Goal: Task Accomplishment & Management: Complete application form

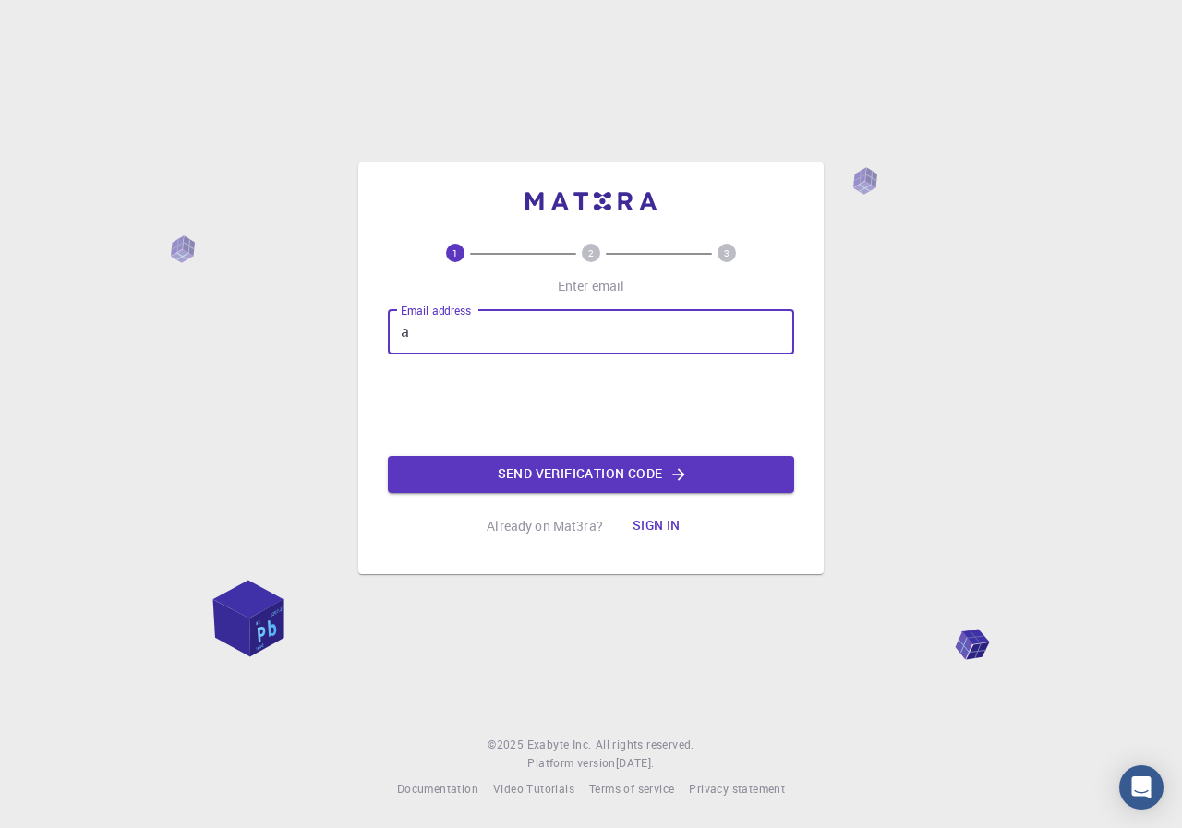
type input "[EMAIL_ADDRESS][DOMAIN_NAME]"
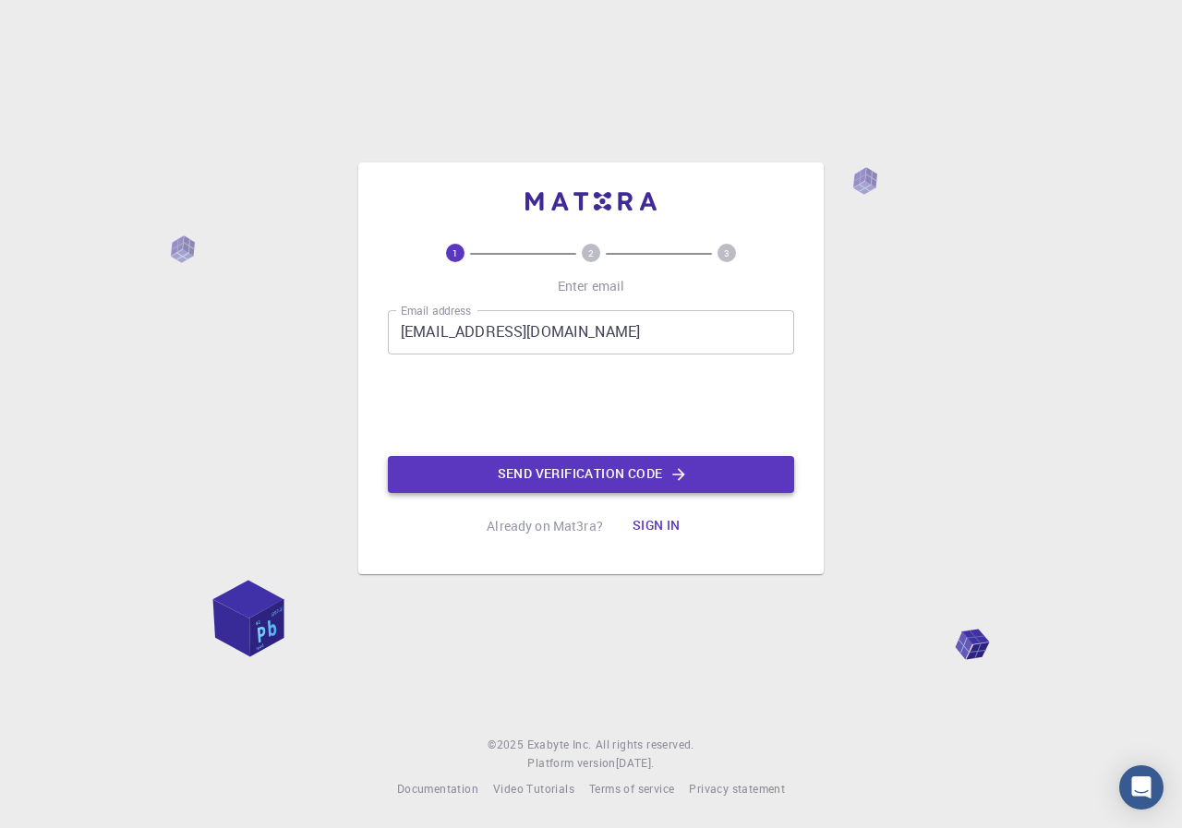
click at [554, 479] on button "Send verification code" at bounding box center [591, 474] width 406 height 37
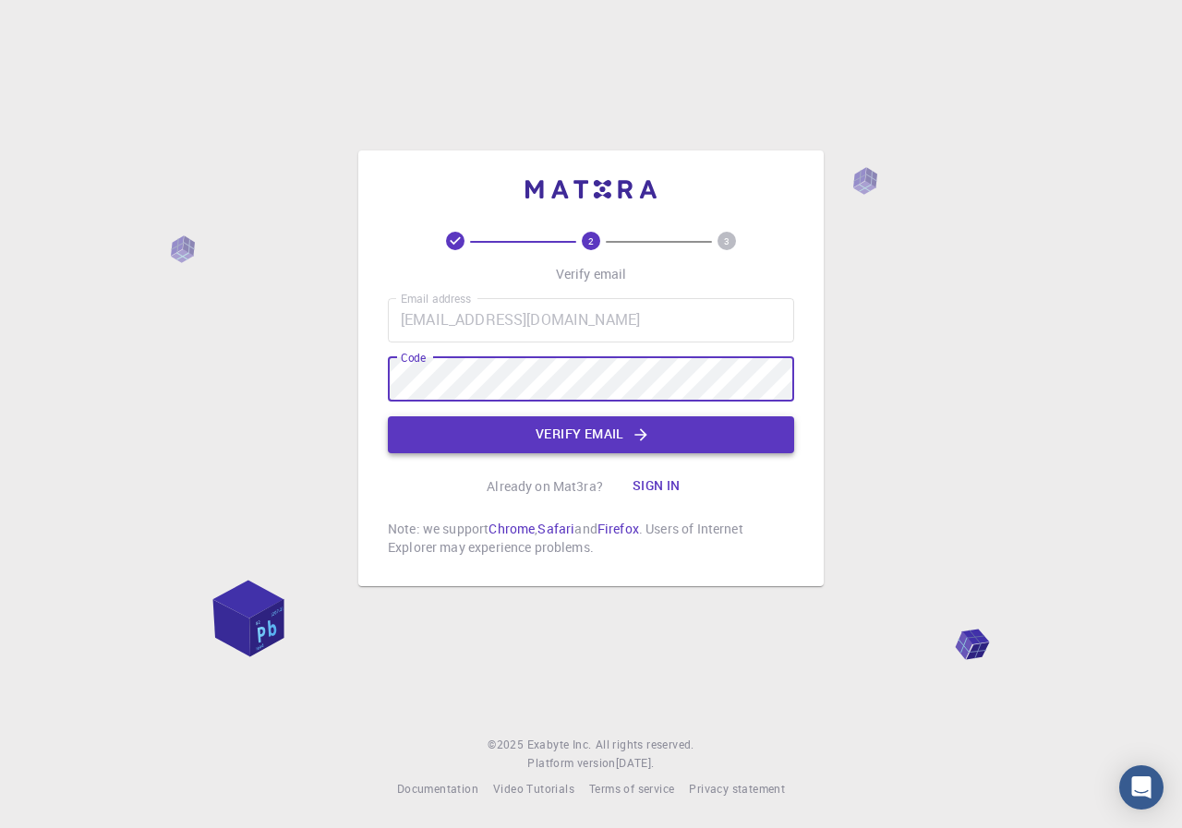
click at [585, 426] on button "Verify email" at bounding box center [591, 434] width 406 height 37
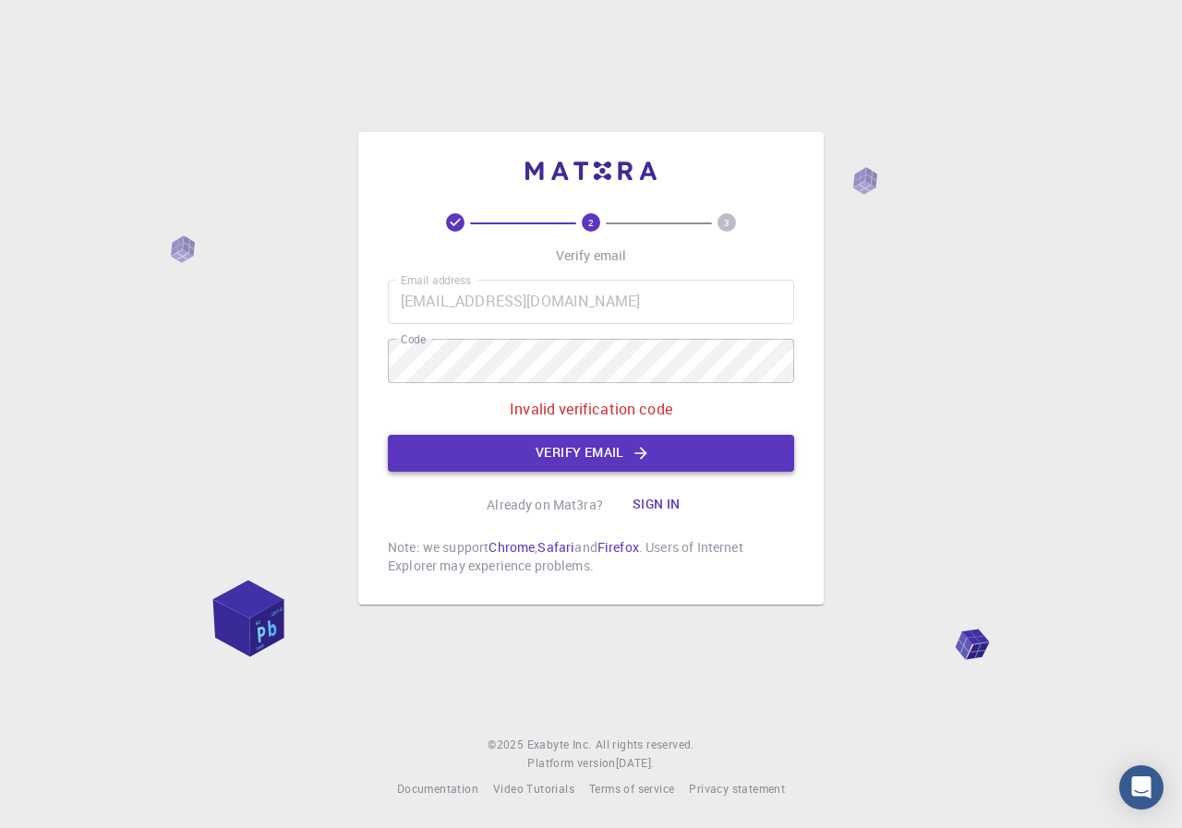
click at [655, 443] on button "Verify email" at bounding box center [591, 453] width 406 height 37
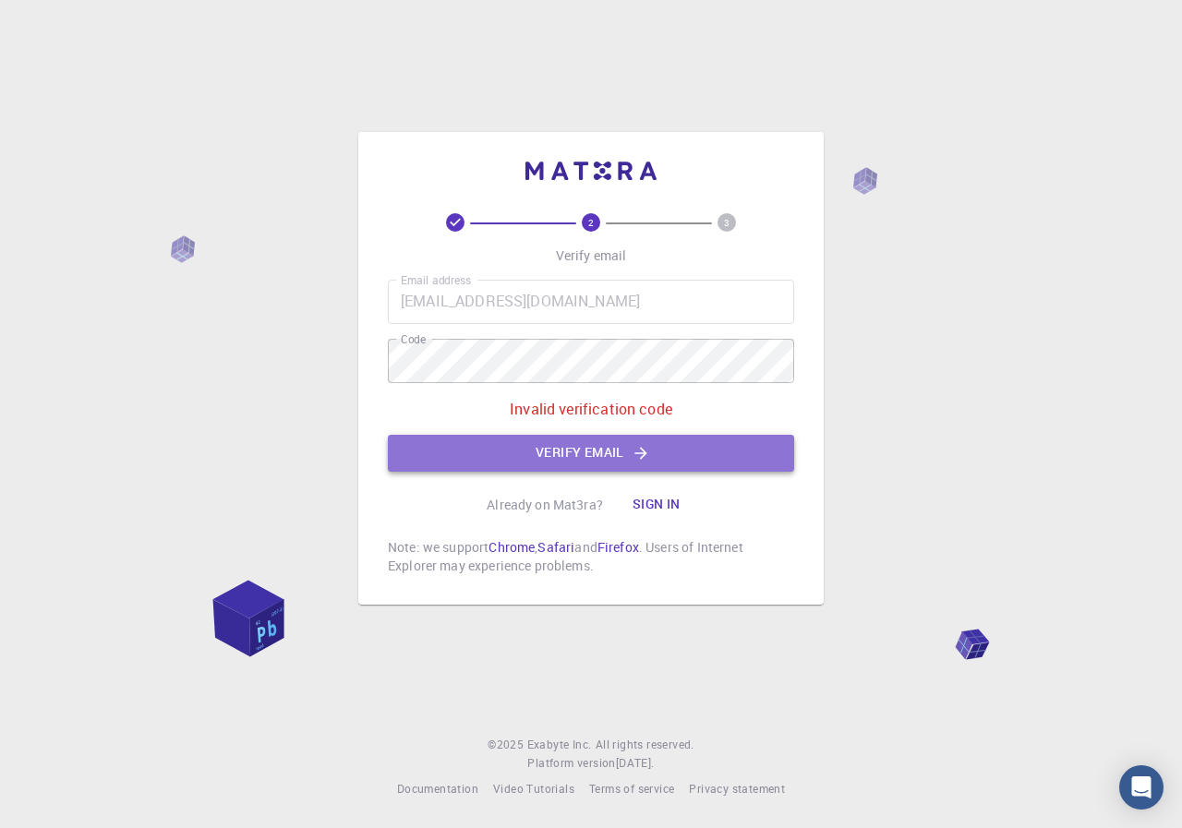
click at [658, 458] on button "Verify email" at bounding box center [591, 453] width 406 height 37
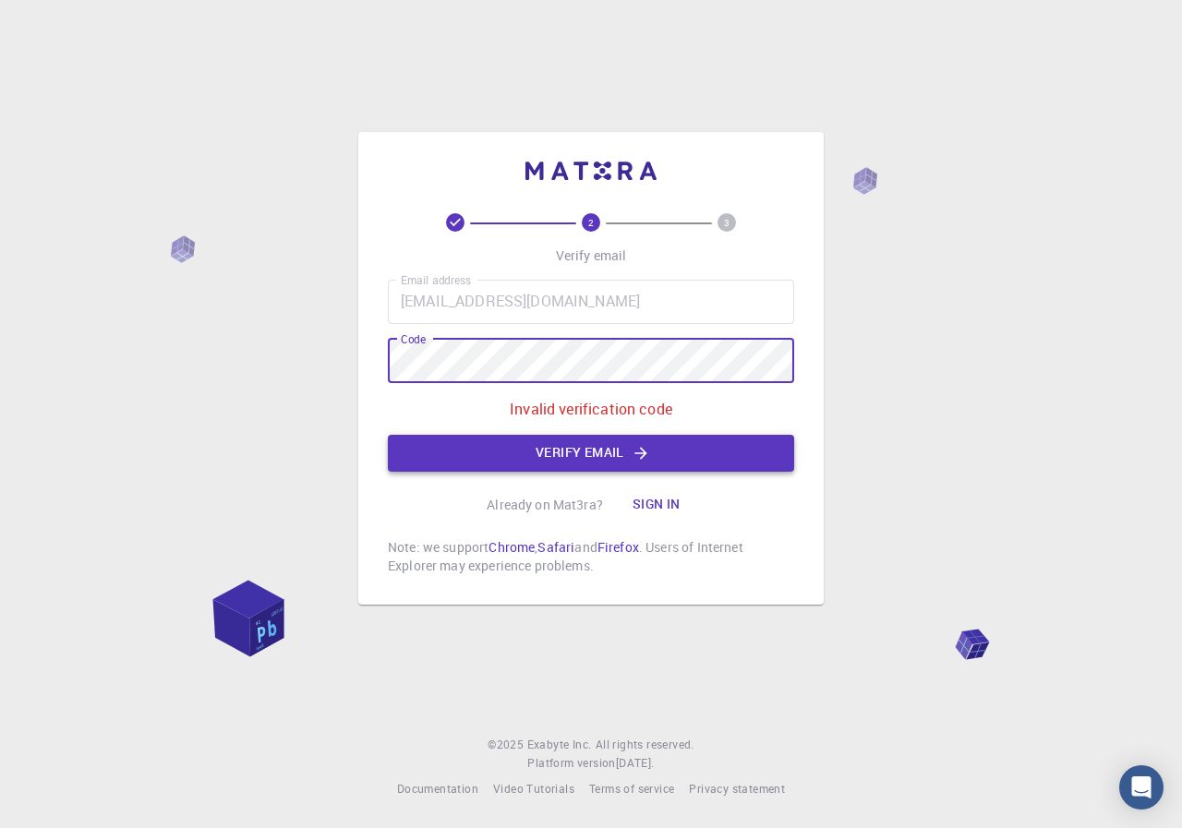
click at [545, 460] on button "Verify email" at bounding box center [591, 453] width 406 height 37
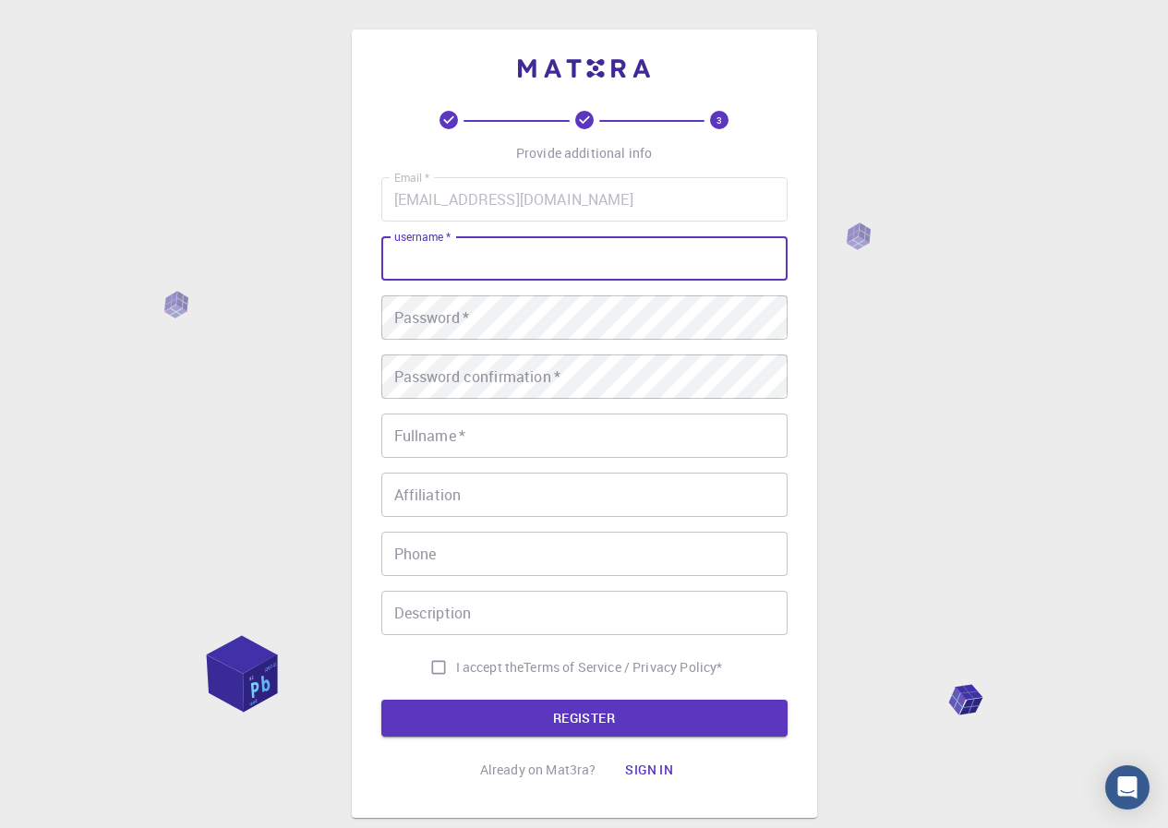
click at [470, 261] on input "username   *" at bounding box center [584, 258] width 406 height 44
type input "[PERSON_NAME]"
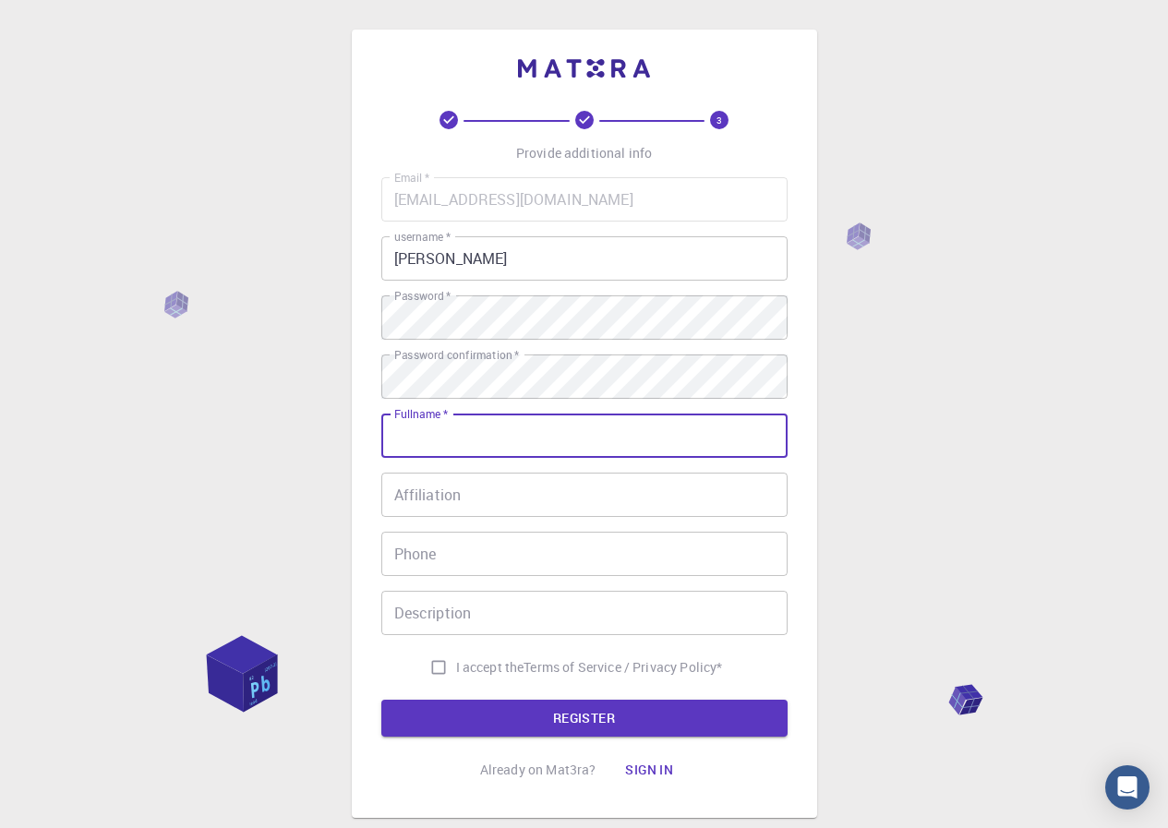
click at [494, 431] on input "Fullname   *" at bounding box center [584, 436] width 406 height 44
type input "[PERSON_NAME]"
type input "01556617225"
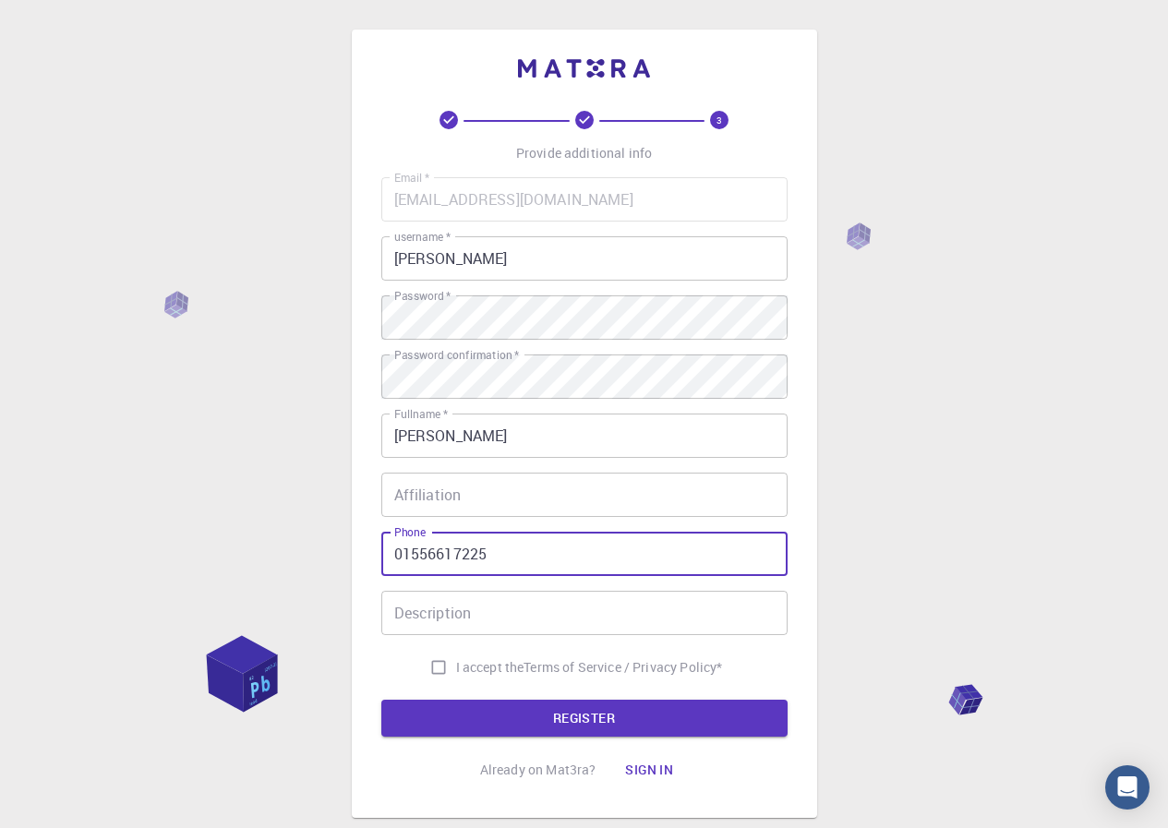
drag, startPoint x: 531, startPoint y: 555, endPoint x: 326, endPoint y: 561, distance: 205.1
click at [326, 561] on div "3 Provide additional info Email   * [EMAIL_ADDRESS][DOMAIN_NAME] Email   * user…" at bounding box center [584, 470] width 1168 height 940
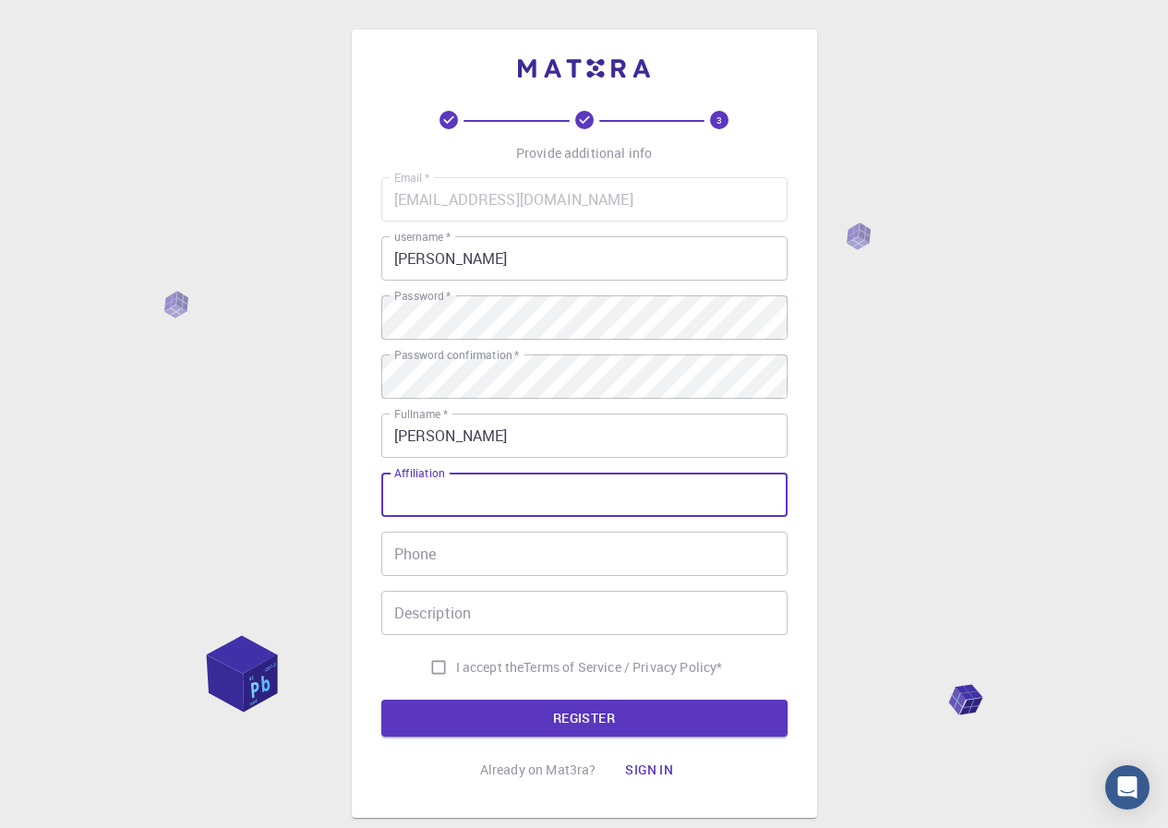
click at [442, 508] on input "Affiliation" at bounding box center [584, 495] width 406 height 44
type input "Professor of materials science"
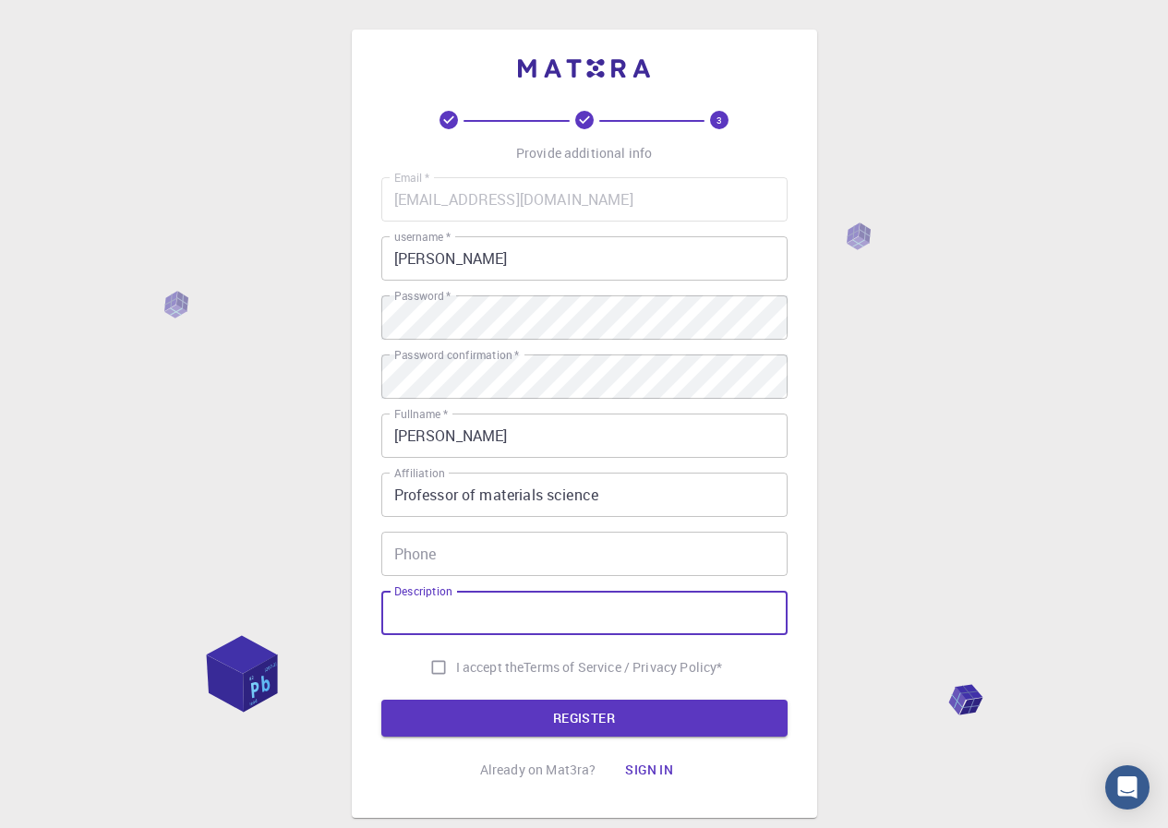
click at [464, 625] on input "Description" at bounding box center [584, 613] width 406 height 44
type input "glass"
click at [487, 669] on span "I accept the" at bounding box center [490, 667] width 68 height 18
click at [456, 669] on input "I accept the Terms of Service / Privacy Policy *" at bounding box center [438, 667] width 35 height 35
checkbox input "true"
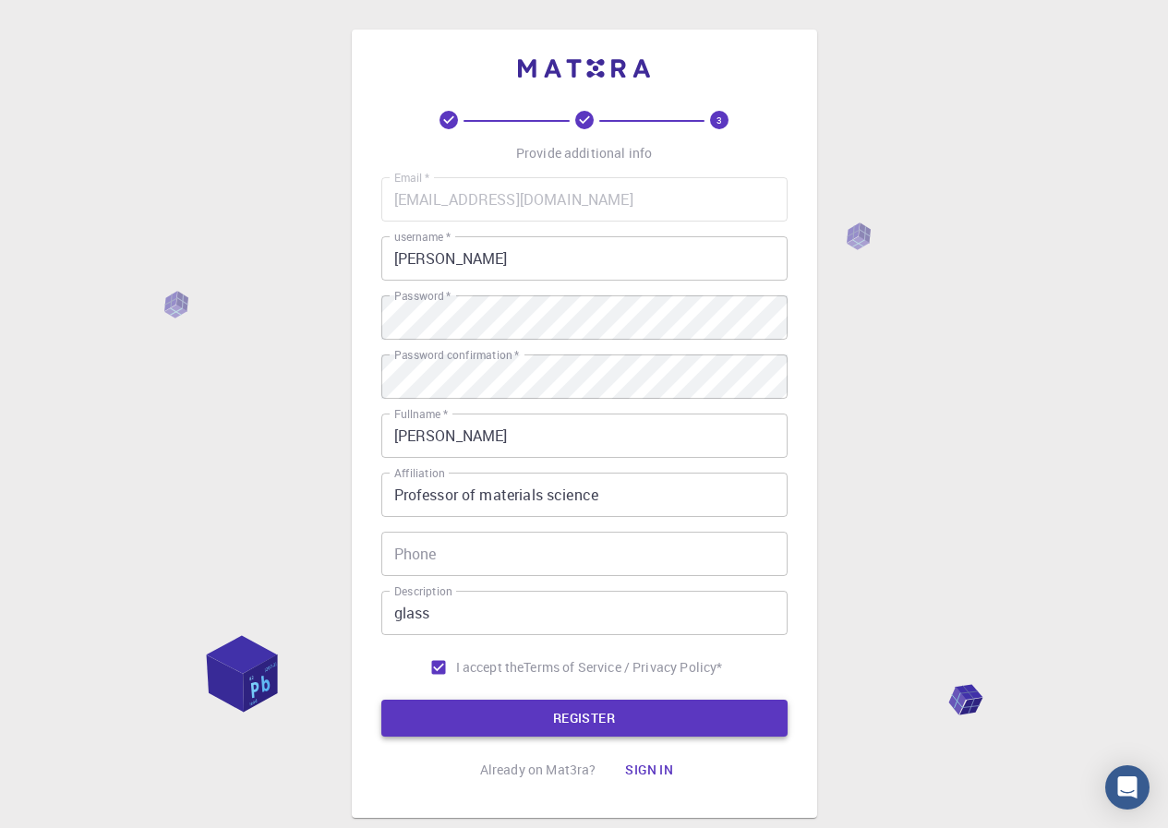
click at [516, 718] on button "REGISTER" at bounding box center [584, 718] width 406 height 37
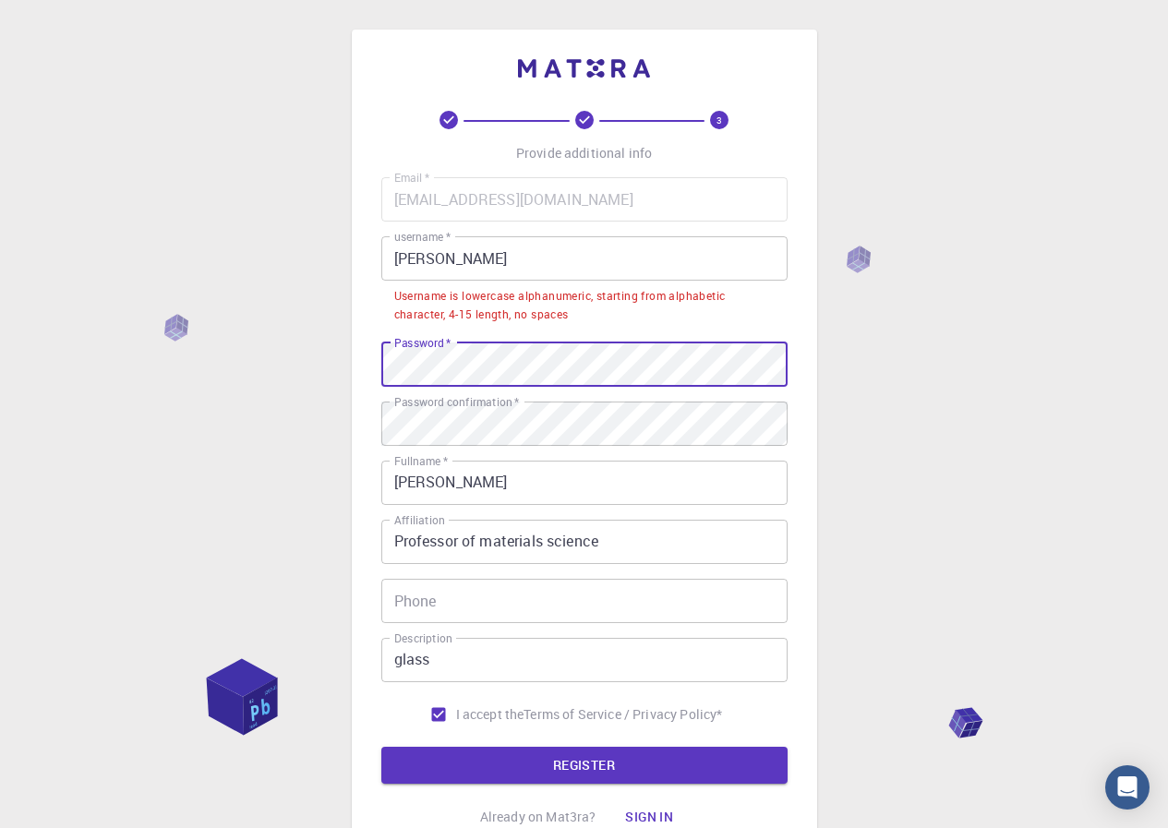
click at [319, 363] on div "3 Provide additional info Email   * [EMAIL_ADDRESS][DOMAIN_NAME] Email   * user…" at bounding box center [584, 493] width 1168 height 987
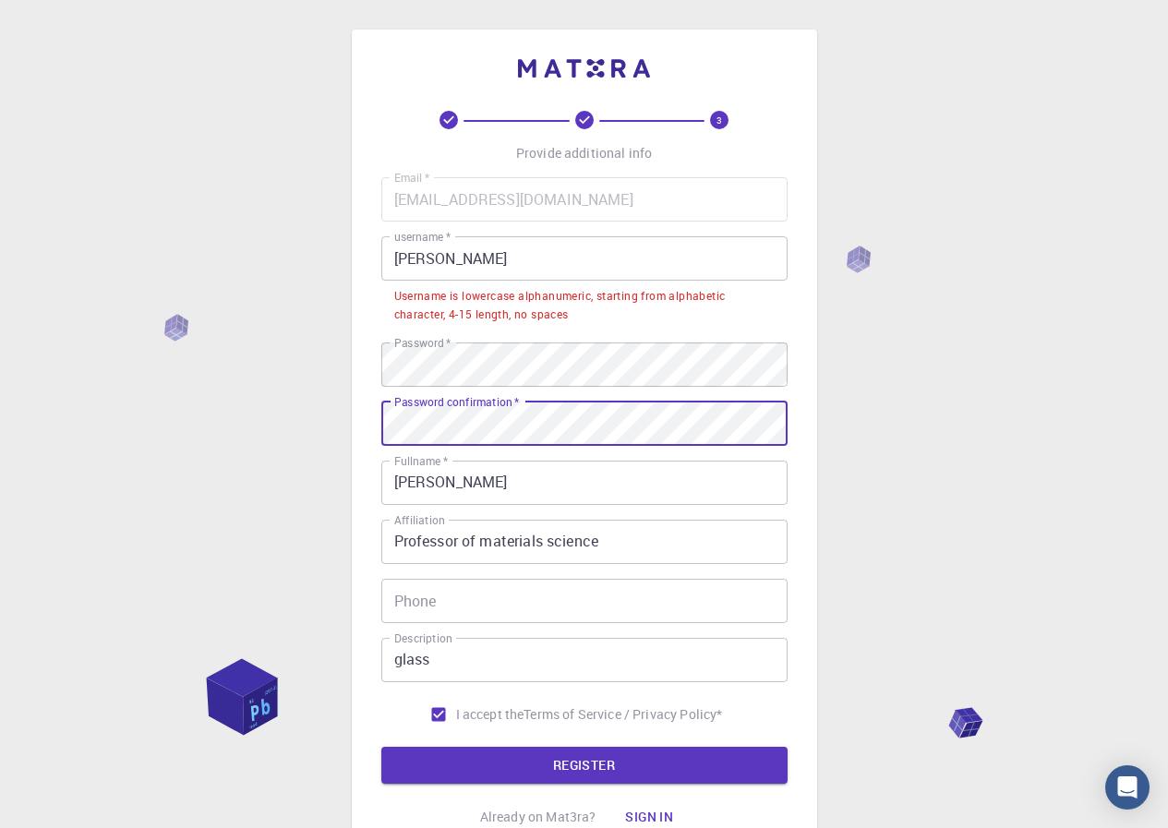
click at [309, 403] on div "3 Provide additional info Email   * [EMAIL_ADDRESS][DOMAIN_NAME] Email   * user…" at bounding box center [584, 493] width 1168 height 987
click at [381, 747] on button "REGISTER" at bounding box center [584, 765] width 406 height 37
click at [554, 751] on button "REGISTER" at bounding box center [584, 765] width 406 height 37
click at [594, 765] on button "REGISTER" at bounding box center [584, 765] width 406 height 37
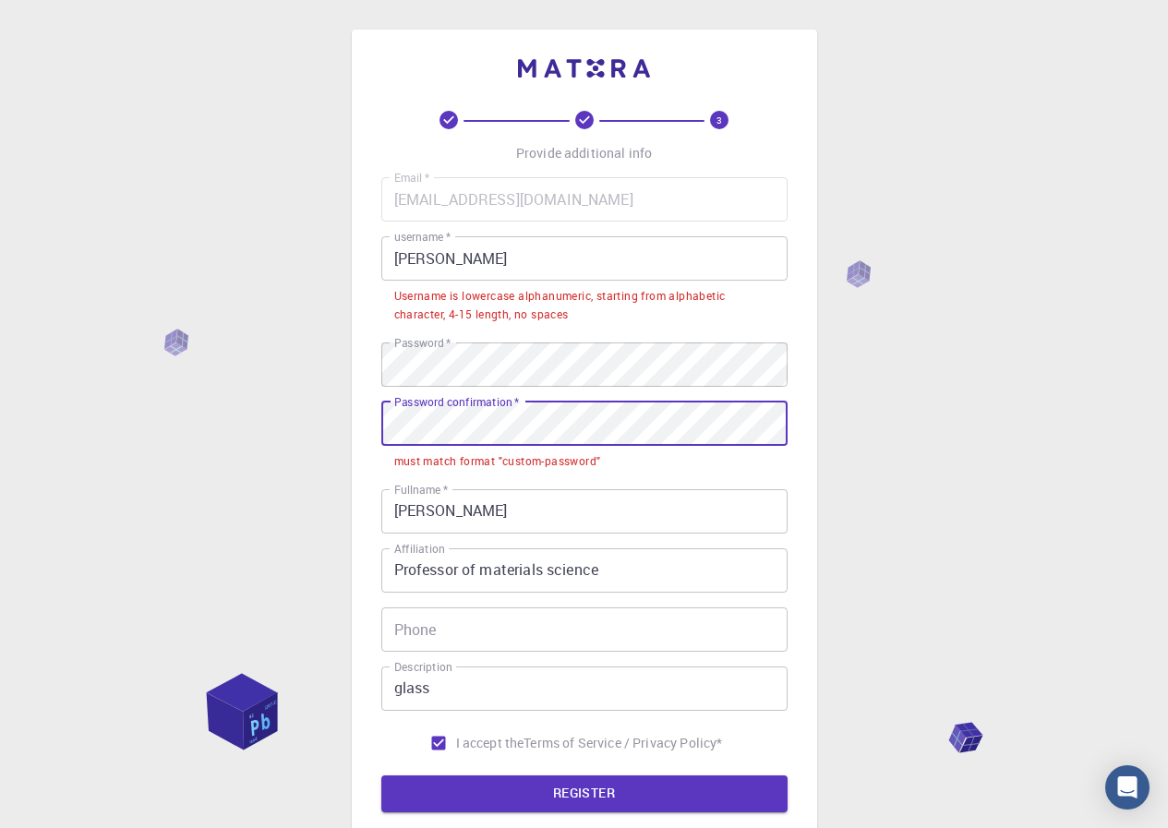
click at [0, 432] on div "3 Provide additional info Email   * [EMAIL_ADDRESS][DOMAIN_NAME] Email   * user…" at bounding box center [584, 507] width 1168 height 1015
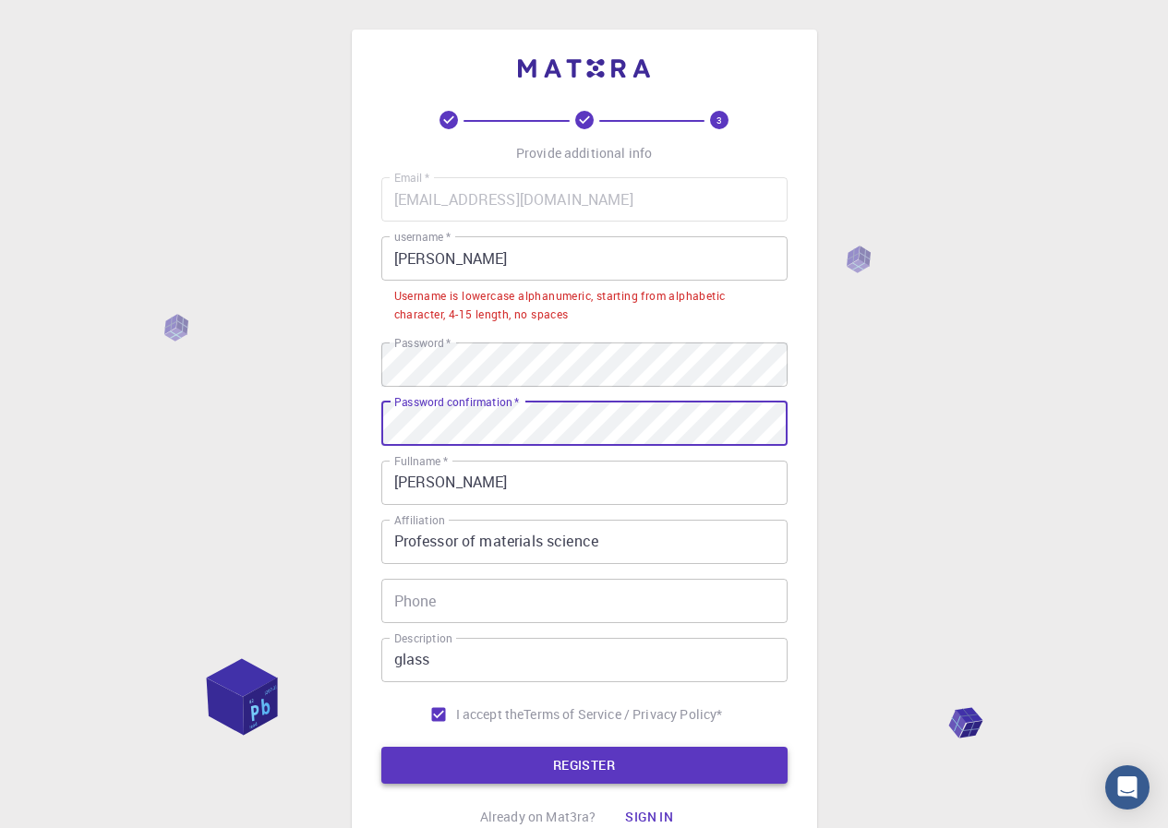
click at [503, 766] on button "REGISTER" at bounding box center [584, 765] width 406 height 37
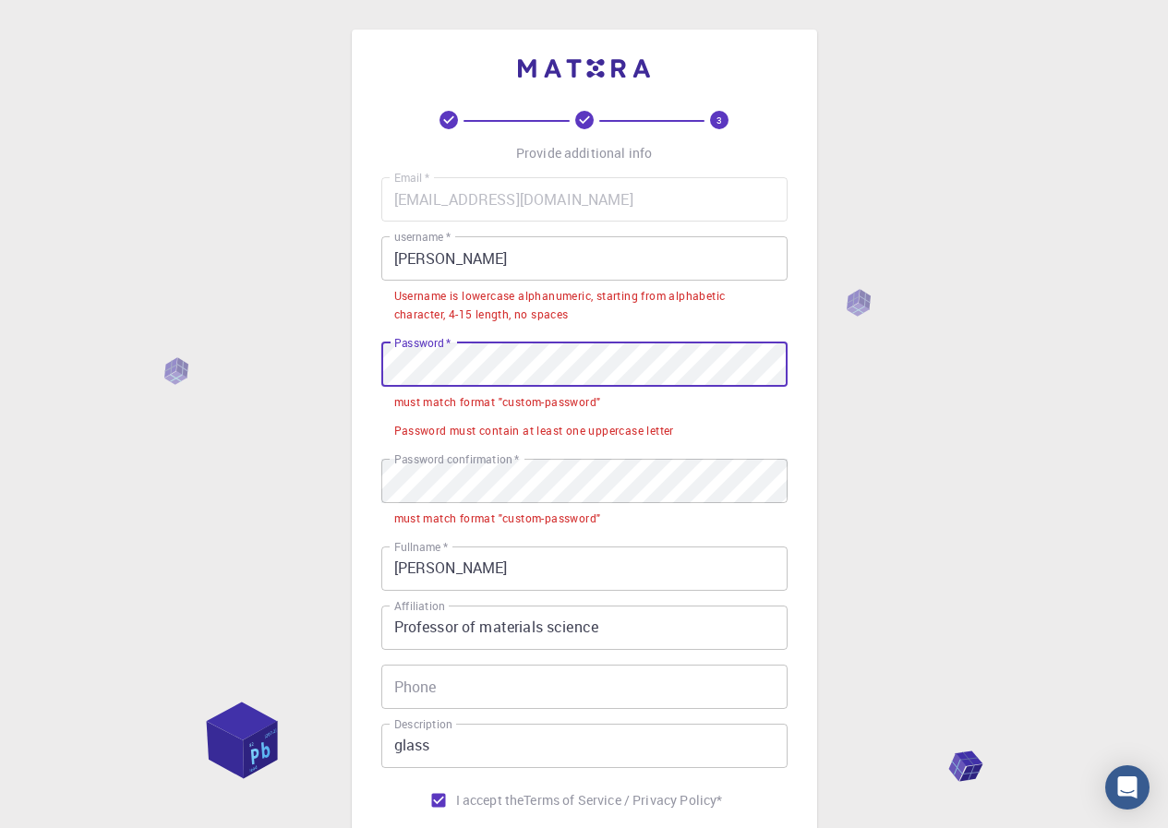
click at [323, 354] on div "3 Provide additional info Email   * [EMAIL_ADDRESS][DOMAIN_NAME] Email   * user…" at bounding box center [584, 536] width 1168 height 1072
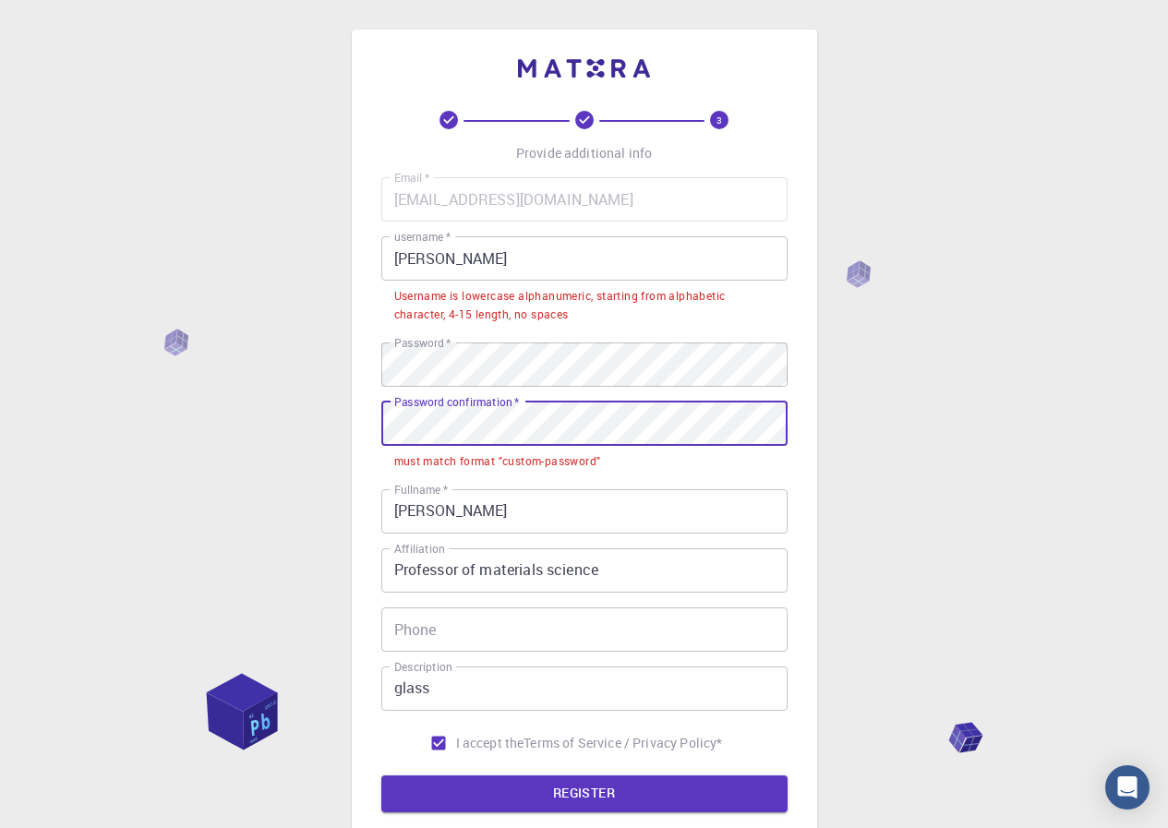
click at [285, 434] on div "3 Provide additional info Email   * [EMAIL_ADDRESS][DOMAIN_NAME] Email   * user…" at bounding box center [584, 507] width 1168 height 1015
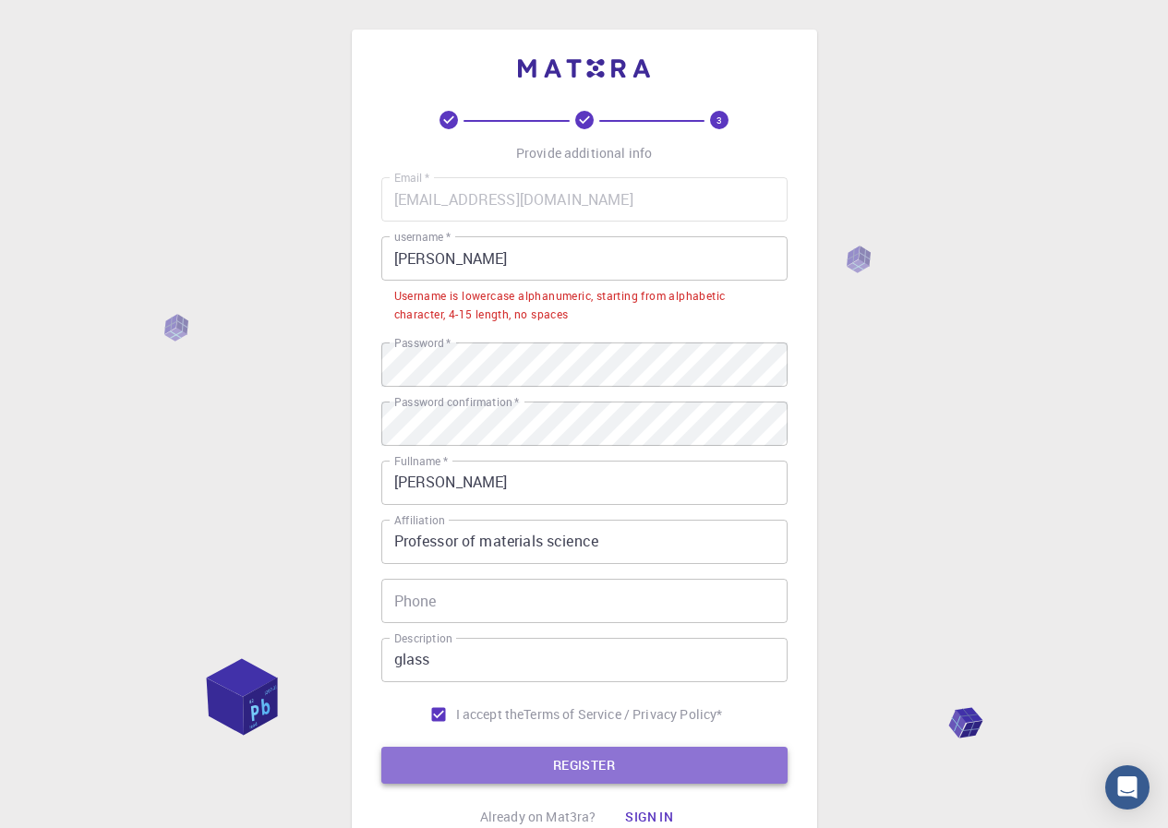
click at [516, 760] on button "REGISTER" at bounding box center [584, 765] width 406 height 37
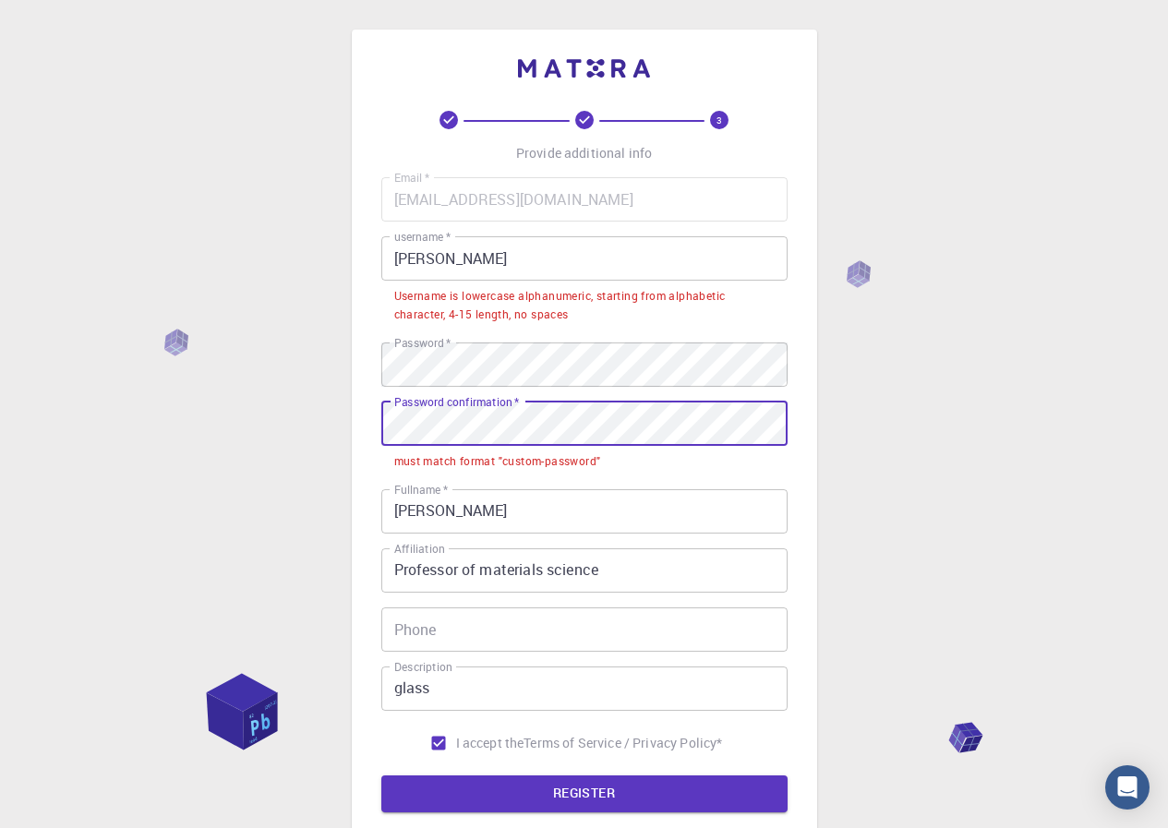
click at [271, 426] on div "3 Provide additional info Email   * [EMAIL_ADDRESS][DOMAIN_NAME] Email   * user…" at bounding box center [584, 507] width 1168 height 1015
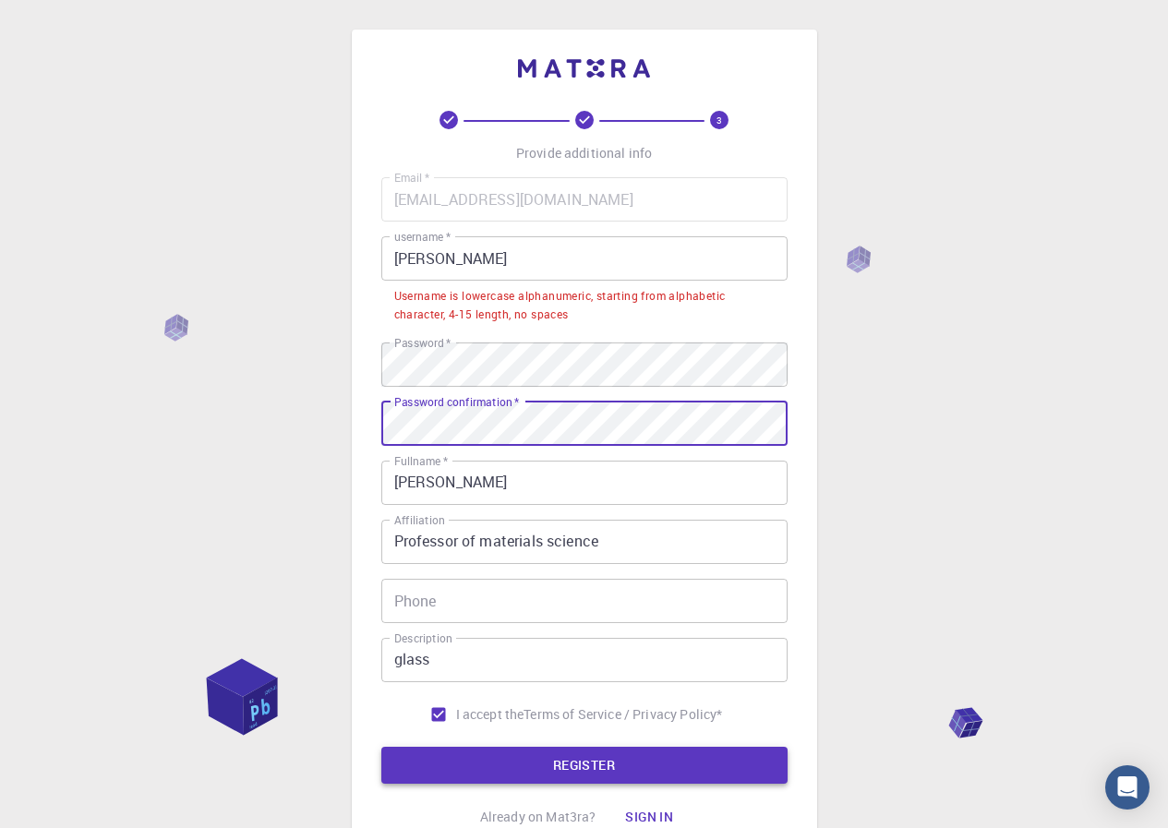
click at [573, 771] on button "REGISTER" at bounding box center [584, 765] width 406 height 37
click at [574, 766] on button "REGISTER" at bounding box center [584, 765] width 406 height 37
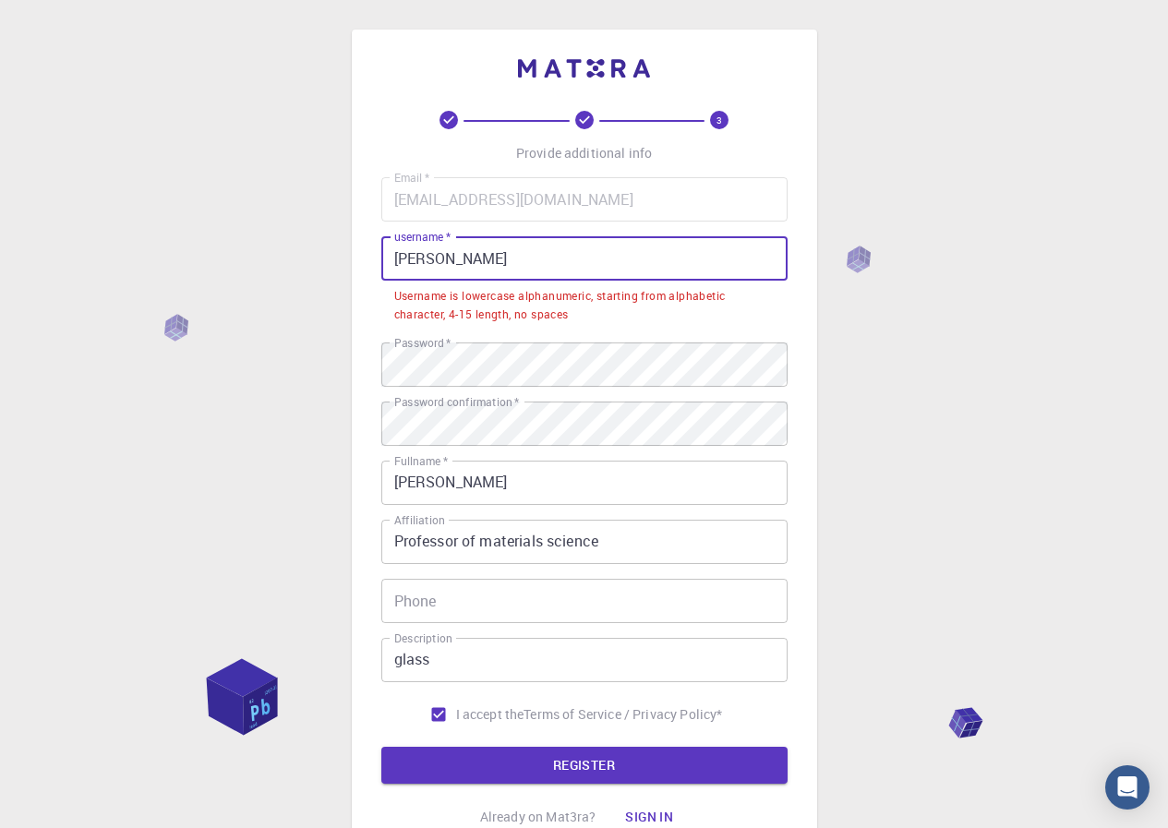
click at [573, 267] on input "[PERSON_NAME]" at bounding box center [584, 258] width 406 height 44
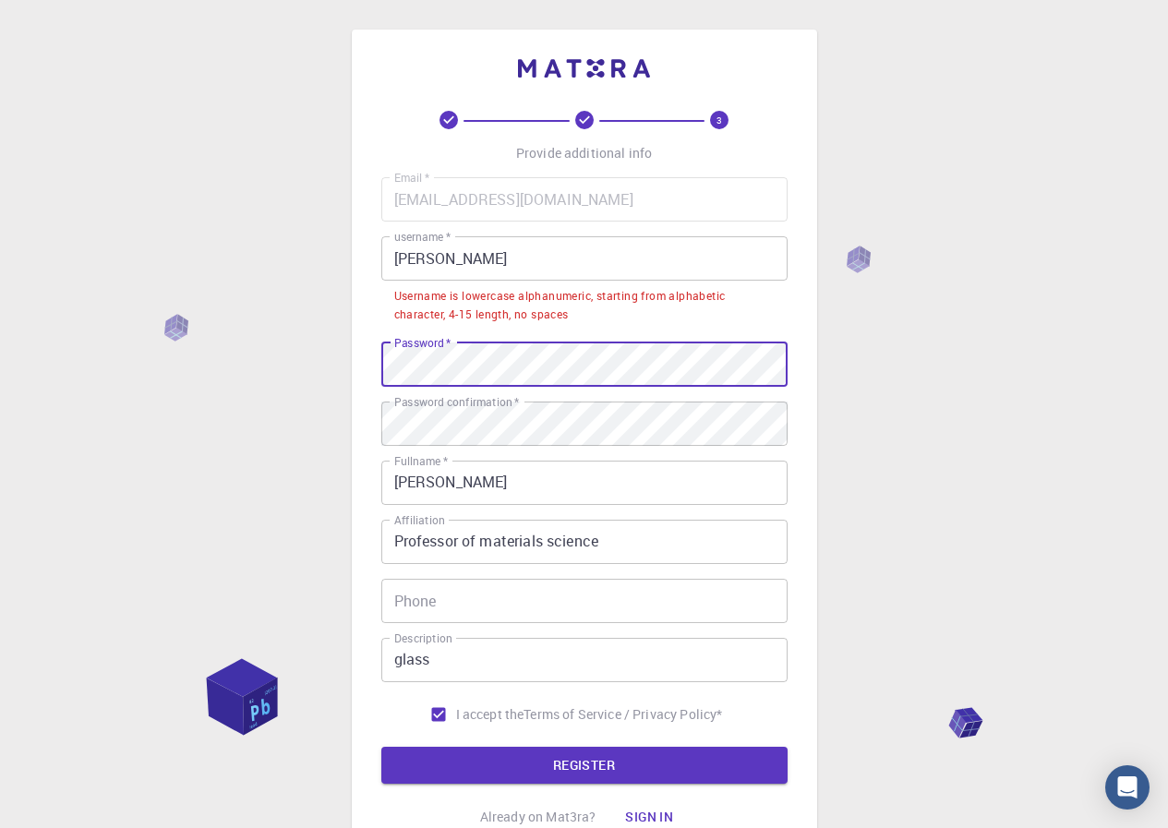
click at [348, 371] on div "3 Provide additional info Email   * [EMAIL_ADDRESS][DOMAIN_NAME] Email   * user…" at bounding box center [584, 493] width 1168 height 987
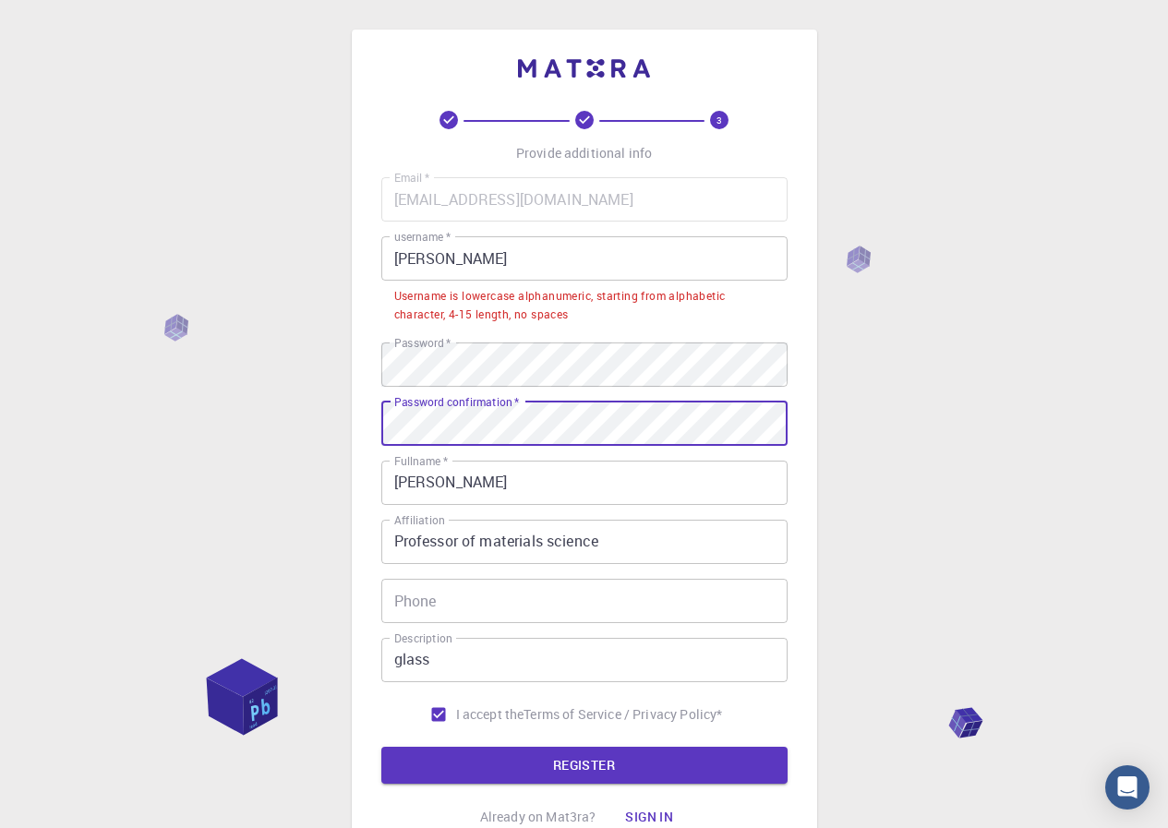
click at [247, 421] on div "3 Provide additional info Email   * [EMAIL_ADDRESS][DOMAIN_NAME] Email   * user…" at bounding box center [584, 493] width 1168 height 987
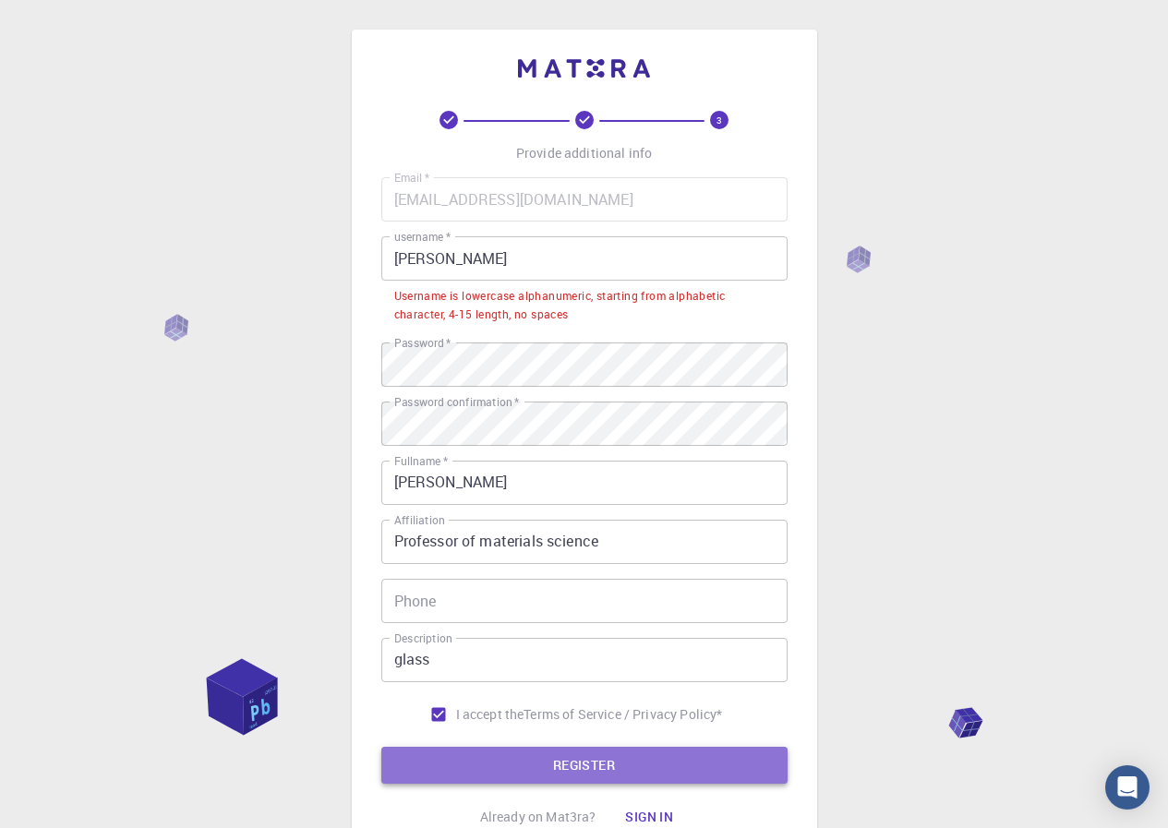
click at [561, 768] on button "REGISTER" at bounding box center [584, 765] width 406 height 37
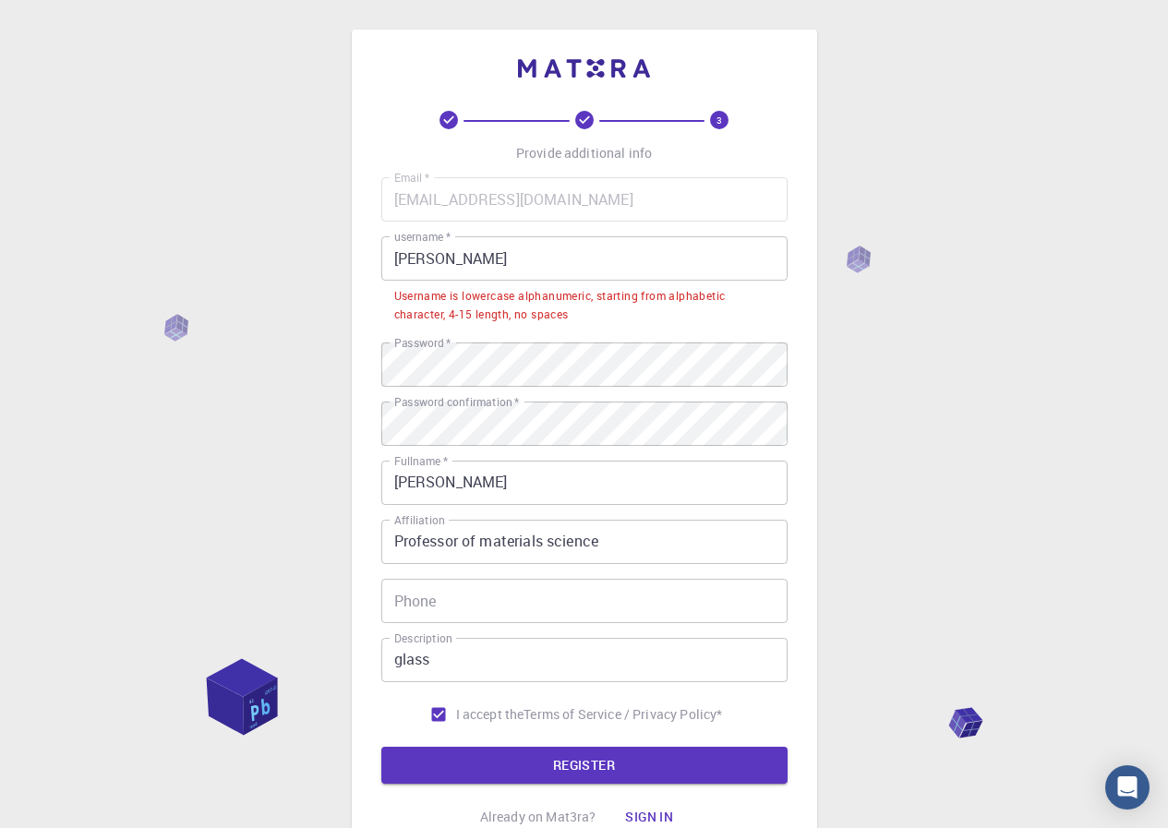
click at [577, 597] on input "Phone" at bounding box center [584, 601] width 406 height 44
type input "01556617225"
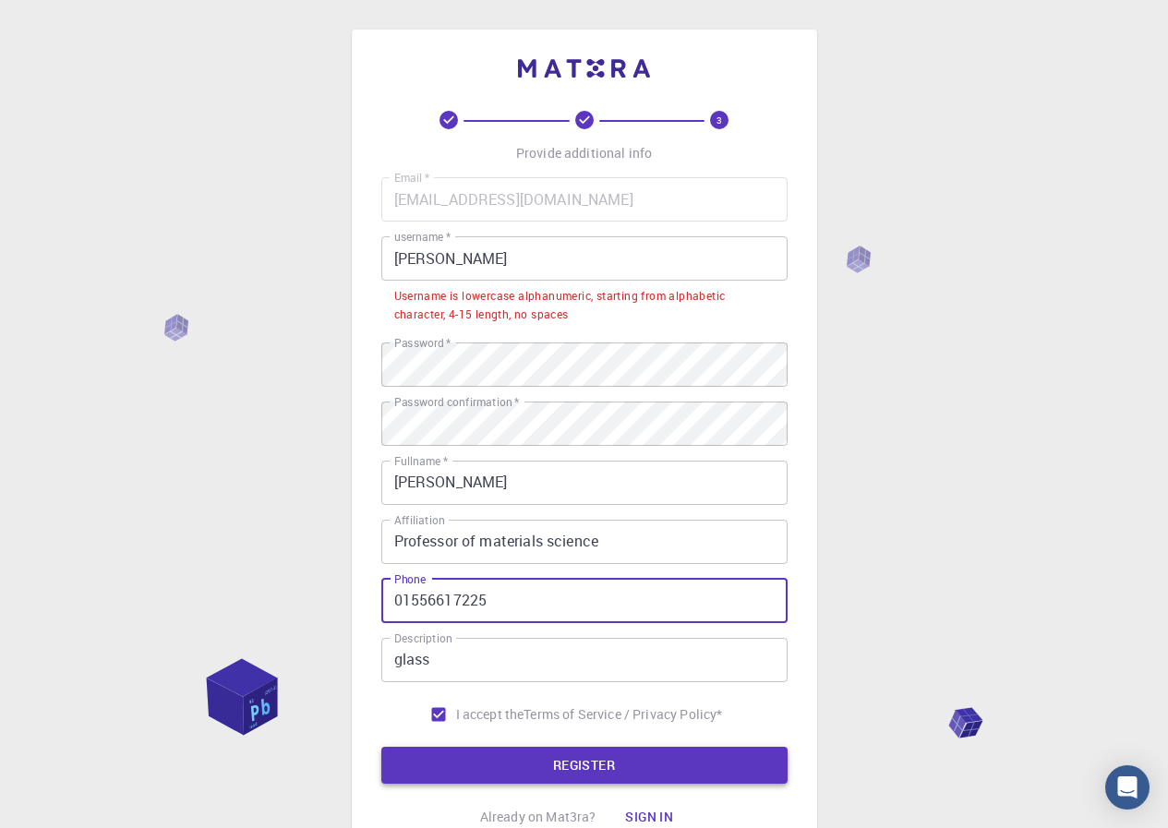
click at [617, 763] on button "REGISTER" at bounding box center [584, 765] width 406 height 37
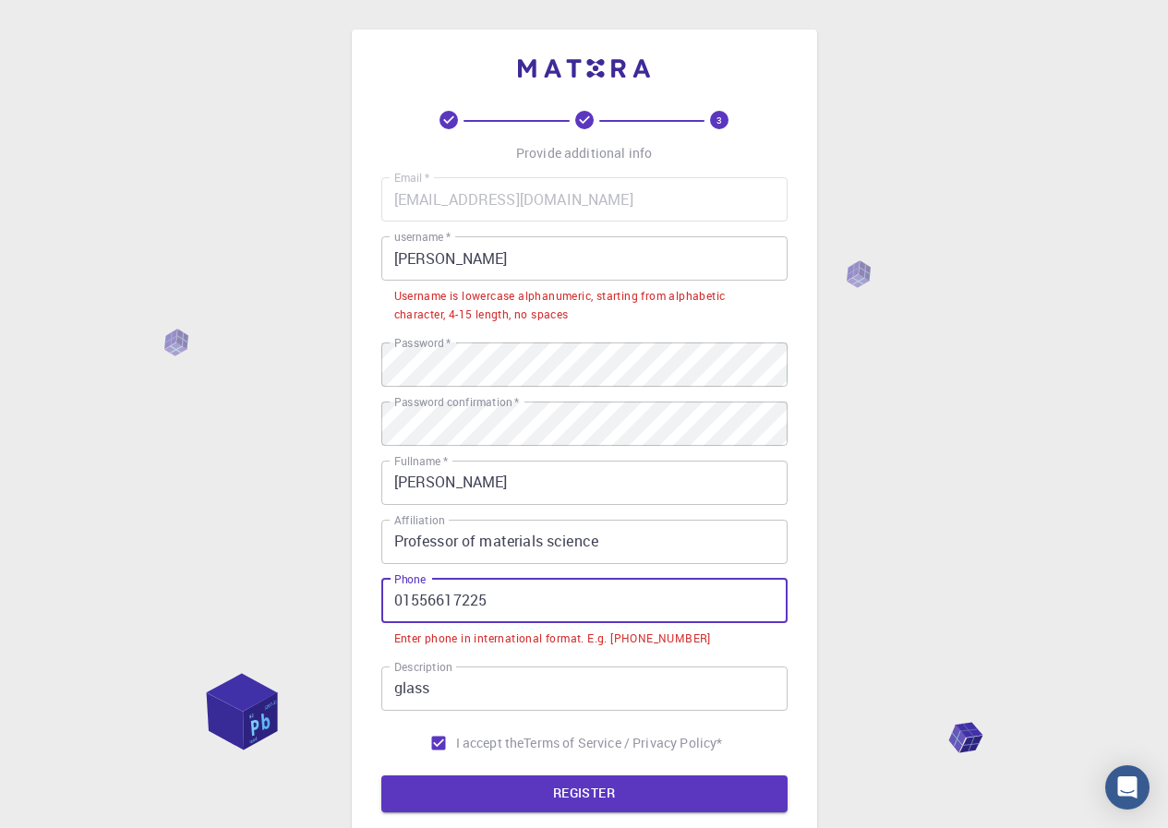
drag, startPoint x: 514, startPoint y: 614, endPoint x: 295, endPoint y: 592, distance: 220.9
click at [295, 592] on div "3 Provide additional info Email   * [EMAIL_ADDRESS][DOMAIN_NAME] Email   * user…" at bounding box center [584, 507] width 1168 height 1015
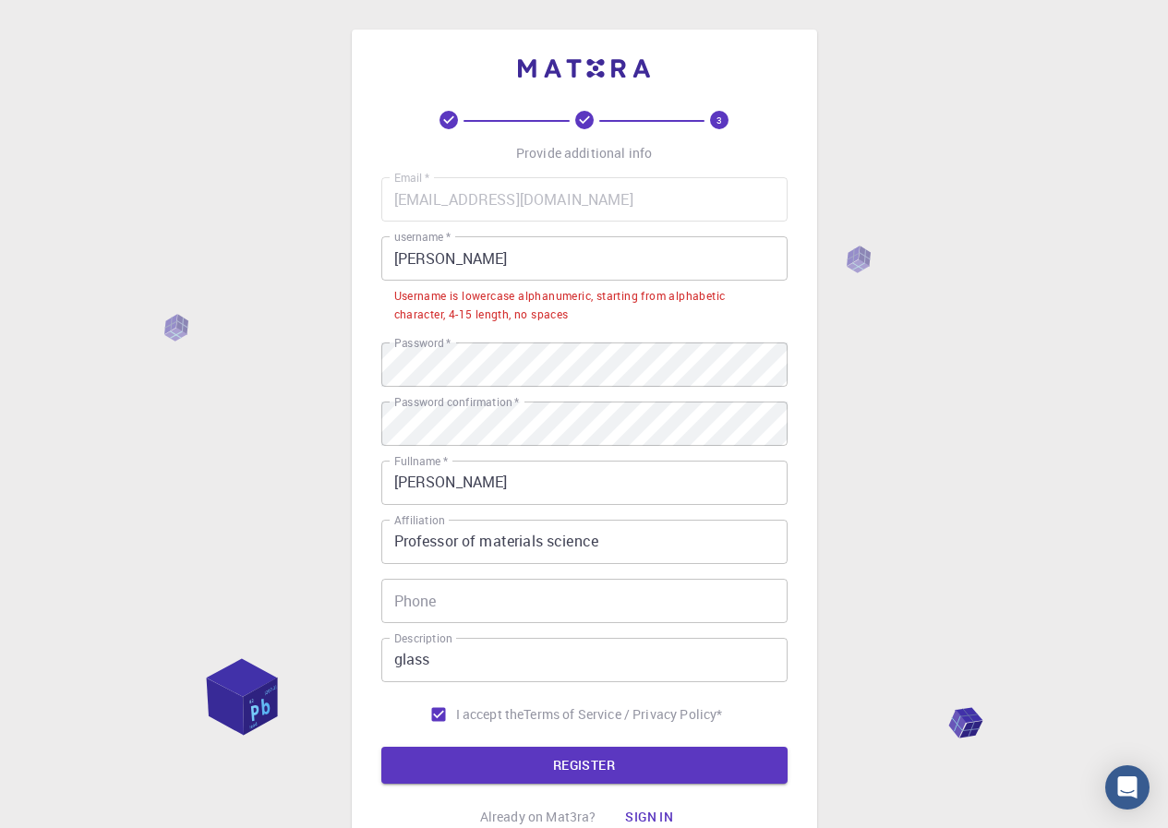
click at [913, 540] on div "3 Provide additional info Email   * [EMAIL_ADDRESS][DOMAIN_NAME] Email   * user…" at bounding box center [584, 493] width 1168 height 987
click at [506, 596] on input "Phone" at bounding box center [584, 601] width 406 height 44
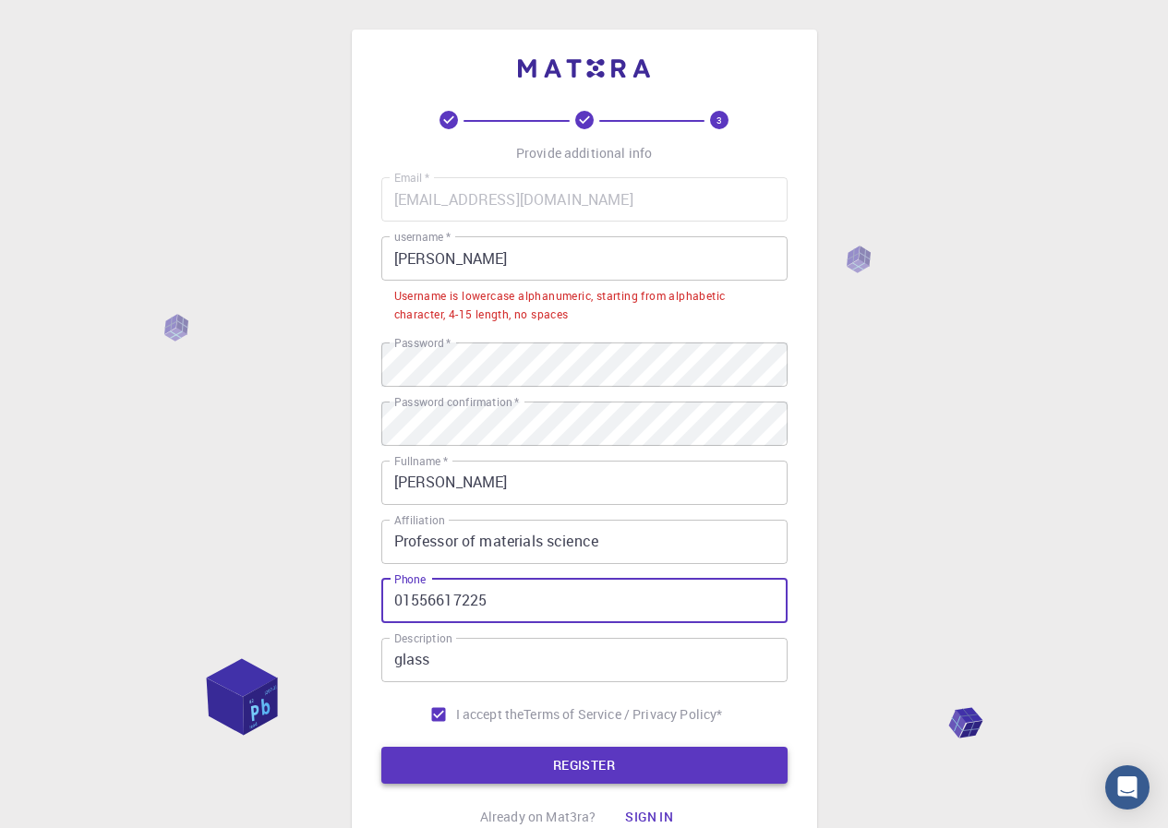
click at [549, 772] on button "REGISTER" at bounding box center [584, 765] width 406 height 37
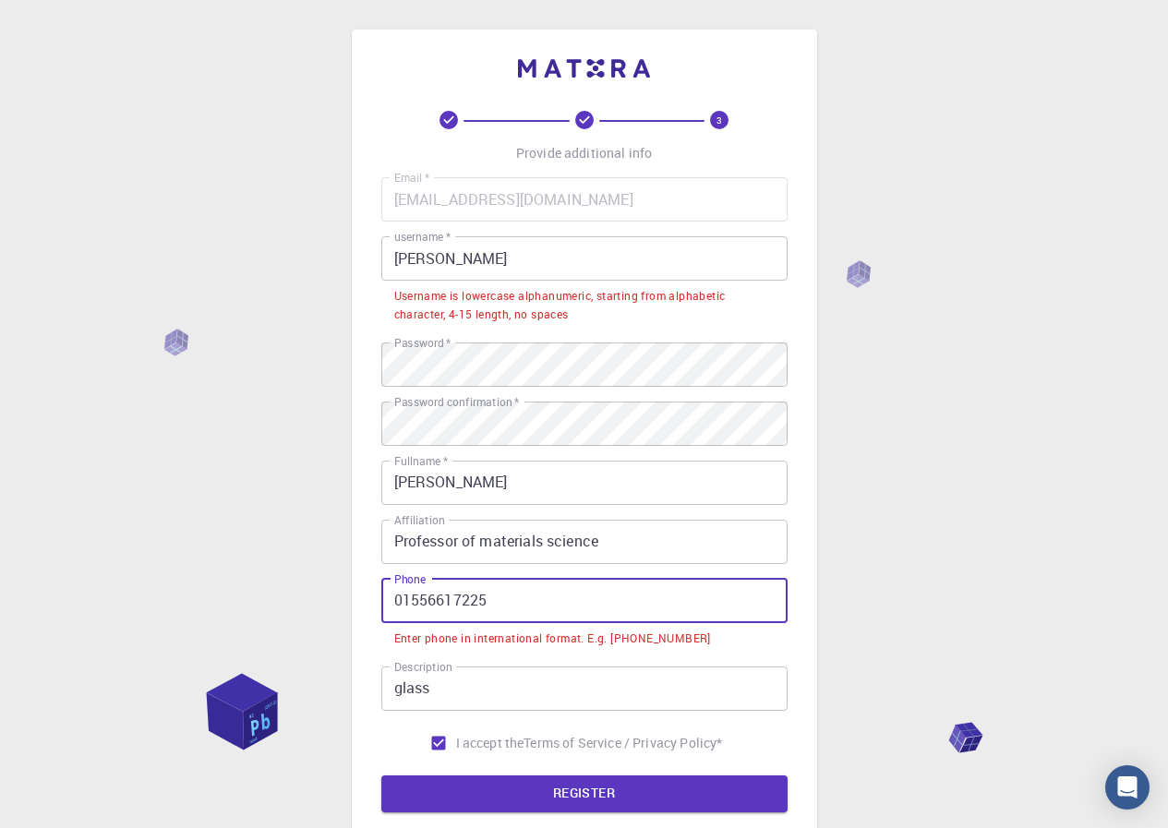
click at [397, 599] on input "01556617225" at bounding box center [584, 601] width 406 height 44
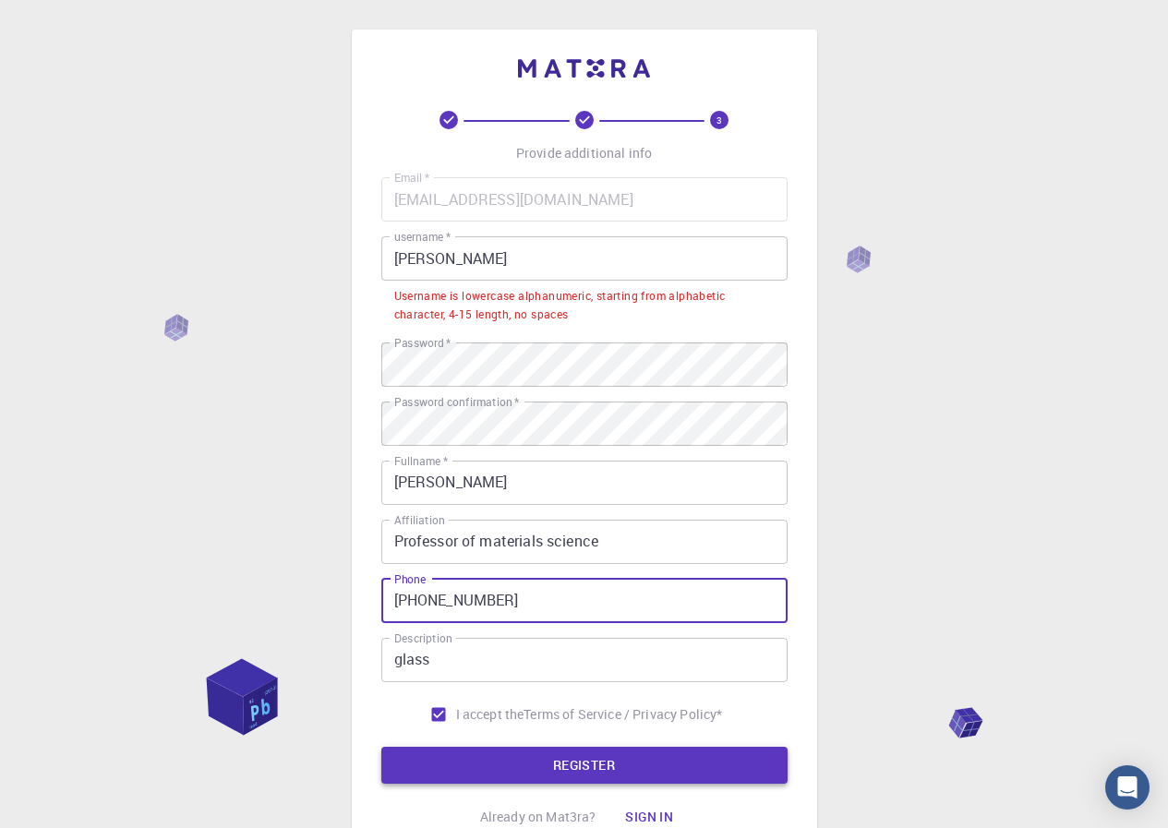
click at [569, 761] on button "REGISTER" at bounding box center [584, 765] width 406 height 37
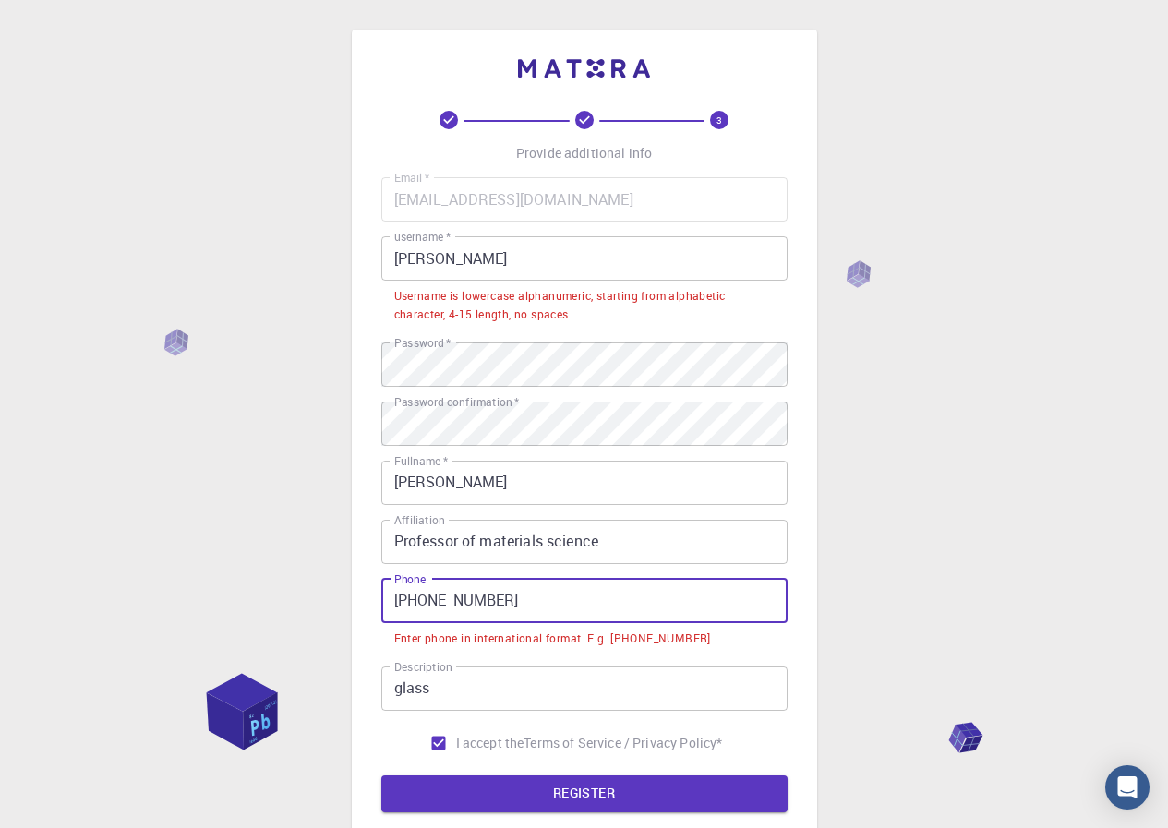
click at [416, 603] on input "[PHONE_NUMBER]" at bounding box center [584, 601] width 406 height 44
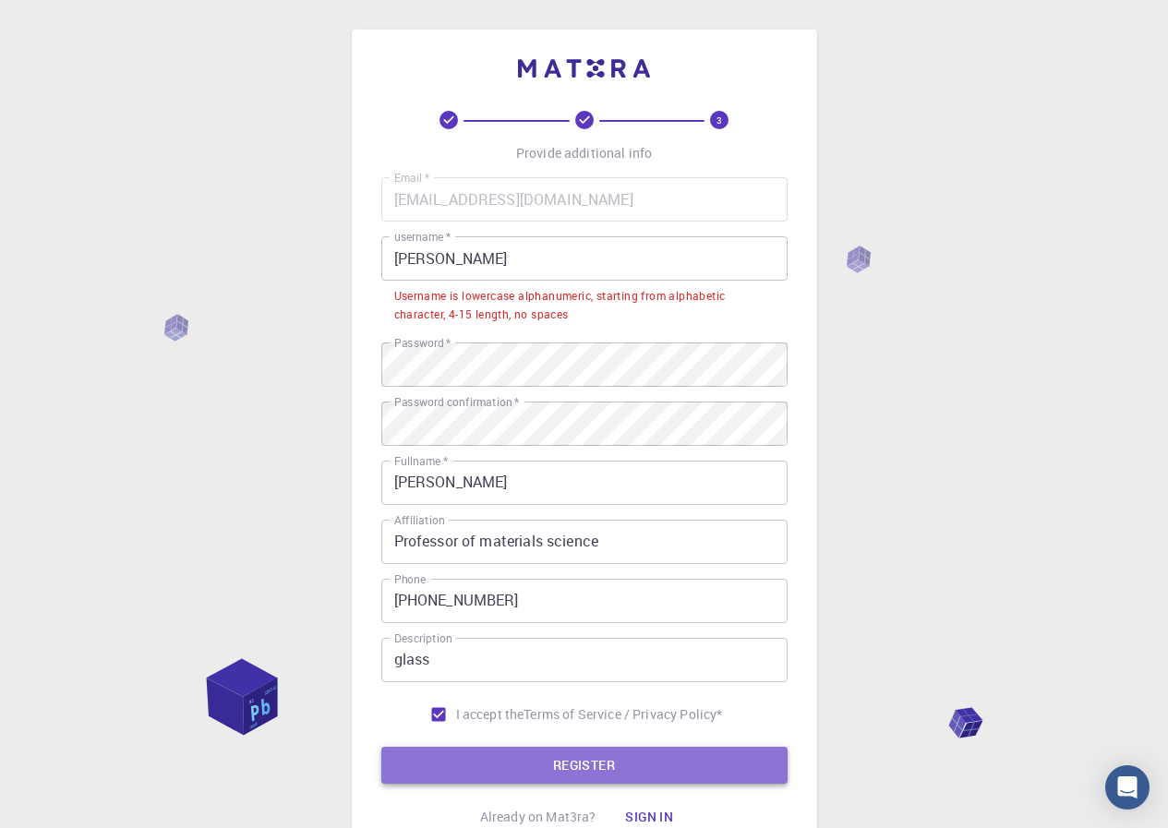
click at [538, 768] on button "REGISTER" at bounding box center [584, 765] width 406 height 37
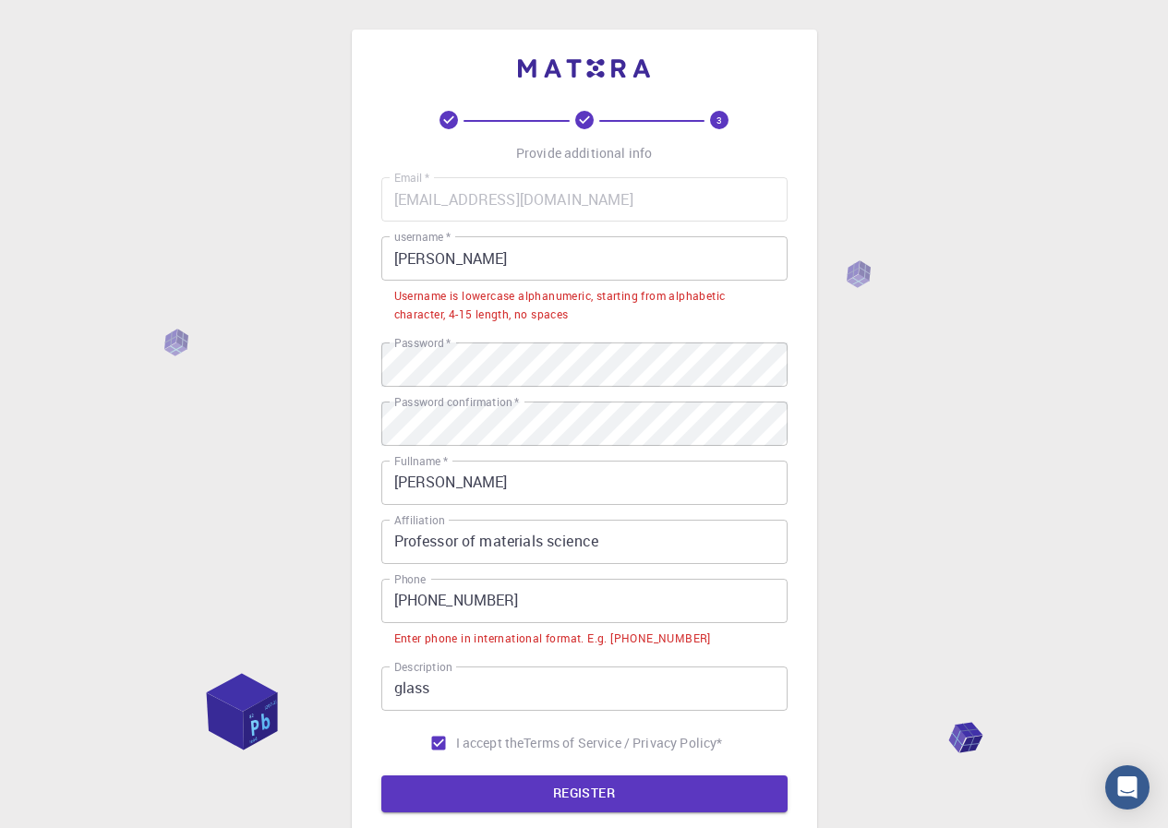
click at [402, 598] on input "[PHONE_NUMBER]" at bounding box center [584, 601] width 406 height 44
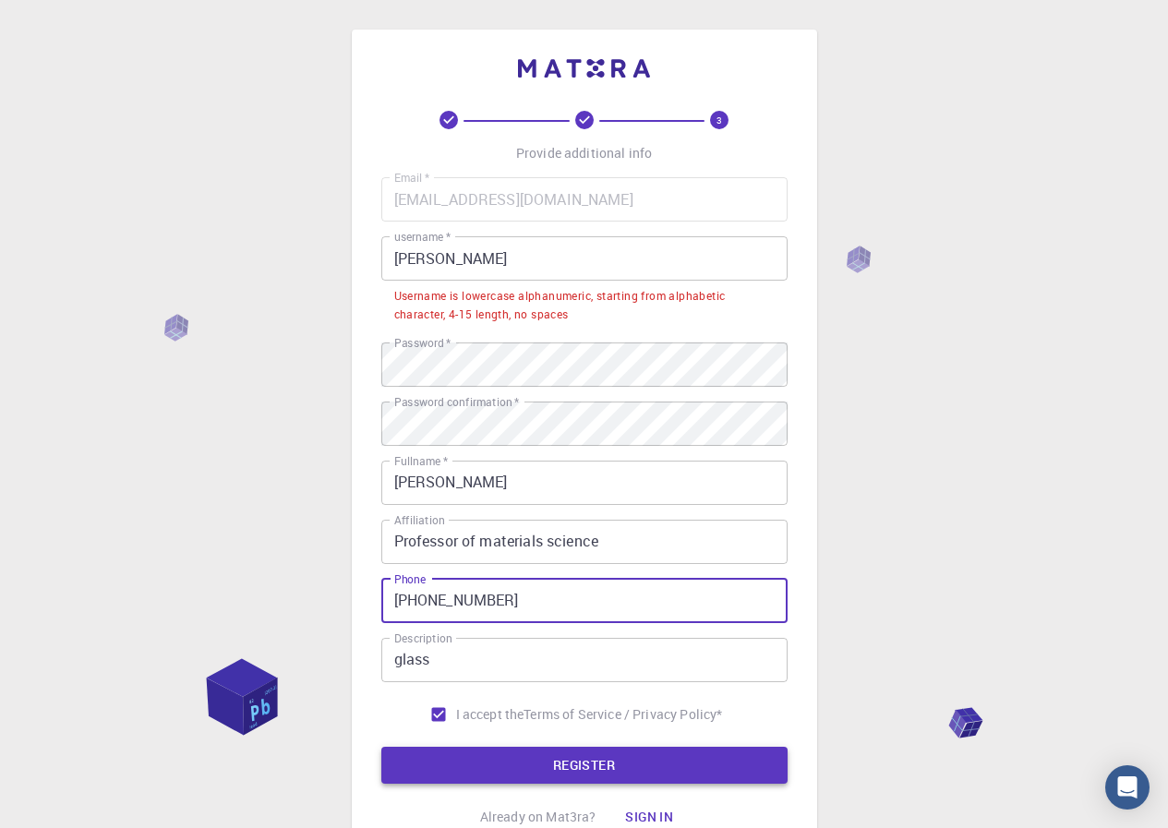
click at [531, 757] on button "REGISTER" at bounding box center [584, 765] width 406 height 37
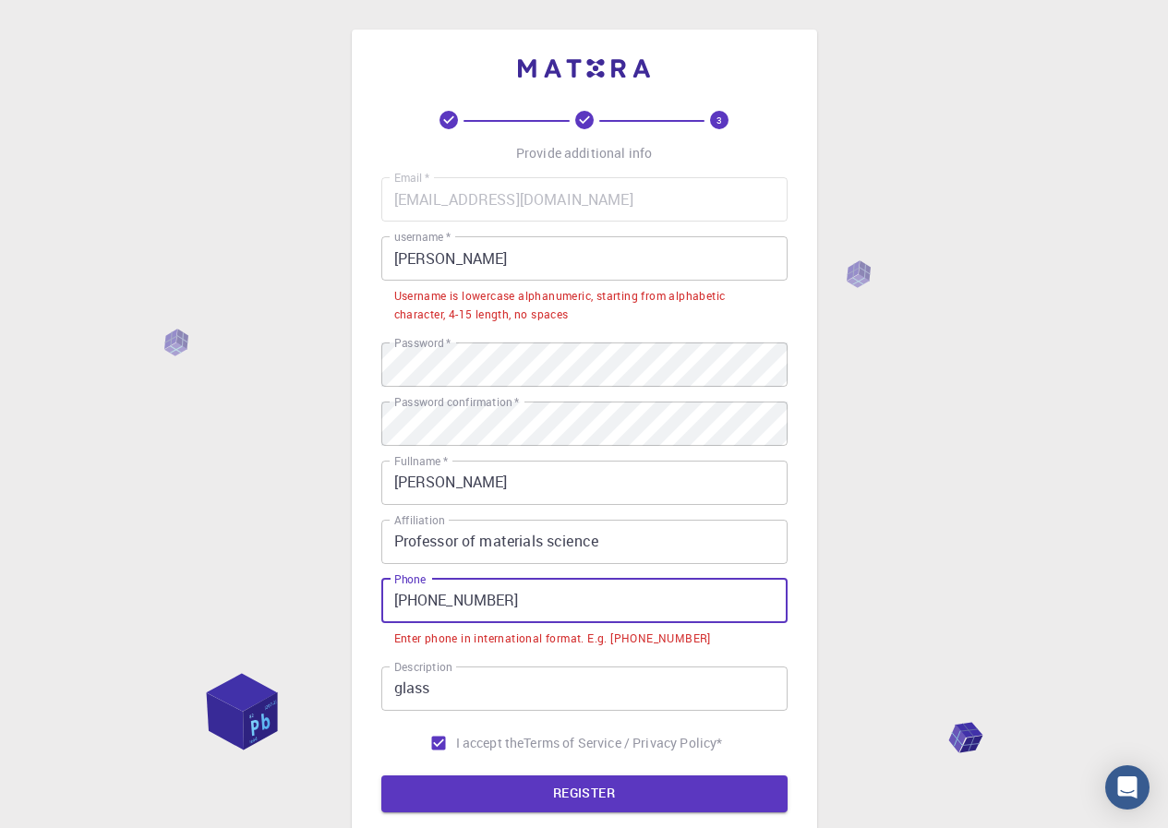
drag, startPoint x: 426, startPoint y: 599, endPoint x: 398, endPoint y: 601, distance: 27.8
click at [398, 601] on input "[PHONE_NUMBER]" at bounding box center [584, 601] width 406 height 44
click at [404, 604] on input "[PHONE_NUMBER]" at bounding box center [584, 601] width 406 height 44
drag, startPoint x: 405, startPoint y: 598, endPoint x: 425, endPoint y: 599, distance: 19.4
click at [425, 599] on input "[PHONE_NUMBER]" at bounding box center [584, 601] width 406 height 44
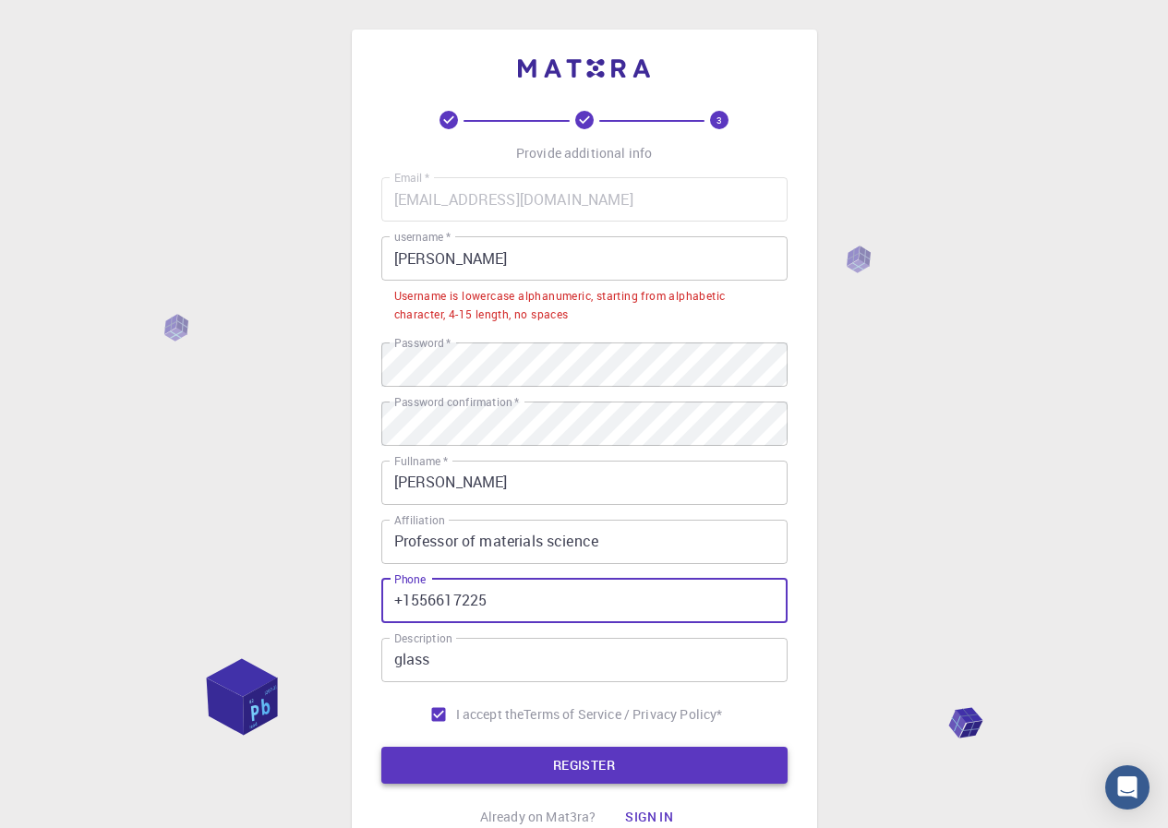
type input "+1556617225"
click at [631, 763] on button "REGISTER" at bounding box center [584, 765] width 406 height 37
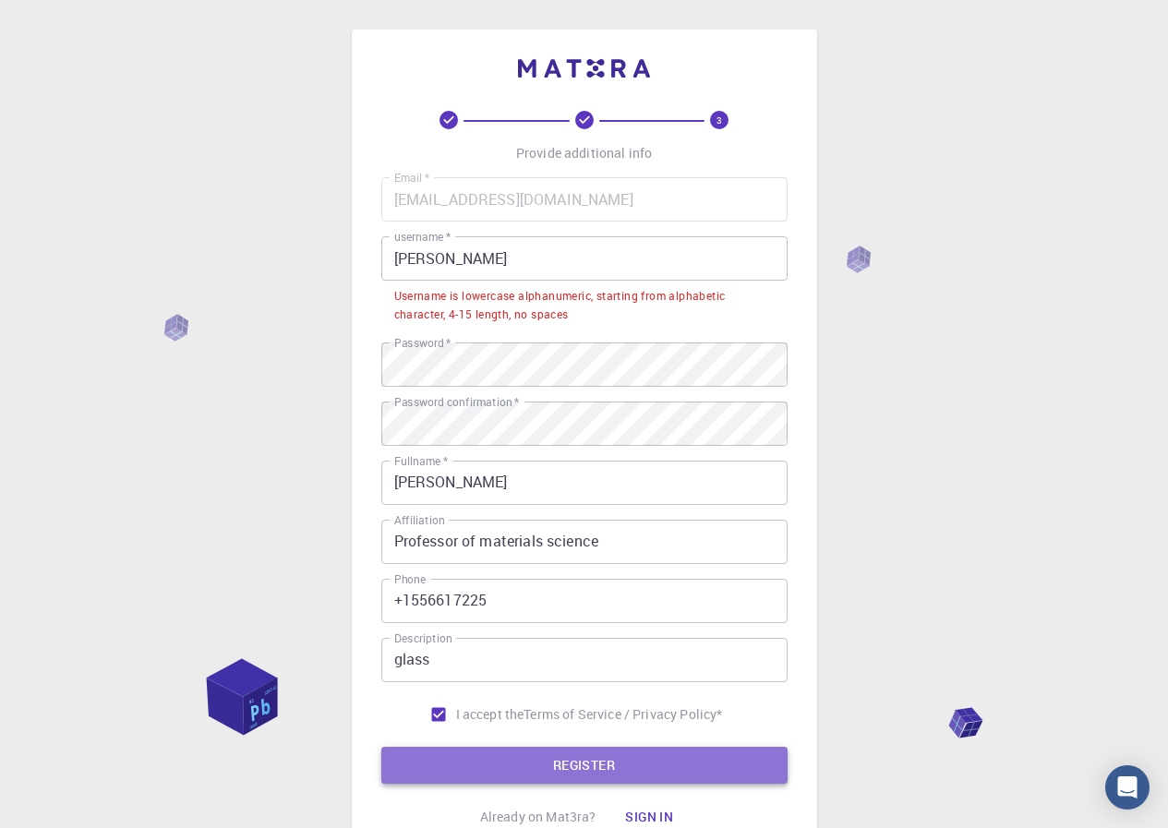
click at [631, 763] on button "REGISTER" at bounding box center [584, 765] width 406 height 37
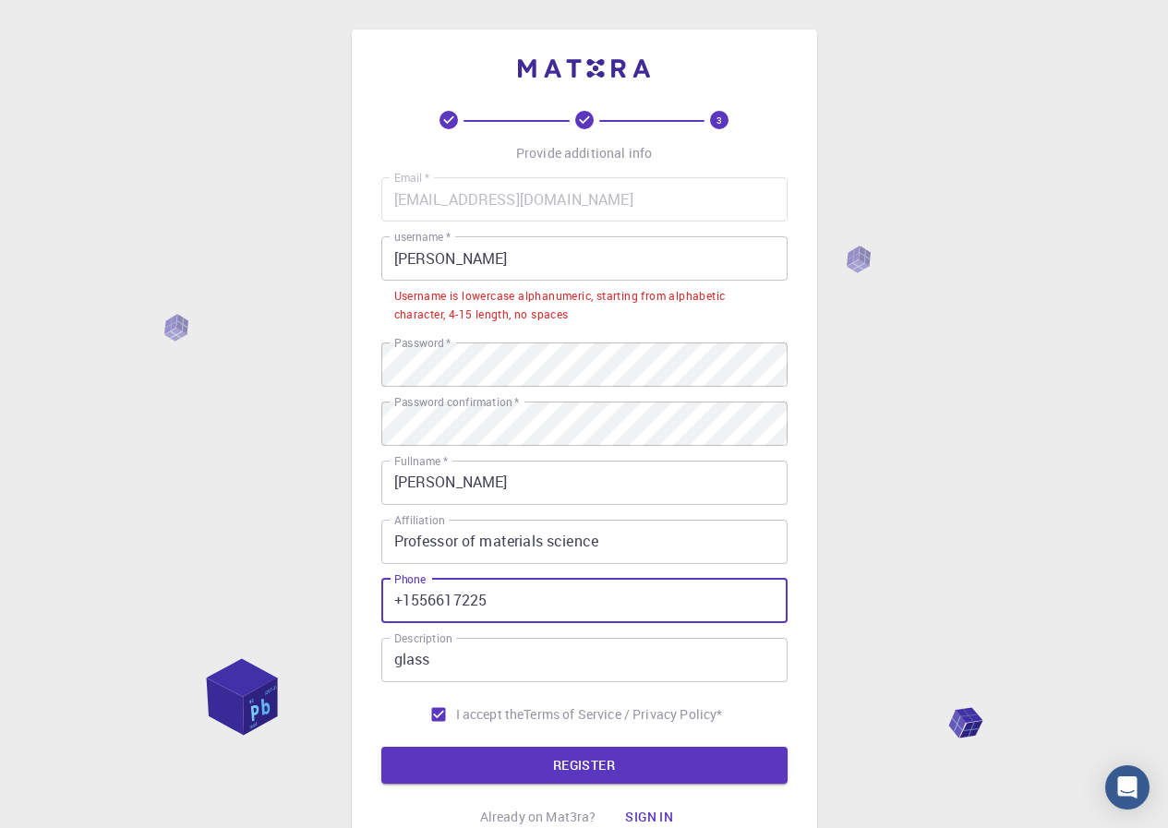
drag, startPoint x: 552, startPoint y: 610, endPoint x: 256, endPoint y: 609, distance: 296.4
click at [256, 609] on div "3 Provide additional info Email   * [EMAIL_ADDRESS][DOMAIN_NAME] Email   * user…" at bounding box center [584, 493] width 1168 height 987
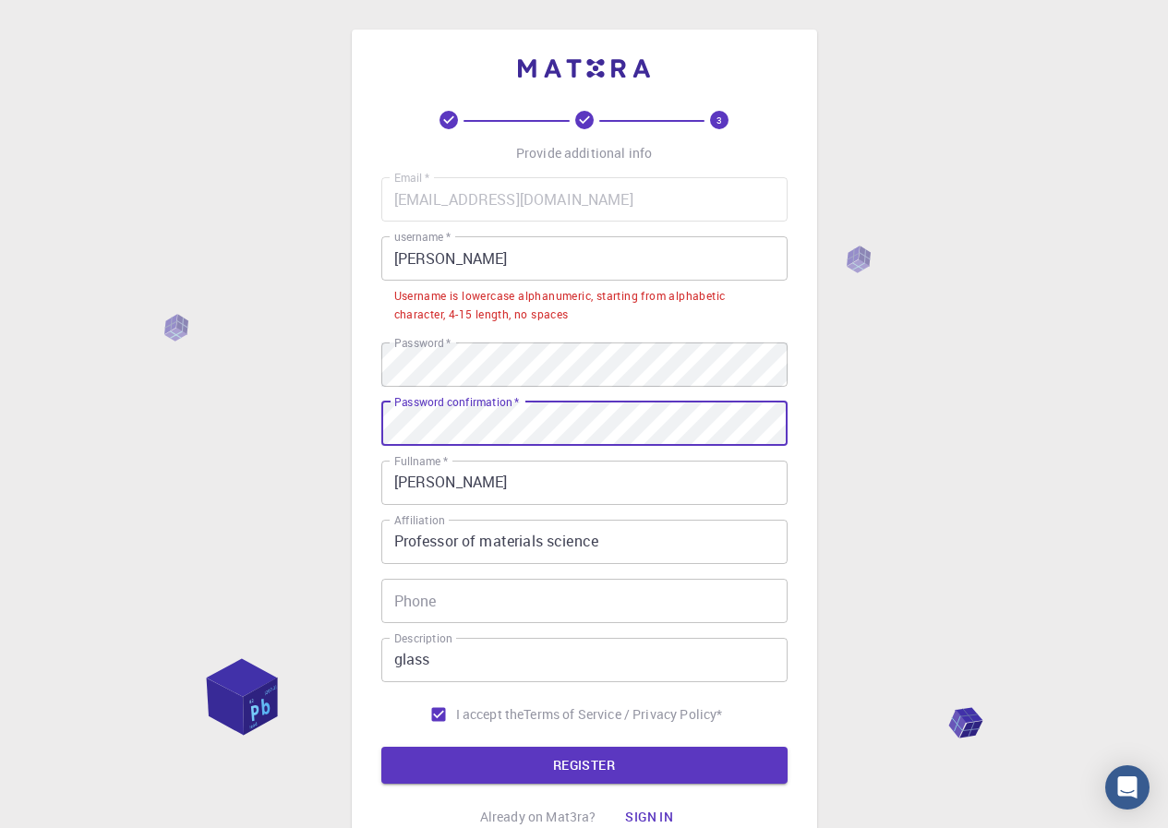
click at [227, 418] on div "3 Provide additional info Email   * [EMAIL_ADDRESS][DOMAIN_NAME] Email   * user…" at bounding box center [584, 493] width 1168 height 987
click at [616, 766] on button "REGISTER" at bounding box center [584, 765] width 406 height 37
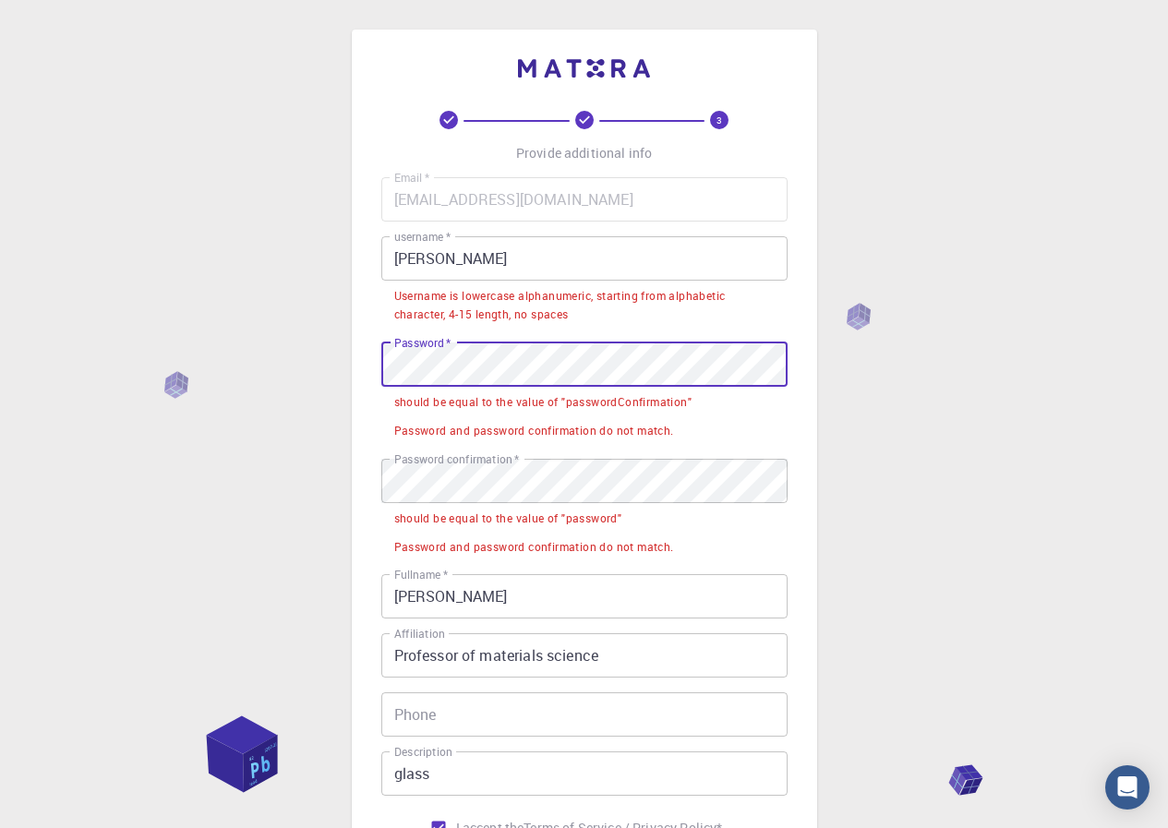
click at [337, 376] on div "3 Provide additional info Email   * [EMAIL_ADDRESS][DOMAIN_NAME] Email   * user…" at bounding box center [584, 550] width 1168 height 1101
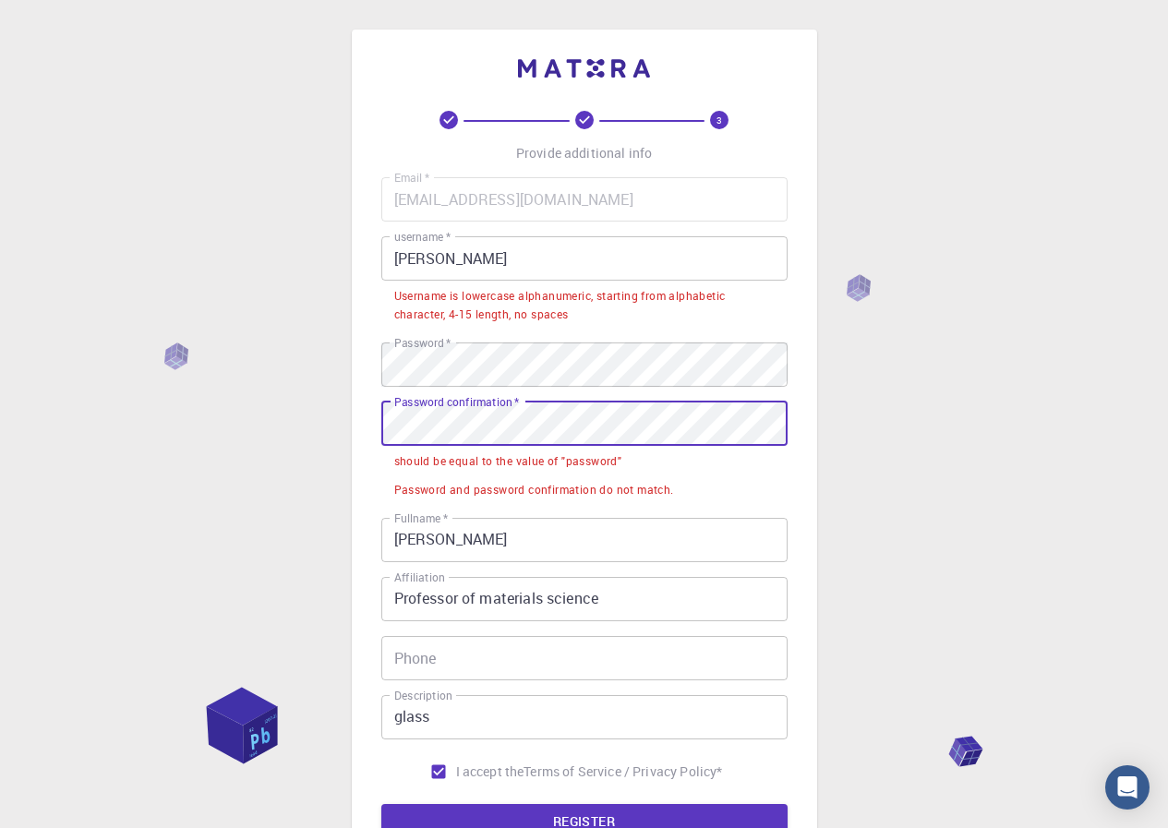
click at [269, 407] on div "3 Provide additional info Email   * [EMAIL_ADDRESS][DOMAIN_NAME] Email   * user…" at bounding box center [584, 521] width 1168 height 1043
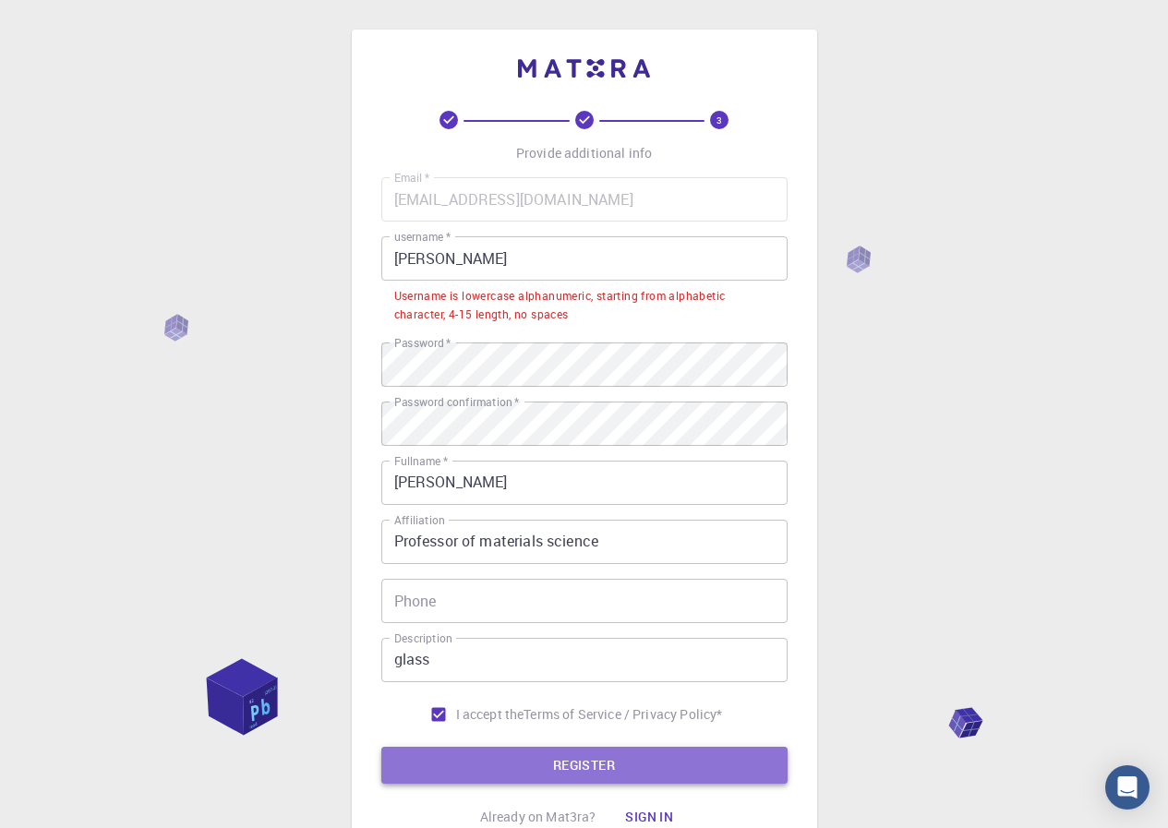
click at [562, 770] on button "REGISTER" at bounding box center [584, 765] width 406 height 37
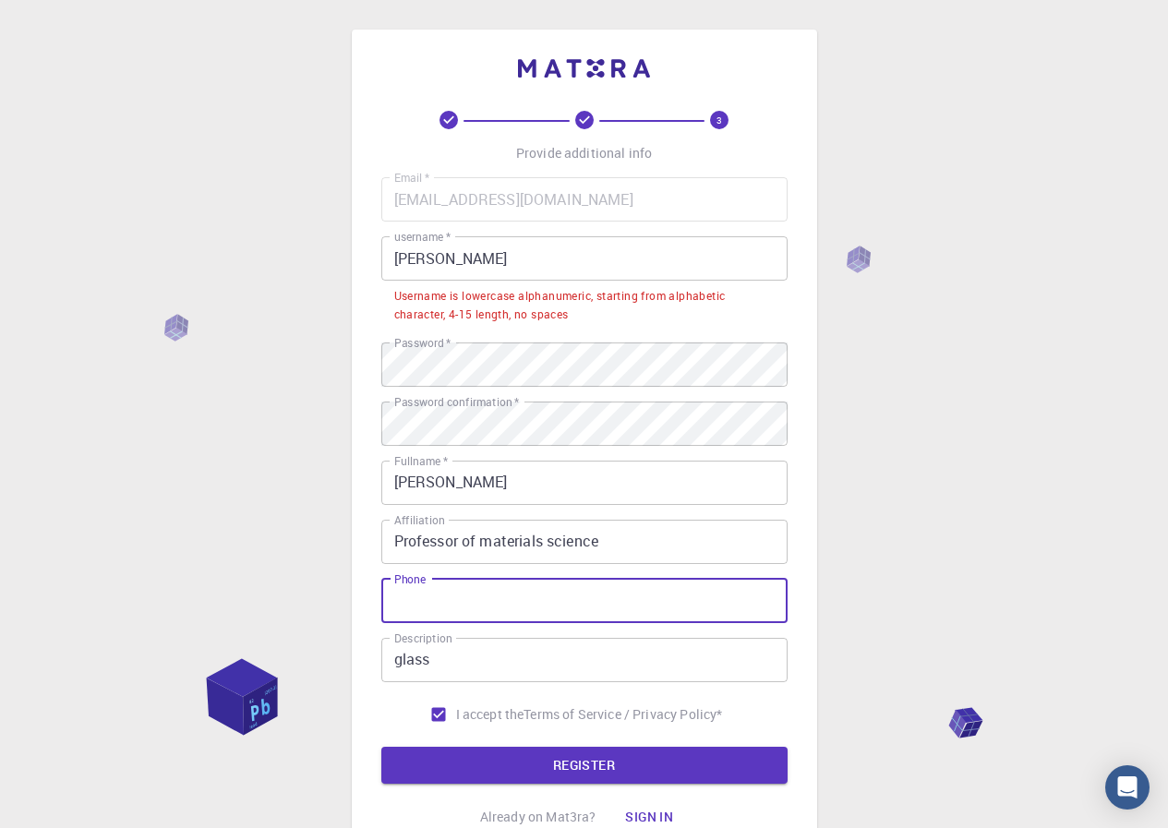
click at [476, 590] on input "Phone" at bounding box center [584, 601] width 406 height 44
drag, startPoint x: 405, startPoint y: 599, endPoint x: 259, endPoint y: 591, distance: 146.1
click at [259, 591] on div "3 Provide additional info Email   * [EMAIL_ADDRESS][DOMAIN_NAME] Email   * user…" at bounding box center [584, 493] width 1168 height 987
type input "+1556617225"
click at [620, 758] on button "REGISTER" at bounding box center [584, 765] width 406 height 37
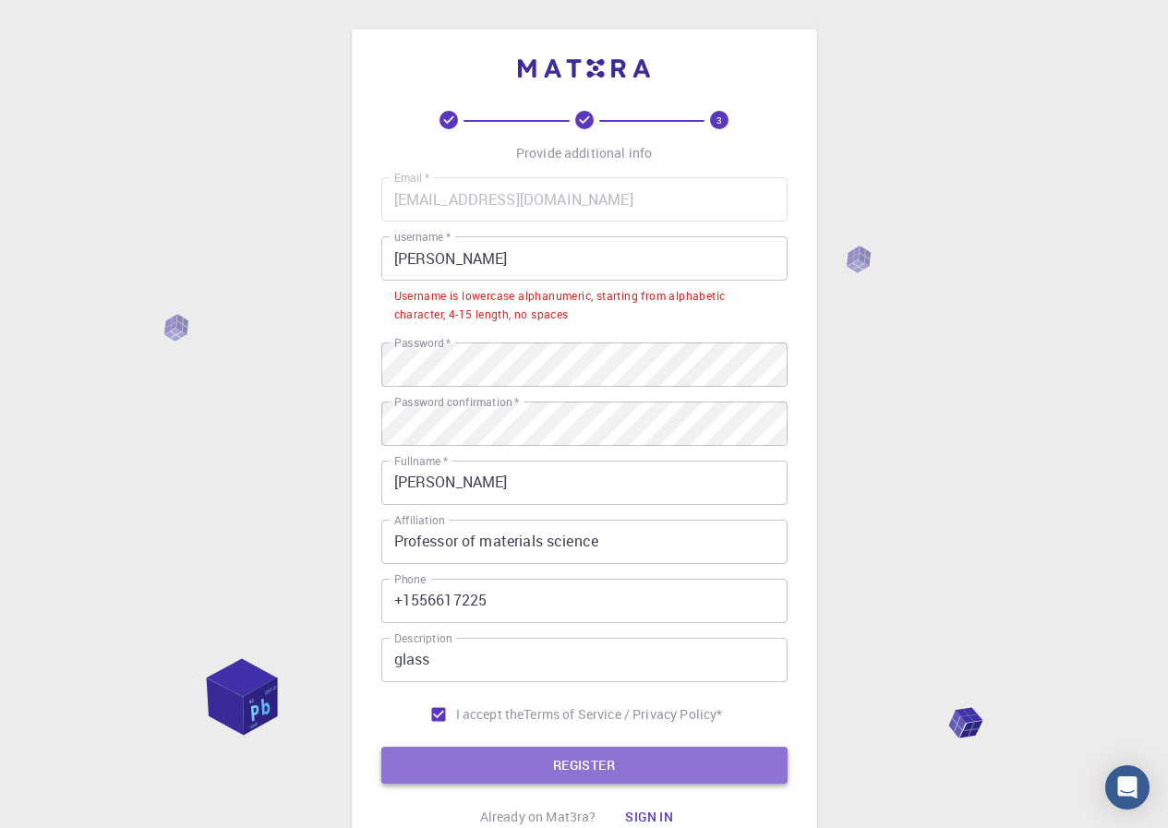
click at [620, 758] on button "REGISTER" at bounding box center [584, 765] width 406 height 37
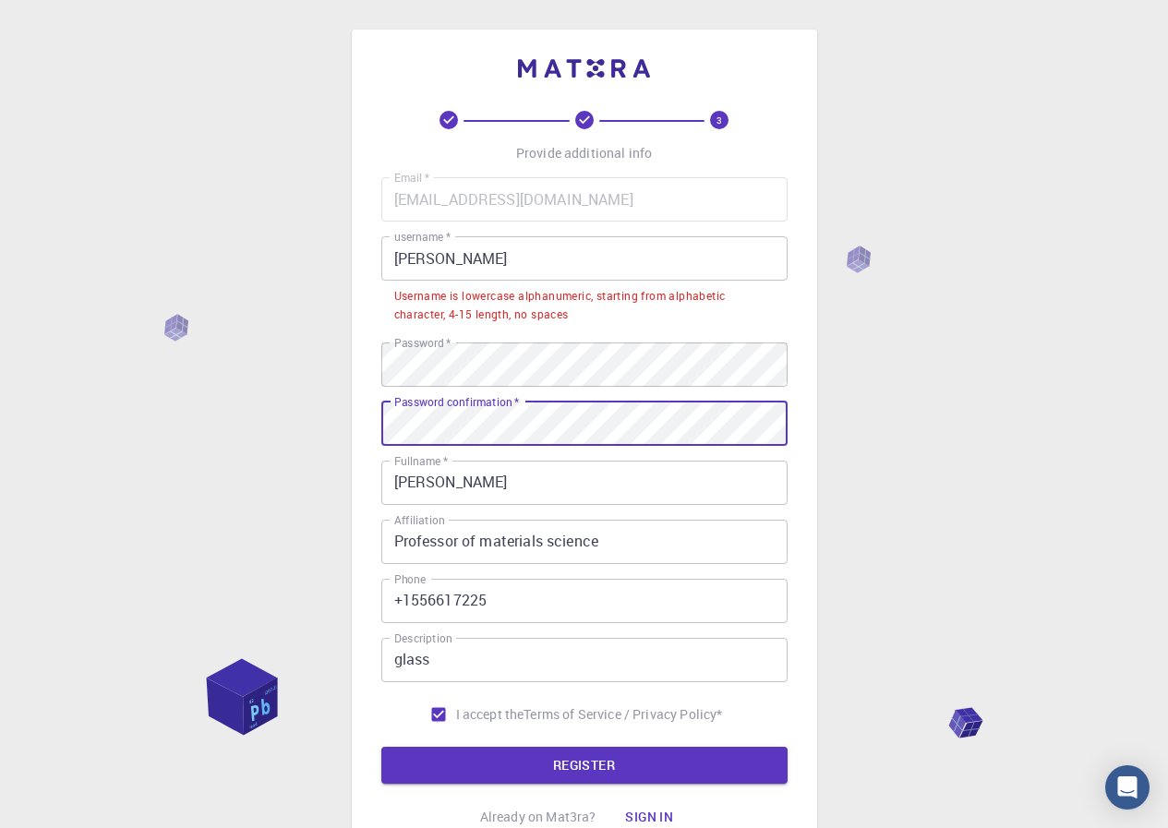
click at [162, 455] on div "3 Provide additional info Email   * [EMAIL_ADDRESS][DOMAIN_NAME] Email   * user…" at bounding box center [584, 493] width 1168 height 987
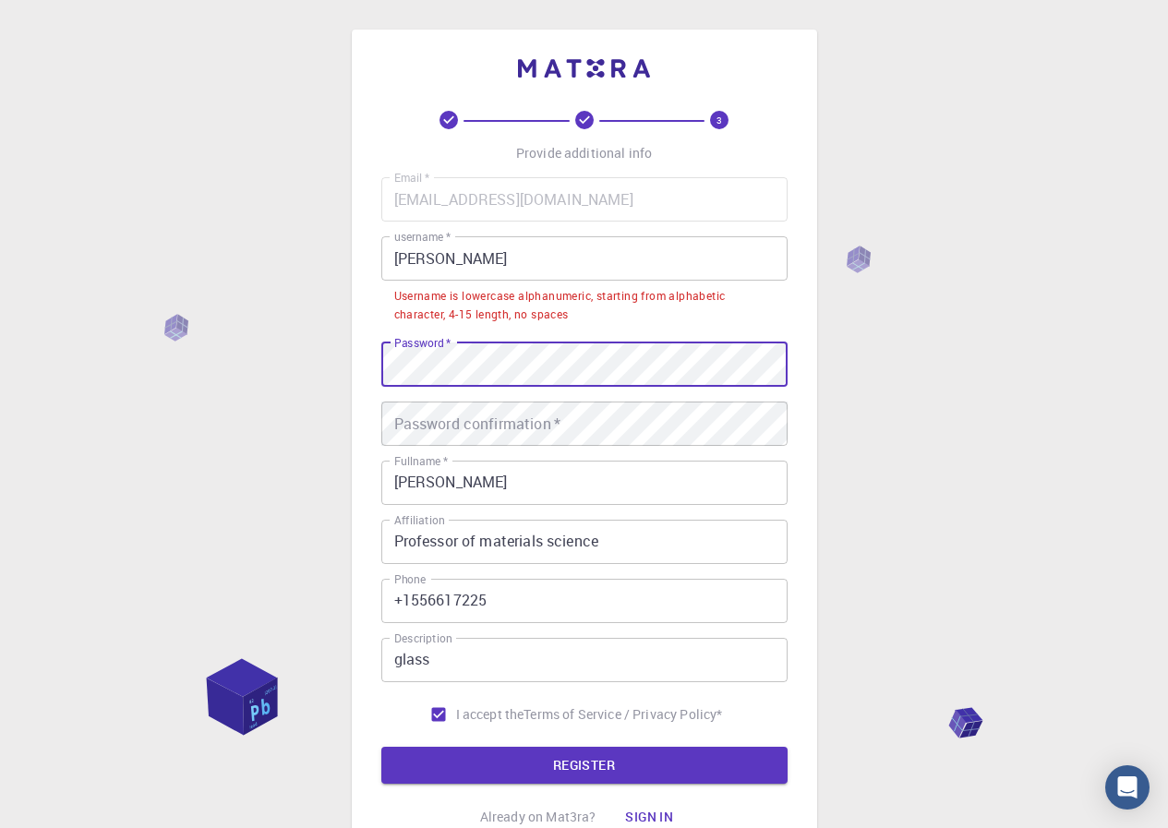
click at [238, 361] on div "3 Provide additional info Email   * [EMAIL_ADDRESS][DOMAIN_NAME] Email   * user…" at bounding box center [584, 493] width 1168 height 987
click at [275, 358] on div "3 Provide additional info Email   * [EMAIL_ADDRESS][DOMAIN_NAME] Email   * user…" at bounding box center [584, 493] width 1168 height 987
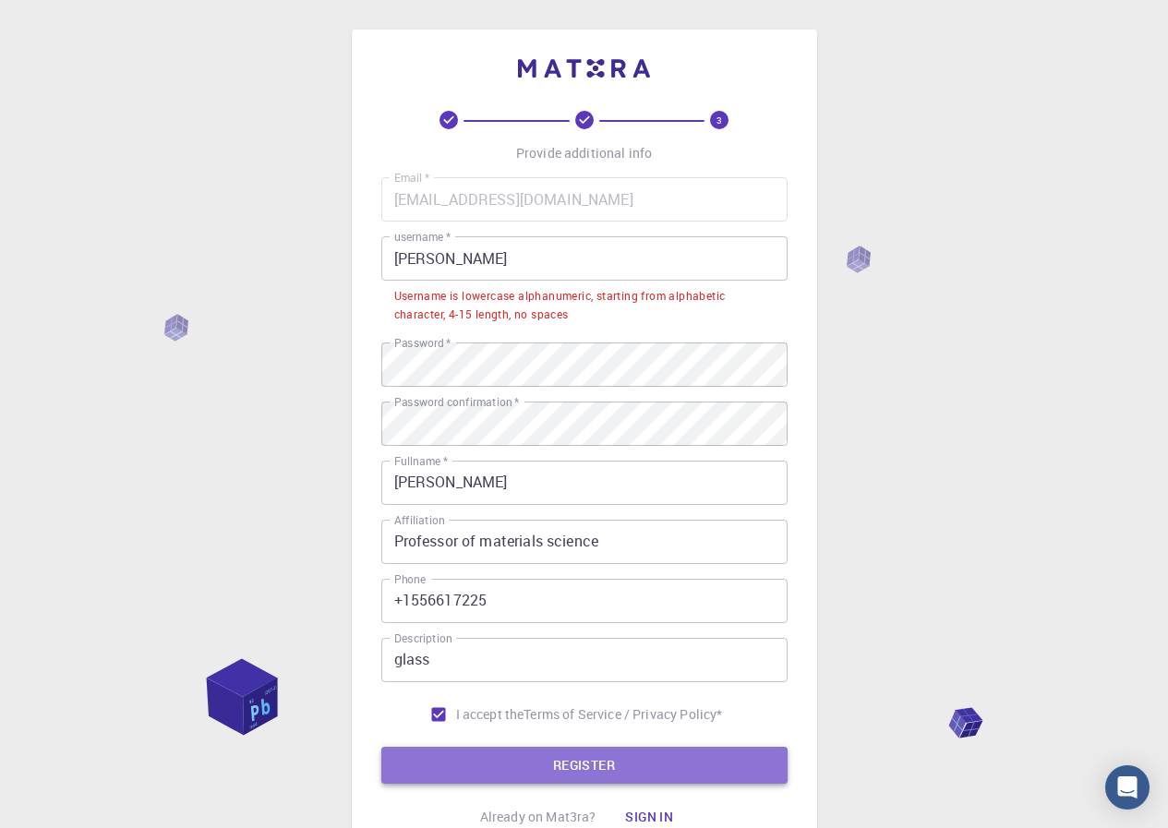
click at [524, 754] on button "REGISTER" at bounding box center [584, 765] width 406 height 37
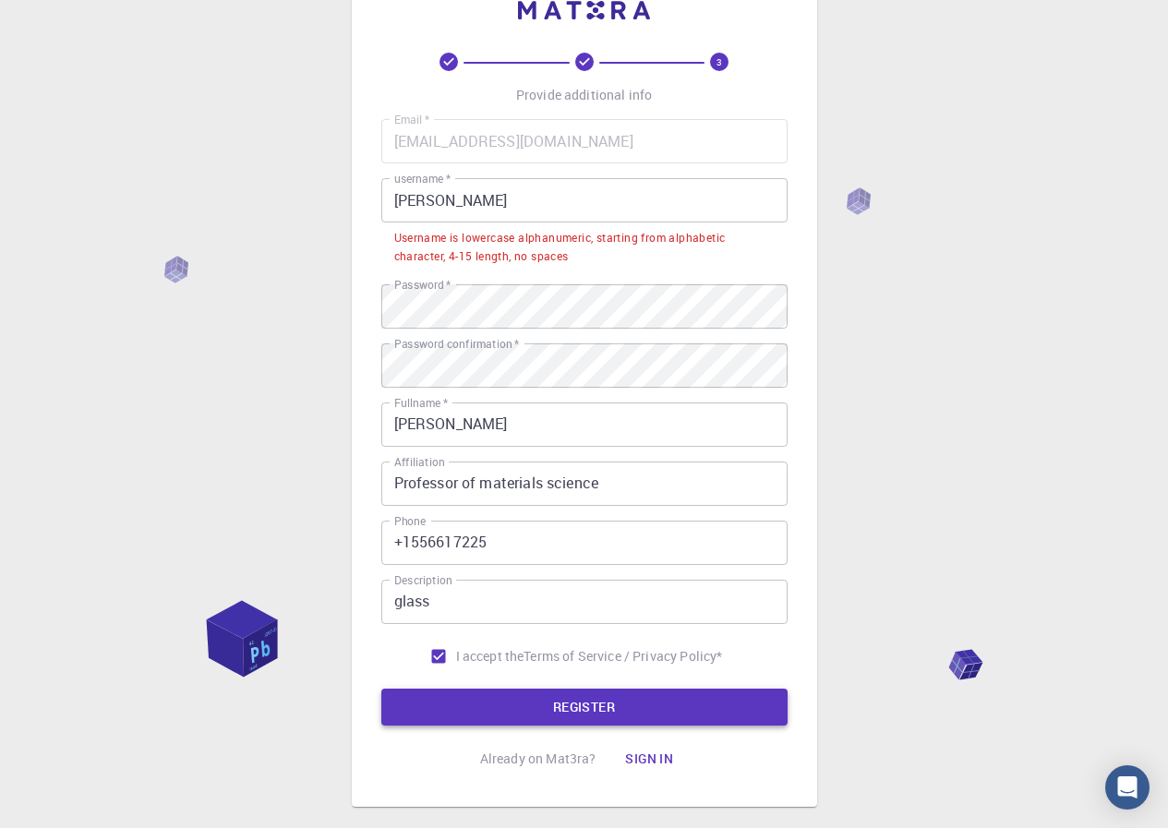
scroll to position [159, 0]
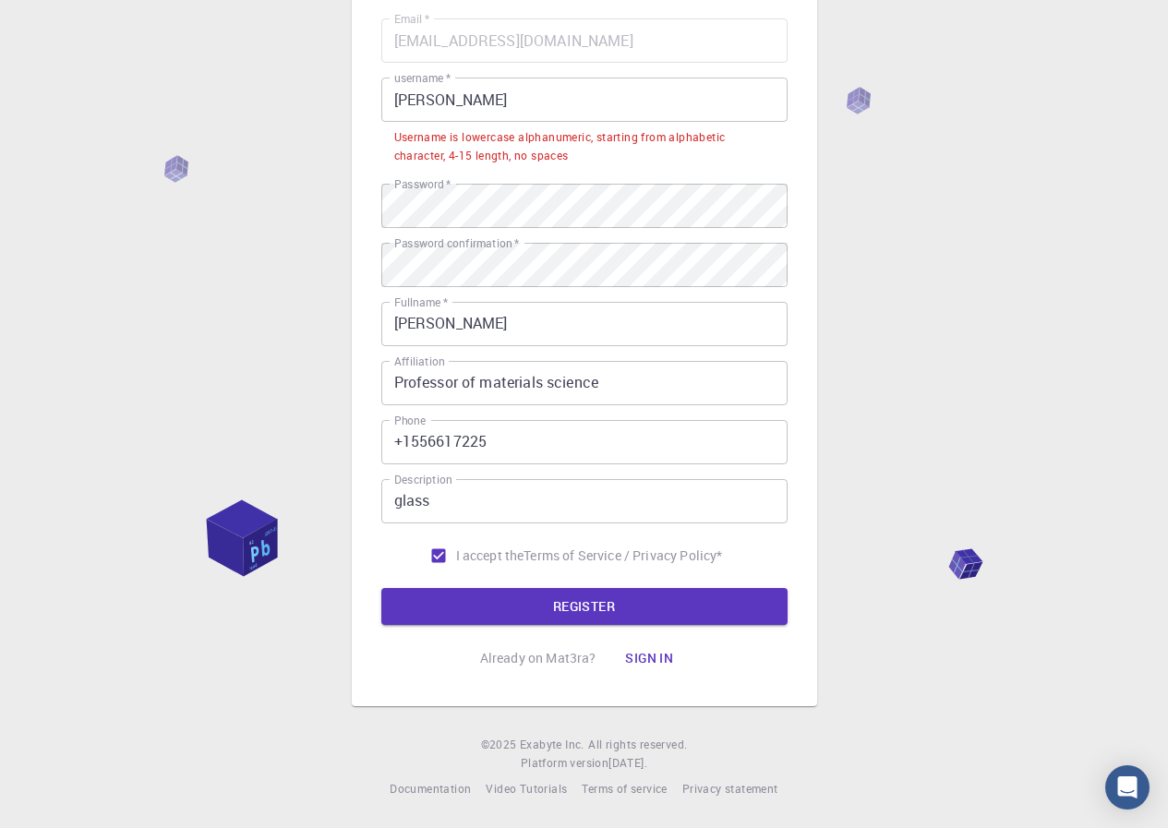
click at [510, 564] on span "I accept the" at bounding box center [490, 556] width 68 height 18
click at [456, 564] on input "I accept the Terms of Service / Privacy Policy *" at bounding box center [438, 555] width 35 height 35
click at [510, 564] on span "I accept the" at bounding box center [490, 556] width 68 height 18
click at [456, 564] on input "I accept the Terms of Service / Privacy Policy *" at bounding box center [438, 555] width 35 height 35
checkbox input "true"
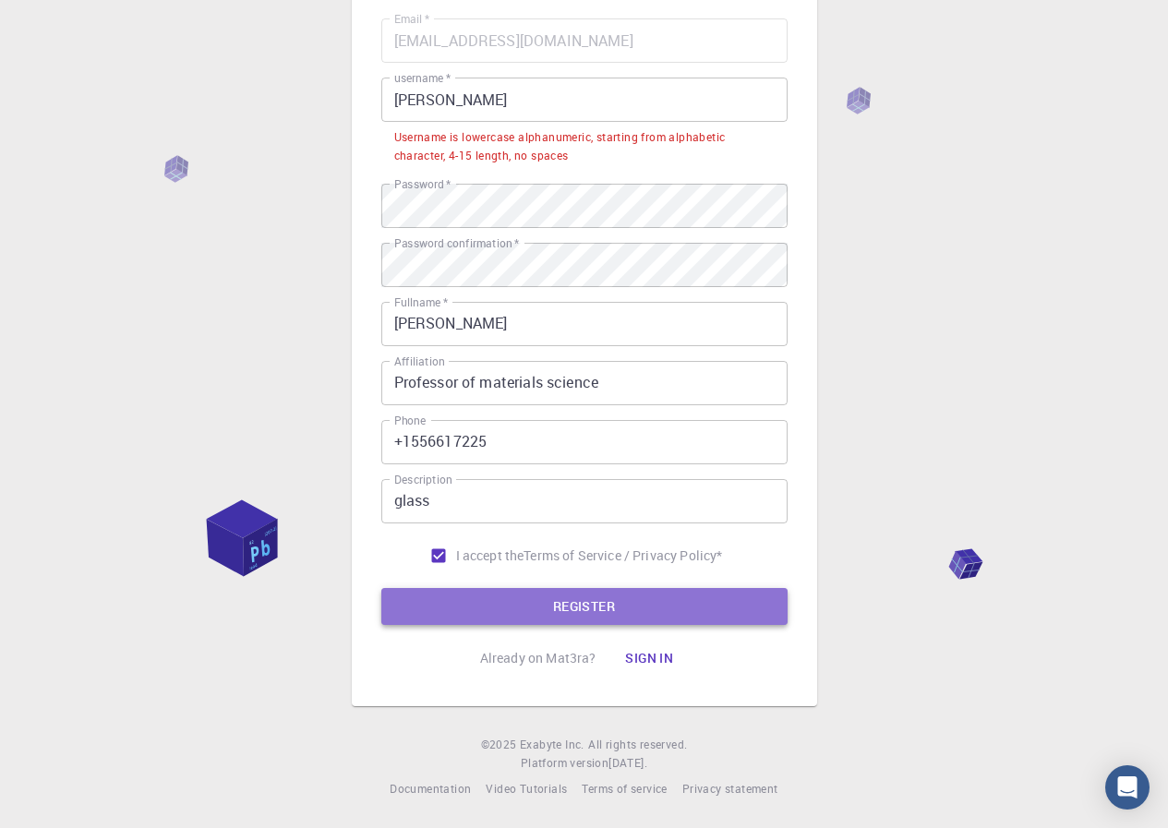
click at [516, 603] on button "REGISTER" at bounding box center [584, 606] width 406 height 37
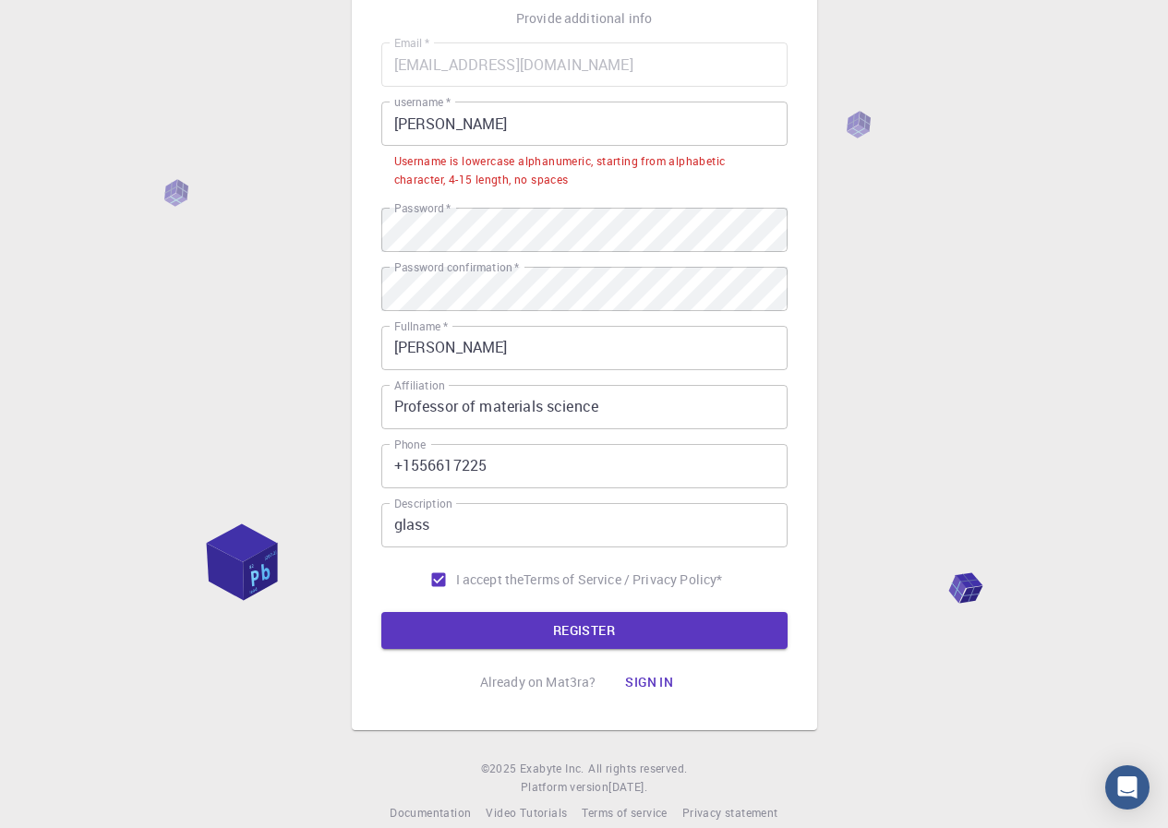
scroll to position [66, 0]
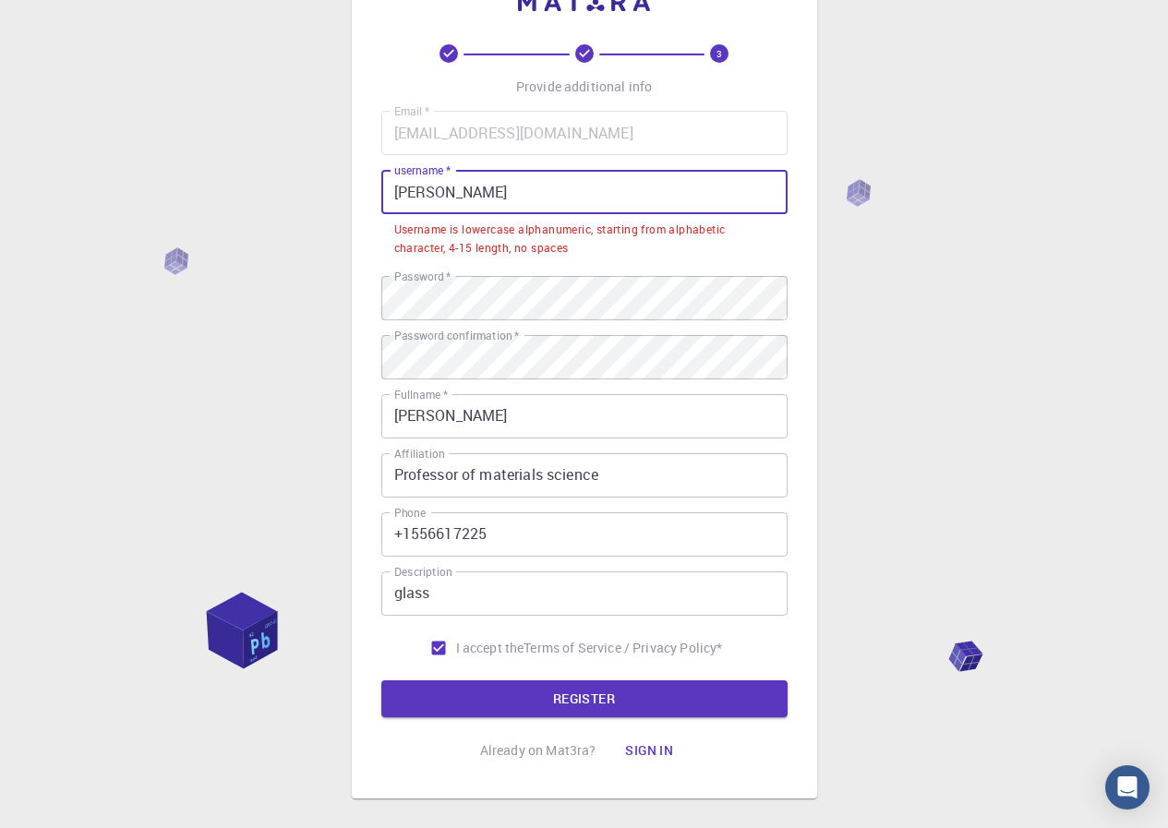
drag, startPoint x: 402, startPoint y: 189, endPoint x: 391, endPoint y: 189, distance: 11.1
click at [391, 189] on input "[PERSON_NAME]" at bounding box center [584, 192] width 406 height 44
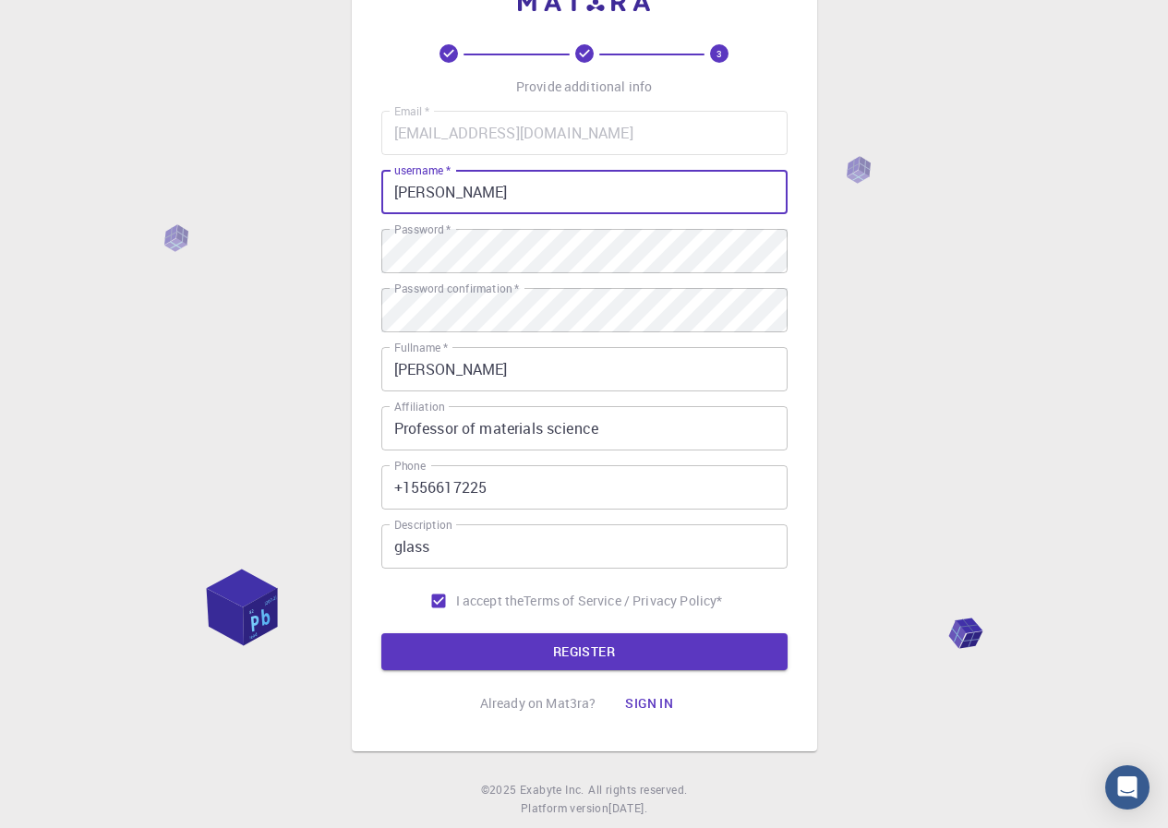
click at [428, 188] on input "[PERSON_NAME]" at bounding box center [584, 192] width 406 height 44
type input "[PERSON_NAME]"
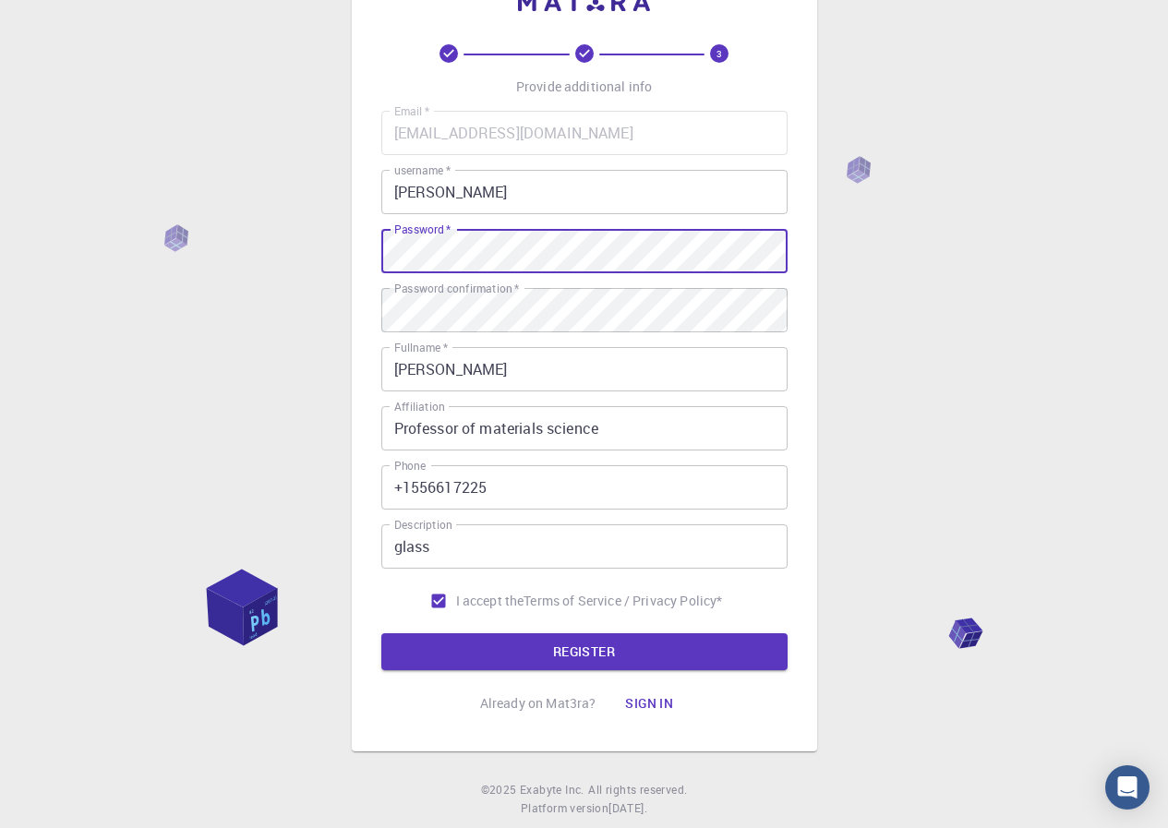
click at [252, 236] on div "3 Provide additional info Email   * [EMAIL_ADDRESS][DOMAIN_NAME] Email   * user…" at bounding box center [584, 404] width 1168 height 940
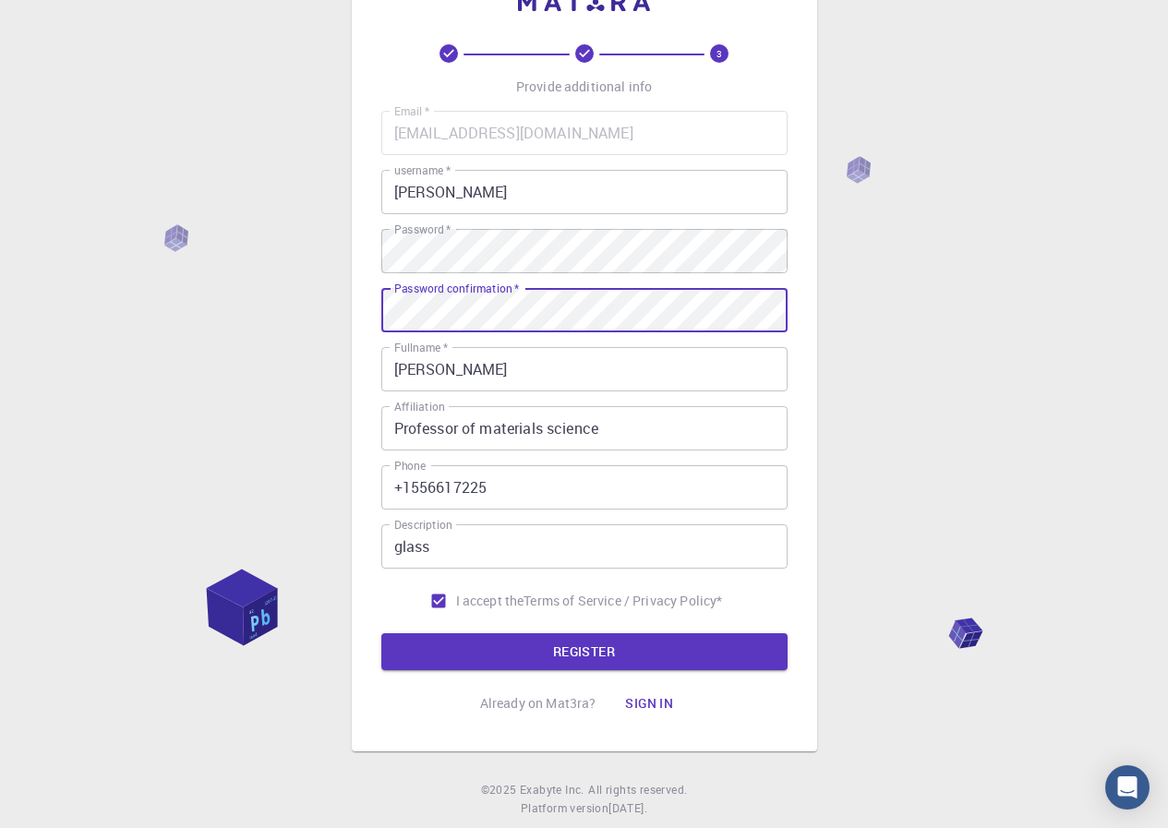
click at [147, 324] on div "3 Provide additional info Email   * [EMAIL_ADDRESS][DOMAIN_NAME] Email   * user…" at bounding box center [584, 404] width 1168 height 940
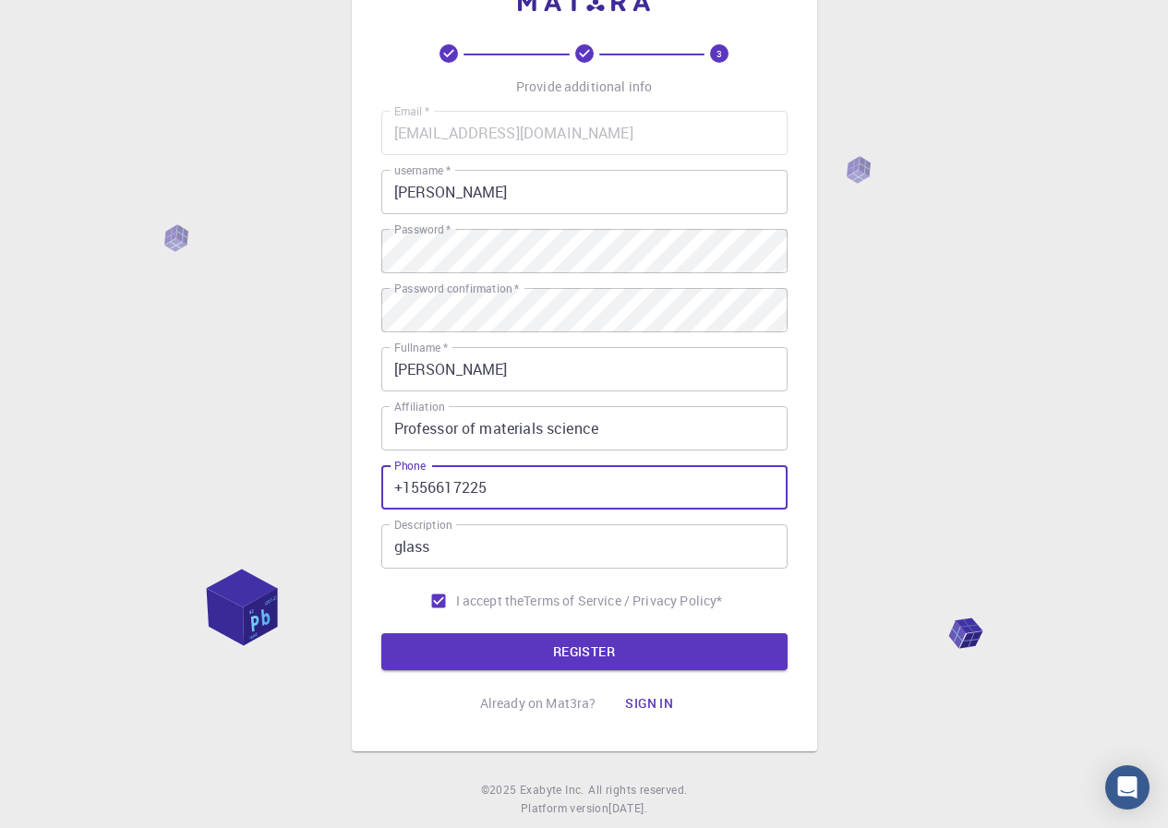
drag, startPoint x: 513, startPoint y: 485, endPoint x: 276, endPoint y: 488, distance: 237.3
click at [276, 488] on div "3 Provide additional info Email   * [EMAIL_ADDRESS][DOMAIN_NAME] Email   * user…" at bounding box center [584, 404] width 1168 height 940
click at [484, 645] on button "REGISTER" at bounding box center [584, 651] width 406 height 37
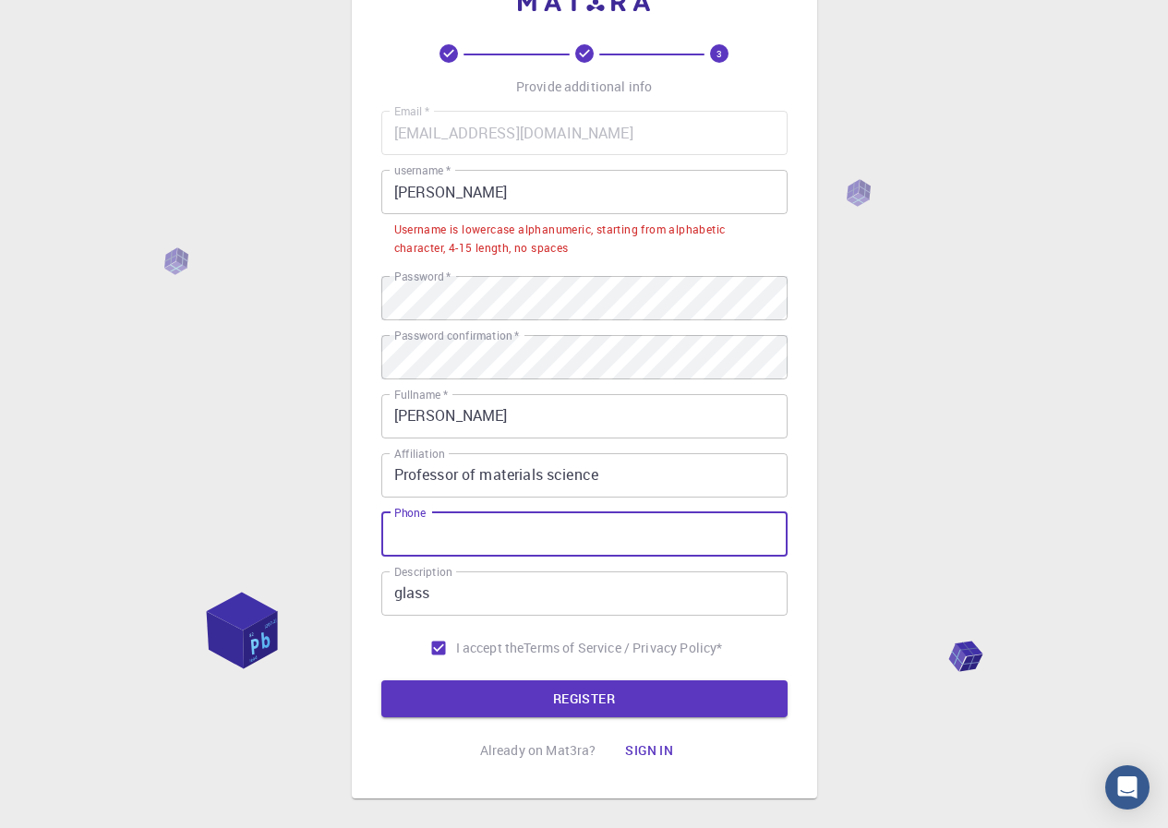
drag, startPoint x: 452, startPoint y: 548, endPoint x: 467, endPoint y: 560, distance: 19.8
click at [452, 547] on input "Phone" at bounding box center [584, 534] width 406 height 44
drag, startPoint x: 404, startPoint y: 533, endPoint x: 334, endPoint y: 534, distance: 69.3
click at [334, 534] on div "3 Provide additional info Email   * [EMAIL_ADDRESS][DOMAIN_NAME] Email   * user…" at bounding box center [584, 427] width 1168 height 987
type input "+1556617225"
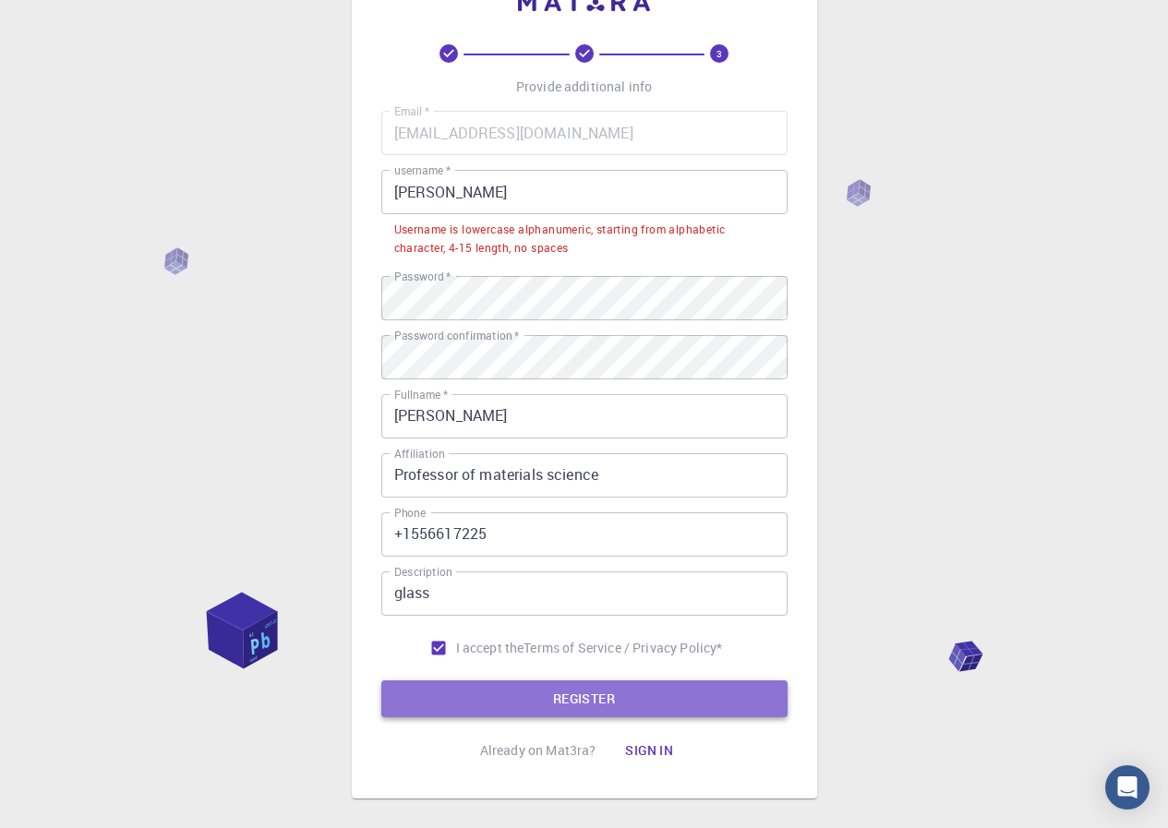
click at [601, 702] on button "REGISTER" at bounding box center [584, 699] width 406 height 37
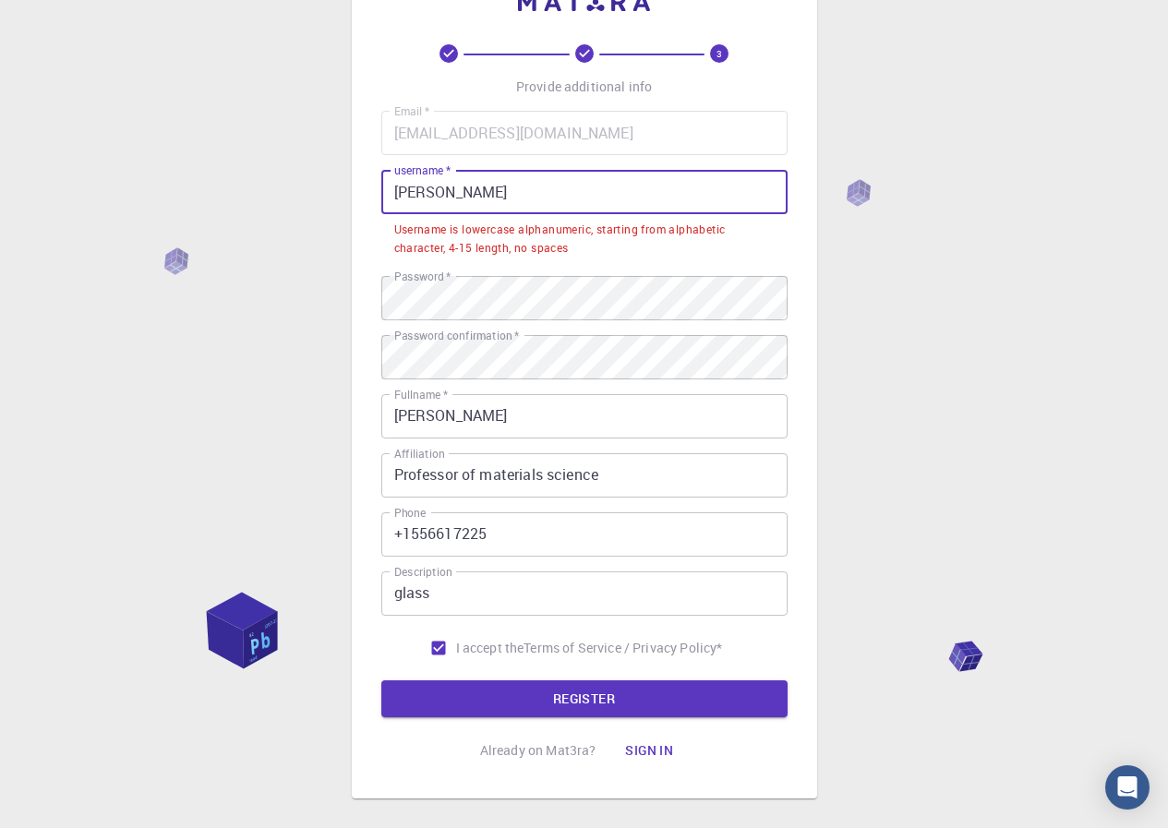
click at [418, 197] on input "[PERSON_NAME]" at bounding box center [584, 192] width 406 height 44
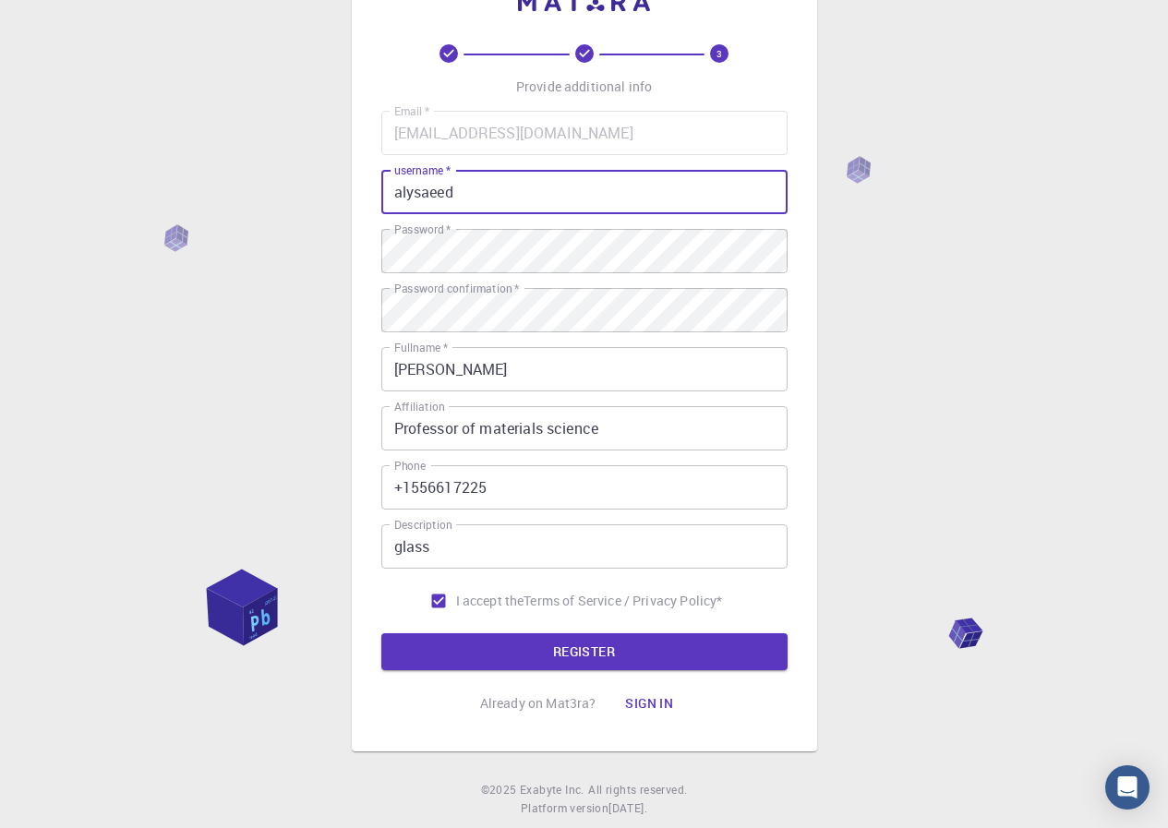
type input "alysaeed"
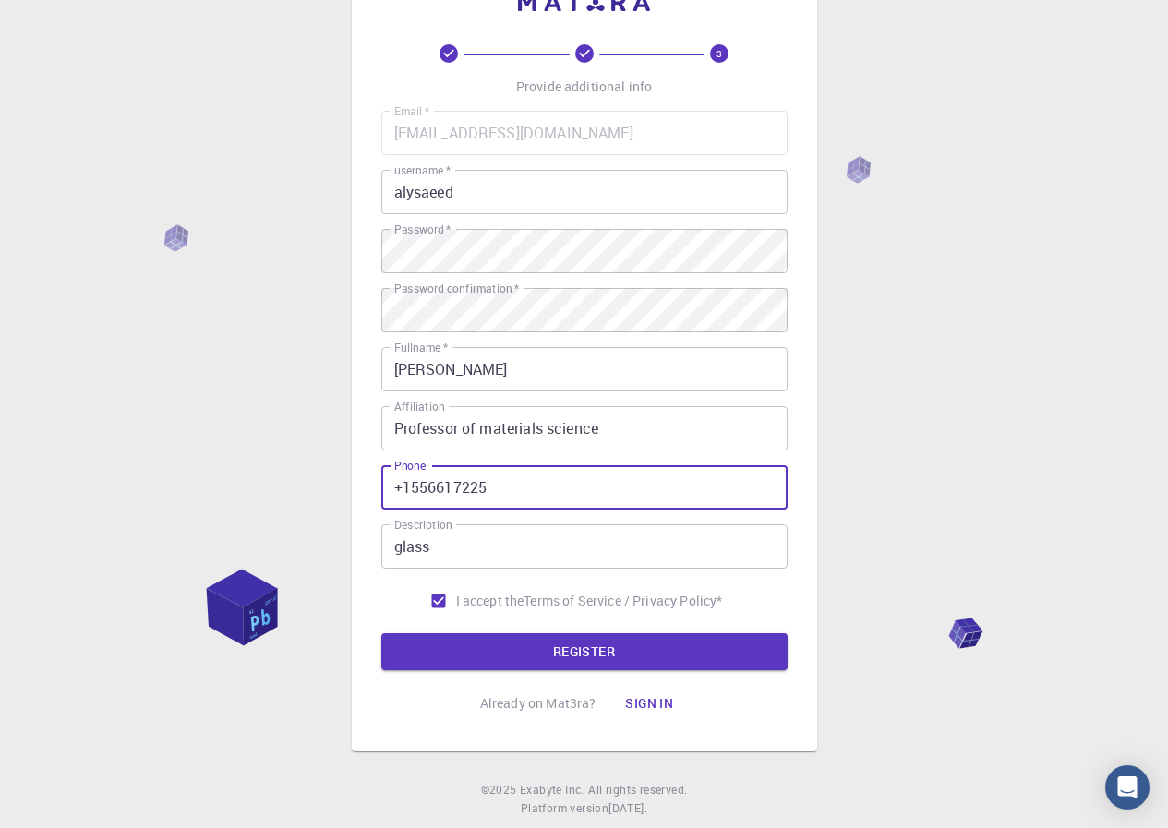
drag, startPoint x: 508, startPoint y: 481, endPoint x: 324, endPoint y: 481, distance: 183.8
click at [324, 481] on div "3 Provide additional info Email   * [EMAIL_ADDRESS][DOMAIN_NAME] Email   * user…" at bounding box center [584, 404] width 1168 height 940
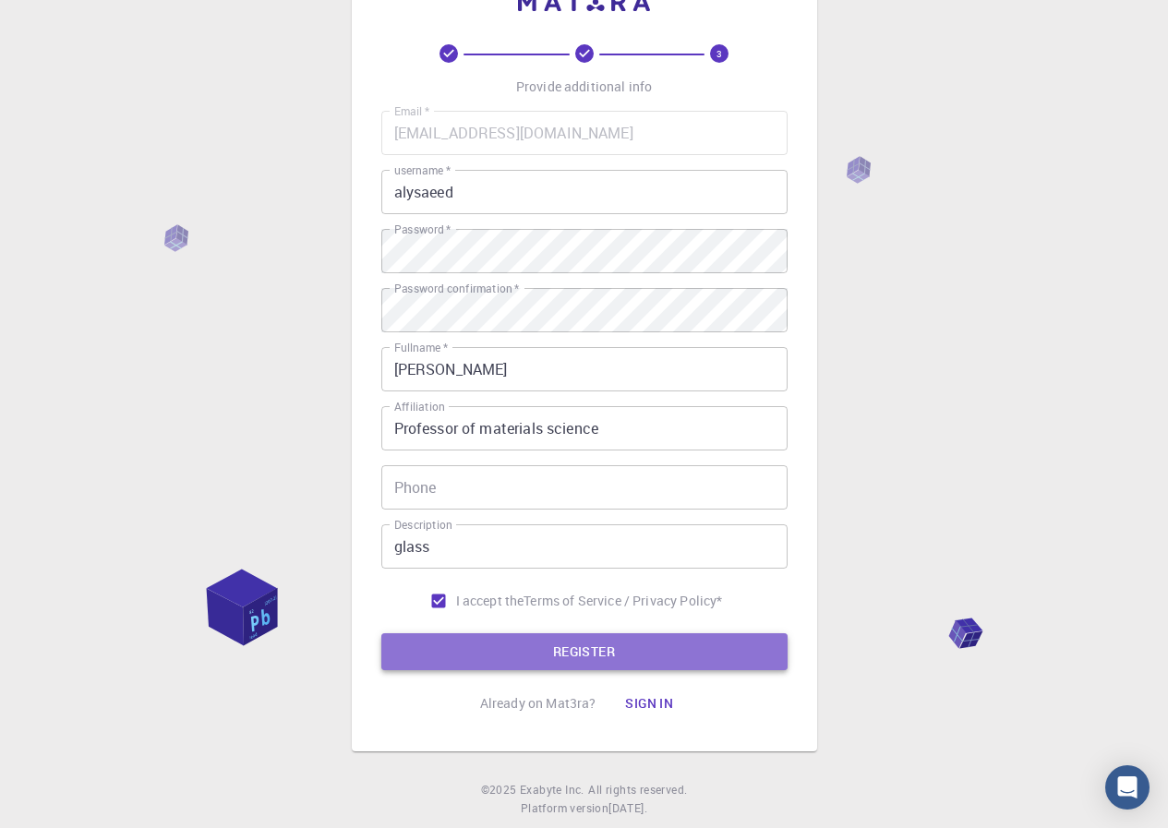
click at [634, 639] on button "REGISTER" at bounding box center [584, 651] width 406 height 37
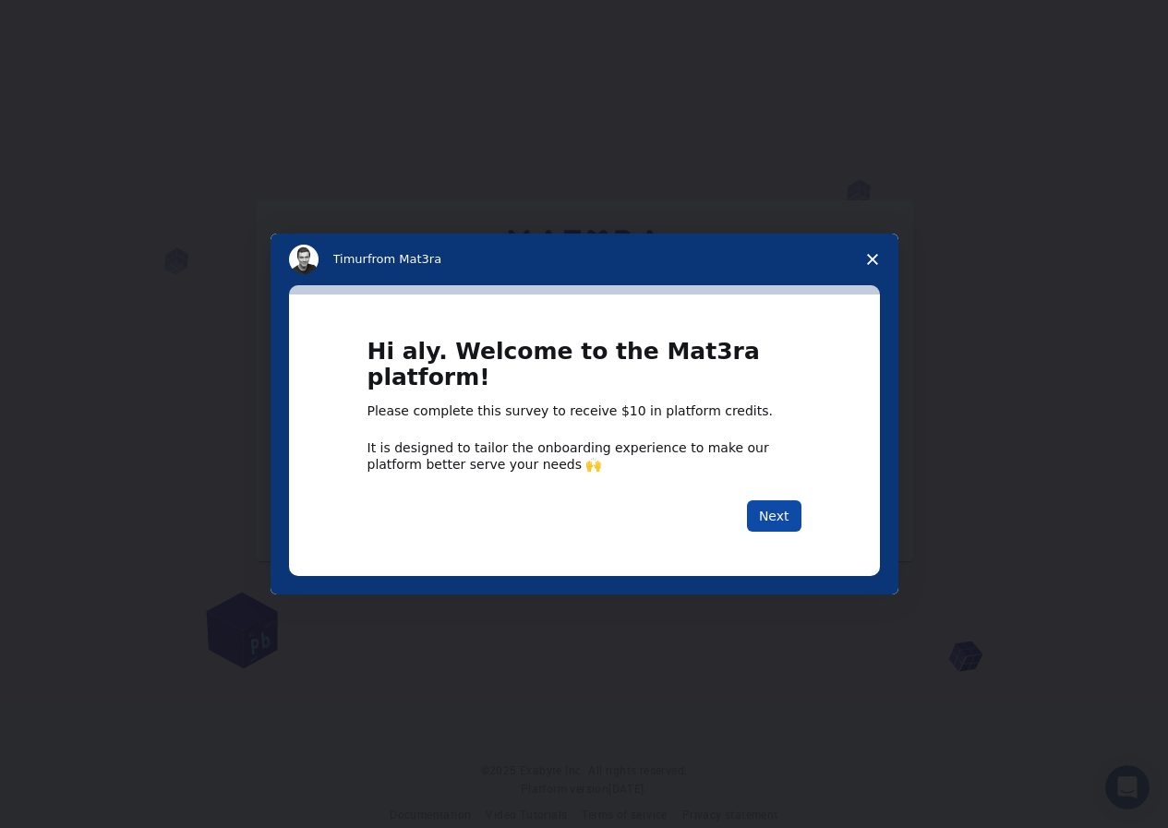
click at [787, 512] on button "Next" at bounding box center [774, 515] width 54 height 31
click at [778, 523] on button "Next" at bounding box center [774, 515] width 54 height 31
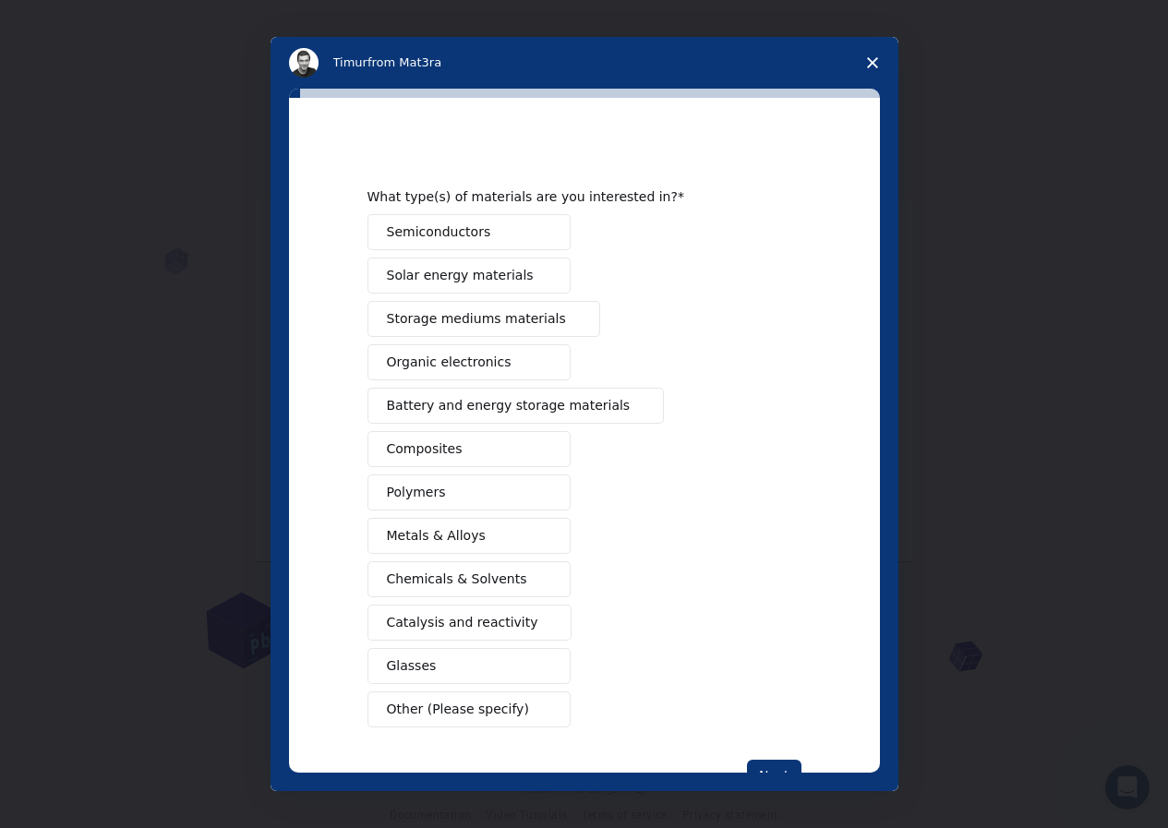
click at [778, 518] on div "Semiconductors Solar energy materials Storage mediums materials Organic electro…" at bounding box center [585, 470] width 434 height 513
click at [470, 653] on button "Glasses" at bounding box center [469, 666] width 203 height 36
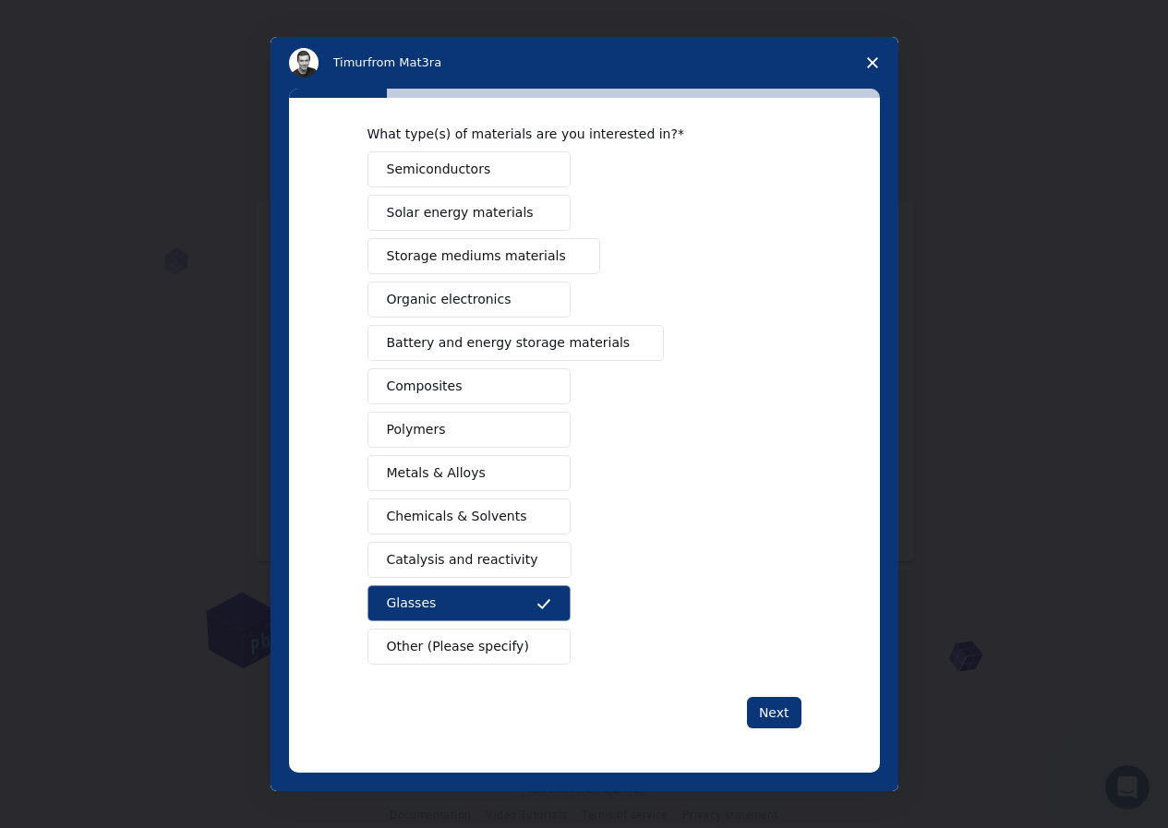
scroll to position [26, 0]
click at [779, 709] on button "Next" at bounding box center [774, 712] width 54 height 31
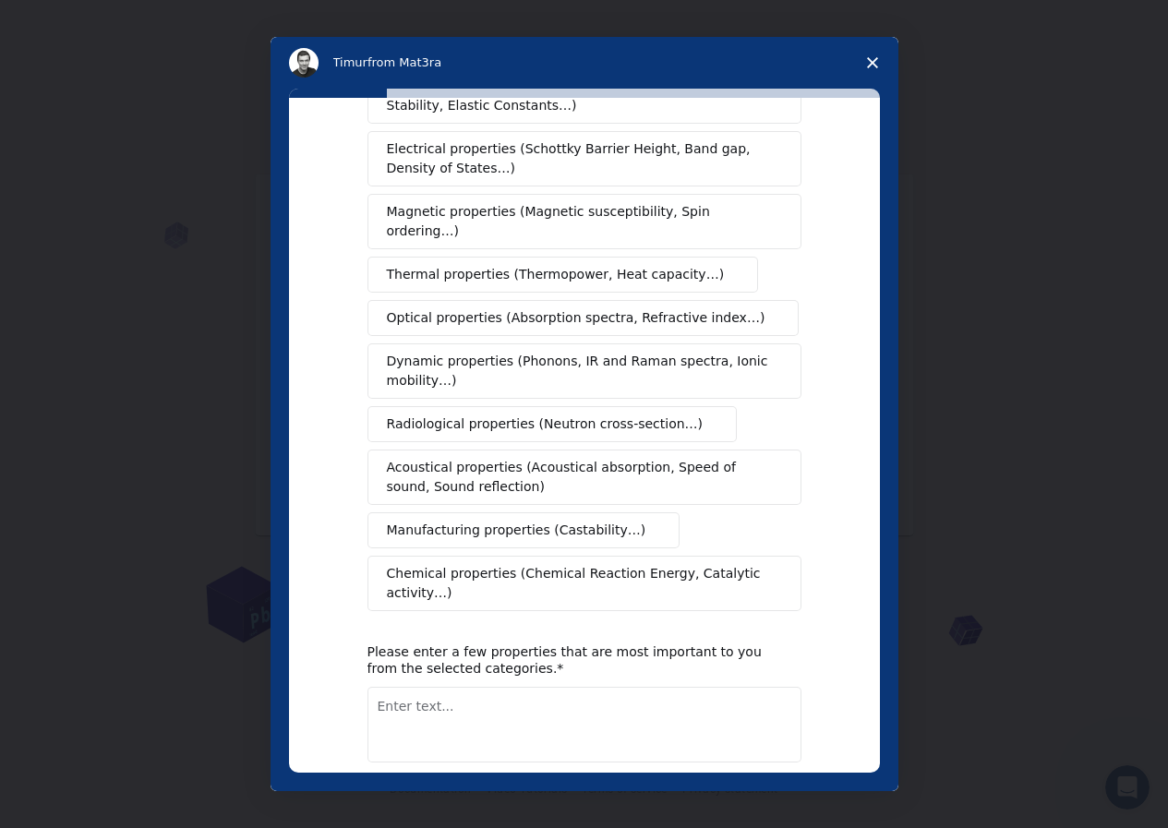
scroll to position [159, 0]
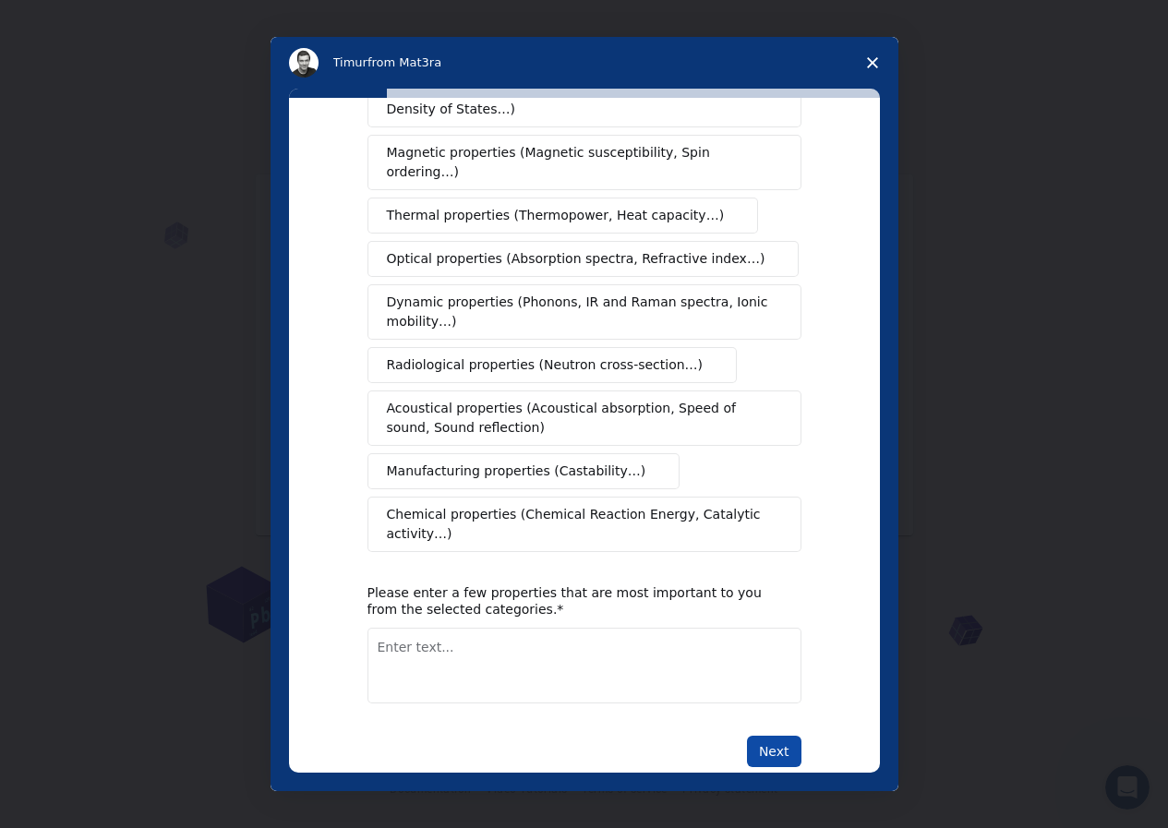
click at [790, 736] on button "Next" at bounding box center [774, 751] width 54 height 31
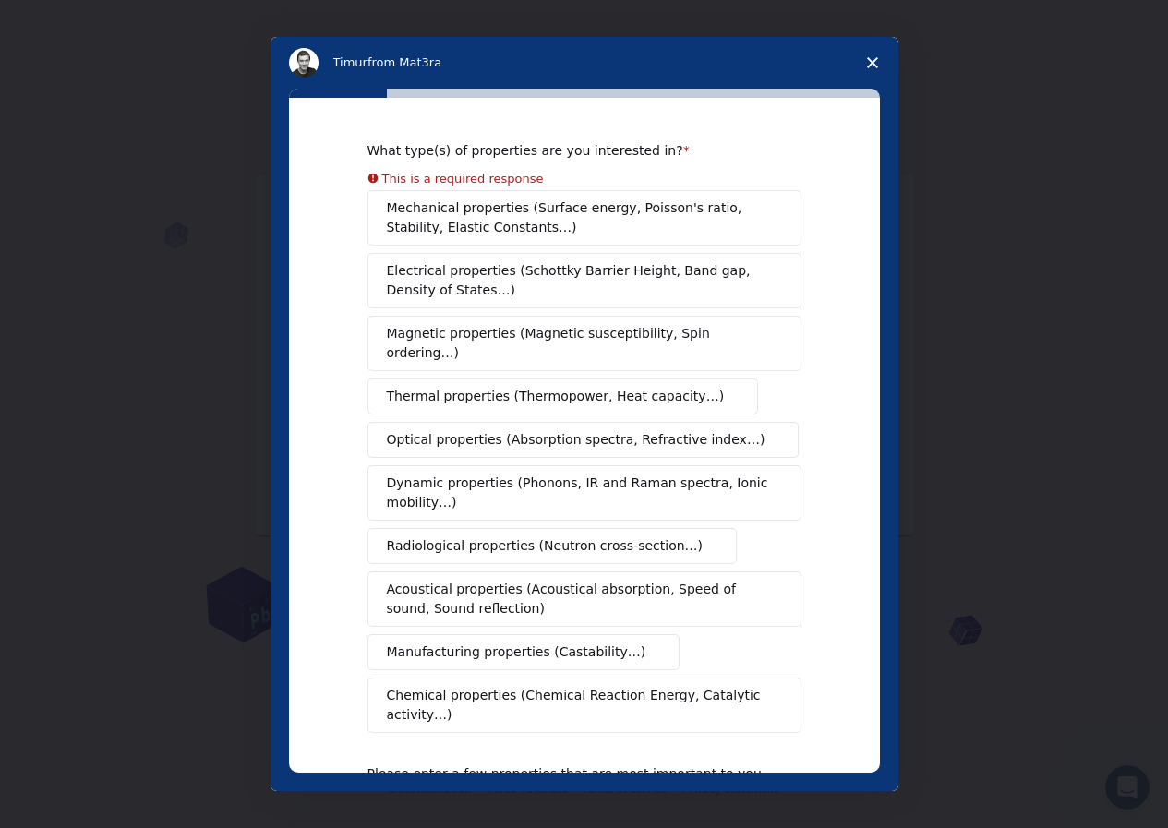
scroll to position [202, 0]
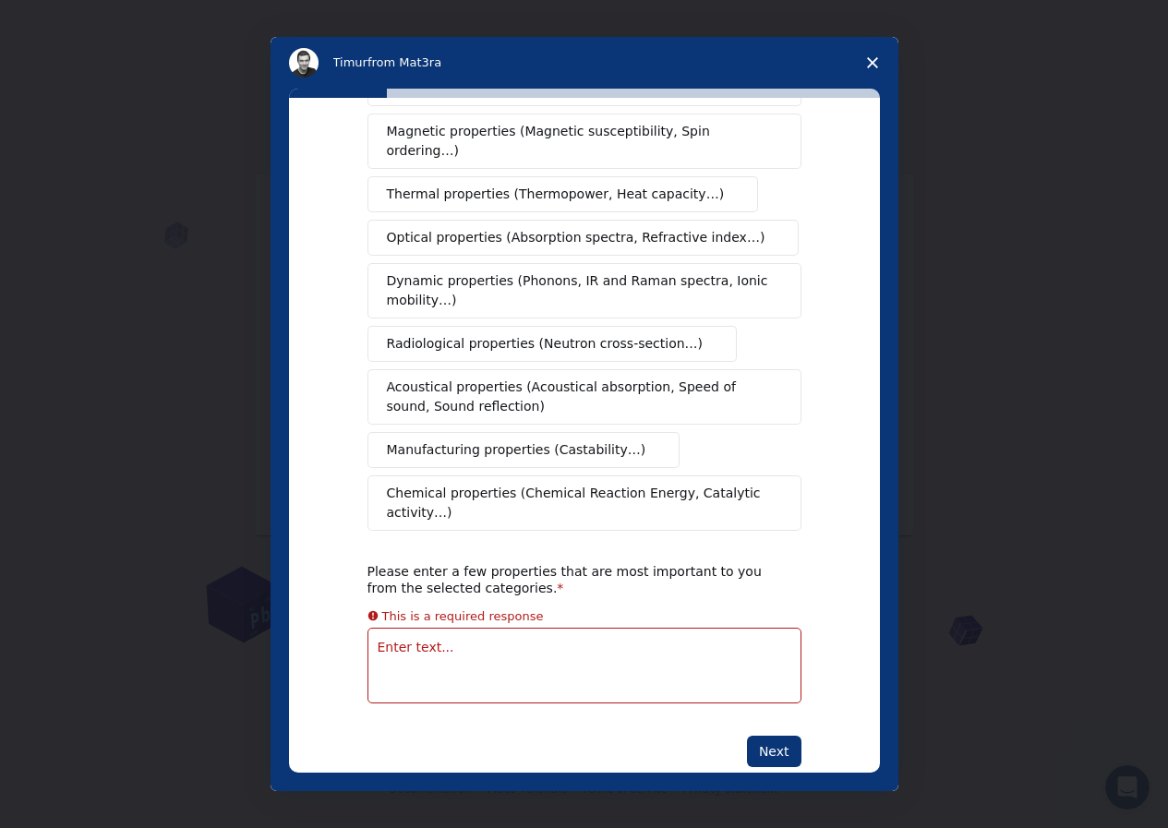
click at [704, 646] on textarea "Enter text..." at bounding box center [585, 666] width 434 height 76
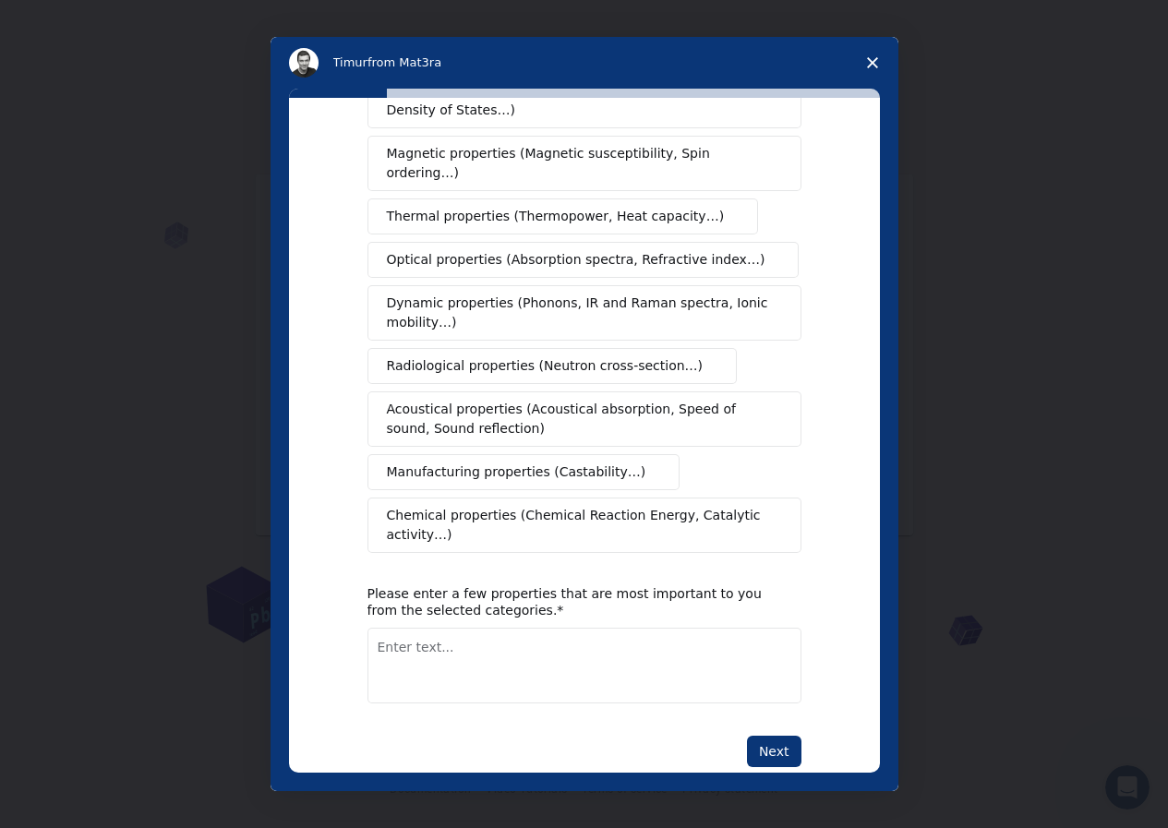
scroll to position [180, 0]
type textarea "All"
click at [776, 736] on button "Next" at bounding box center [774, 751] width 54 height 31
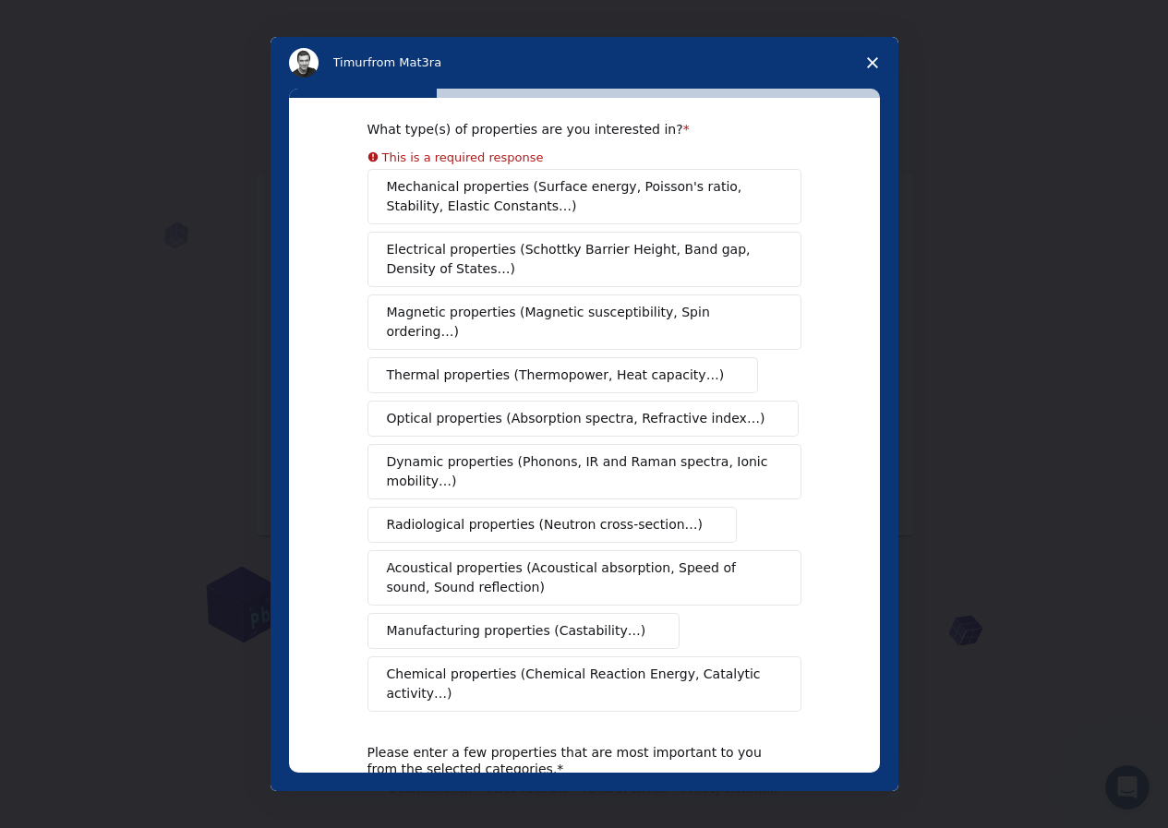
scroll to position [0, 0]
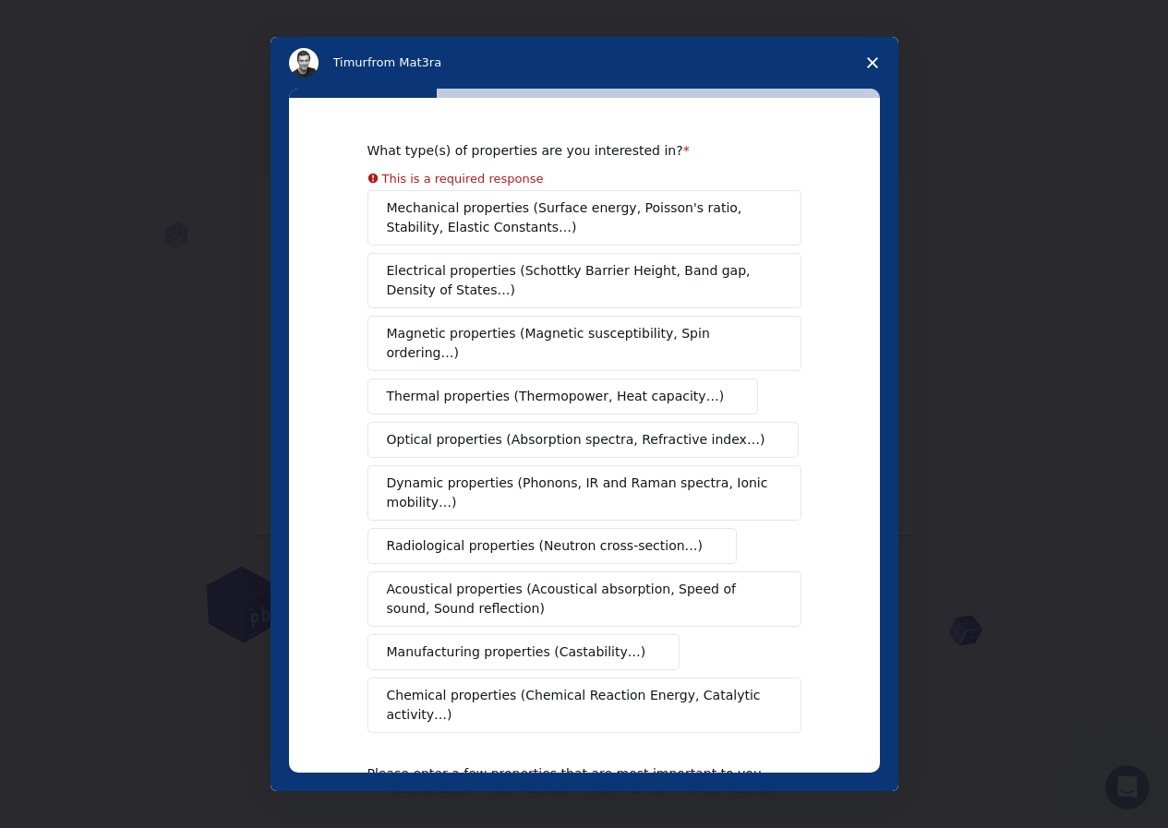
click at [499, 211] on span "Mechanical properties (Surface energy, Poisson's ratio, Stability, Elastic Cons…" at bounding box center [579, 218] width 385 height 39
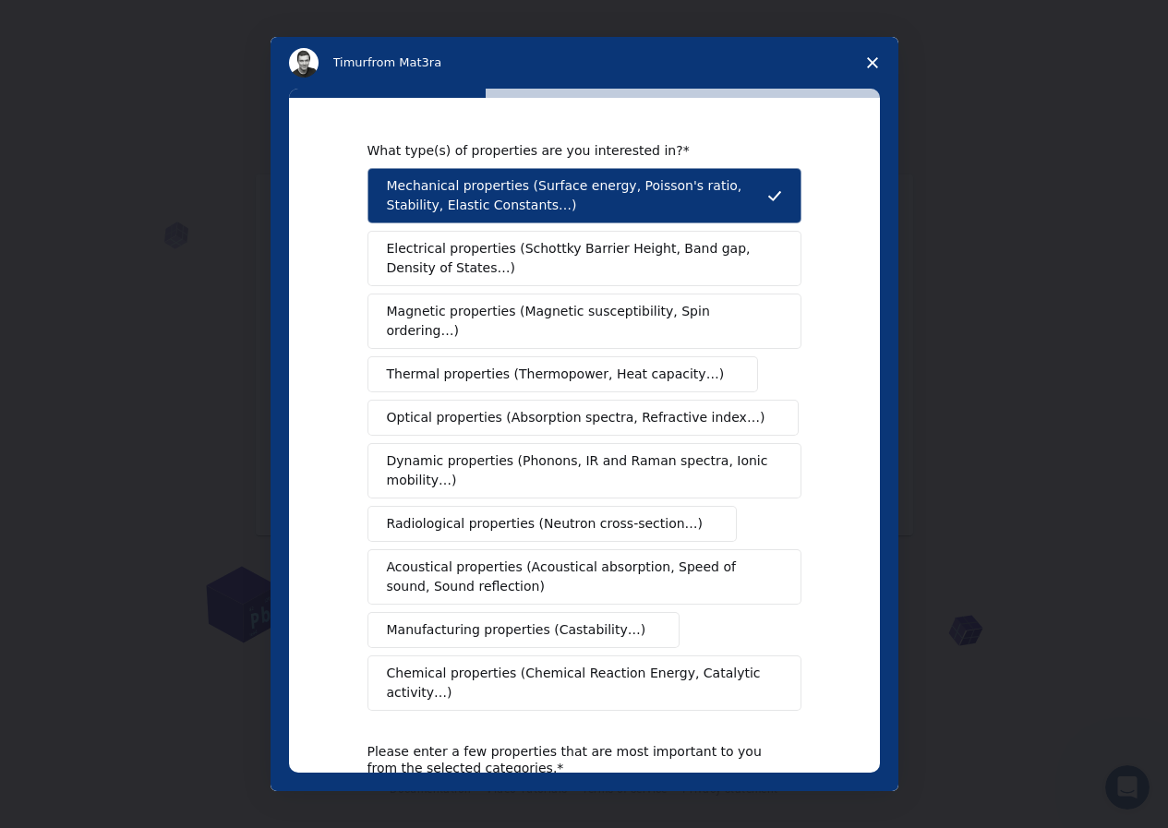
click at [488, 256] on span "Electrical properties (Schottky Barrier Height, Band gap, Density of States…)" at bounding box center [579, 258] width 384 height 39
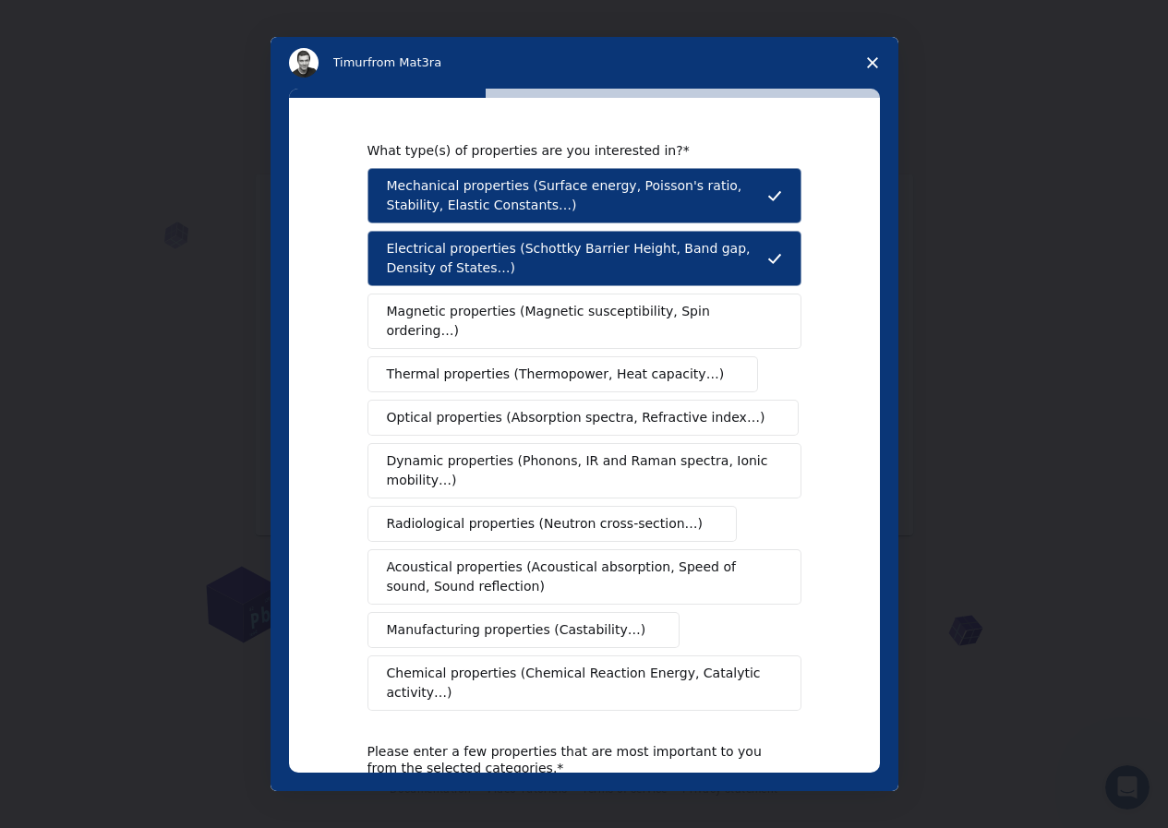
click at [494, 302] on span "Magnetic properties (Magnetic susceptibility, Spin ordering…)" at bounding box center [577, 321] width 381 height 39
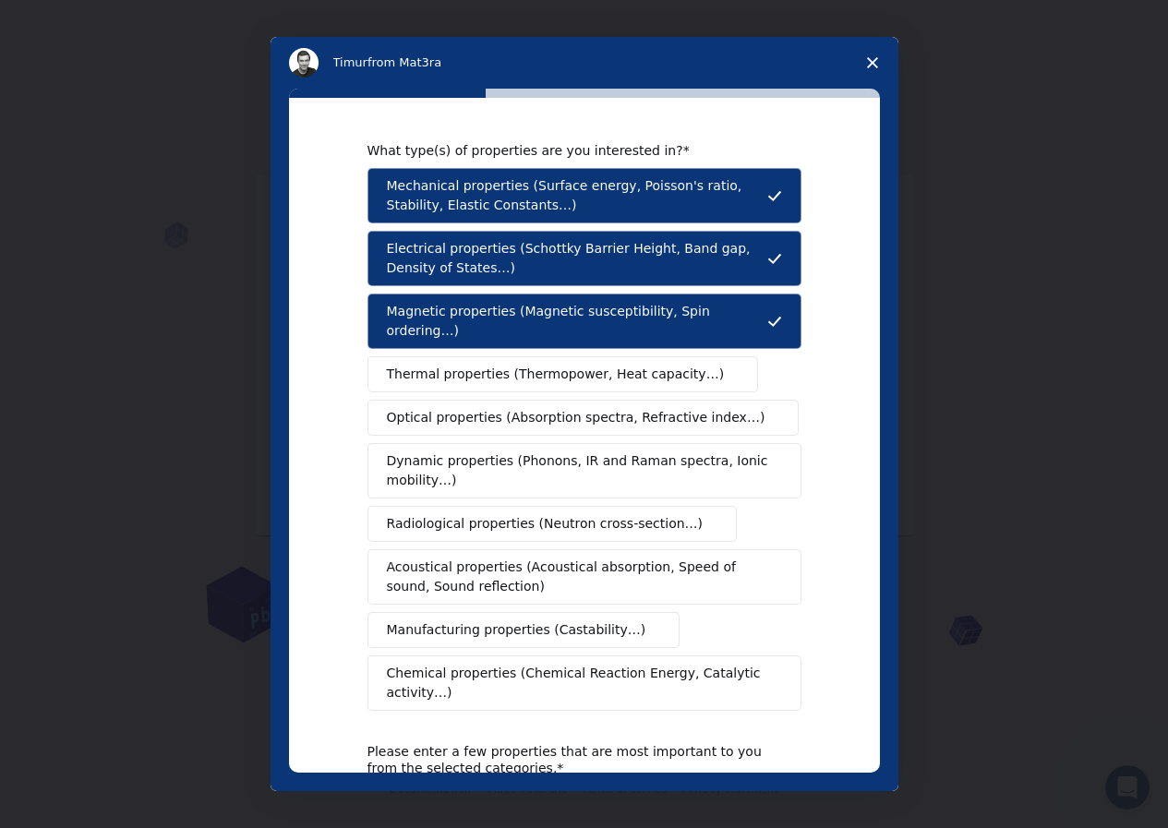
click at [502, 365] on span "Thermal properties (Thermopower, Heat capacity…)" at bounding box center [556, 374] width 338 height 19
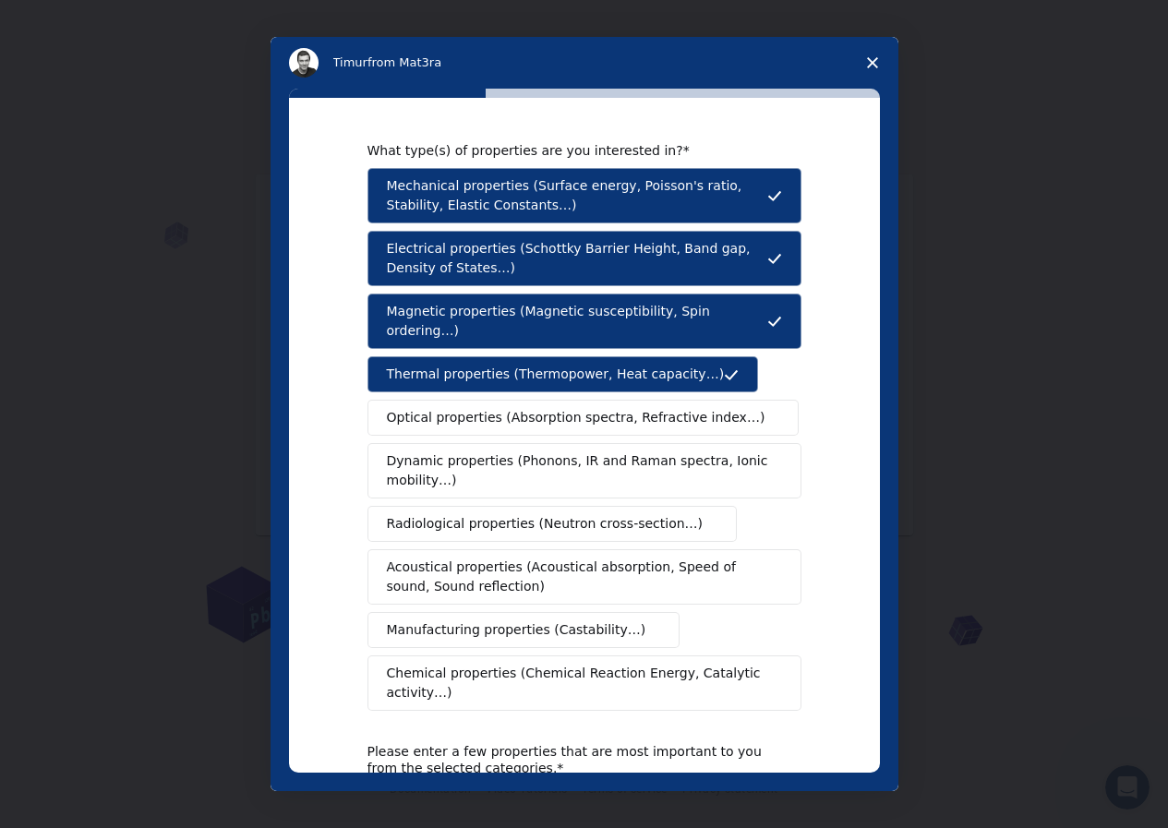
click at [508, 408] on span "Optical properties (Absorption spectra, Refractive index…)" at bounding box center [576, 417] width 379 height 19
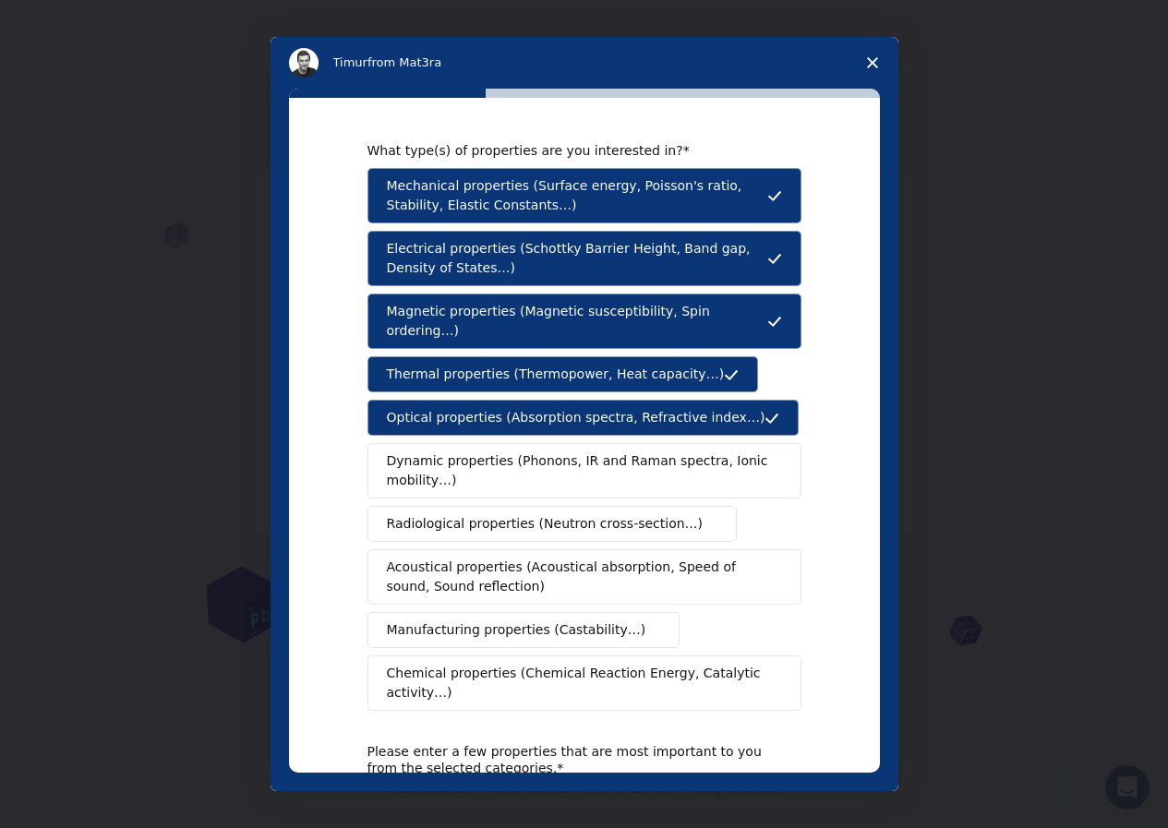
click at [509, 452] on span "Dynamic properties (Phonons, IR and Raman spectra, Ionic mobility…)" at bounding box center [578, 471] width 383 height 39
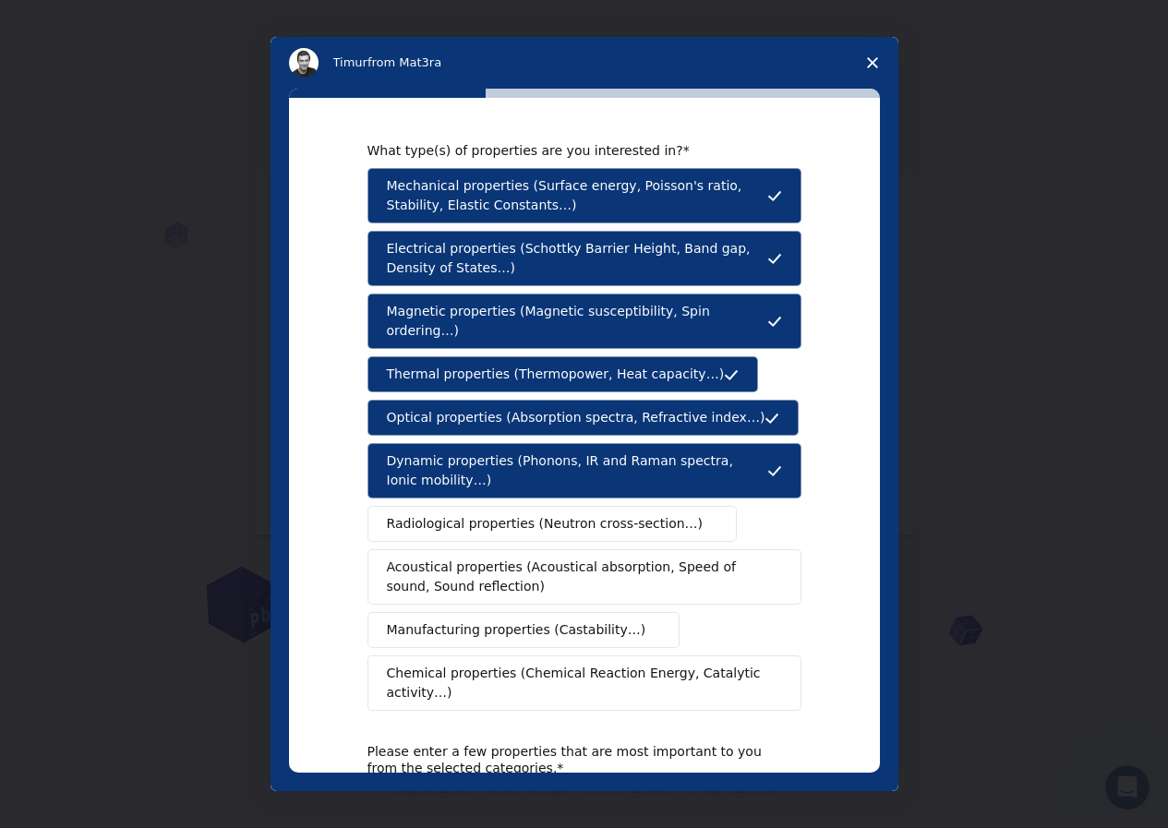
click at [515, 514] on span "Radiological properties (Neutron cross-section…)" at bounding box center [545, 523] width 317 height 19
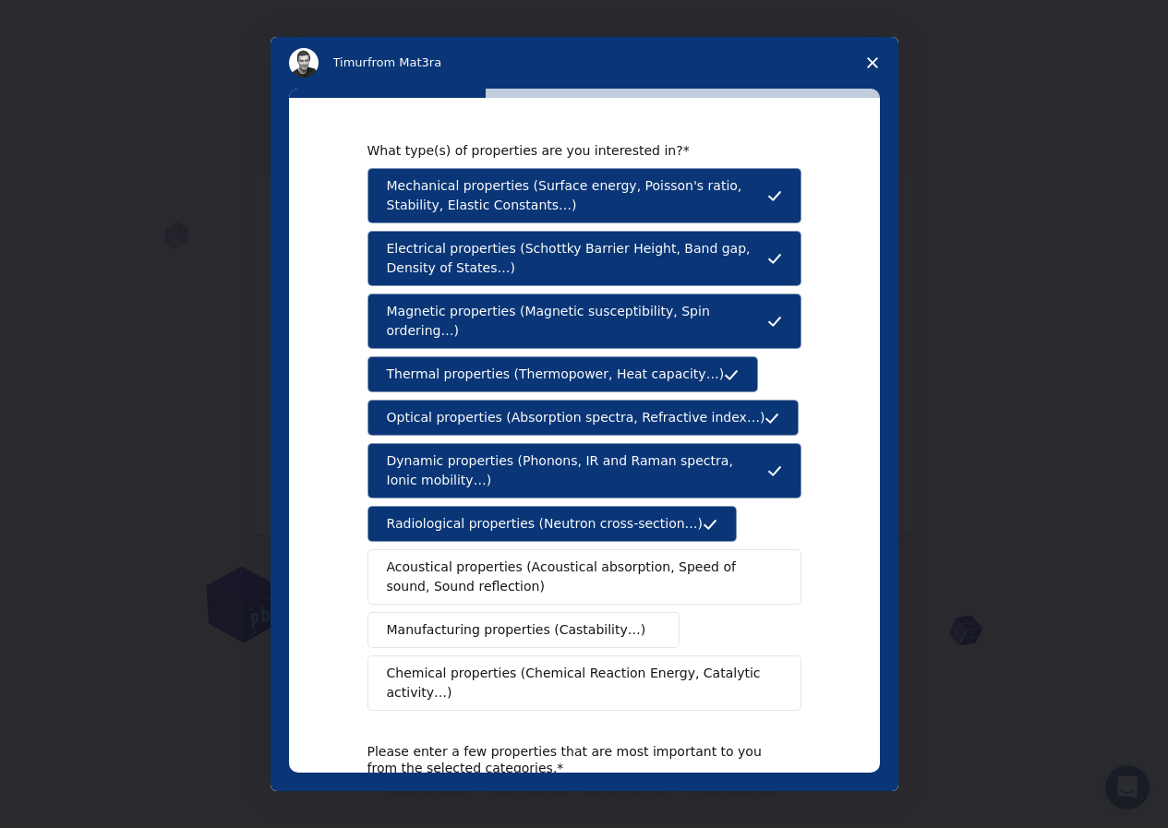
click at [522, 558] on span "Acoustical properties (Acoustical absorption, Speed of sound, Sound reflection)" at bounding box center [579, 577] width 384 height 39
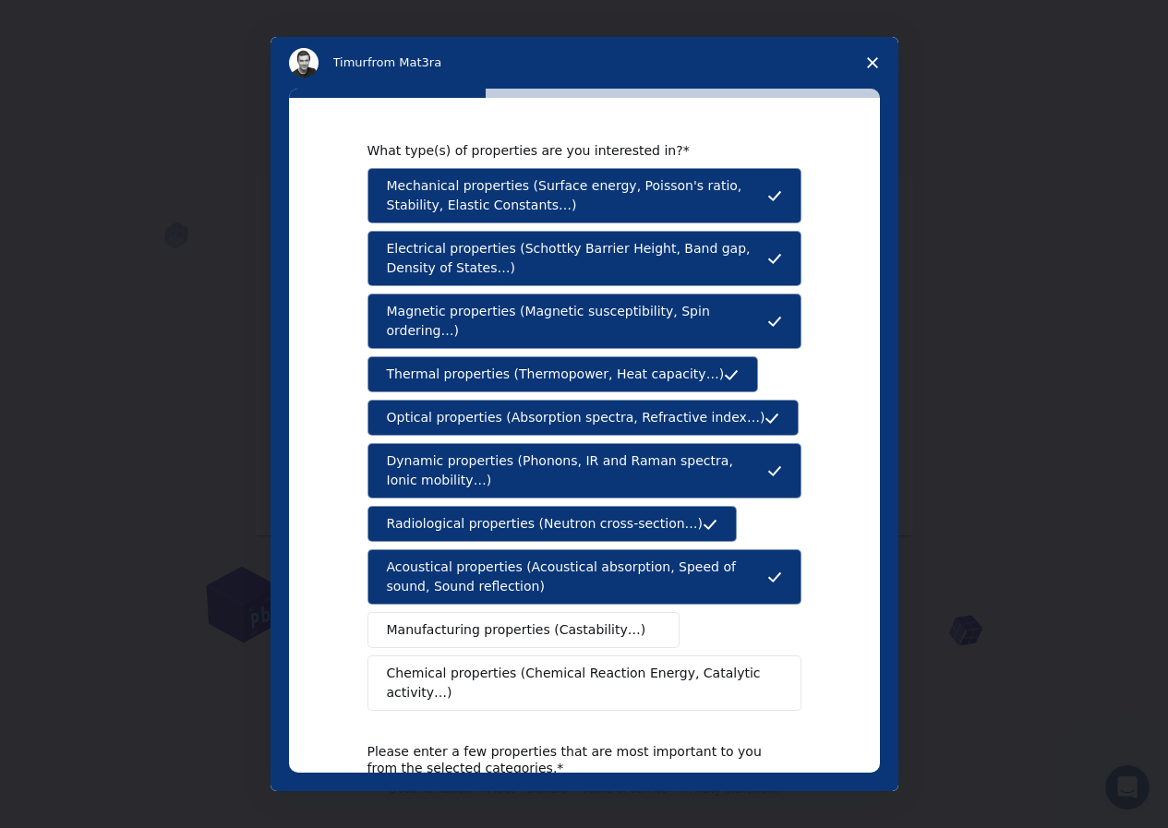
click at [513, 621] on span "Manufacturing properties (Castability…)" at bounding box center [516, 630] width 259 height 19
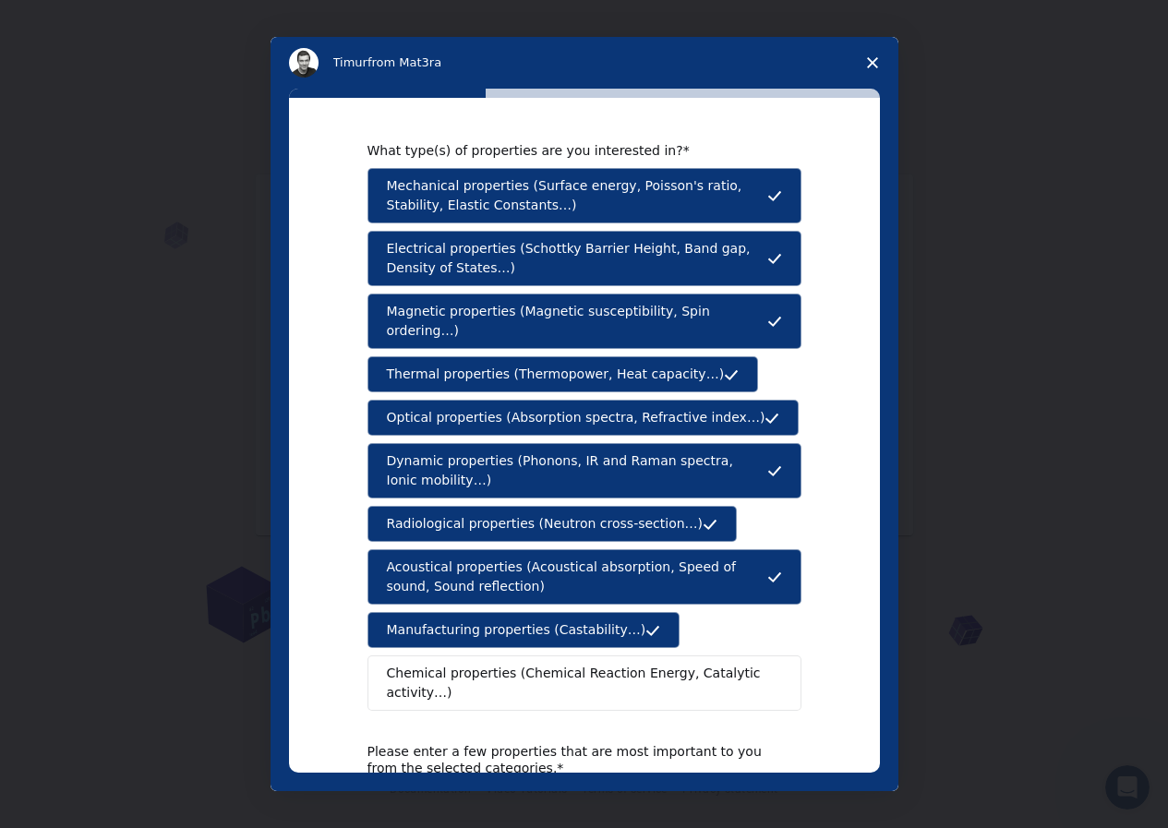
click at [518, 656] on button "Chemical properties (Chemical Reaction Energy, Catalytic activity…)" at bounding box center [585, 683] width 434 height 55
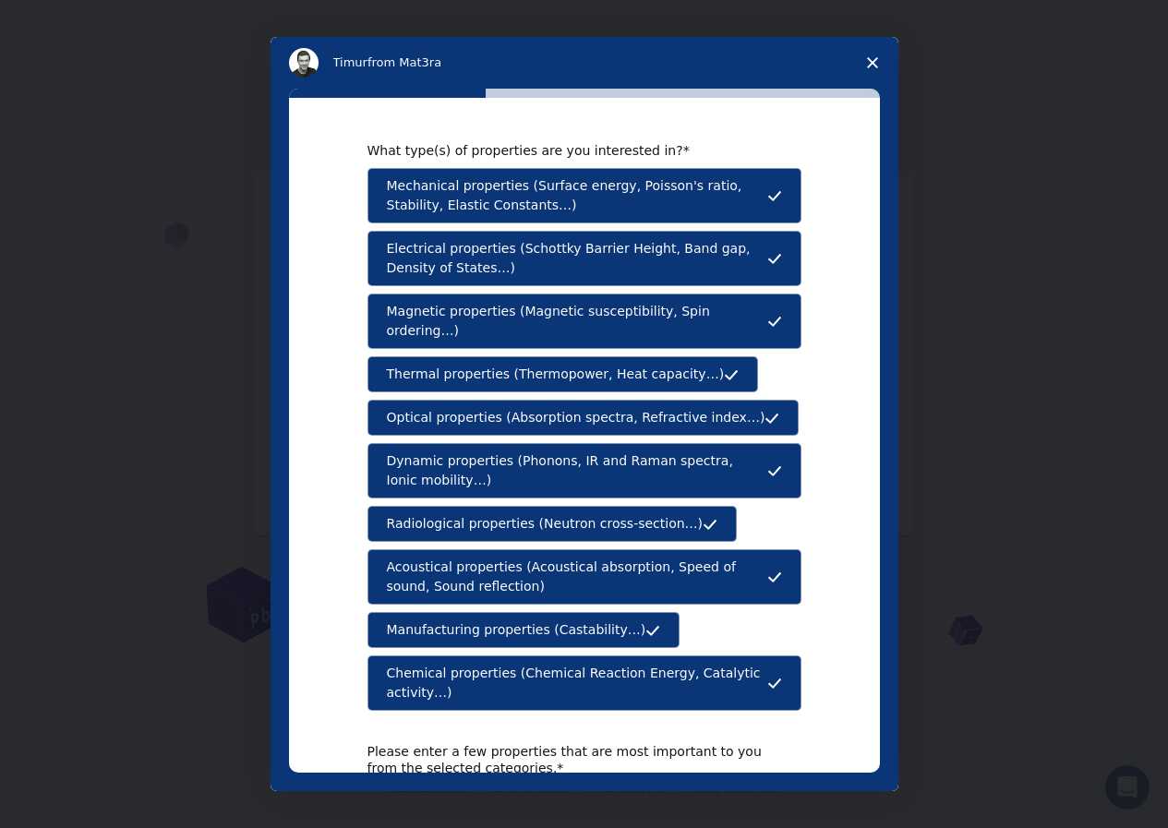
scroll to position [121, 0]
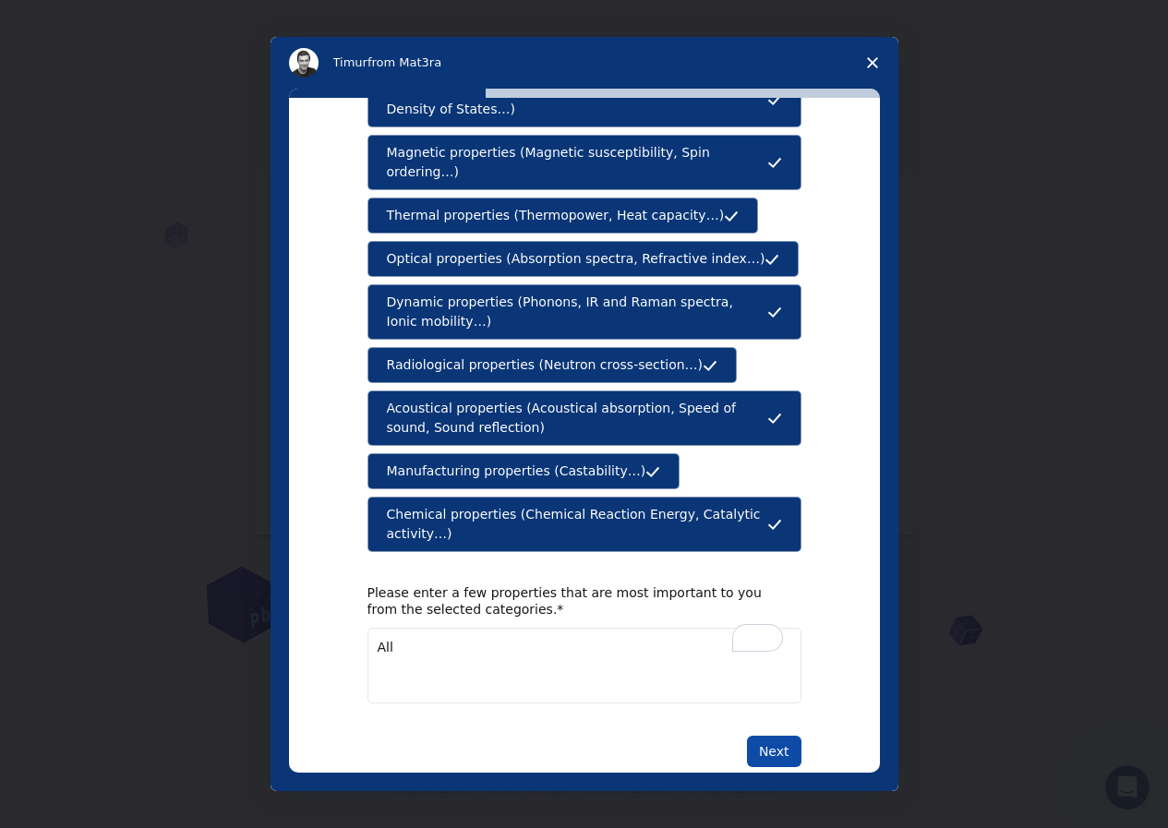
click at [758, 736] on button "Next" at bounding box center [774, 751] width 54 height 31
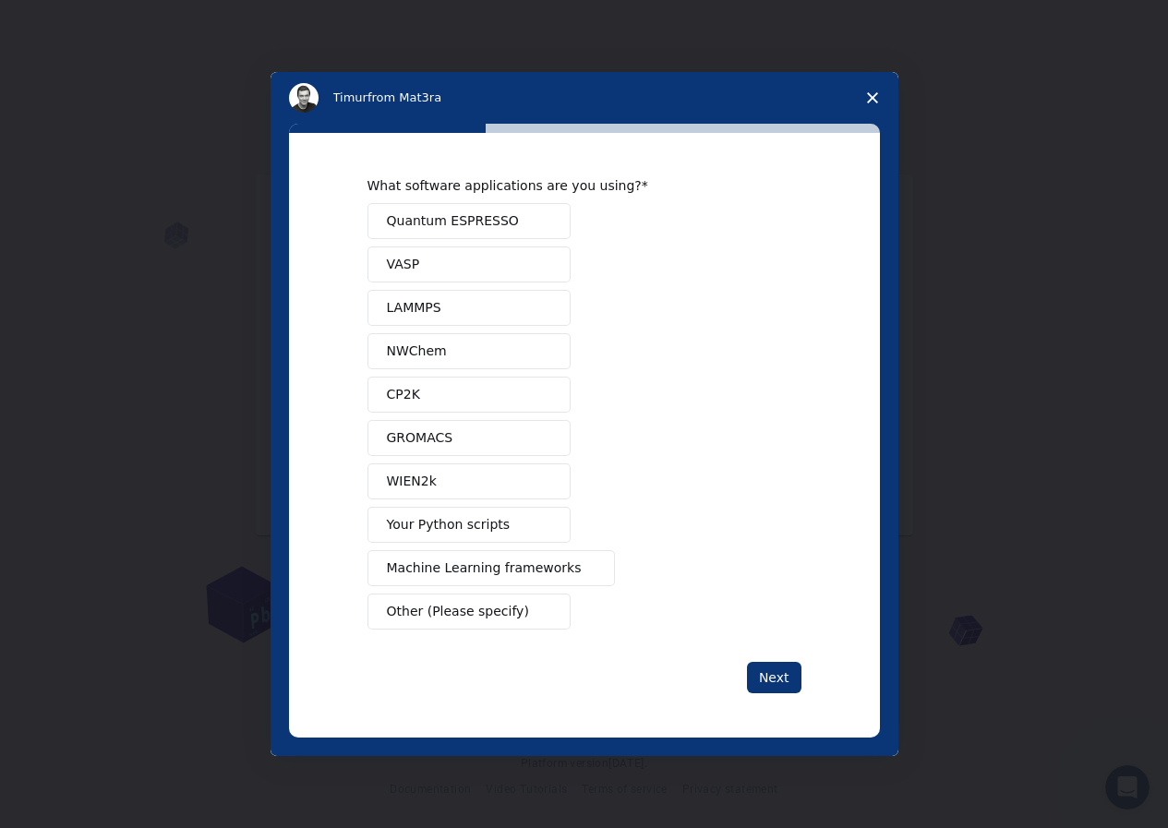
click at [487, 223] on span "Quantum ESPRESSO" at bounding box center [453, 220] width 132 height 19
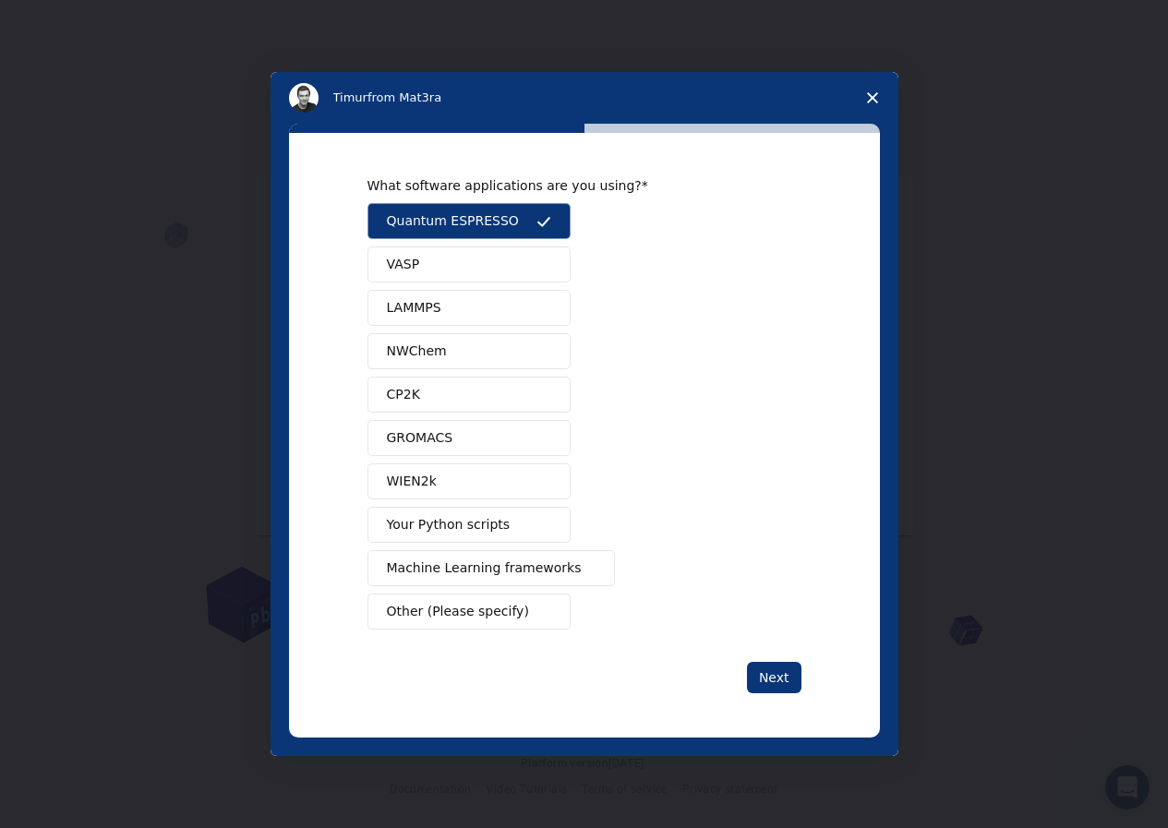
click at [461, 271] on button "VASP" at bounding box center [469, 265] width 203 height 36
click at [464, 304] on button "LAMMPS" at bounding box center [469, 308] width 203 height 36
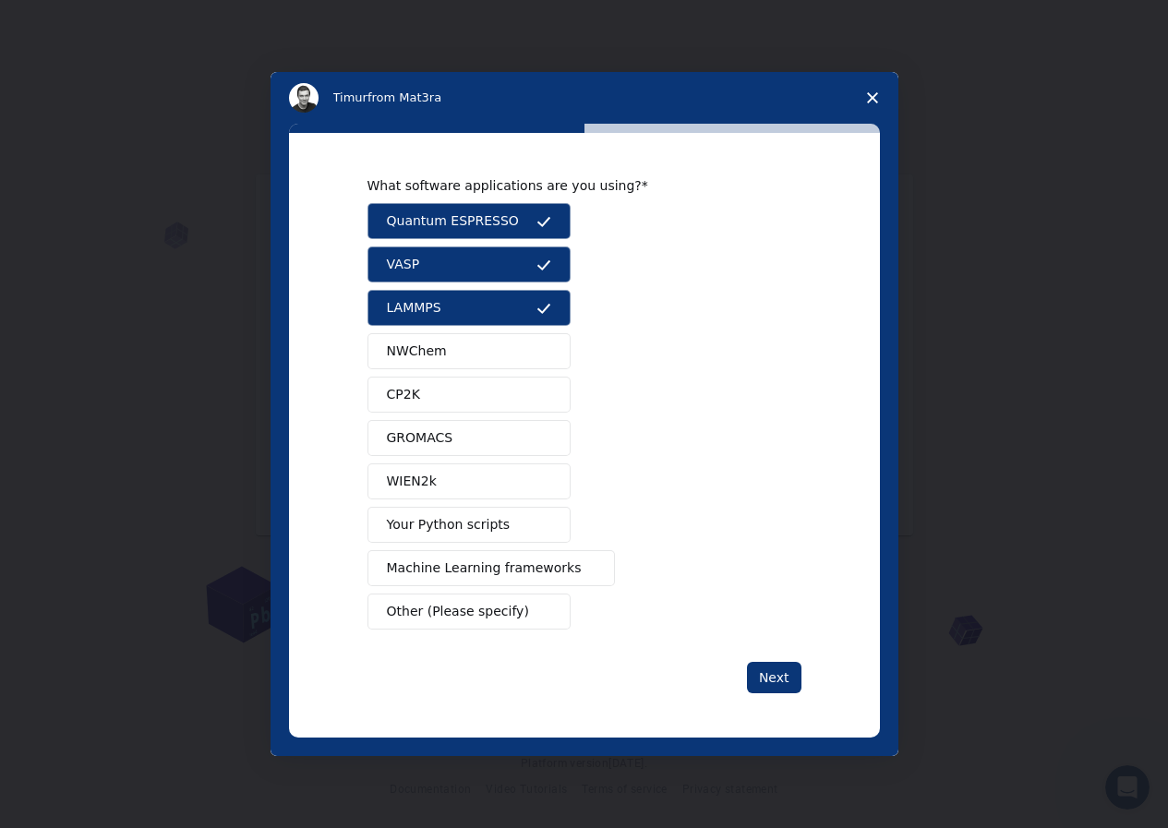
click at [455, 360] on button "NWChem" at bounding box center [469, 351] width 203 height 36
click at [453, 400] on button "CP2K" at bounding box center [469, 395] width 203 height 36
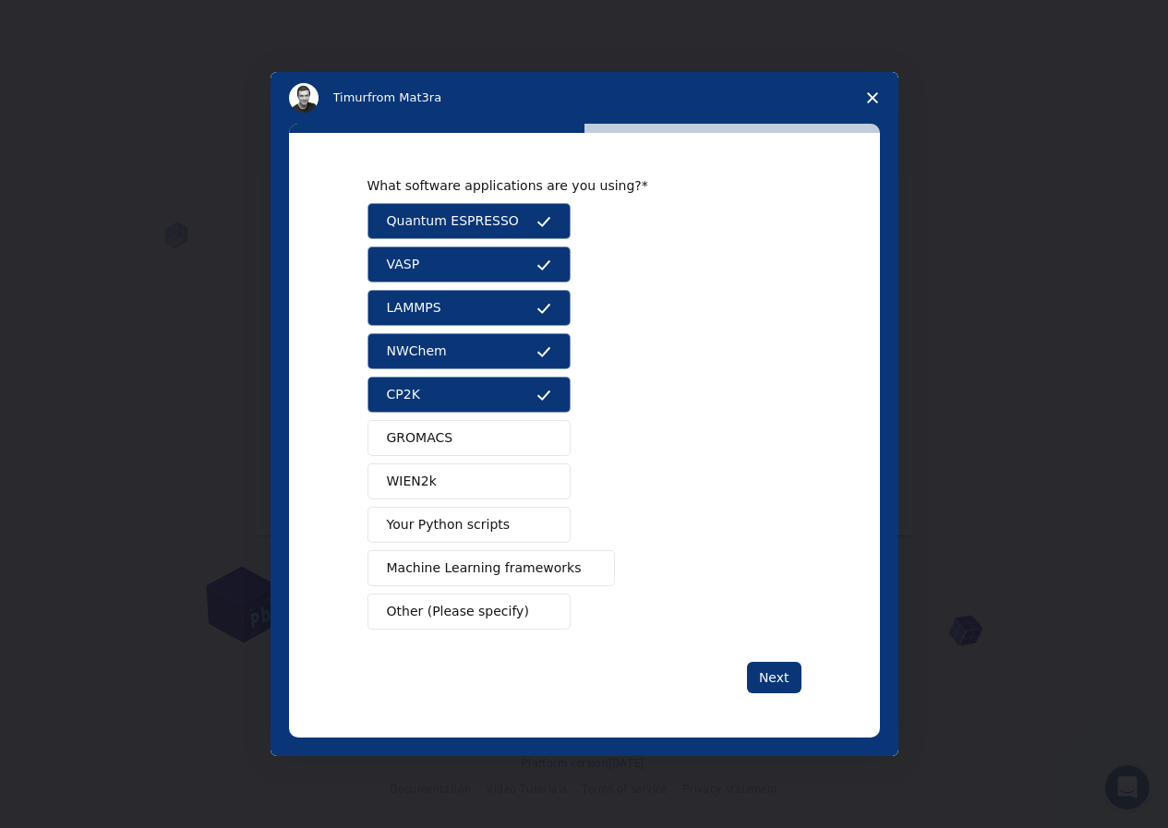
click at [454, 444] on button "GROMACS" at bounding box center [469, 438] width 203 height 36
click at [457, 477] on button "WIEN2k" at bounding box center [469, 482] width 203 height 36
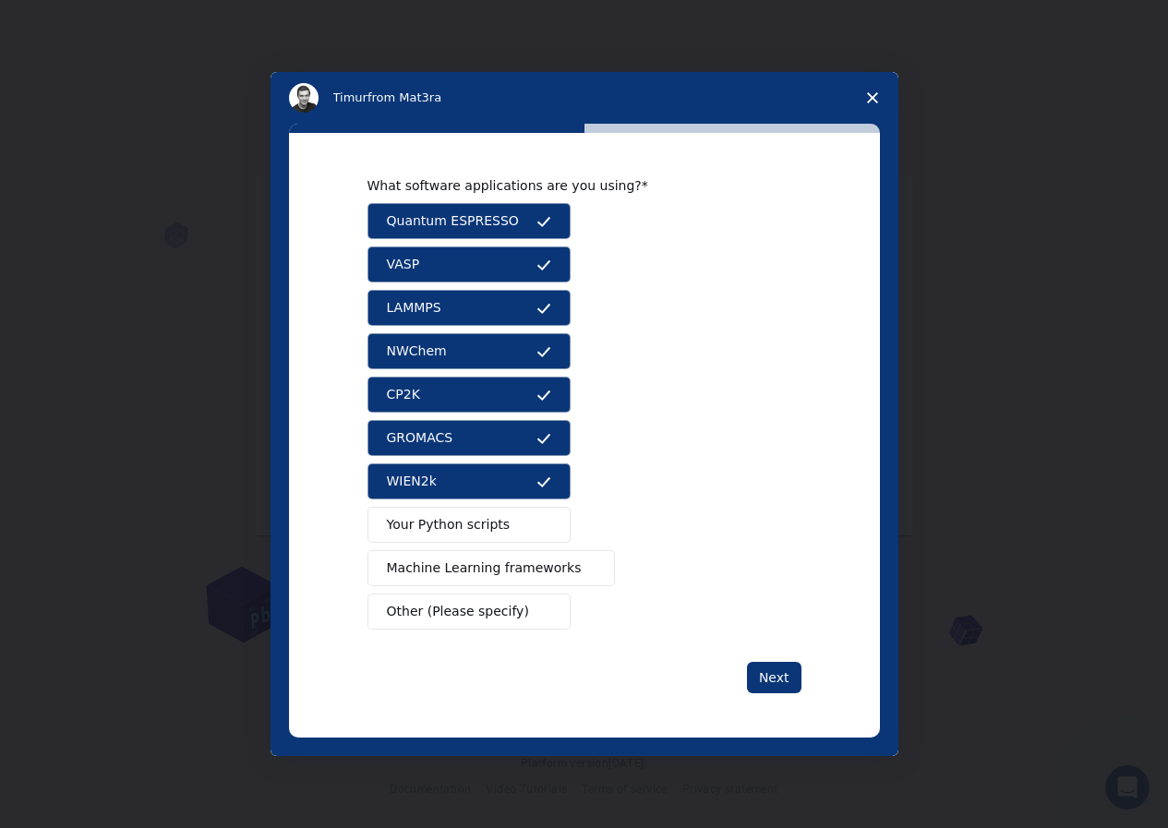
click at [464, 521] on span "Your Python scripts" at bounding box center [449, 524] width 124 height 19
click at [474, 573] on span "Machine Learning frameworks" at bounding box center [484, 568] width 195 height 19
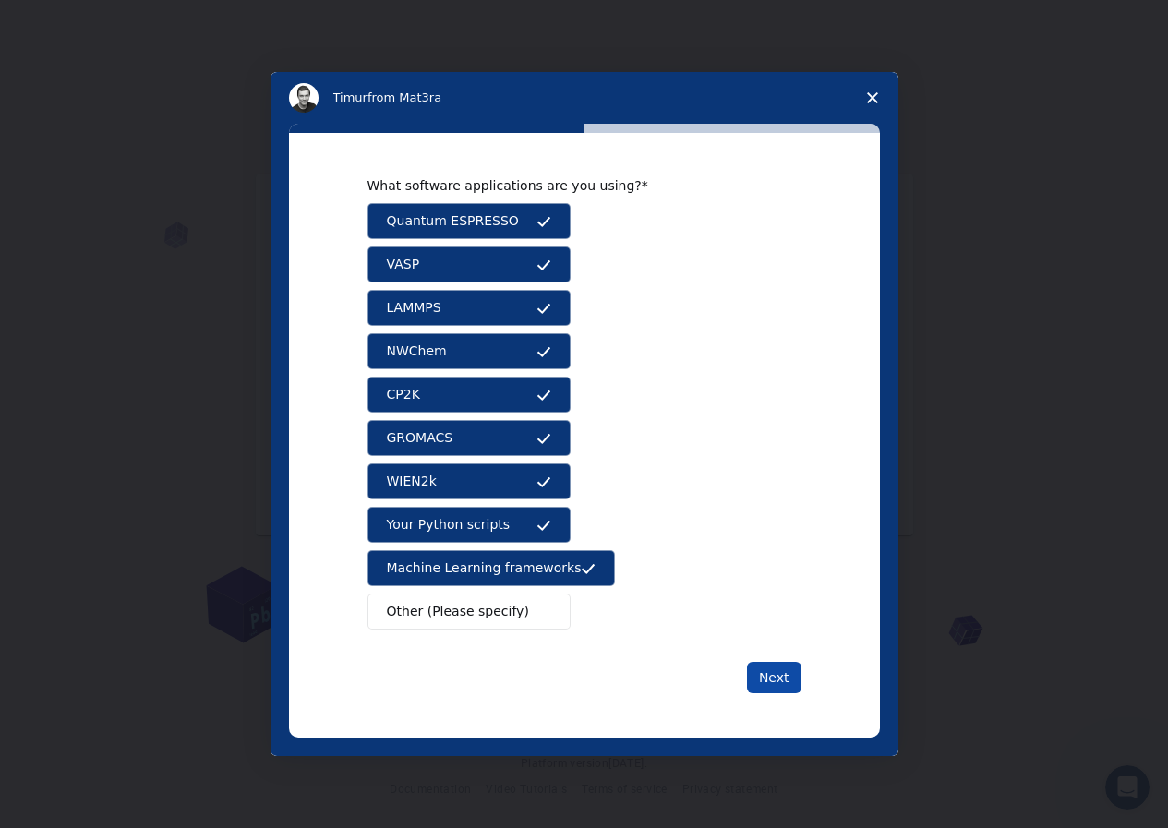
click at [761, 681] on button "Next" at bounding box center [774, 677] width 54 height 31
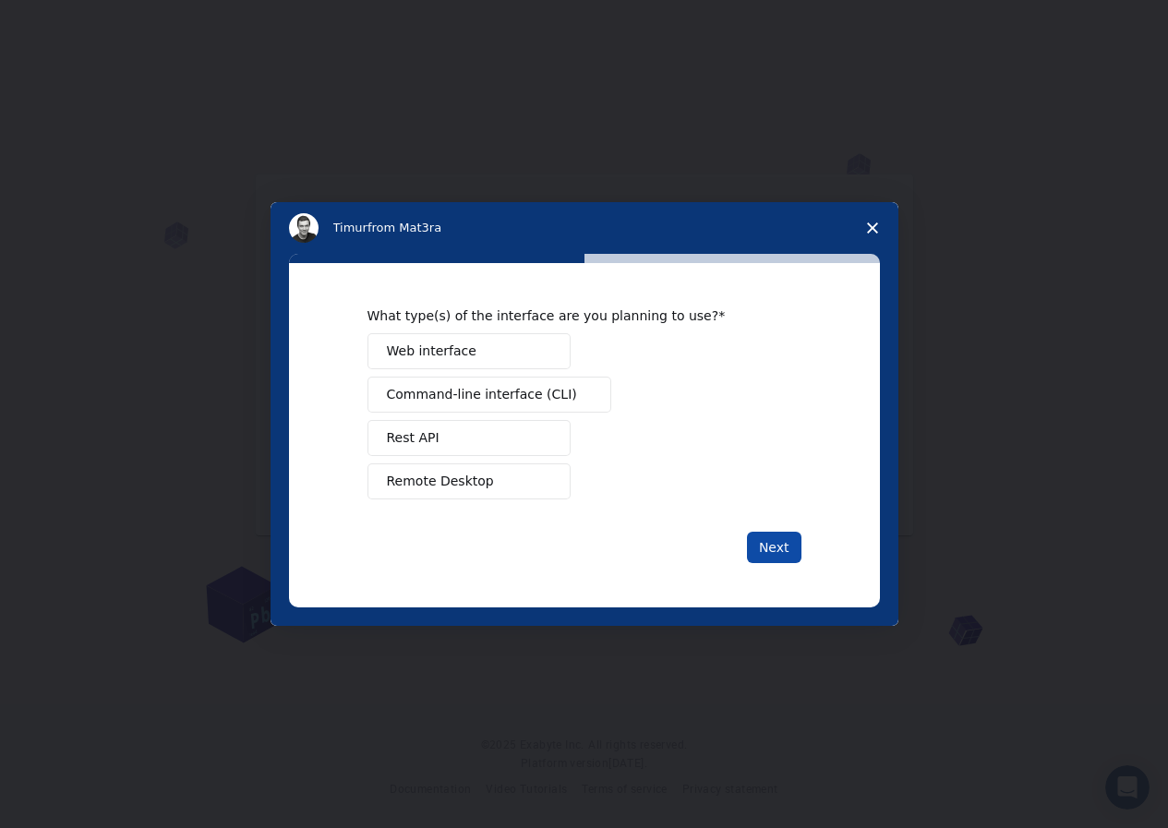
drag, startPoint x: 773, startPoint y: 573, endPoint x: 786, endPoint y: 559, distance: 19.6
click at [776, 571] on div "What type(s) of the interface are you planning to use? Web interface Command-li…" at bounding box center [584, 435] width 591 height 344
click at [786, 557] on button "Next" at bounding box center [774, 547] width 54 height 31
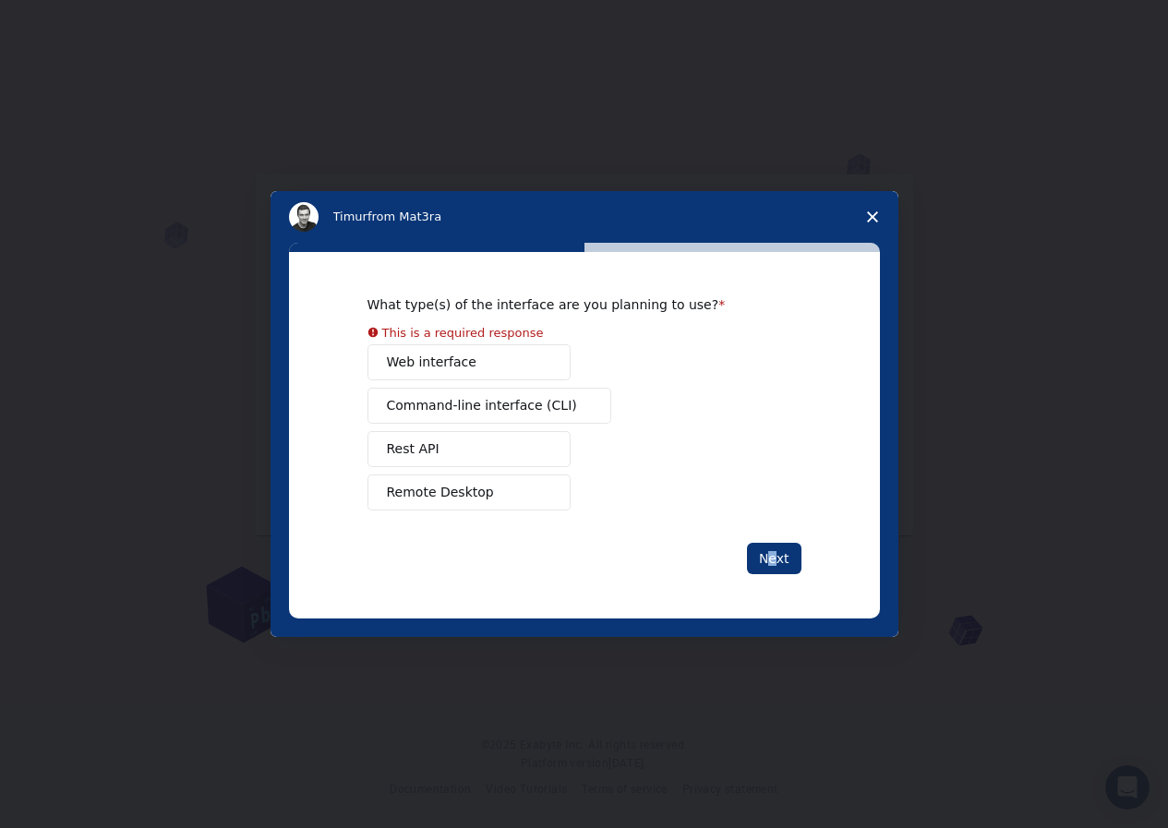
click at [499, 369] on div "Web interface Command-line interface (CLI) Rest API Remote Desktop" at bounding box center [585, 427] width 434 height 166
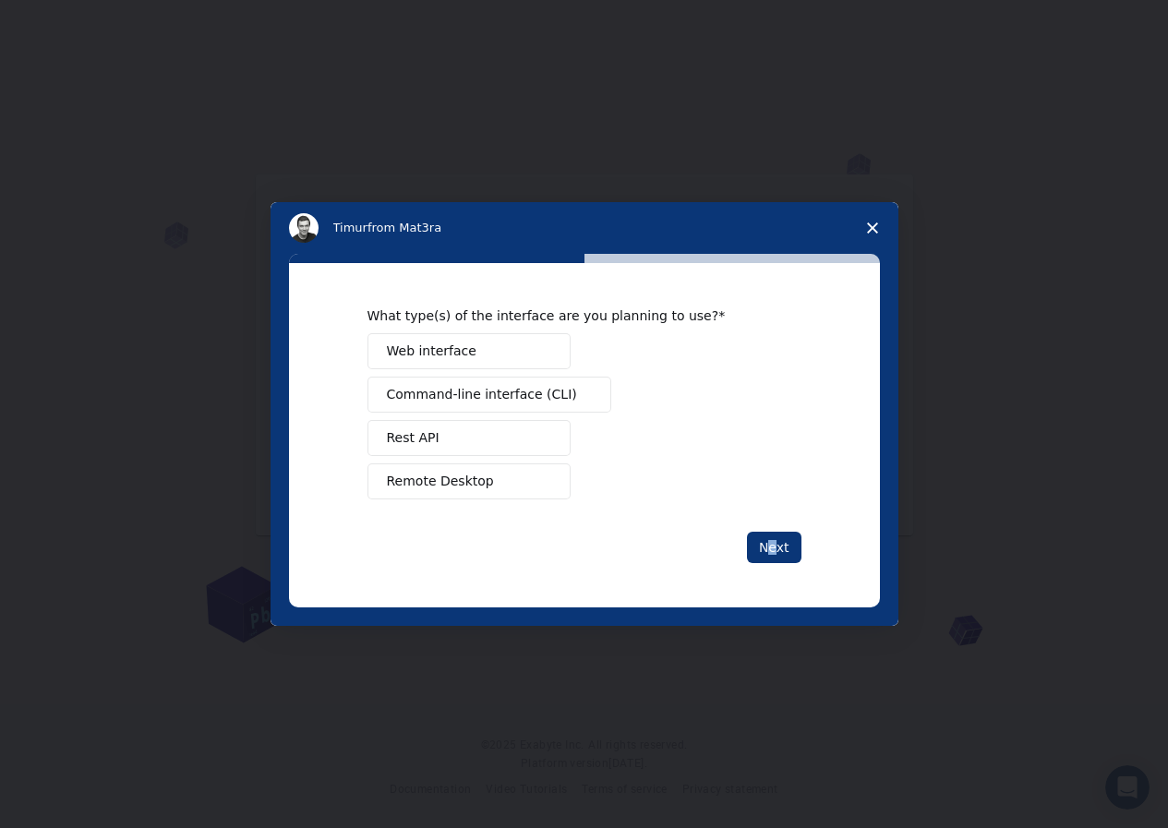
click at [499, 351] on button "Web interface" at bounding box center [469, 351] width 203 height 36
click at [504, 390] on span "Command-line interface (CLI)" at bounding box center [482, 394] width 190 height 19
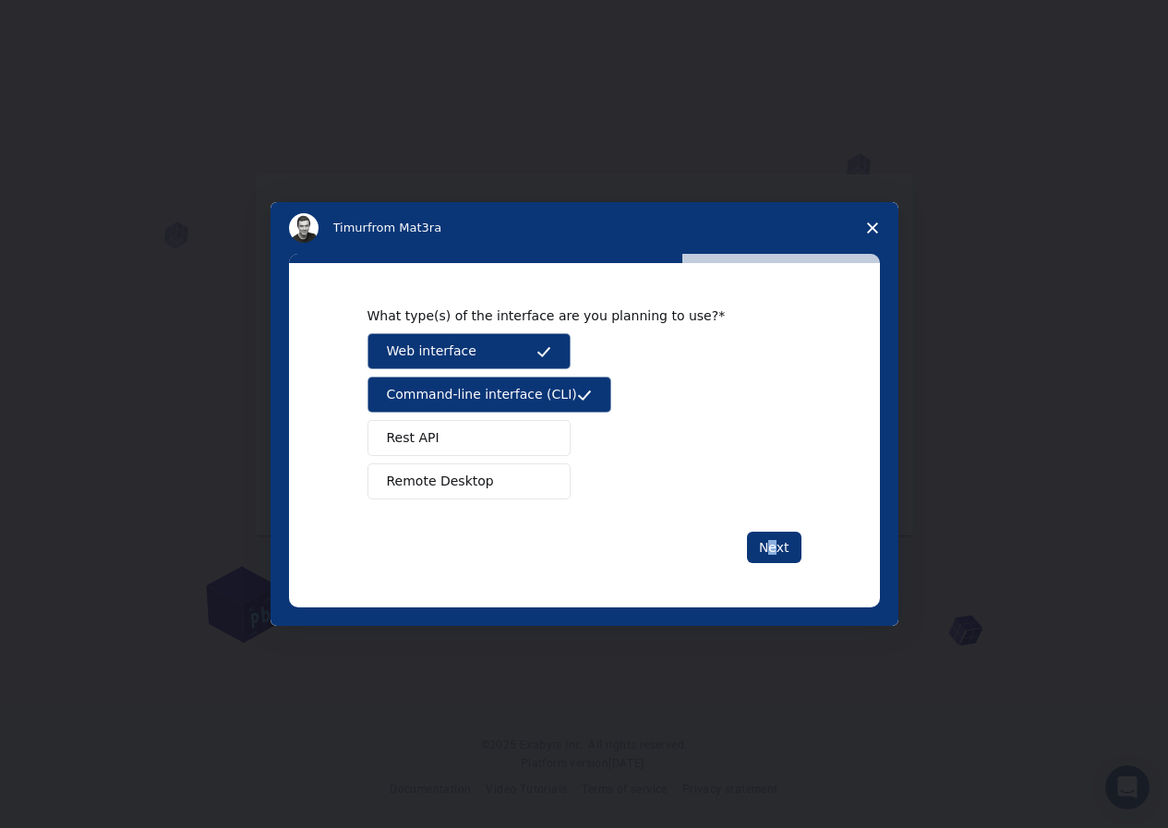
click at [482, 430] on button "Rest API" at bounding box center [469, 438] width 203 height 36
click at [457, 488] on span "Remote Desktop" at bounding box center [440, 481] width 107 height 19
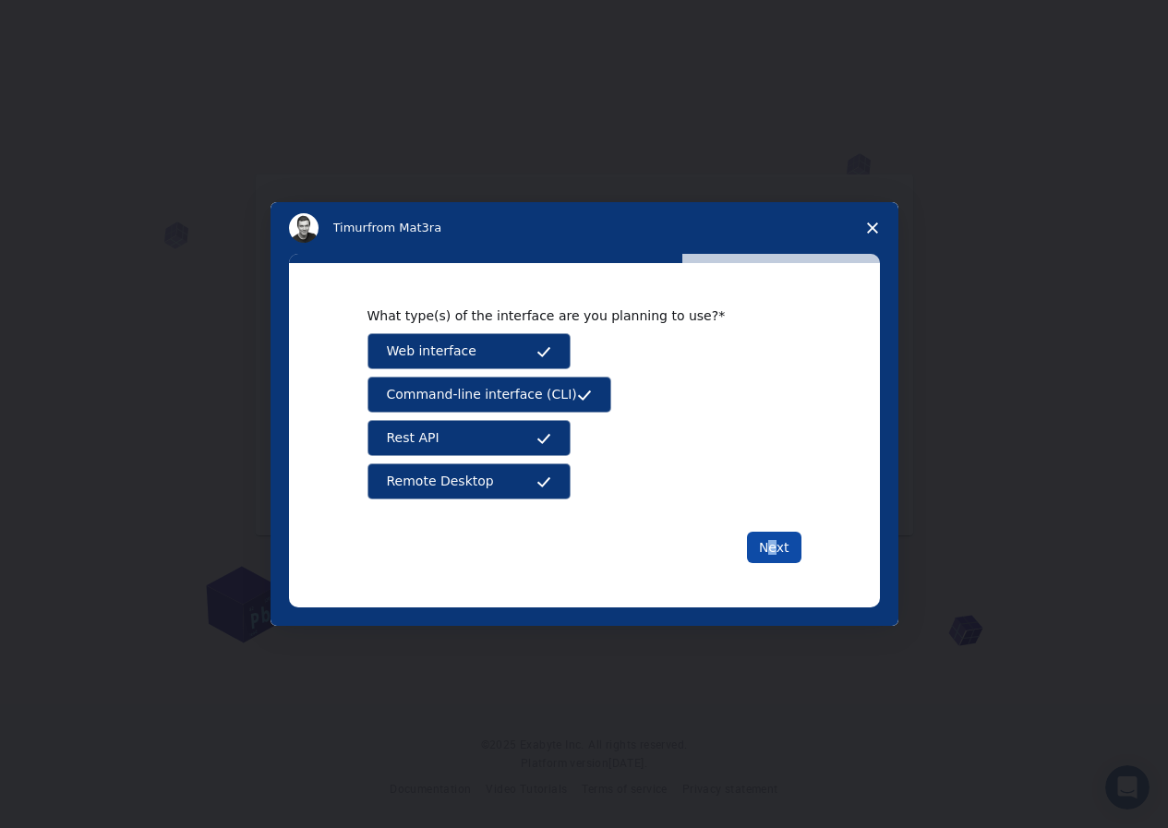
click at [790, 553] on button "Next" at bounding box center [774, 547] width 54 height 31
click at [767, 544] on button "Next" at bounding box center [774, 547] width 54 height 31
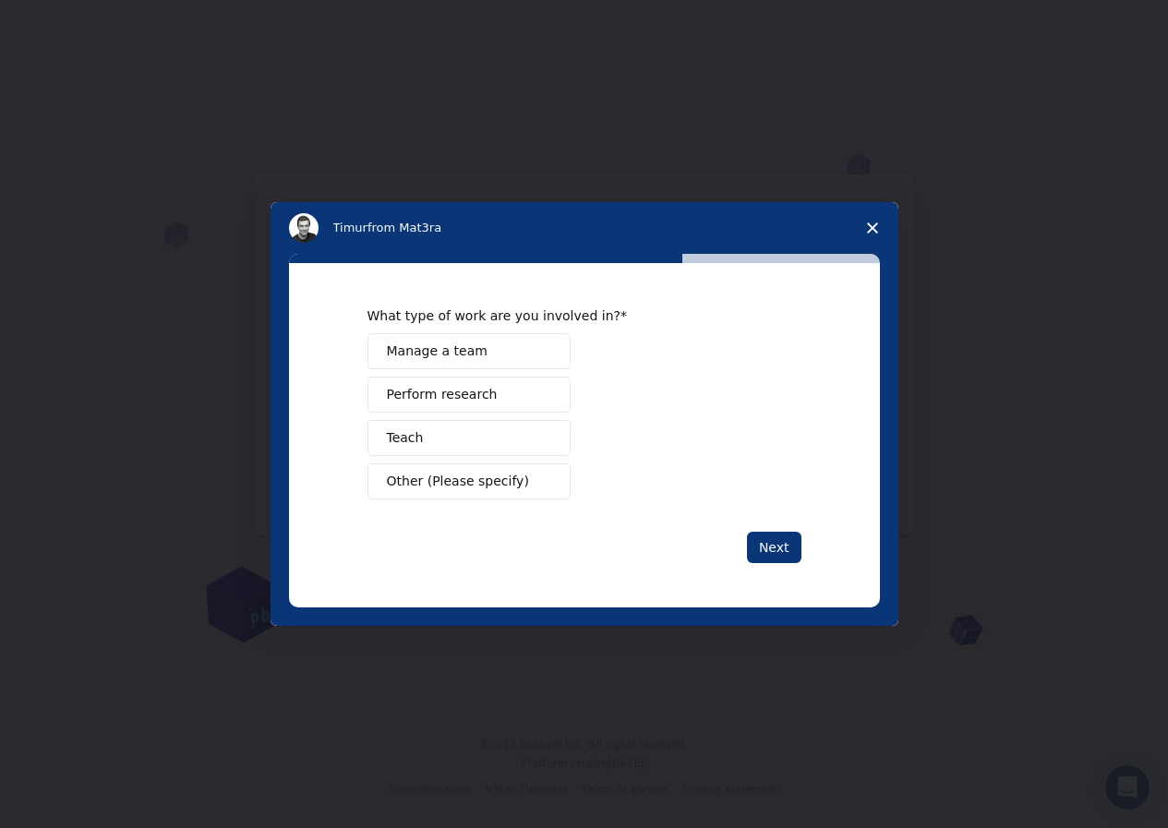
click at [498, 349] on button "Manage a team" at bounding box center [469, 351] width 203 height 36
click at [492, 391] on button "Perform research" at bounding box center [469, 395] width 203 height 36
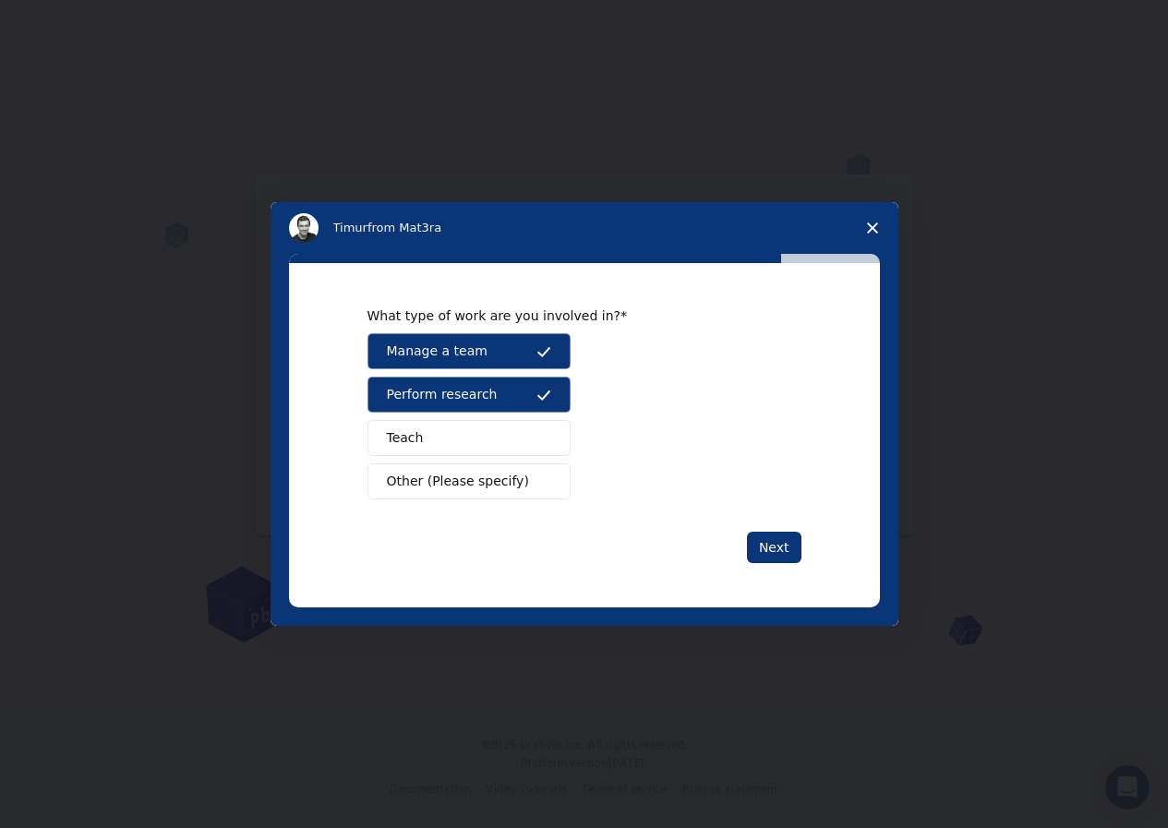
click at [466, 434] on button "Teach" at bounding box center [469, 438] width 203 height 36
click at [464, 465] on button "Other (Please specify)" at bounding box center [469, 482] width 203 height 36
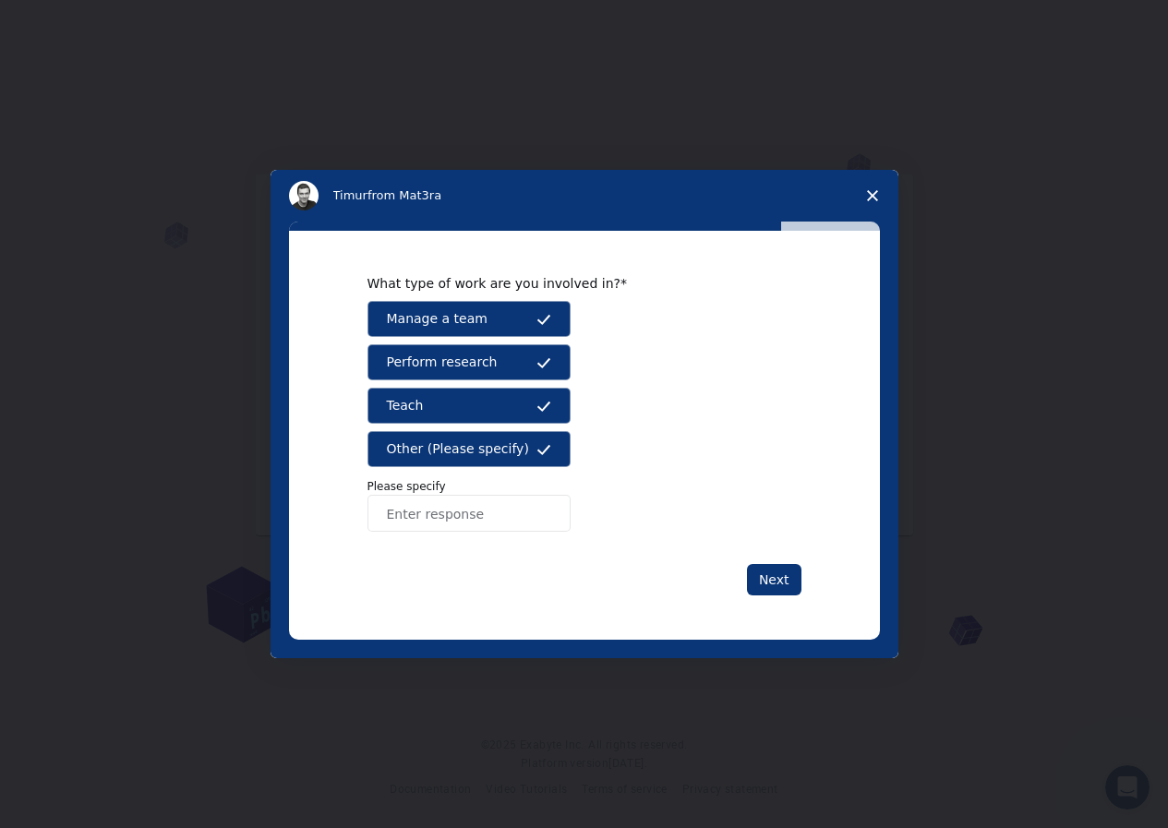
drag, startPoint x: 516, startPoint y: 456, endPoint x: 537, endPoint y: 457, distance: 21.3
click at [518, 452] on button "Other (Please specify)" at bounding box center [469, 449] width 203 height 36
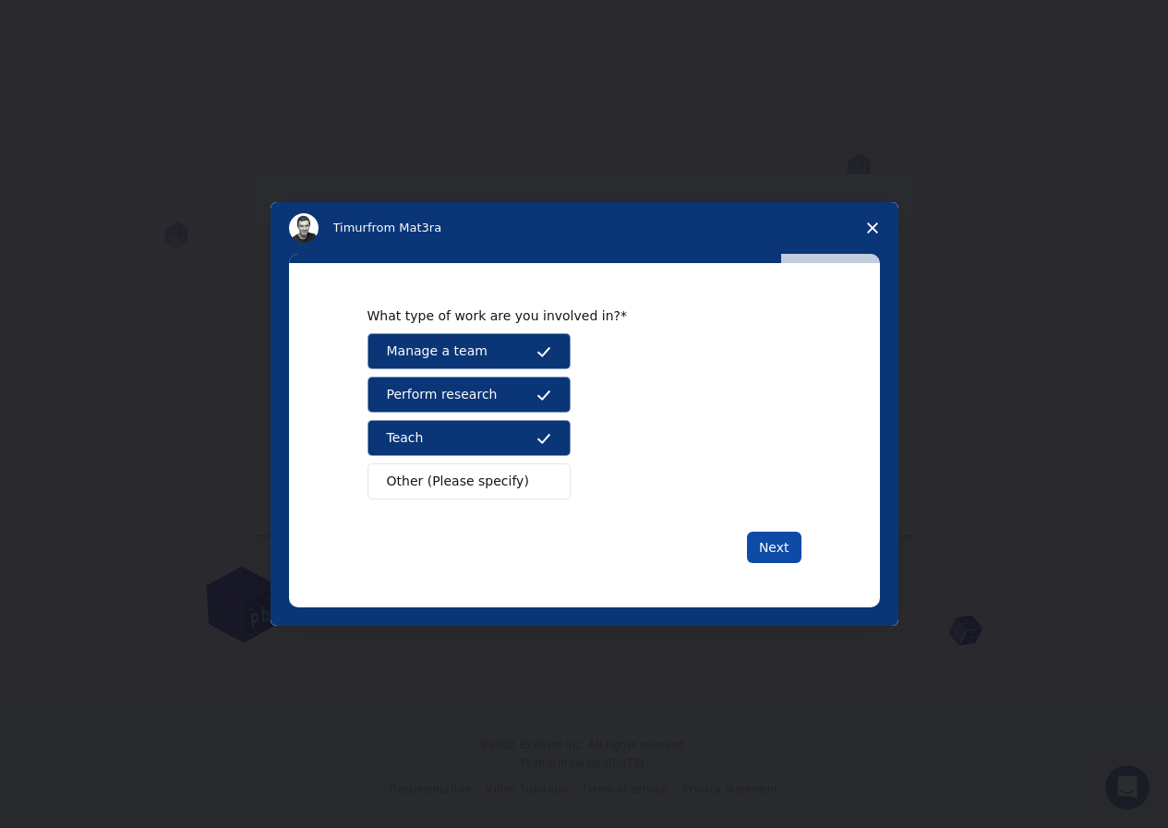
click at [755, 548] on button "Next" at bounding box center [774, 547] width 54 height 31
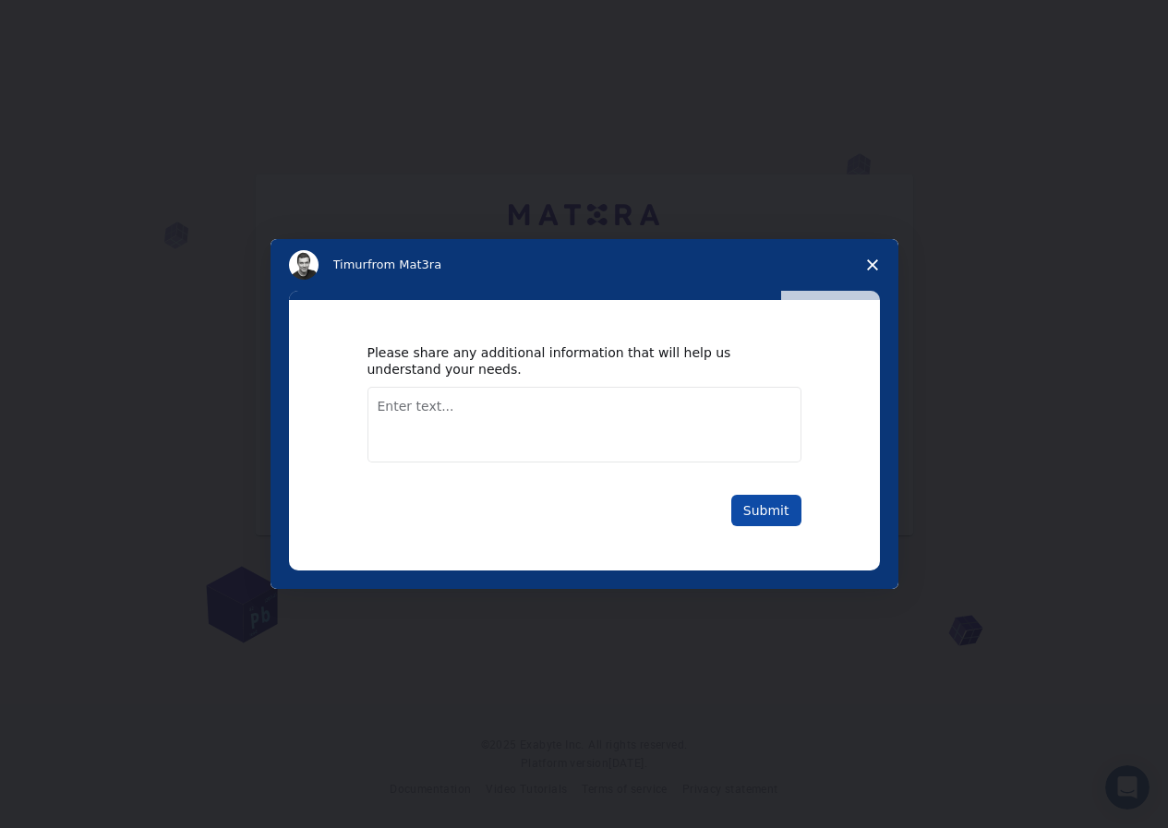
click at [746, 510] on button "Submit" at bounding box center [766, 510] width 70 height 31
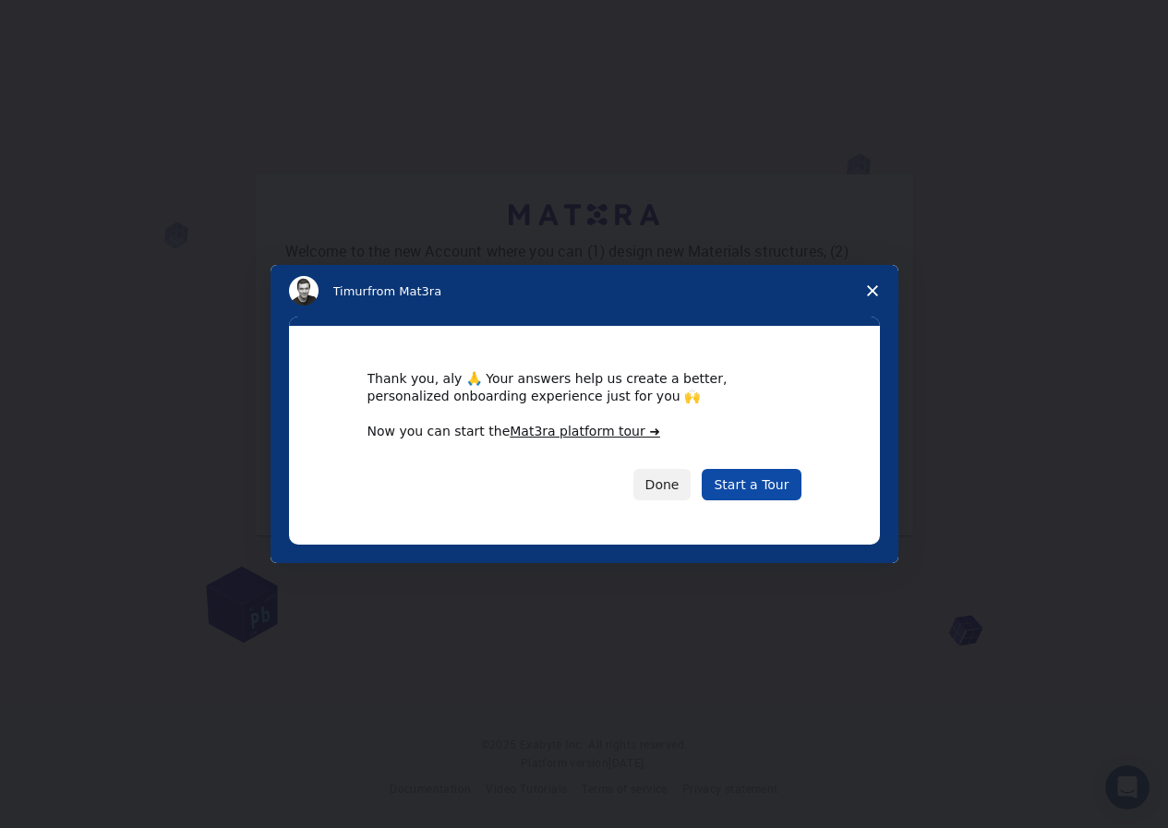
click at [759, 476] on link "Start a Tour" at bounding box center [751, 484] width 99 height 31
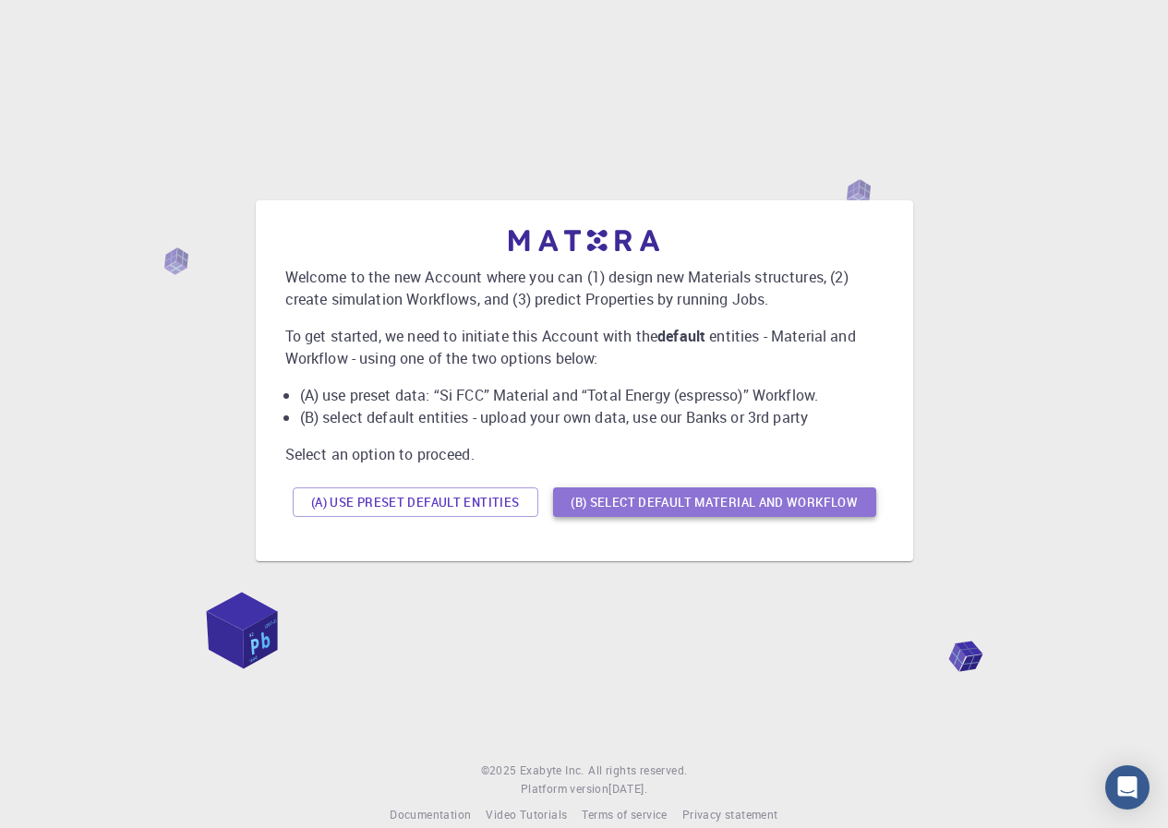
click at [678, 508] on button "(B) Select default material and workflow" at bounding box center [714, 503] width 323 height 30
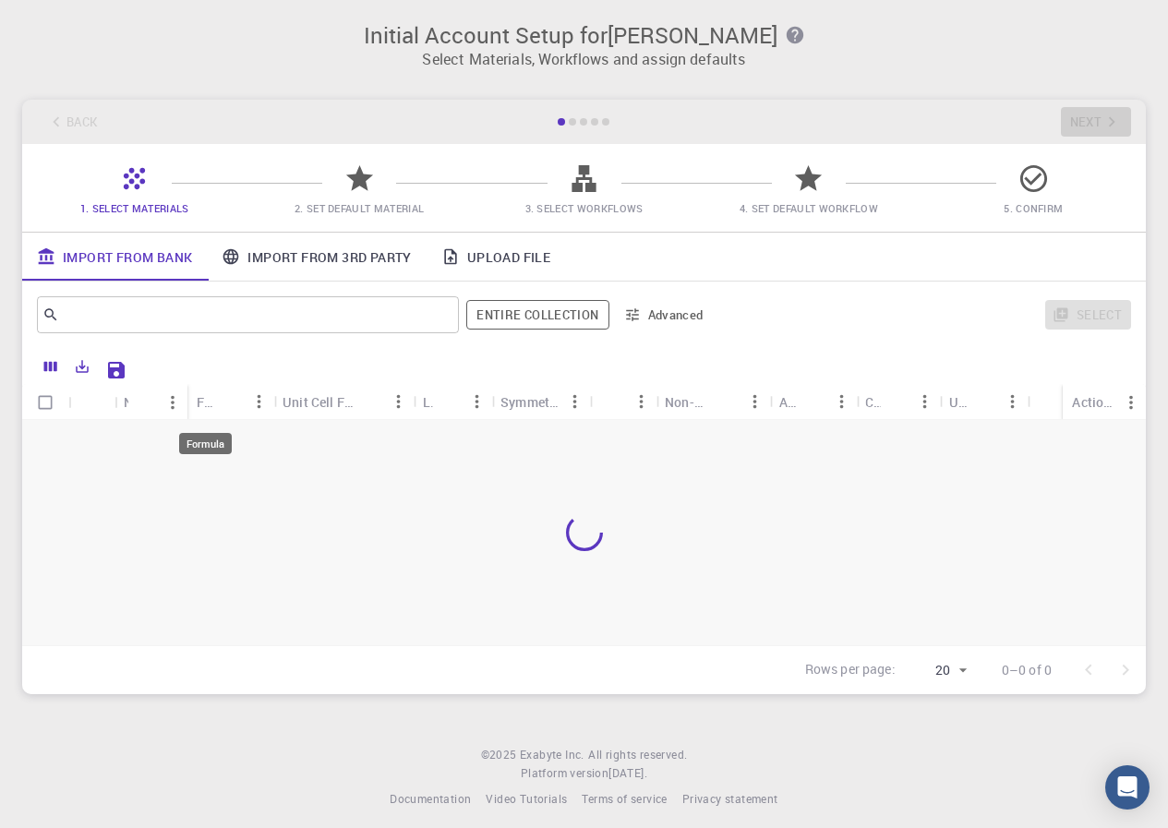
click at [208, 412] on div "Formula" at bounding box center [206, 402] width 18 height 36
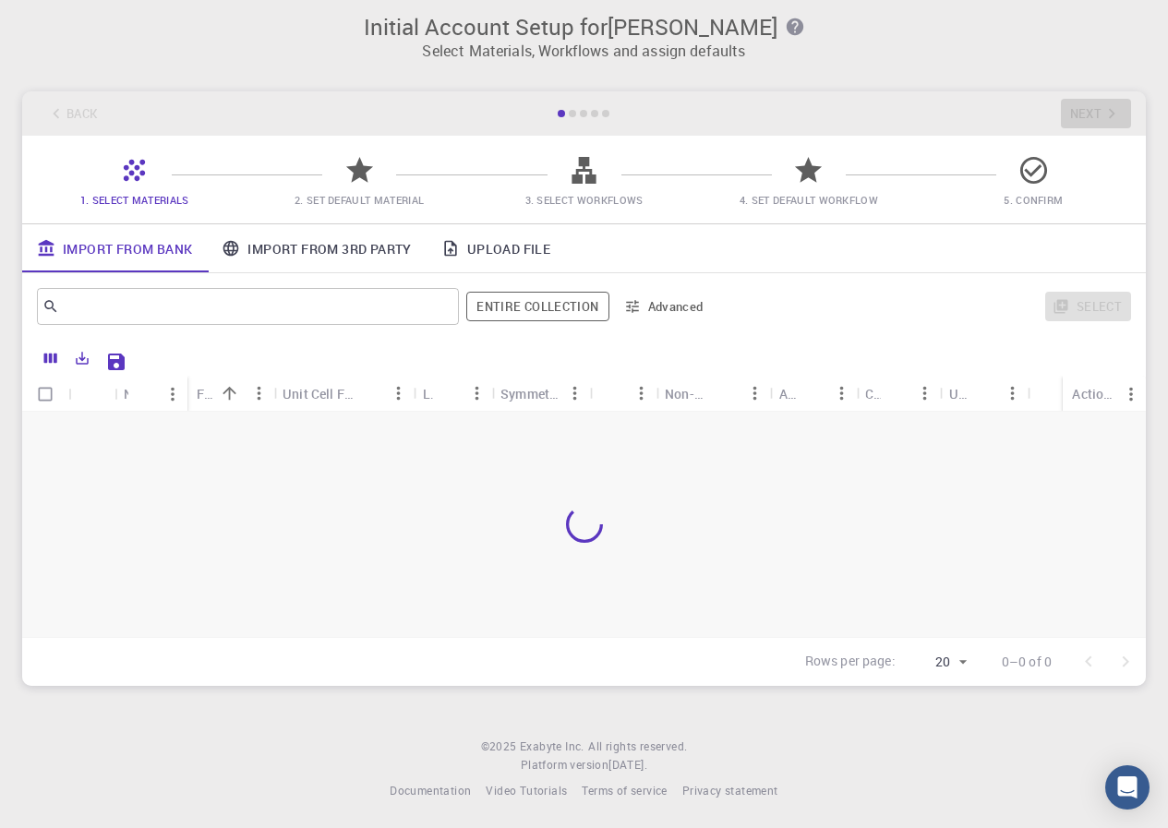
scroll to position [10, 0]
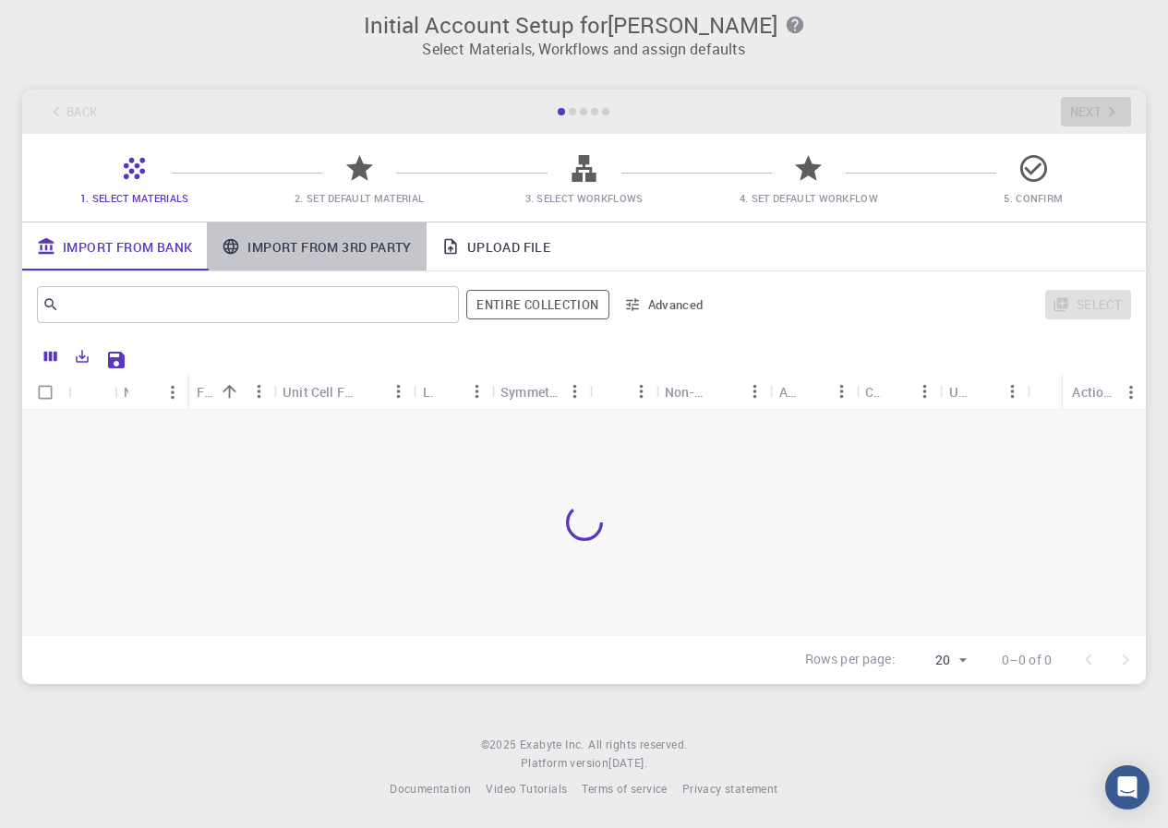
click at [316, 248] on link "Import From 3rd Party" at bounding box center [316, 247] width 219 height 48
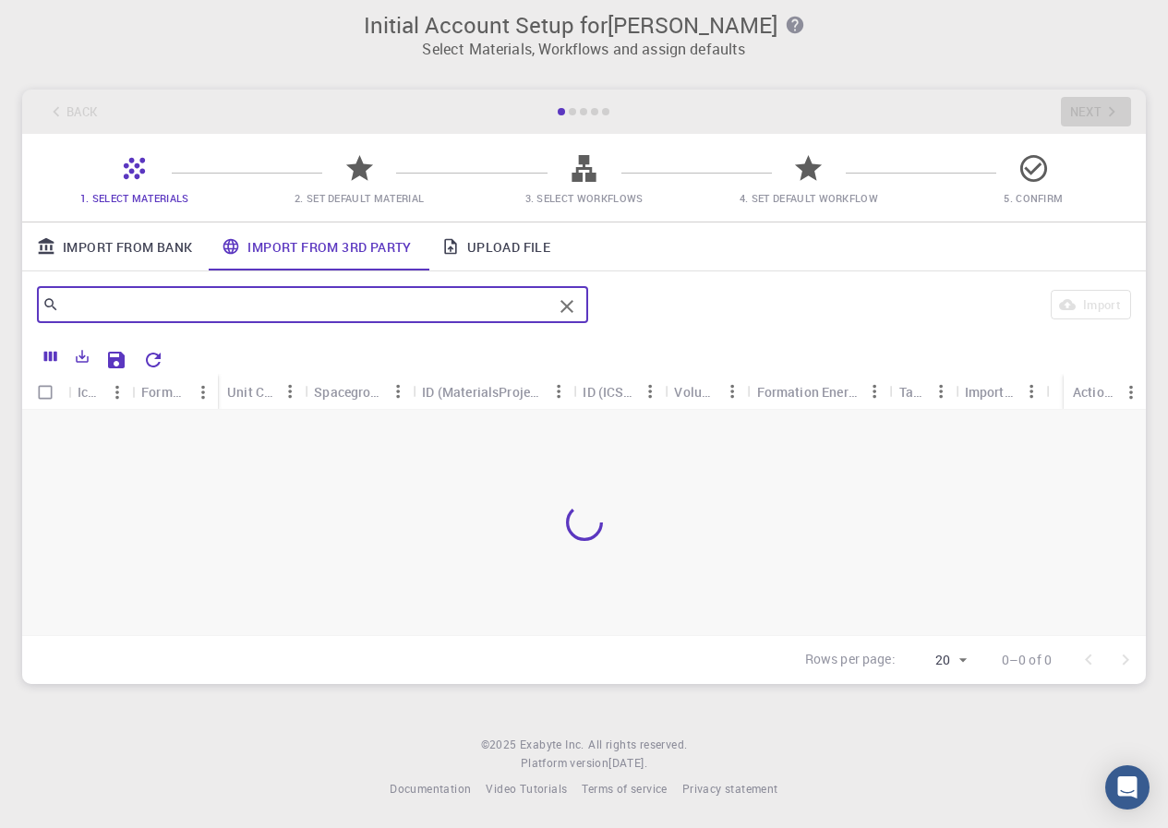
click at [290, 305] on input "text" at bounding box center [305, 305] width 493 height 26
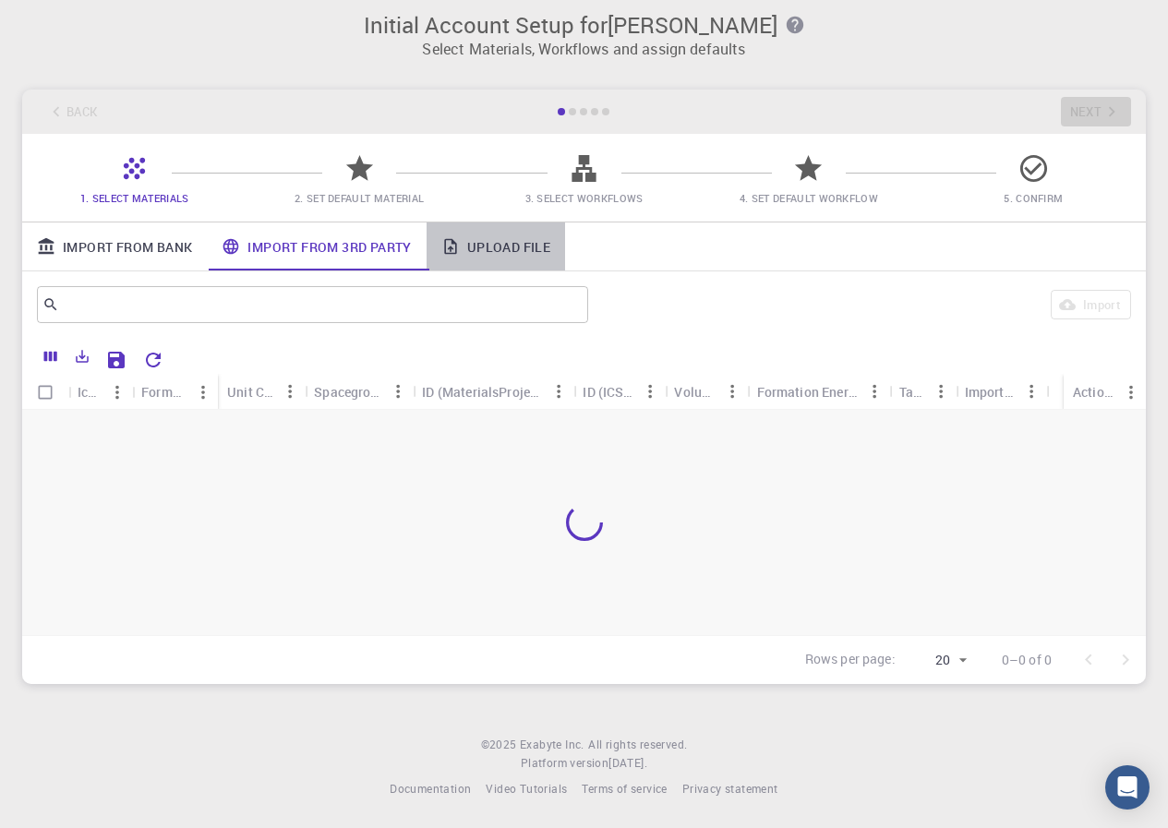
click at [500, 244] on link "Upload File" at bounding box center [496, 247] width 139 height 48
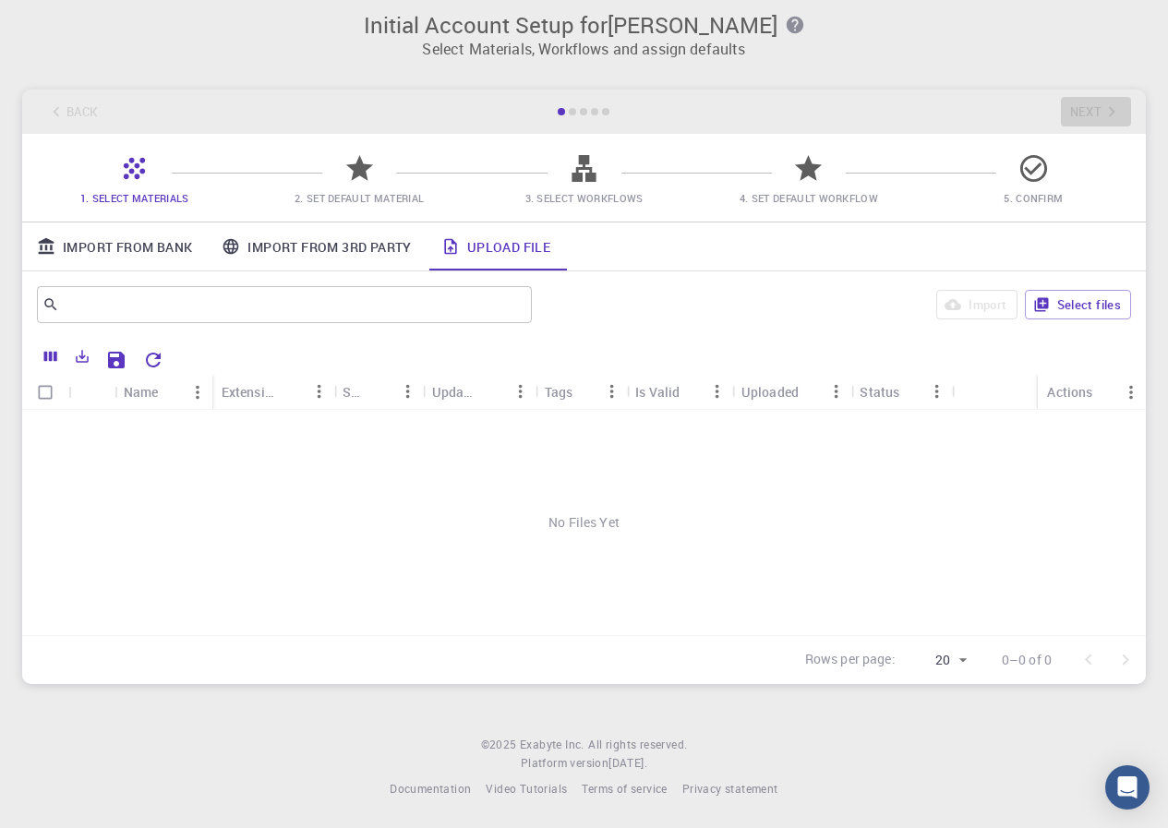
click at [536, 533] on div "No Files Yet" at bounding box center [584, 522] width 1124 height 225
click at [540, 524] on div "No Files Yet" at bounding box center [584, 522] width 1124 height 225
click at [38, 392] on input "Select all rows" at bounding box center [45, 392] width 35 height 35
click at [50, 393] on input "Select all rows" at bounding box center [45, 392] width 35 height 35
checkbox input "false"
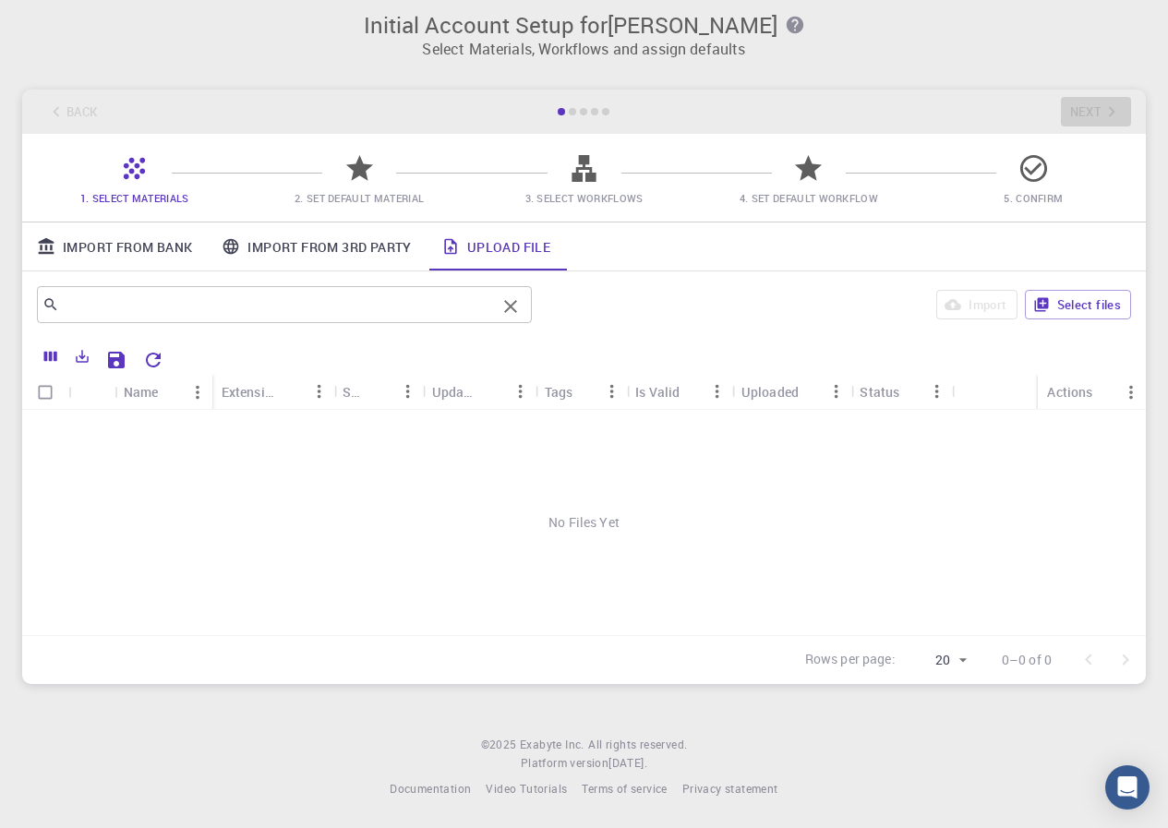
click at [188, 316] on input "text" at bounding box center [277, 305] width 437 height 26
paste input "25SiO2-25B2O3-40Na2O-5Al2O3-5ZrO2"
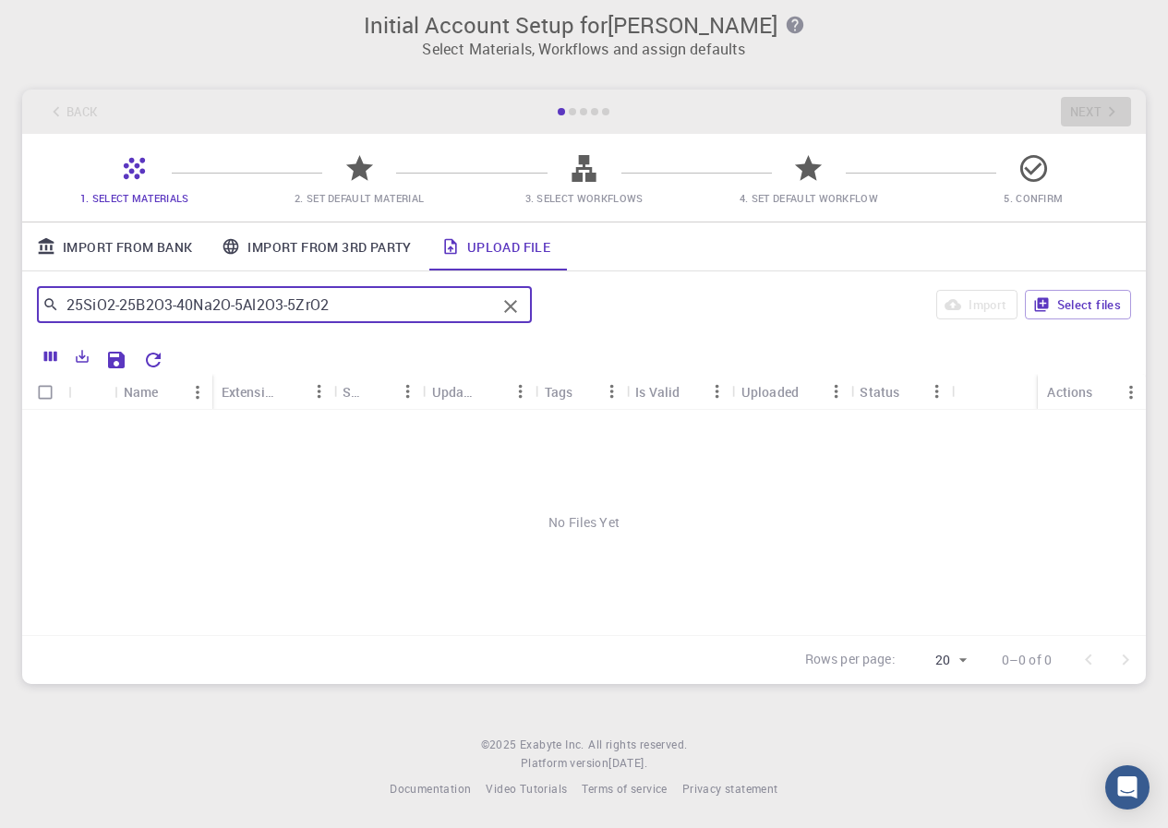
click at [188, 309] on input "25SiO2-25B2O3-40Na2O-5Al2O3-5ZrO2" at bounding box center [277, 305] width 437 height 26
click at [354, 302] on input "25SiO2-25B2O3-10Na2O-5Al2O3-5ZrO2" at bounding box center [277, 305] width 437 height 26
type input "25SiO2-25B2O3-10Na2O-5Al2O3-5ZrO2-30Cs2O"
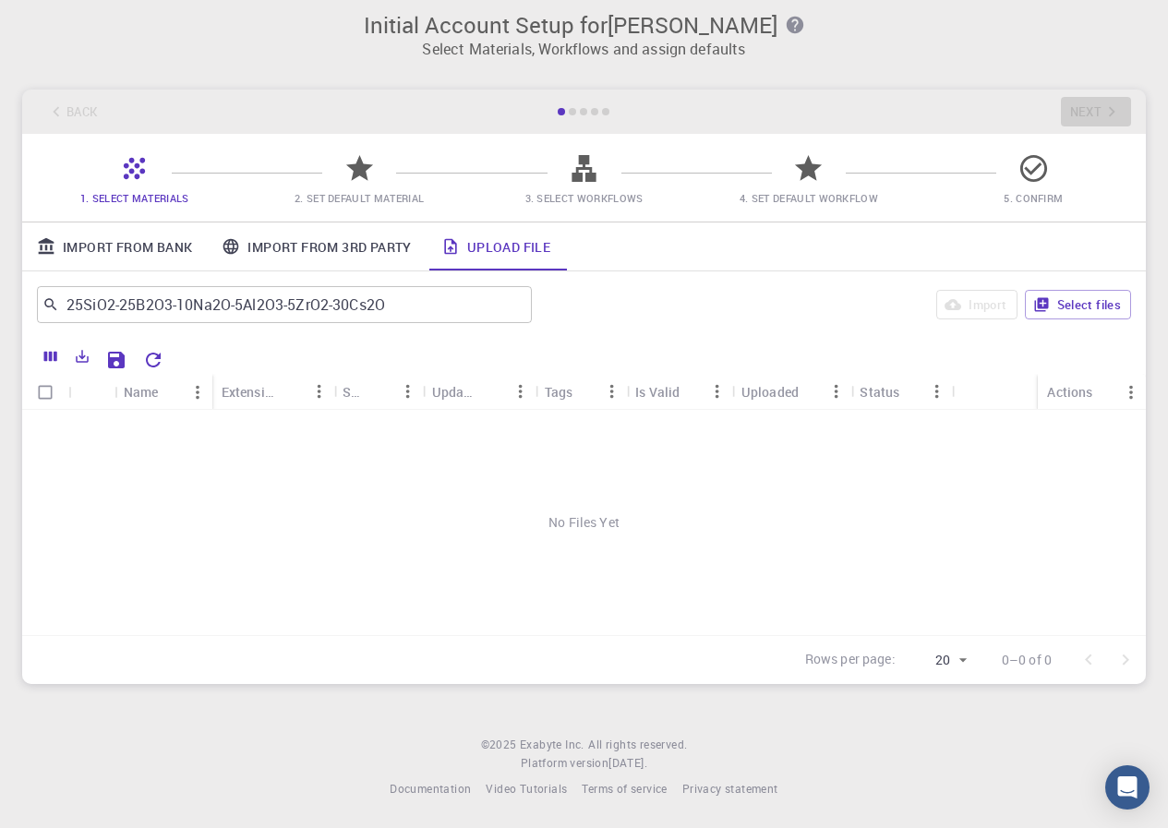
drag, startPoint x: 657, startPoint y: 311, endPoint x: 974, endPoint y: 316, distance: 316.8
click at [659, 311] on div "Import Select files" at bounding box center [835, 305] width 592 height 44
click at [216, 303] on input "25SiO2-25B2O3-10Na2O-5Al2O3-5ZrO2-30Cs2O" at bounding box center [277, 305] width 437 height 26
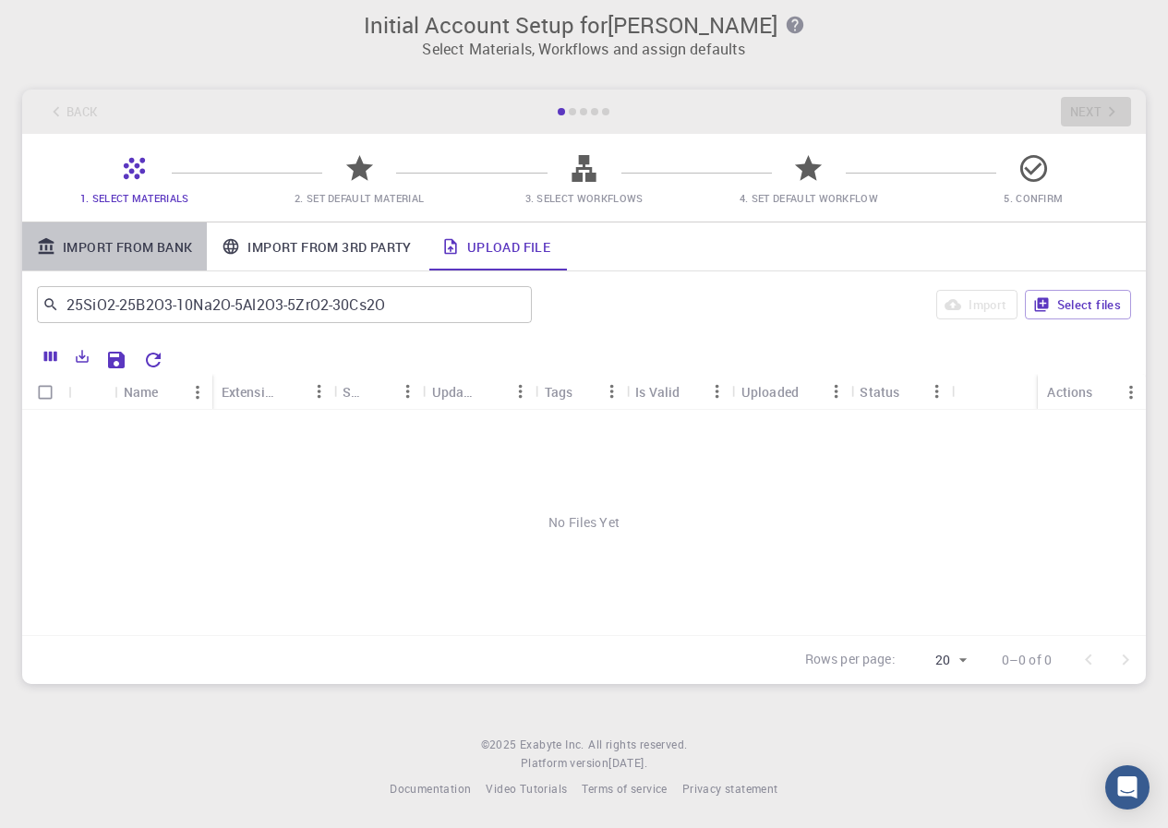
click at [167, 241] on link "Import From Bank" at bounding box center [114, 247] width 185 height 48
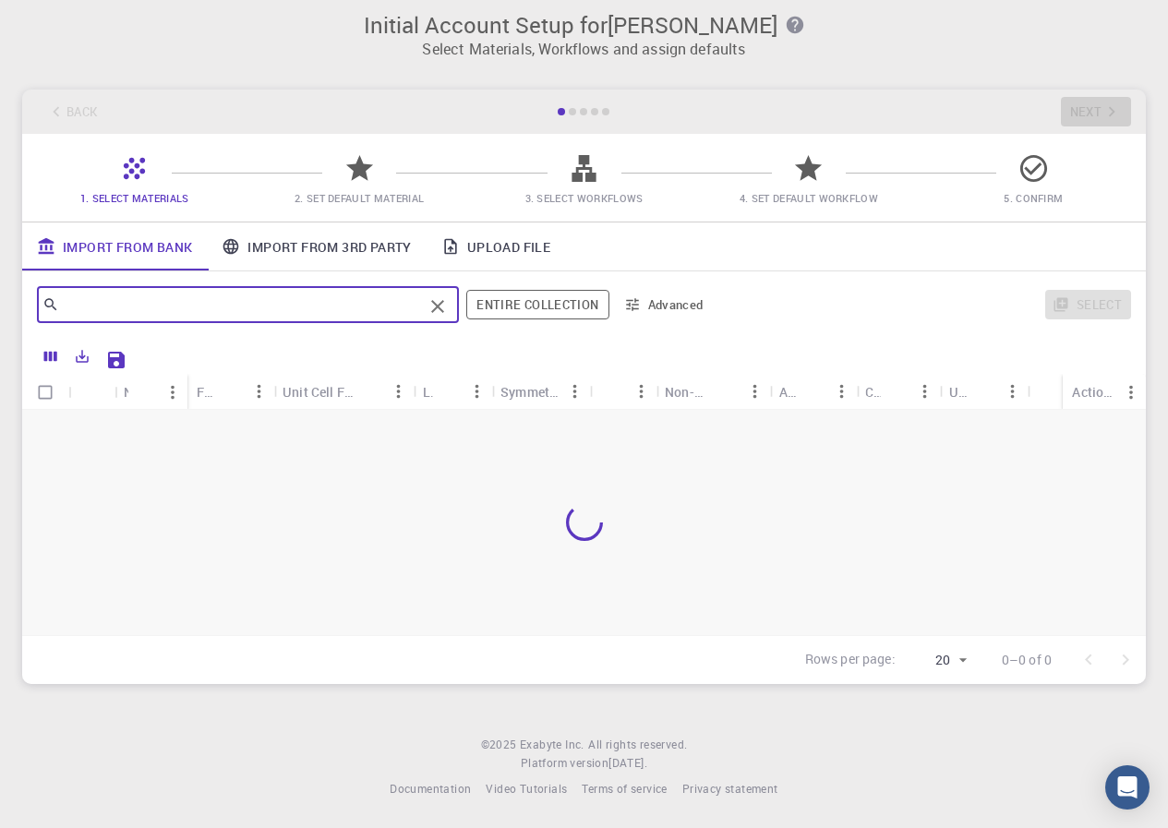
click at [245, 300] on input "text" at bounding box center [241, 305] width 364 height 26
paste input "25SiO2-25B2O3-10Na2O-5Al2O3-5ZrO2-30Cs2O"
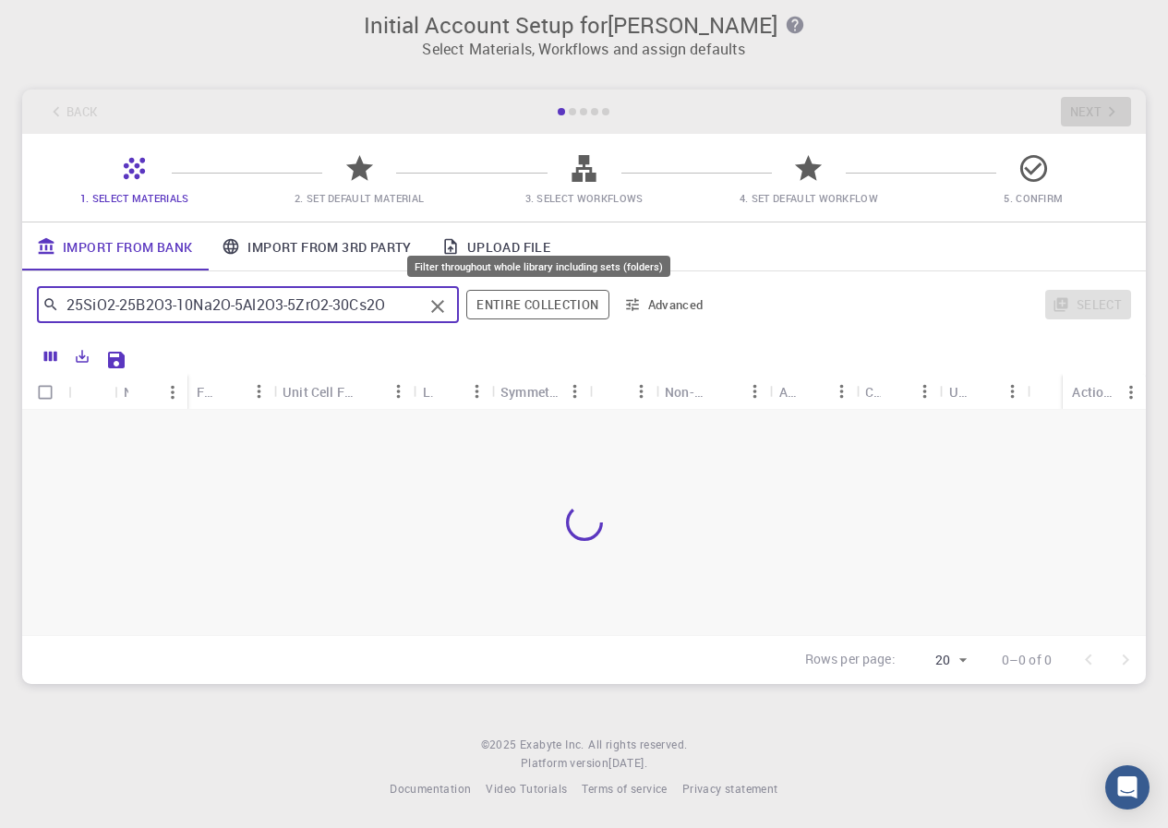
type input "25SiO2-25B2O3-10Na2O-5Al2O3-5ZrO2-30Cs2O"
click at [581, 300] on button "Entire collection" at bounding box center [537, 305] width 142 height 30
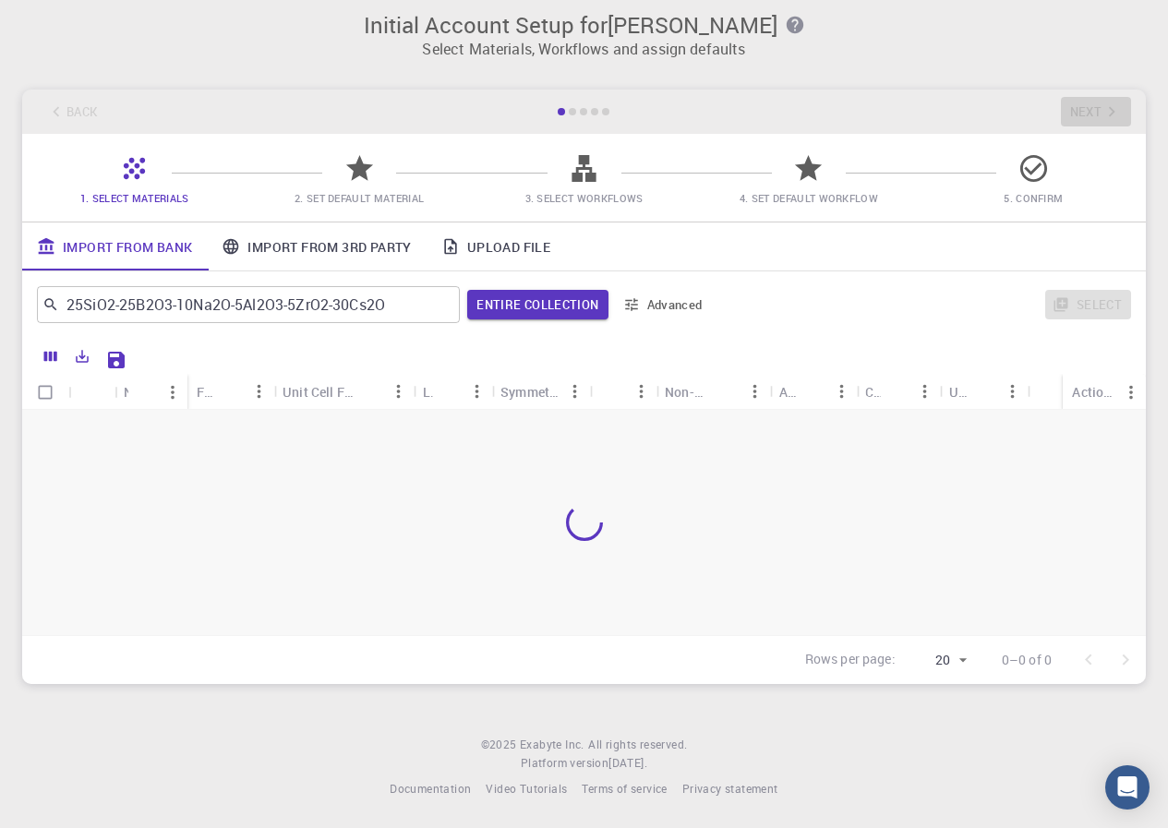
click at [513, 245] on link "Upload File" at bounding box center [496, 247] width 139 height 48
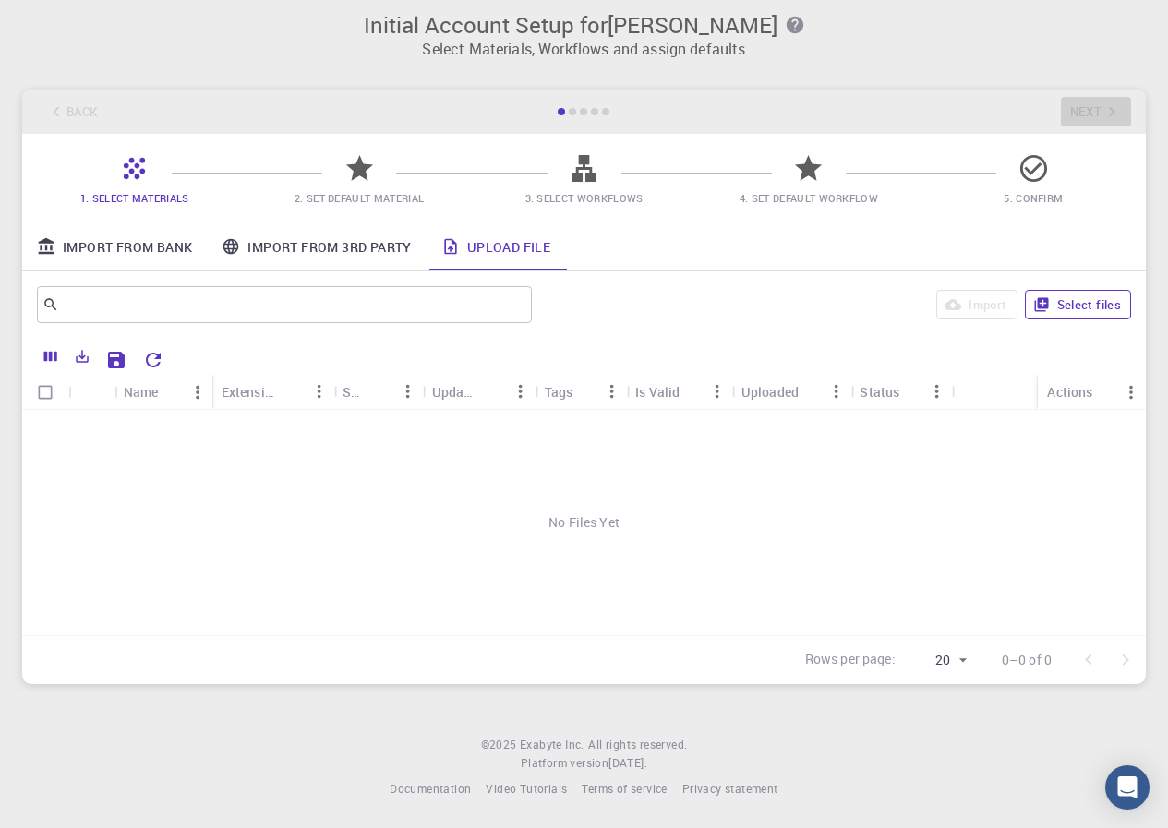
click at [1081, 305] on button "Select files" at bounding box center [1078, 305] width 106 height 30
click at [46, 424] on input "Select row" at bounding box center [45, 430] width 35 height 35
checkbox input "true"
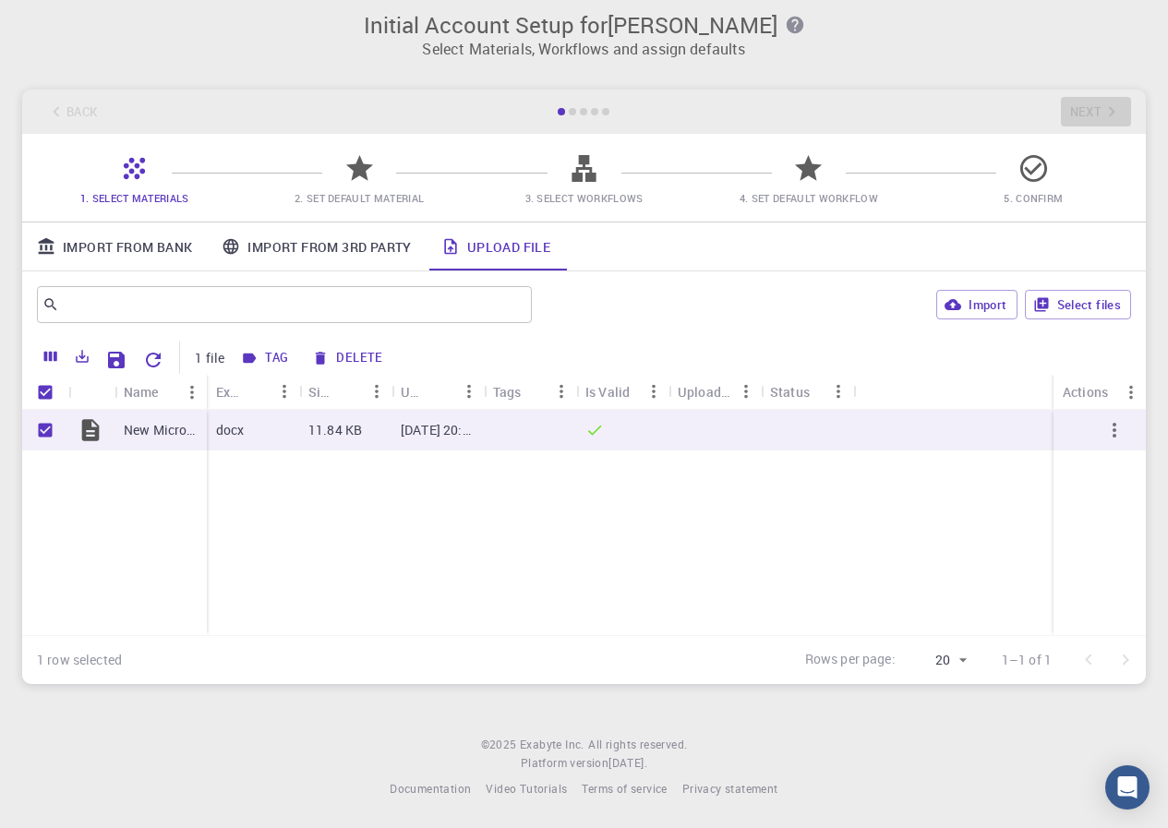
click at [1089, 116] on div "Back Next" at bounding box center [584, 112] width 1124 height 44
click at [362, 193] on span "2. Set Default Material" at bounding box center [359, 198] width 129 height 14
click at [362, 175] on icon at bounding box center [359, 168] width 27 height 26
click at [960, 296] on icon "button" at bounding box center [953, 304] width 17 height 17
checkbox input "false"
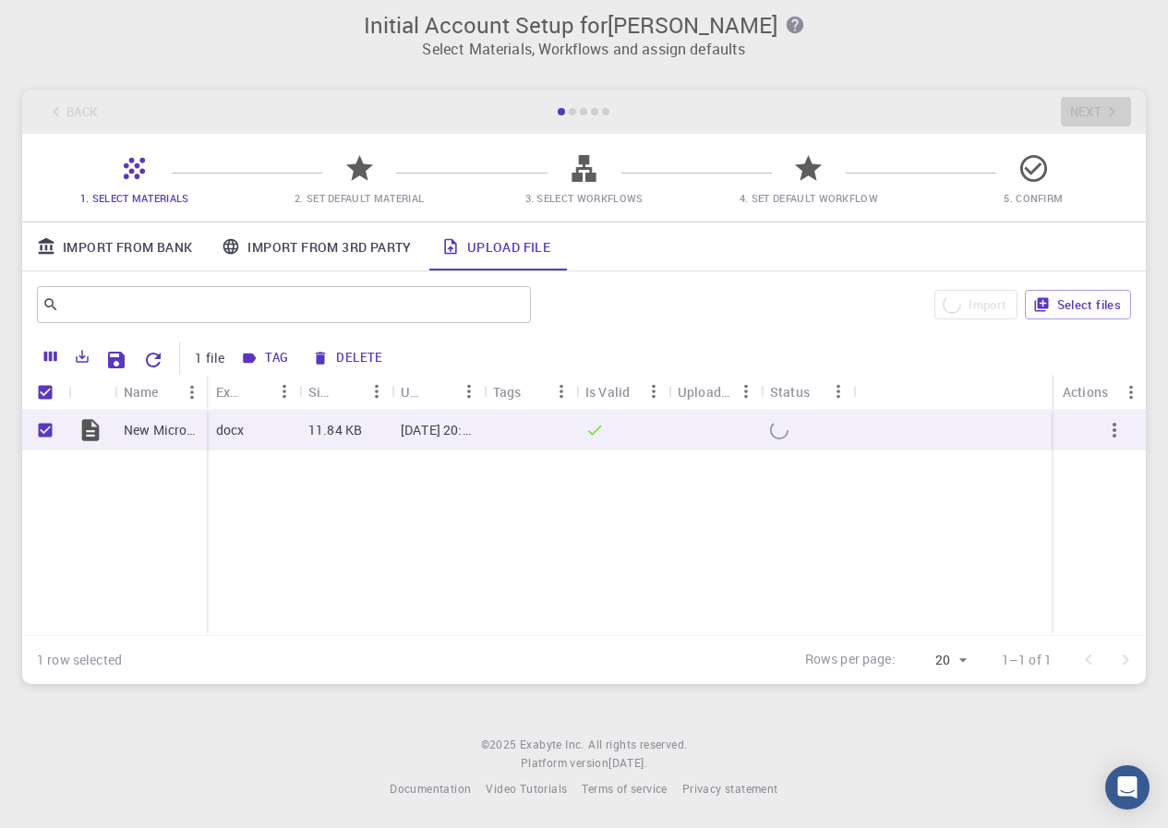
checkbox input "false"
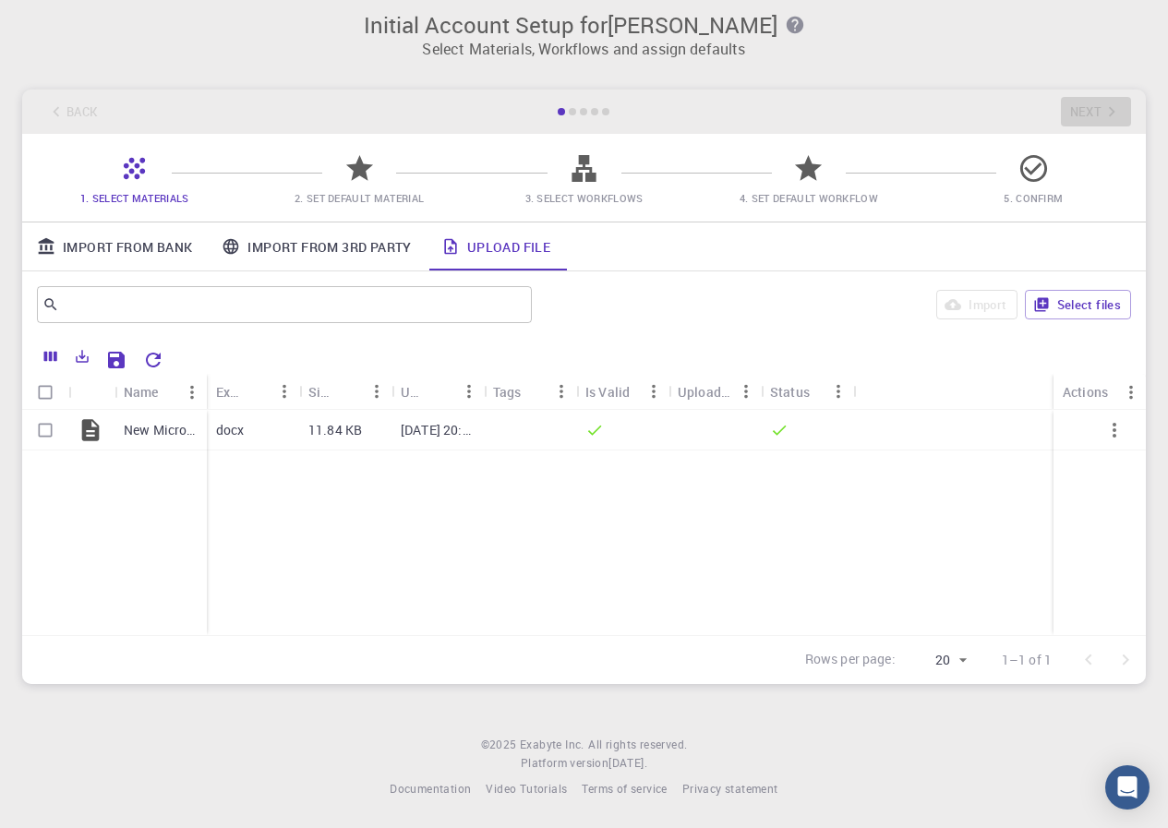
click at [362, 185] on div at bounding box center [360, 175] width 32 height 25
click at [356, 168] on icon at bounding box center [359, 168] width 27 height 26
click at [1104, 113] on div "Back Next" at bounding box center [584, 112] width 1124 height 44
click at [328, 198] on span "2. Set Default Material" at bounding box center [359, 198] width 129 height 14
click at [364, 171] on icon at bounding box center [359, 168] width 27 height 26
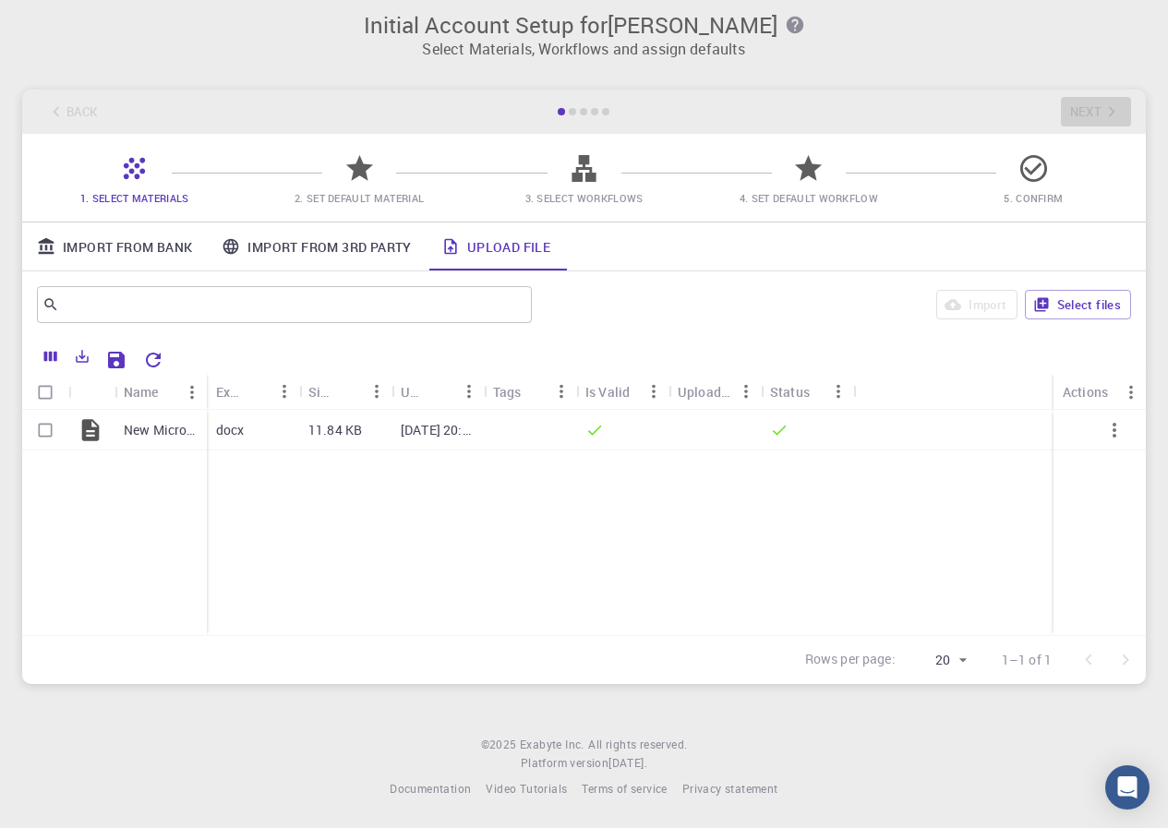
click at [554, 172] on span "3. Select Workflows" at bounding box center [584, 184] width 210 height 43
click at [821, 178] on icon at bounding box center [808, 168] width 32 height 32
click at [1046, 181] on icon at bounding box center [1034, 168] width 32 height 32
click at [365, 201] on span "2. Set Default Material" at bounding box center [359, 198] width 129 height 14
click at [126, 361] on icon "Save Explorer Settings" at bounding box center [116, 360] width 22 height 22
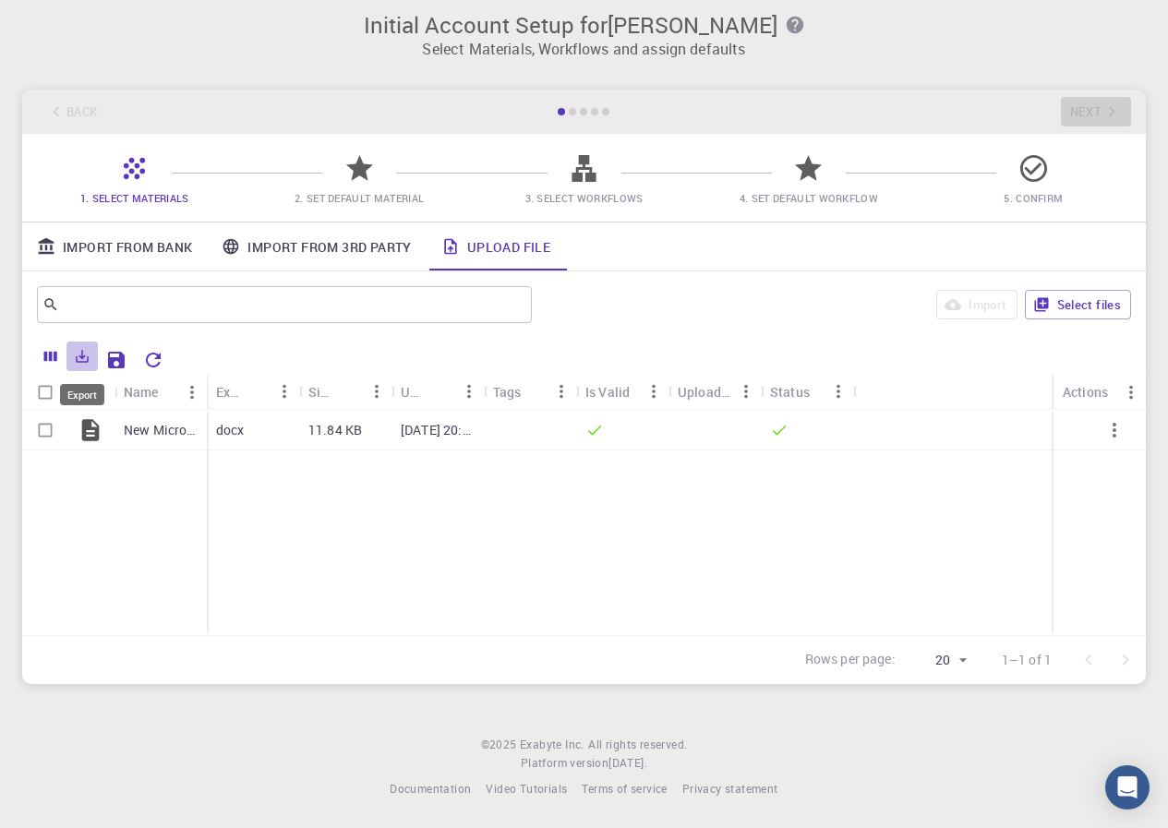
click at [82, 357] on icon "Export" at bounding box center [83, 357] width 13 height 13
click at [228, 582] on div "New Microsoft Word Document (3).docx docx 11.84 KB Oct 9, 2025, 20:03 PM" at bounding box center [584, 522] width 1124 height 225
click at [45, 350] on icon "Columns" at bounding box center [50, 356] width 17 height 17
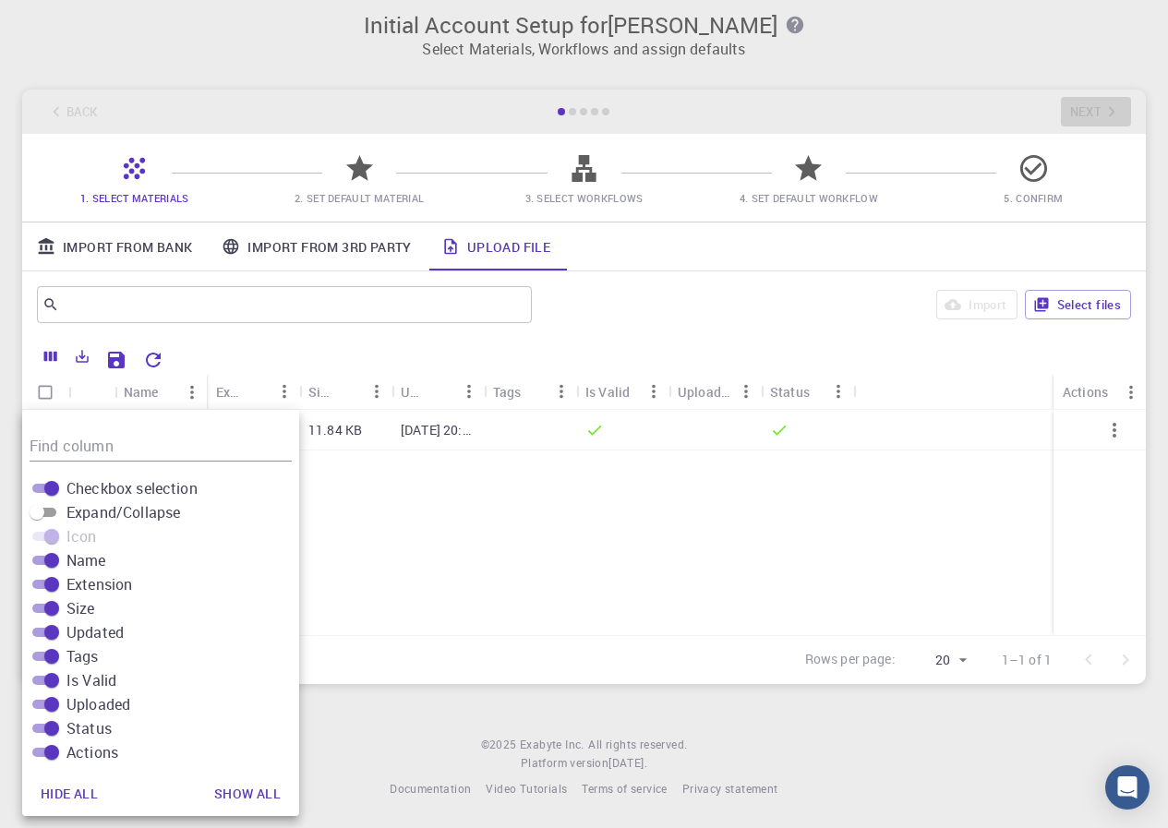
click at [422, 593] on div "New Microsoft Word Document (3).docx docx 11.84 KB Oct 9, 2025, 20:03 PM" at bounding box center [584, 522] width 1124 height 225
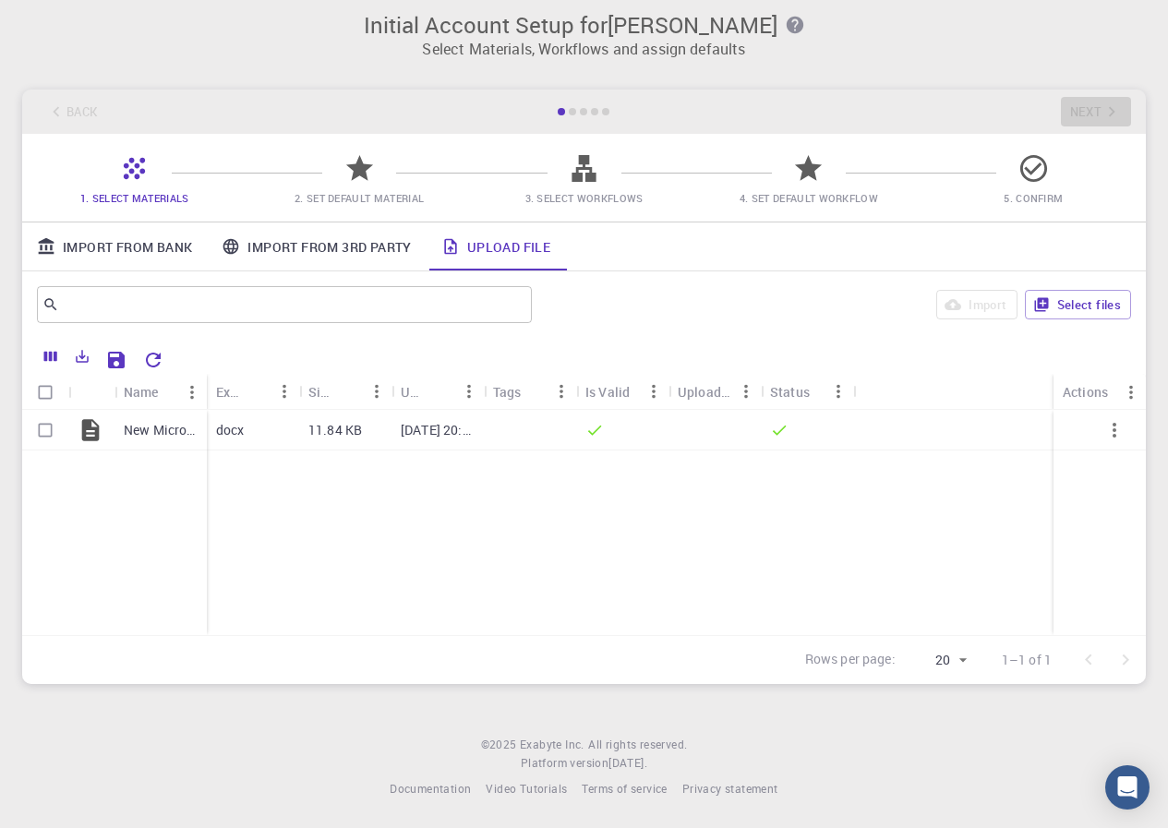
click at [368, 194] on span "2. Set Default Material" at bounding box center [359, 198] width 129 height 14
click at [1118, 428] on icon "button" at bounding box center [1114, 430] width 22 height 22
click at [1123, 477] on span "Expand" at bounding box center [1126, 476] width 40 height 18
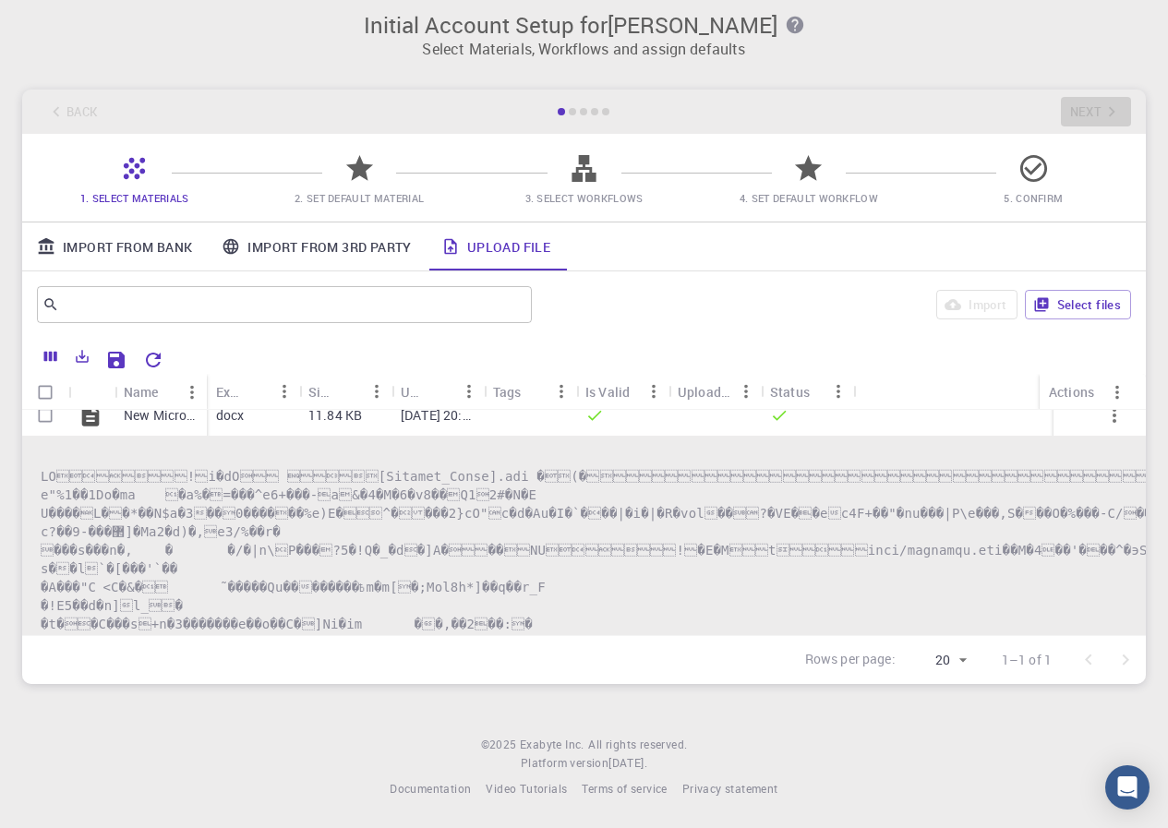
scroll to position [0, 0]
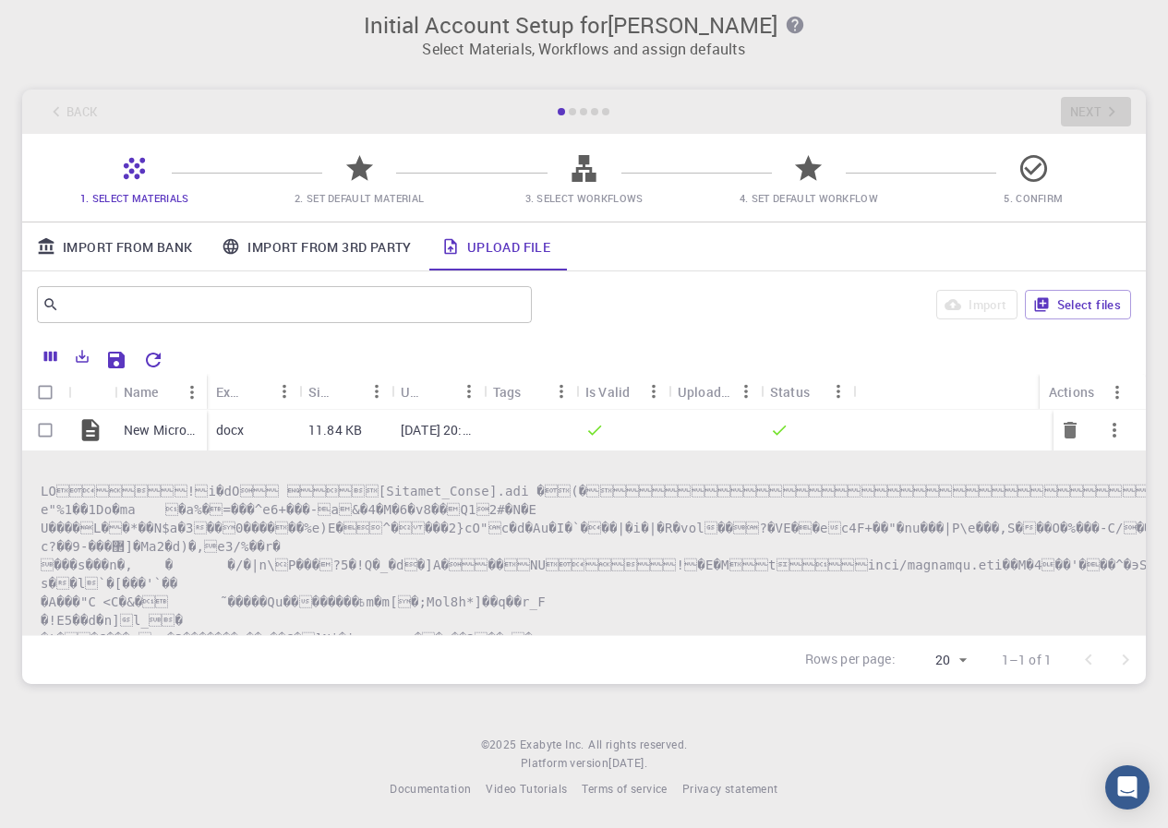
click at [1112, 436] on button "button" at bounding box center [1114, 430] width 44 height 44
click at [1112, 482] on span "Expand" at bounding box center [1126, 484] width 40 height 18
click at [1112, 434] on button "button" at bounding box center [1114, 430] width 44 height 44
click at [1115, 512] on span "Collapse" at bounding box center [1129, 511] width 46 height 18
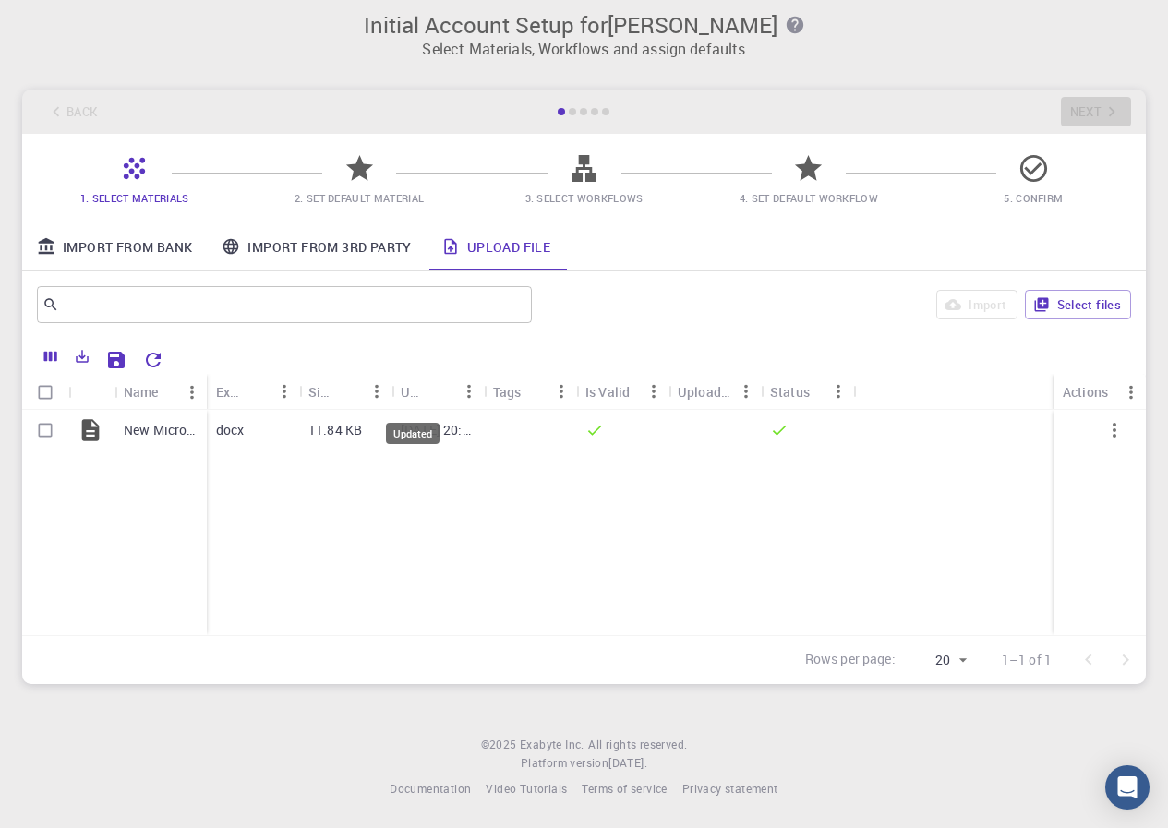
click at [422, 398] on div "Updated" at bounding box center [413, 392] width 24 height 36
click at [254, 390] on icon "Sort" at bounding box center [255, 391] width 20 height 20
click at [528, 392] on div "Tags" at bounding box center [520, 392] width 54 height 36
click at [358, 197] on span "2. Set Default Material" at bounding box center [359, 198] width 129 height 14
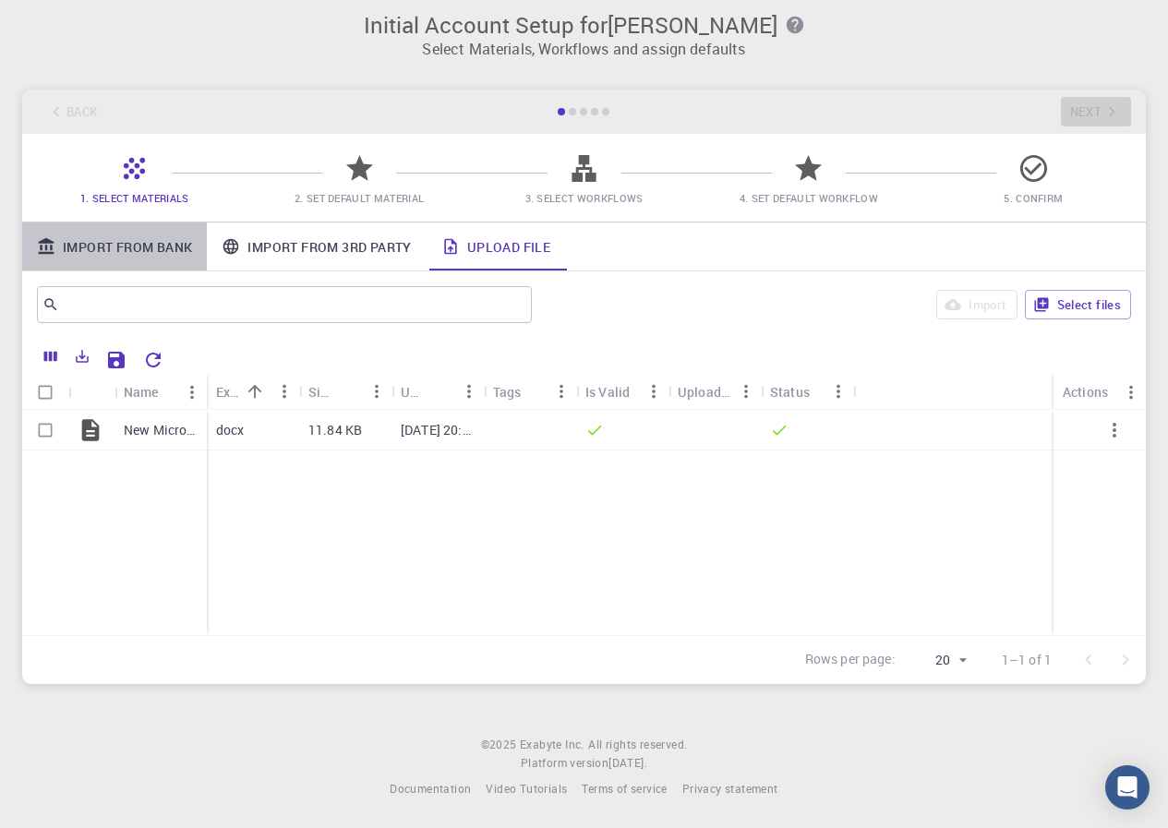
click at [90, 240] on link "Import From Bank" at bounding box center [114, 247] width 185 height 48
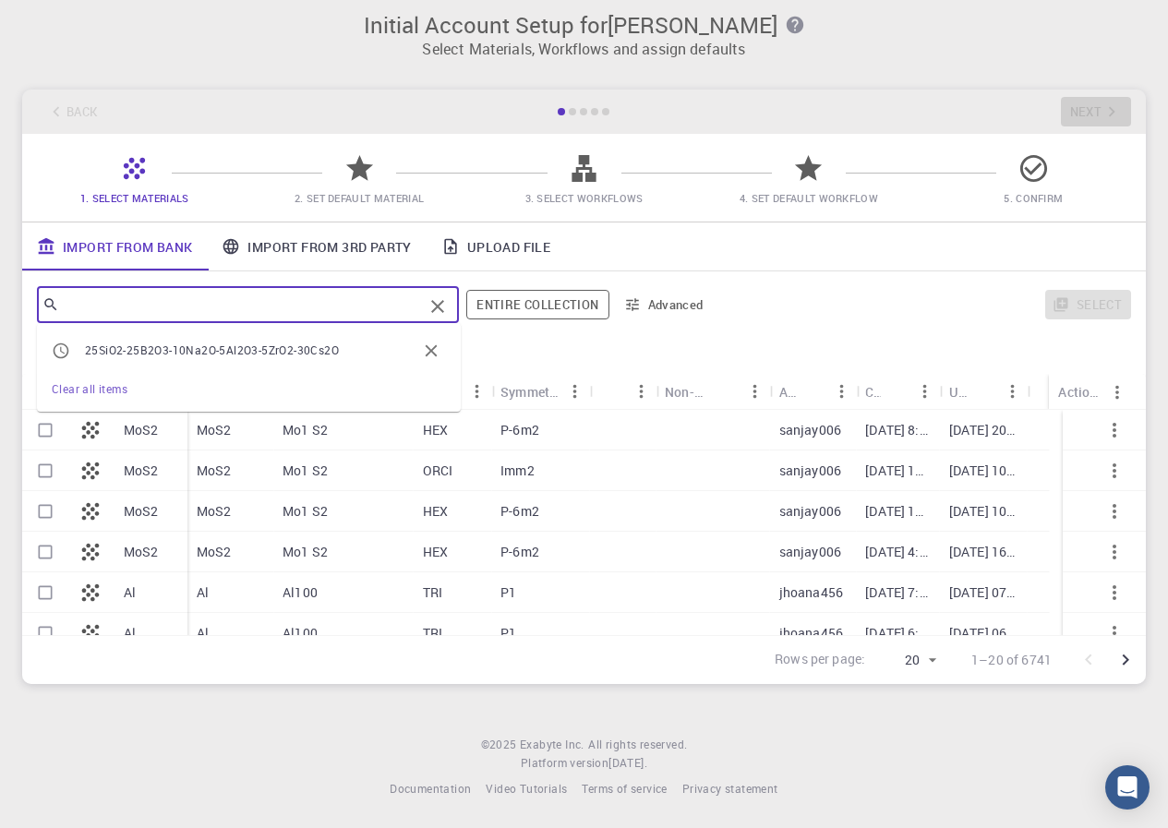
click at [204, 297] on input "text" at bounding box center [241, 305] width 364 height 26
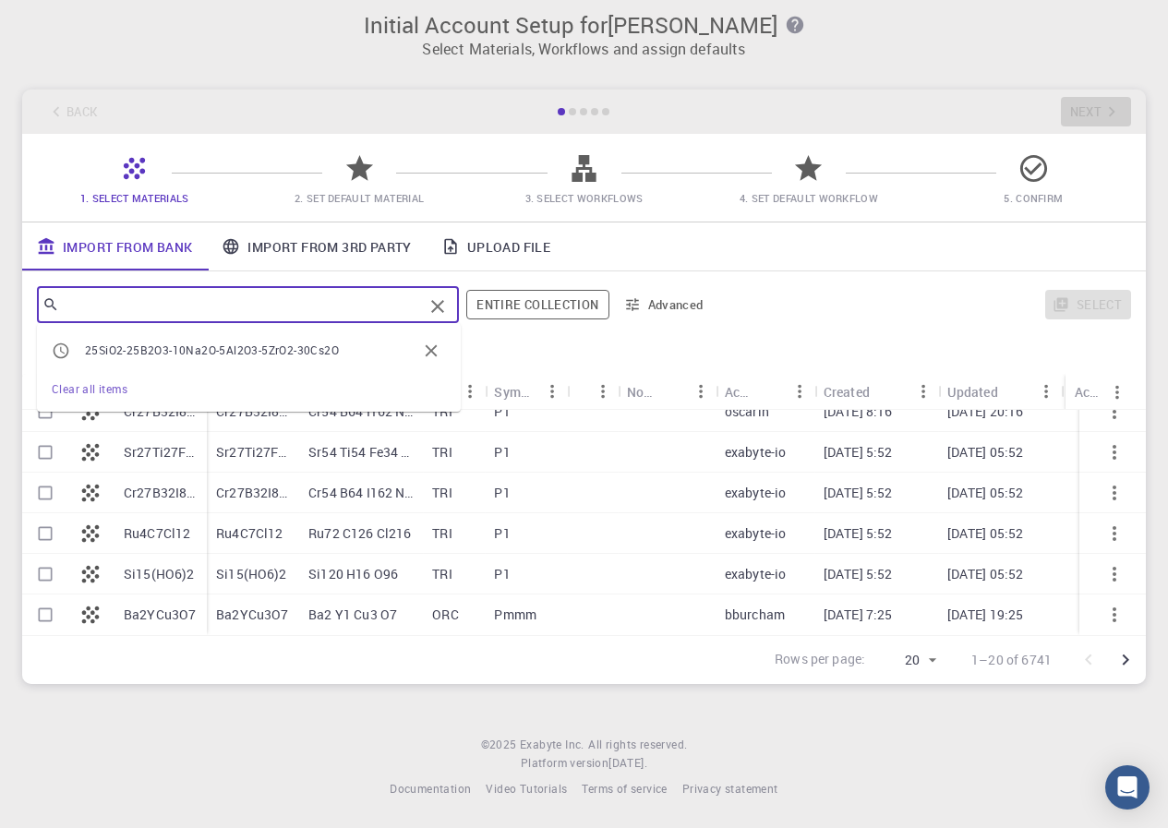
scroll to position [495, 0]
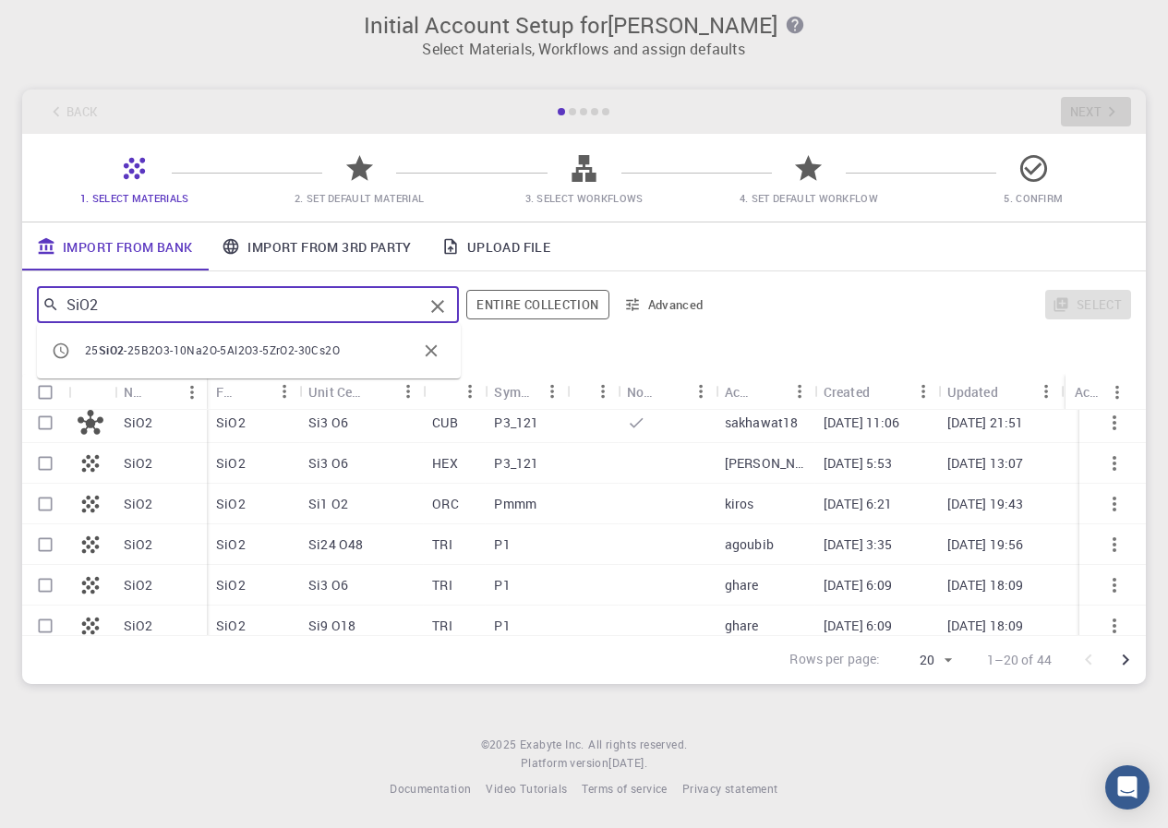
type input "SiO2"
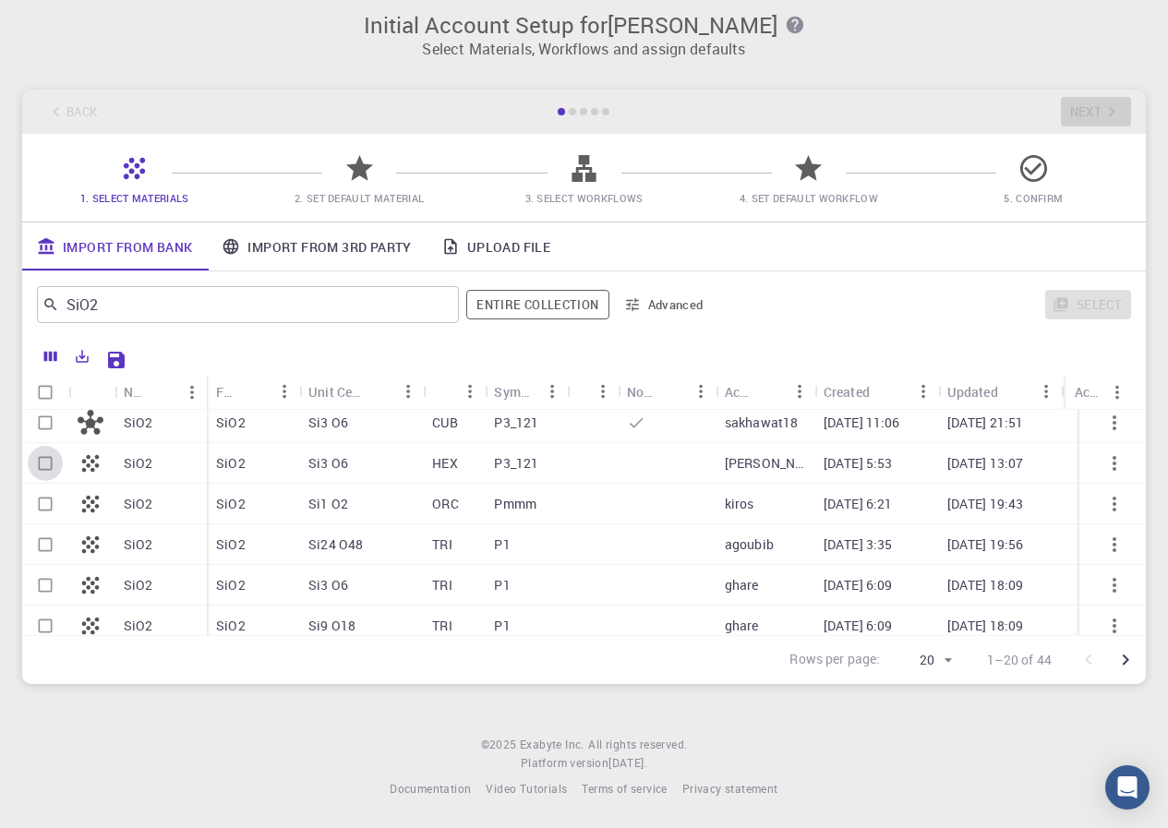
click at [40, 464] on input "Select row" at bounding box center [45, 463] width 35 height 35
checkbox input "true"
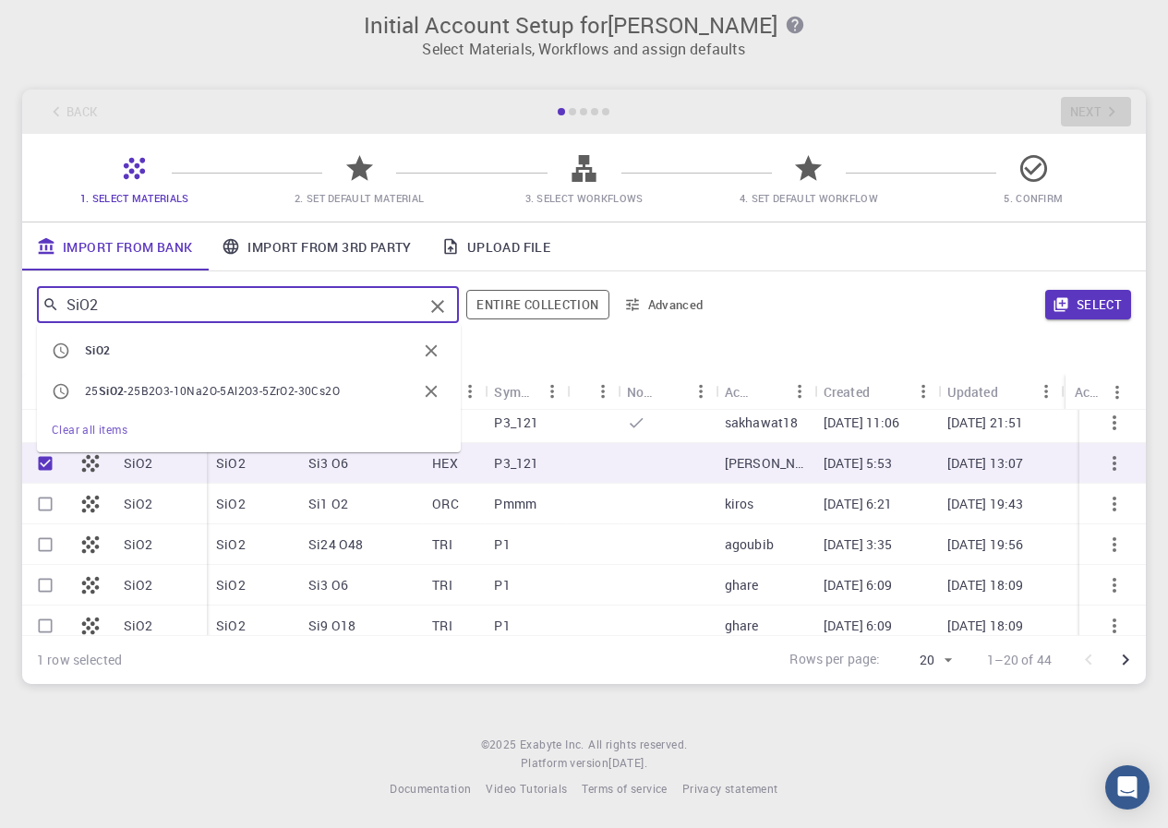
drag, startPoint x: 170, startPoint y: 298, endPoint x: 60, endPoint y: 315, distance: 111.1
click at [60, 315] on input "SiO2" at bounding box center [241, 305] width 364 height 26
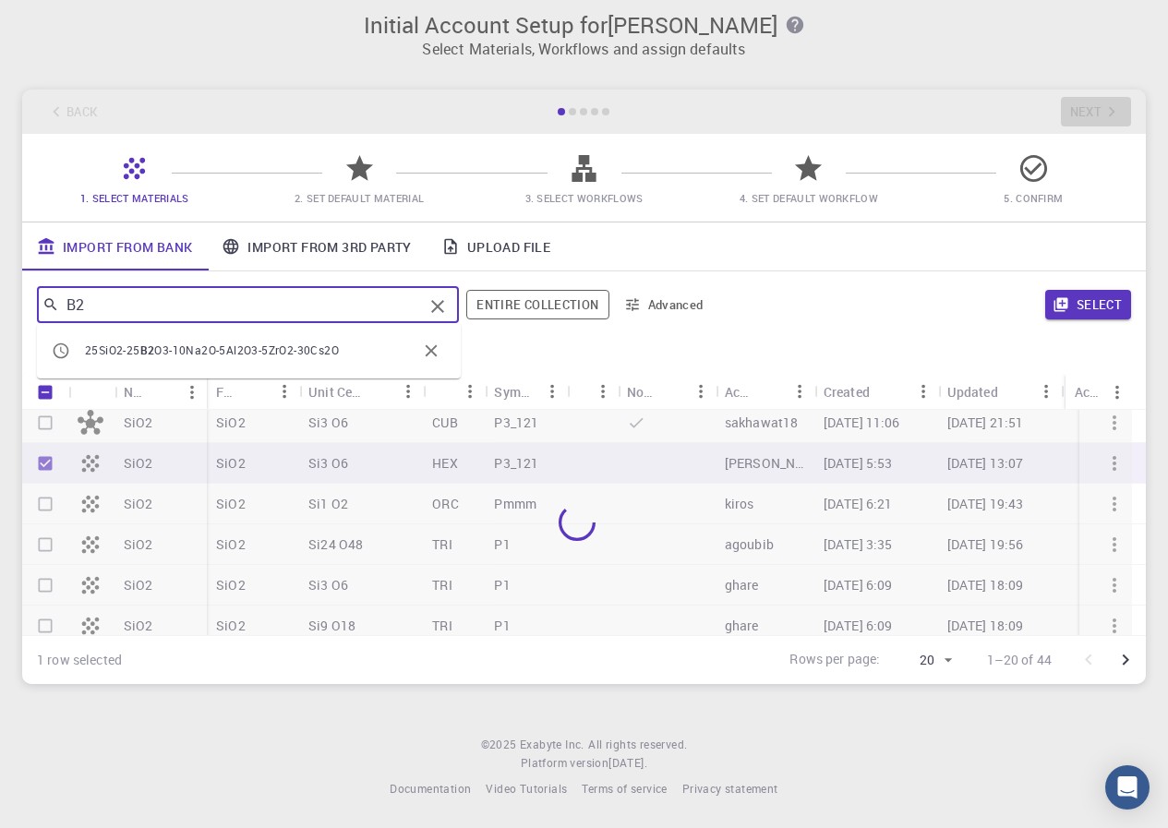
type input "B2O"
checkbox input "false"
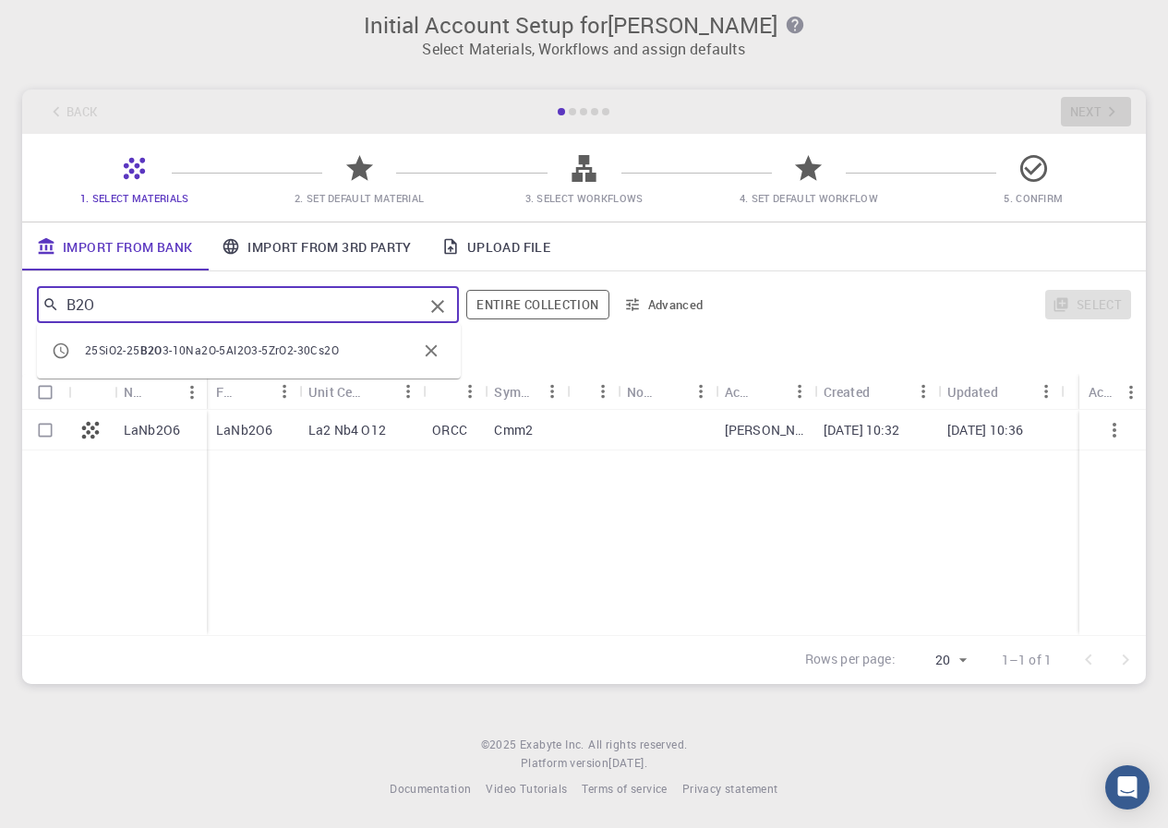
scroll to position [0, 0]
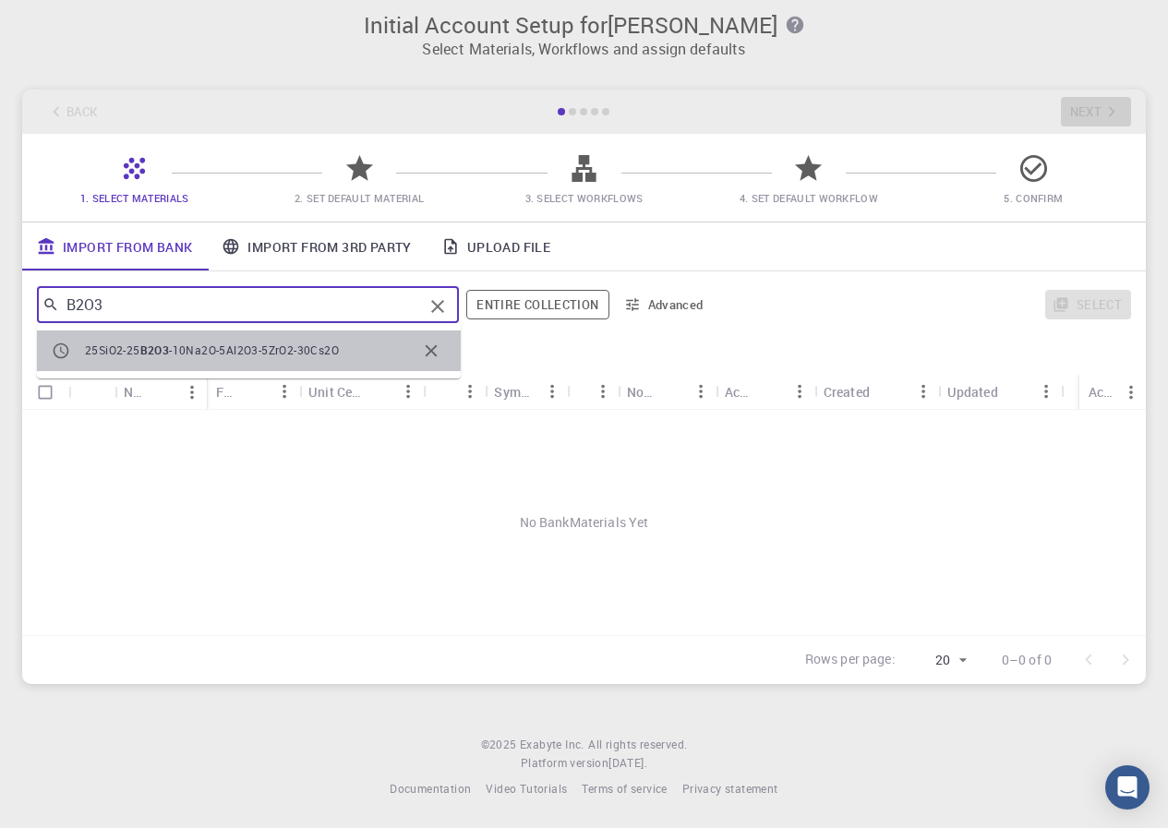
click at [290, 350] on span "-10Na2O-5Al2O3-5ZrO2-30Cs2O" at bounding box center [254, 350] width 170 height 15
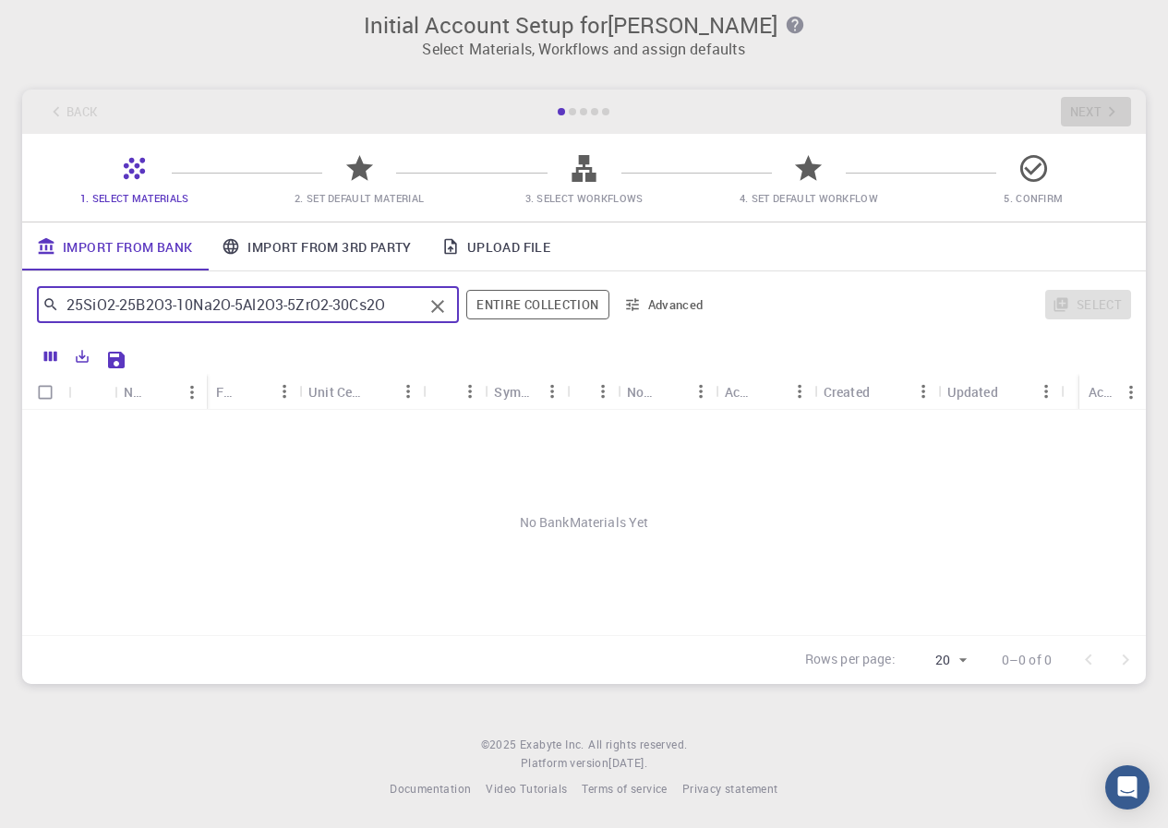
type input "25SiO2-25B2O3-10Na2O-5Al2O3-5ZrO2-30Cs2O"
click at [291, 248] on link "Import From 3rd Party" at bounding box center [316, 247] width 219 height 48
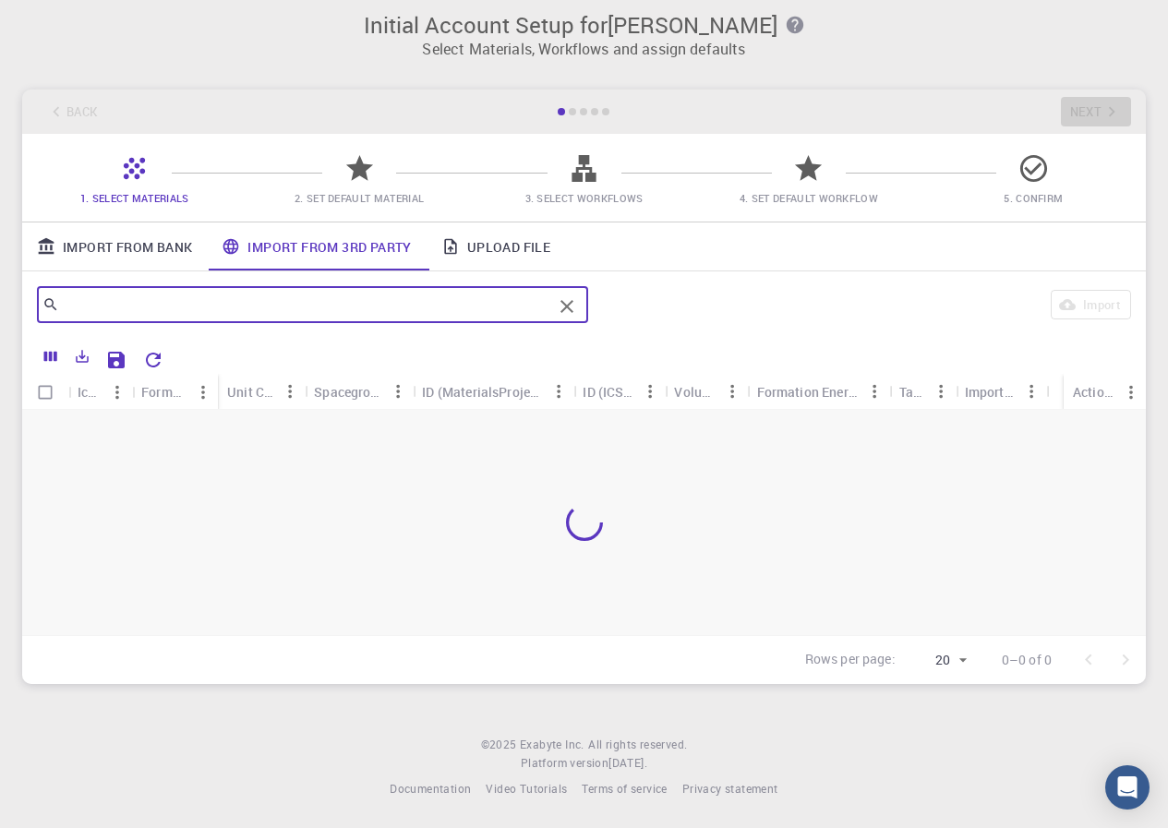
click at [258, 315] on input "text" at bounding box center [305, 305] width 493 height 26
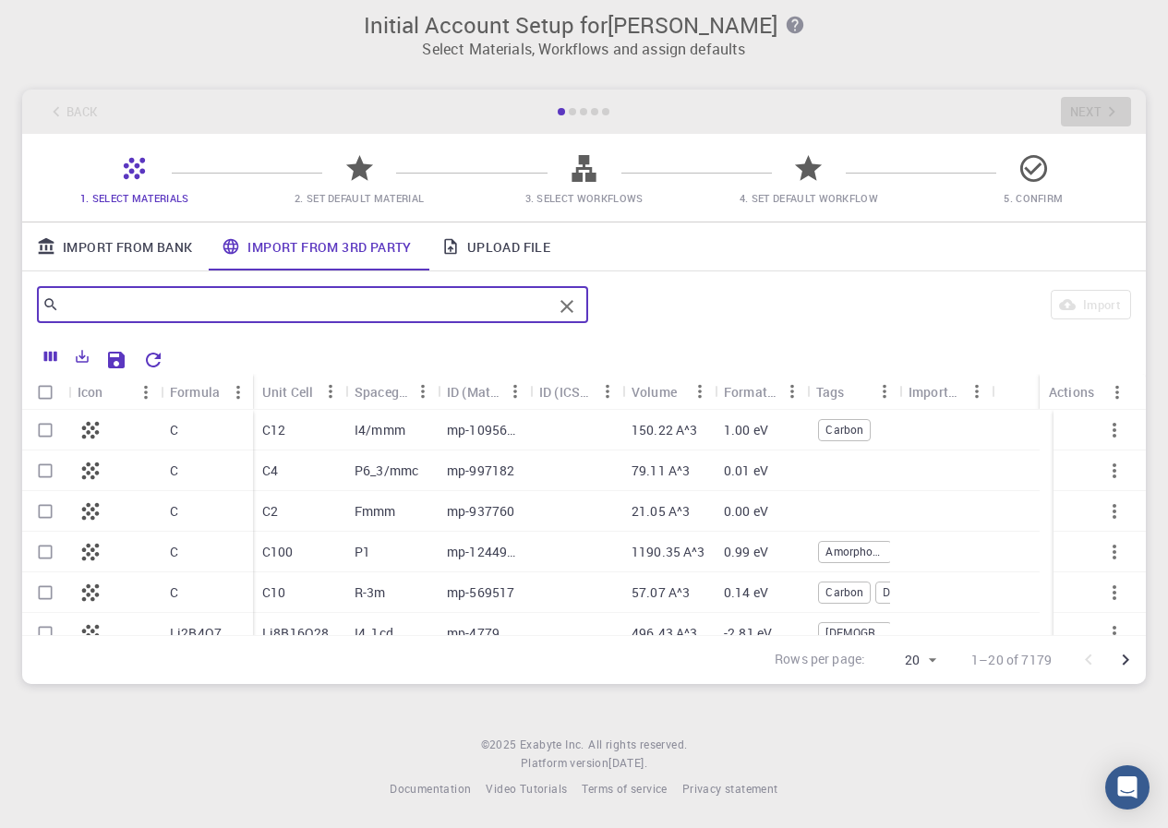
drag, startPoint x: 258, startPoint y: 315, endPoint x: 219, endPoint y: 312, distance: 38.9
click at [219, 312] on input "text" at bounding box center [305, 305] width 493 height 26
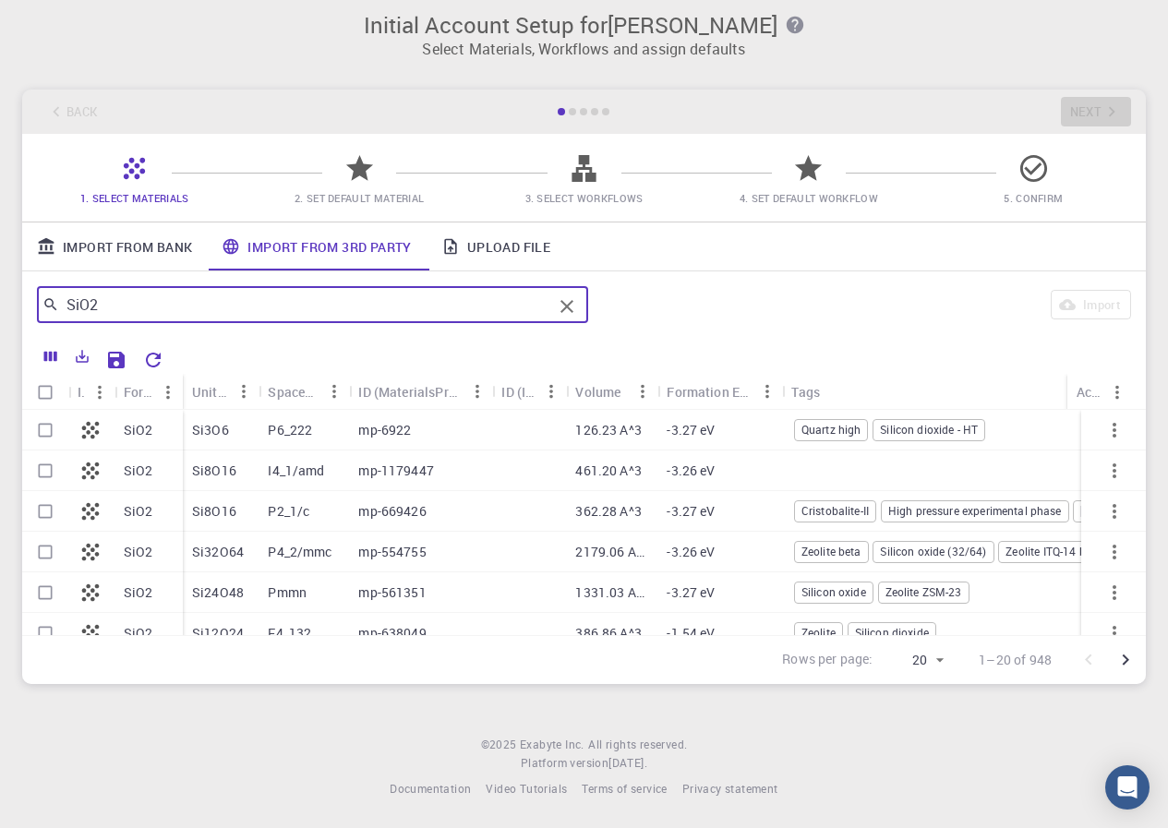
type input "SiO2"
click at [43, 426] on input "Select row" at bounding box center [45, 430] width 35 height 35
checkbox input "true"
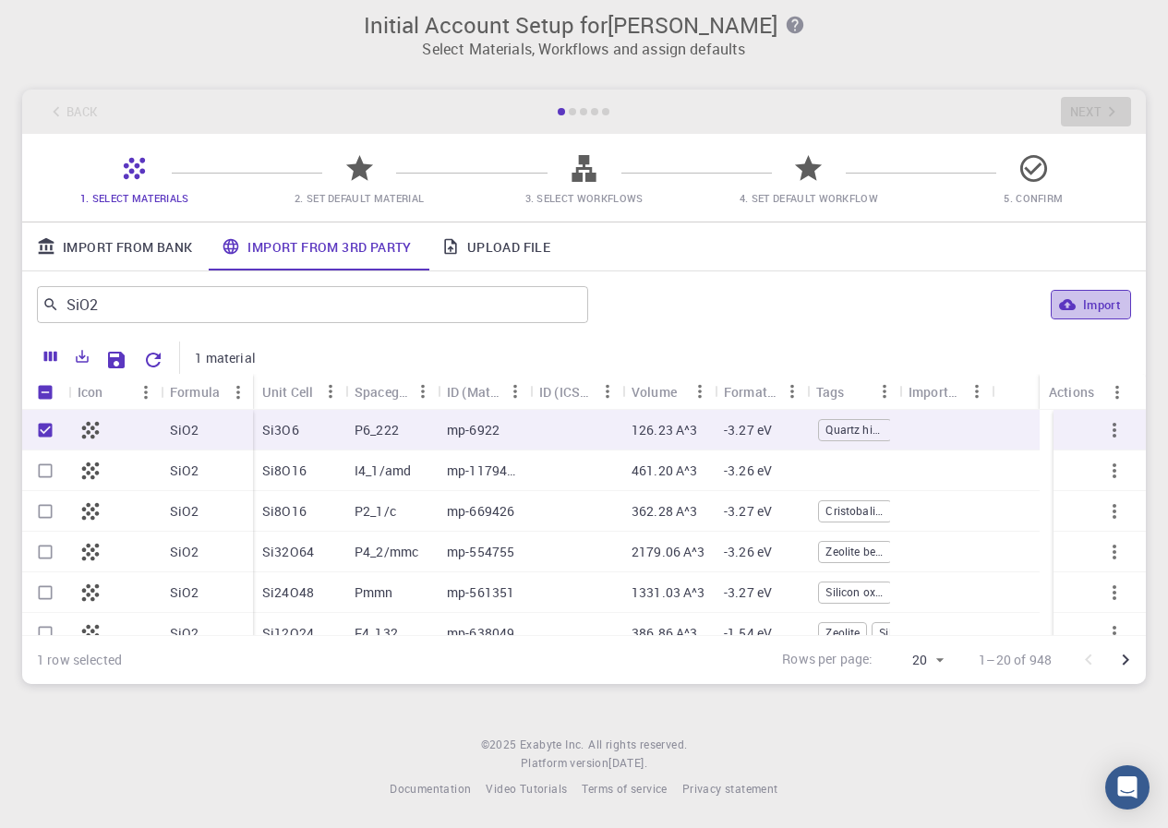
click at [1096, 304] on button "Import" at bounding box center [1091, 305] width 80 height 30
checkbox input "false"
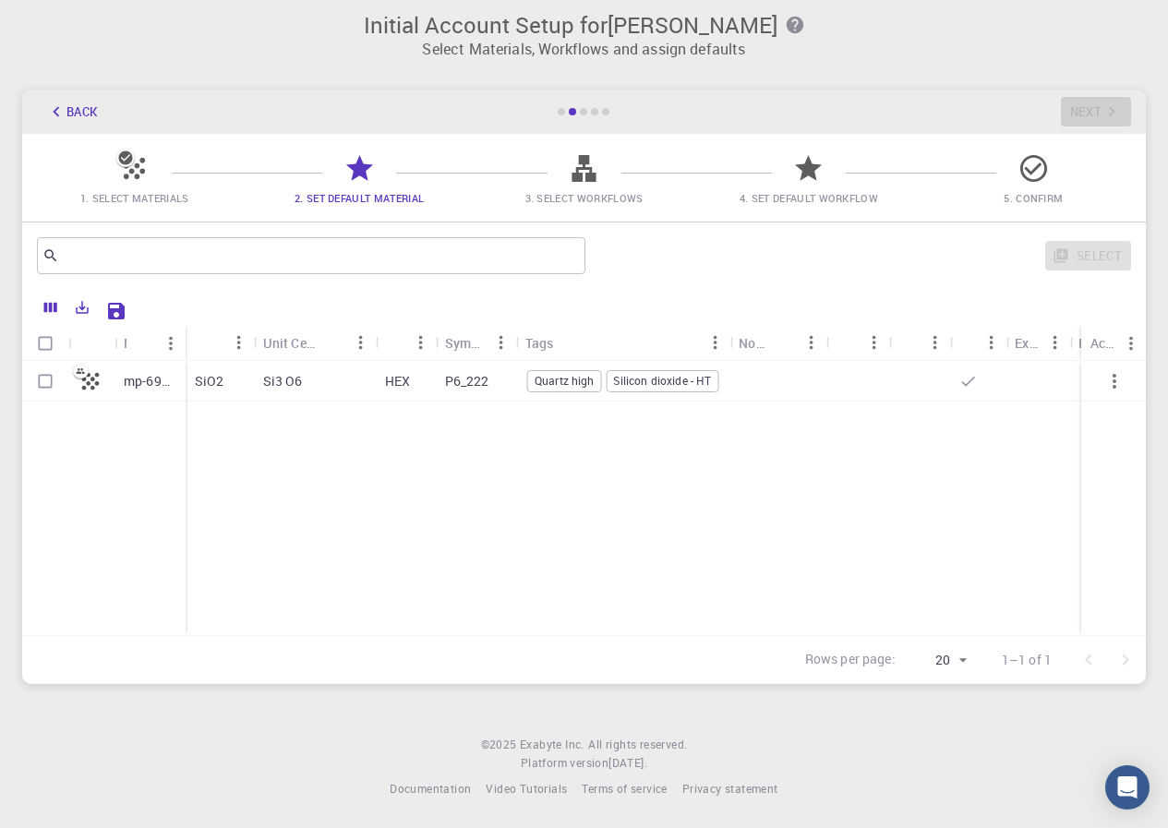
click at [684, 380] on span "Silicon dioxide - HT" at bounding box center [662, 381] width 111 height 16
checkbox input "true"
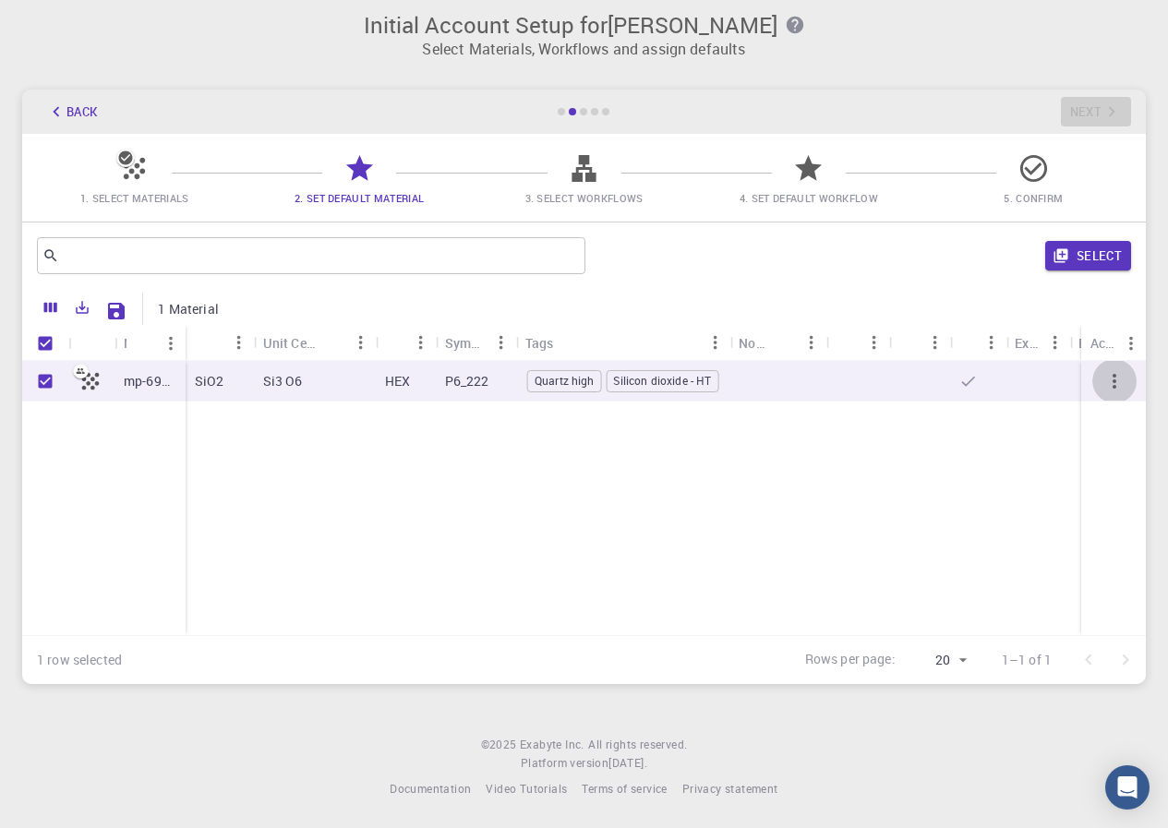
click at [1116, 370] on icon "button" at bounding box center [1114, 381] width 22 height 22
click at [646, 381] on span "Silicon dioxide - HT" at bounding box center [662, 381] width 111 height 16
checkbox input "false"
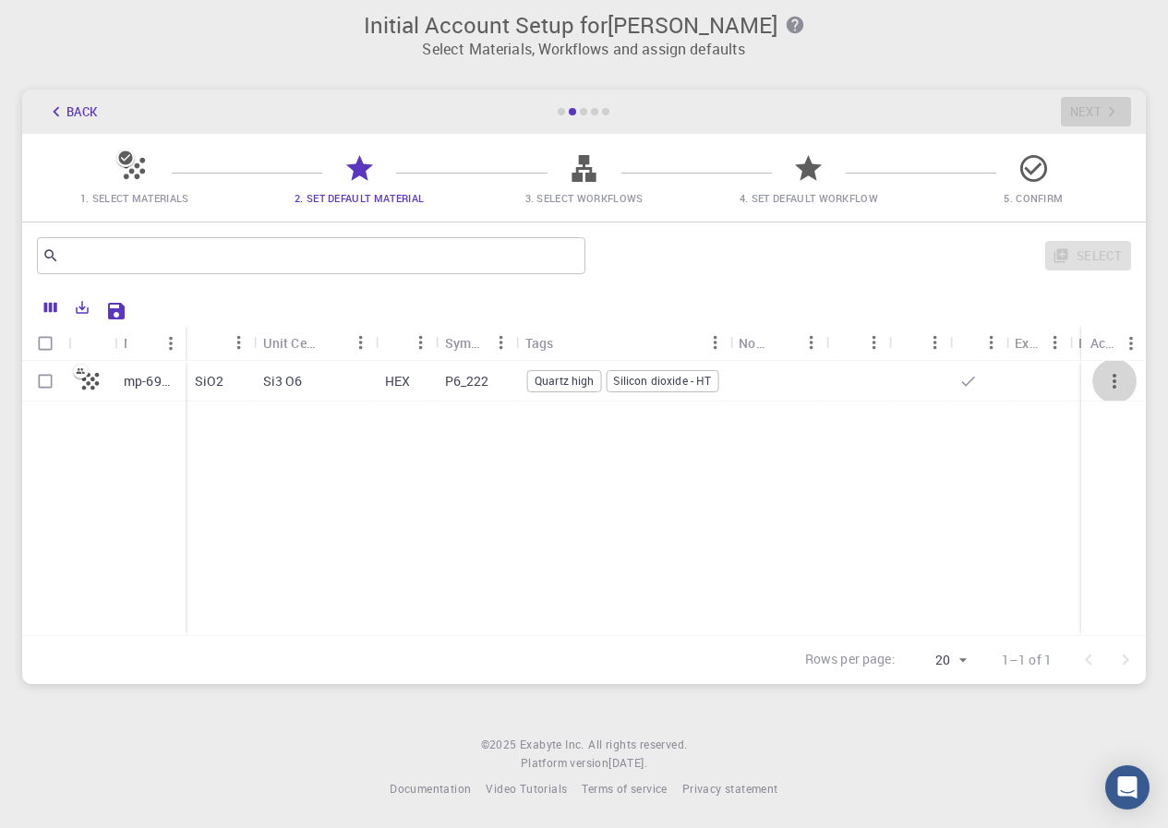
click at [1114, 377] on icon "button" at bounding box center [1115, 381] width 4 height 15
click at [51, 380] on input "Select row" at bounding box center [45, 381] width 35 height 35
checkbox input "true"
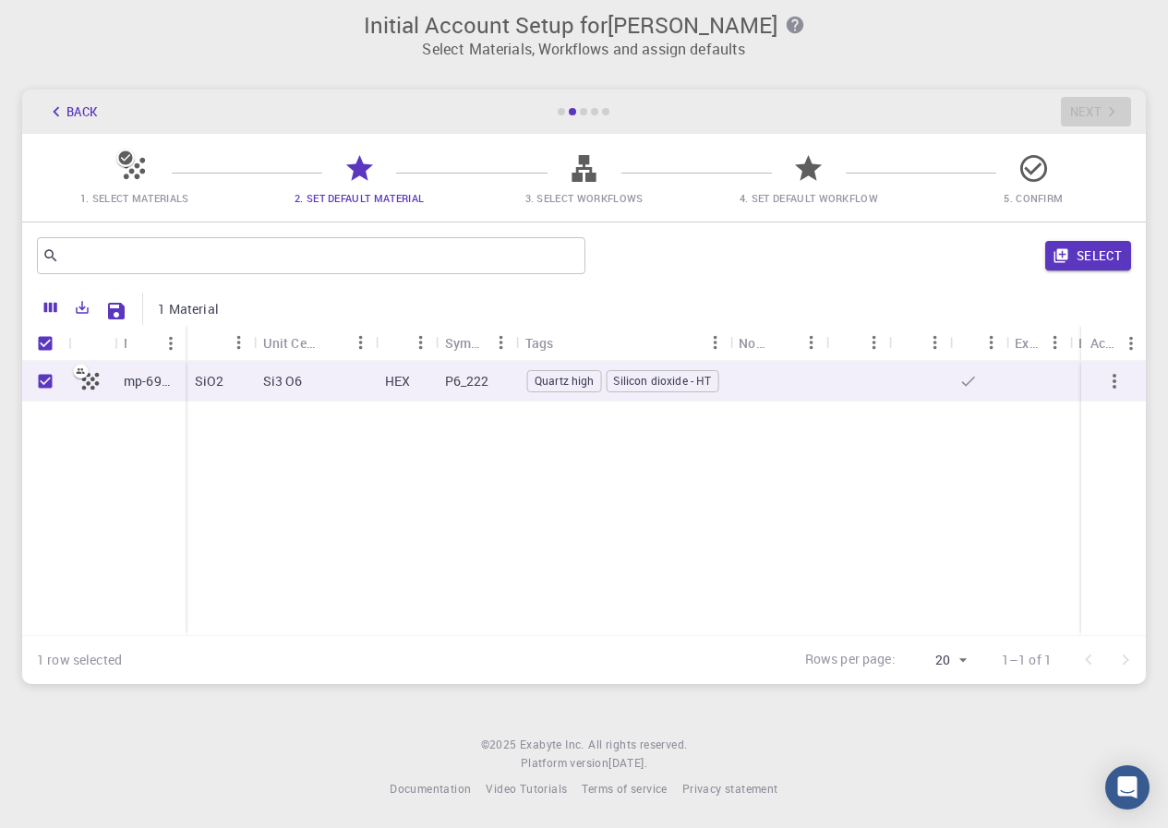
click at [1103, 375] on button "button" at bounding box center [1114, 381] width 44 height 44
click at [1106, 383] on icon "button" at bounding box center [1114, 381] width 22 height 22
click at [544, 374] on span "Quartz high" at bounding box center [564, 381] width 73 height 16
checkbox input "false"
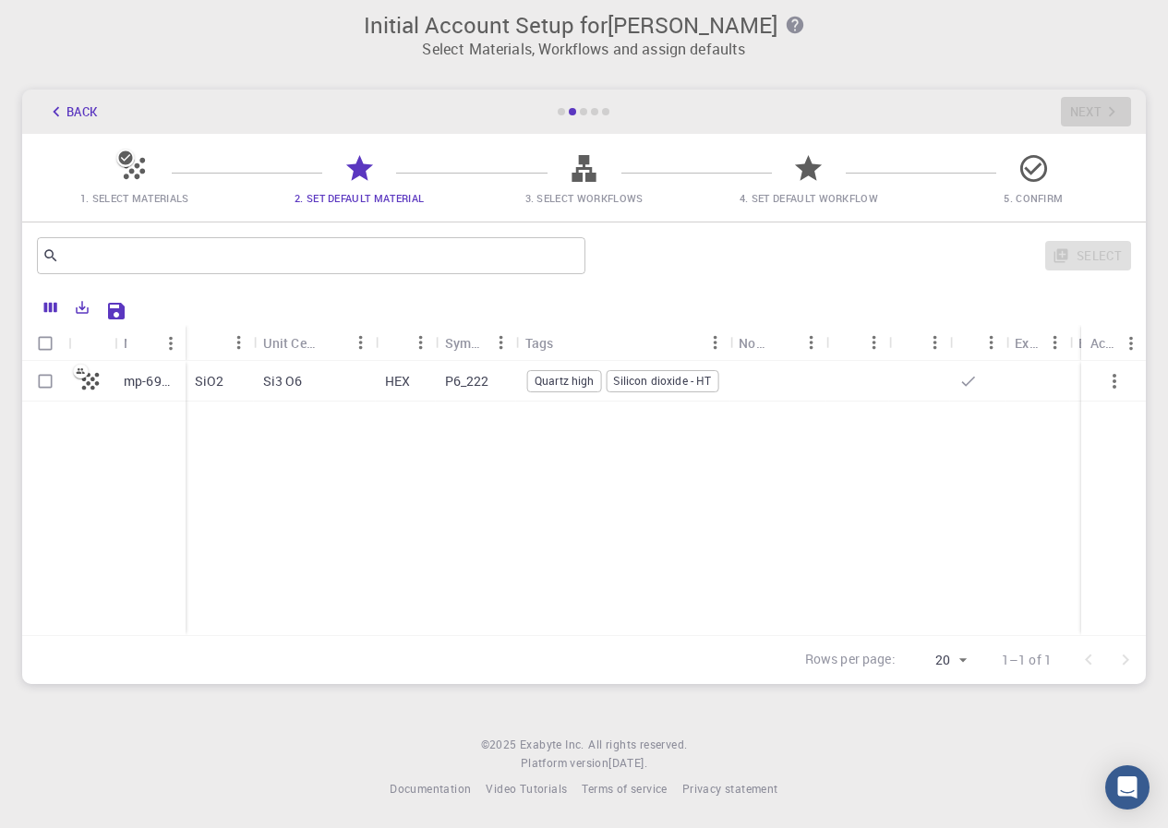
click at [46, 373] on input "Select row" at bounding box center [45, 381] width 35 height 35
checkbox input "true"
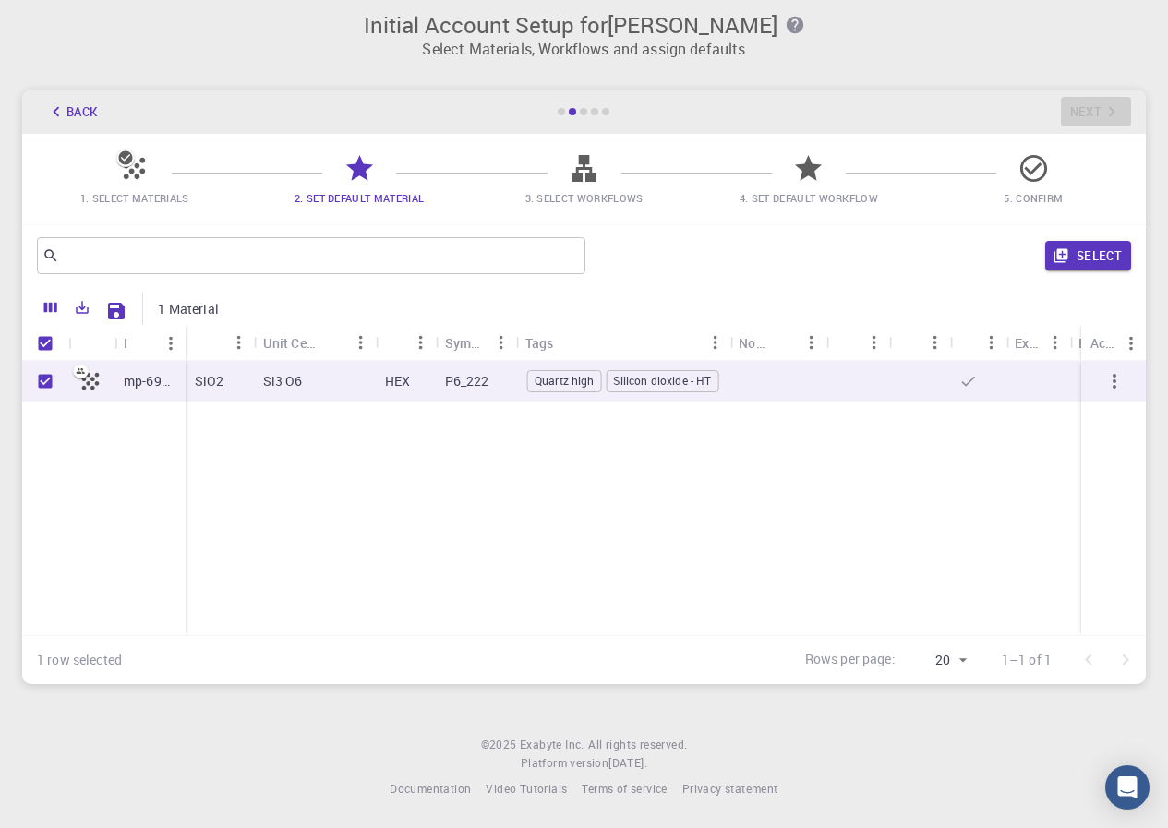
click at [694, 379] on span "Silicon dioxide - HT" at bounding box center [662, 381] width 111 height 16
checkbox input "false"
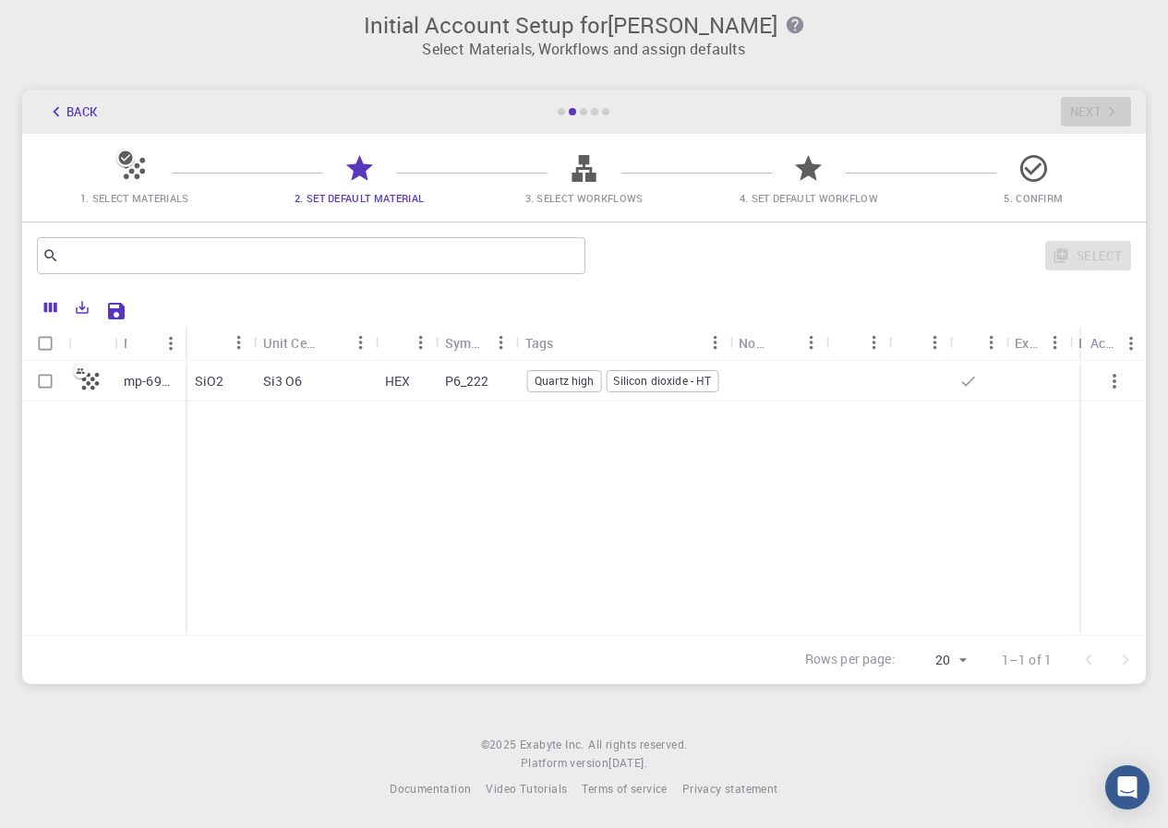
click at [38, 380] on input "Select row" at bounding box center [45, 381] width 35 height 35
checkbox input "true"
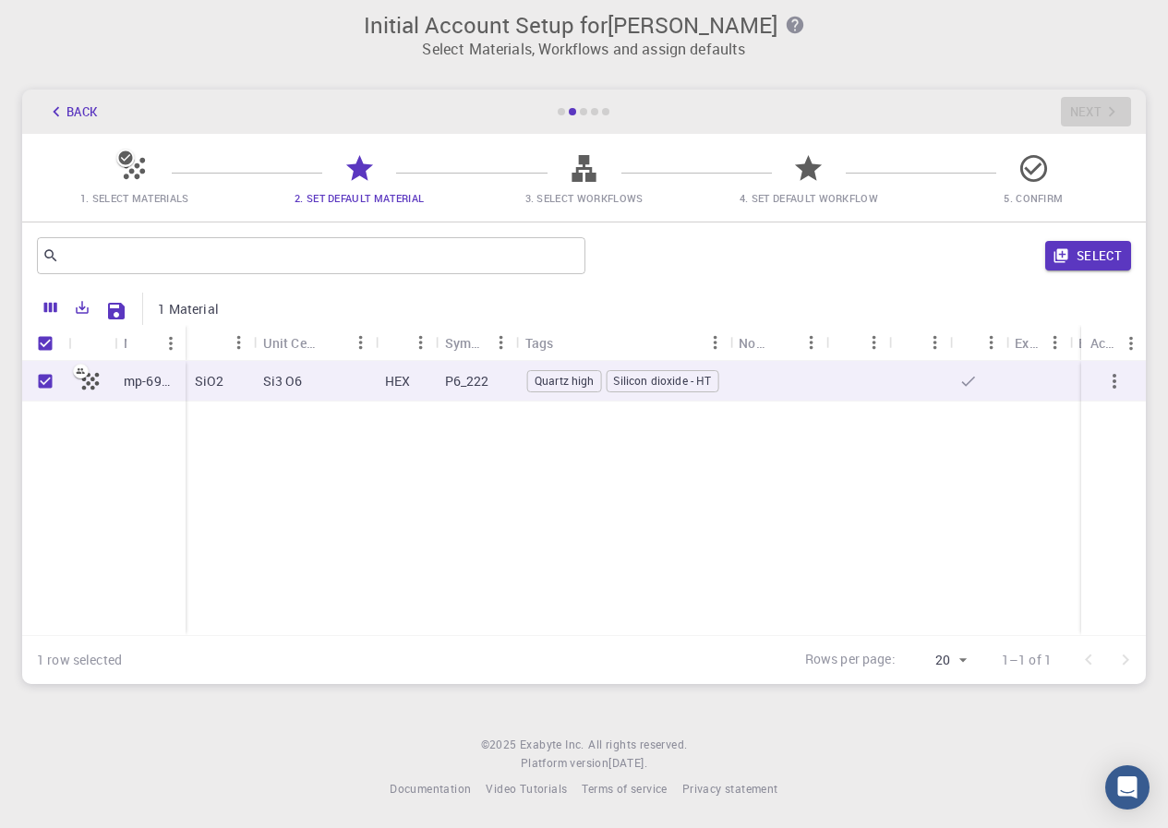
click at [542, 191] on span "3. Select Workflows" at bounding box center [584, 198] width 118 height 14
click at [1067, 252] on icon "button" at bounding box center [1061, 256] width 14 height 14
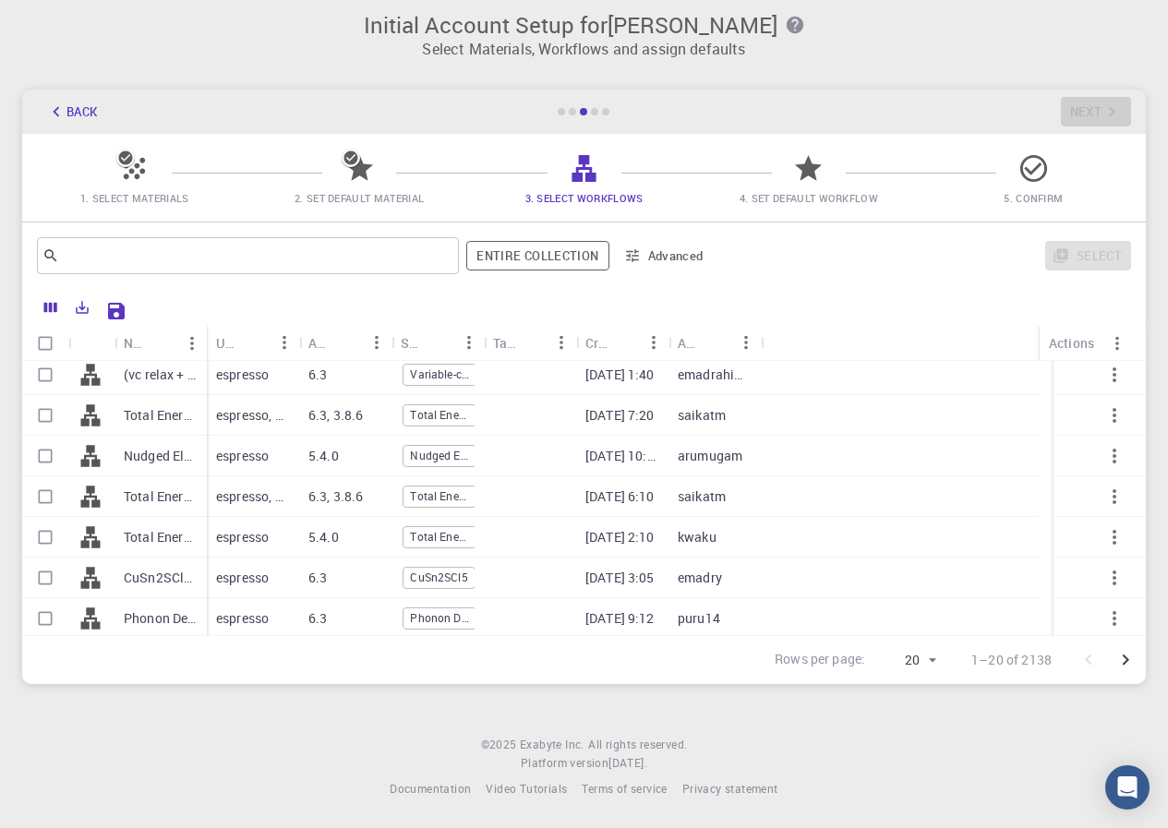
scroll to position [462, 0]
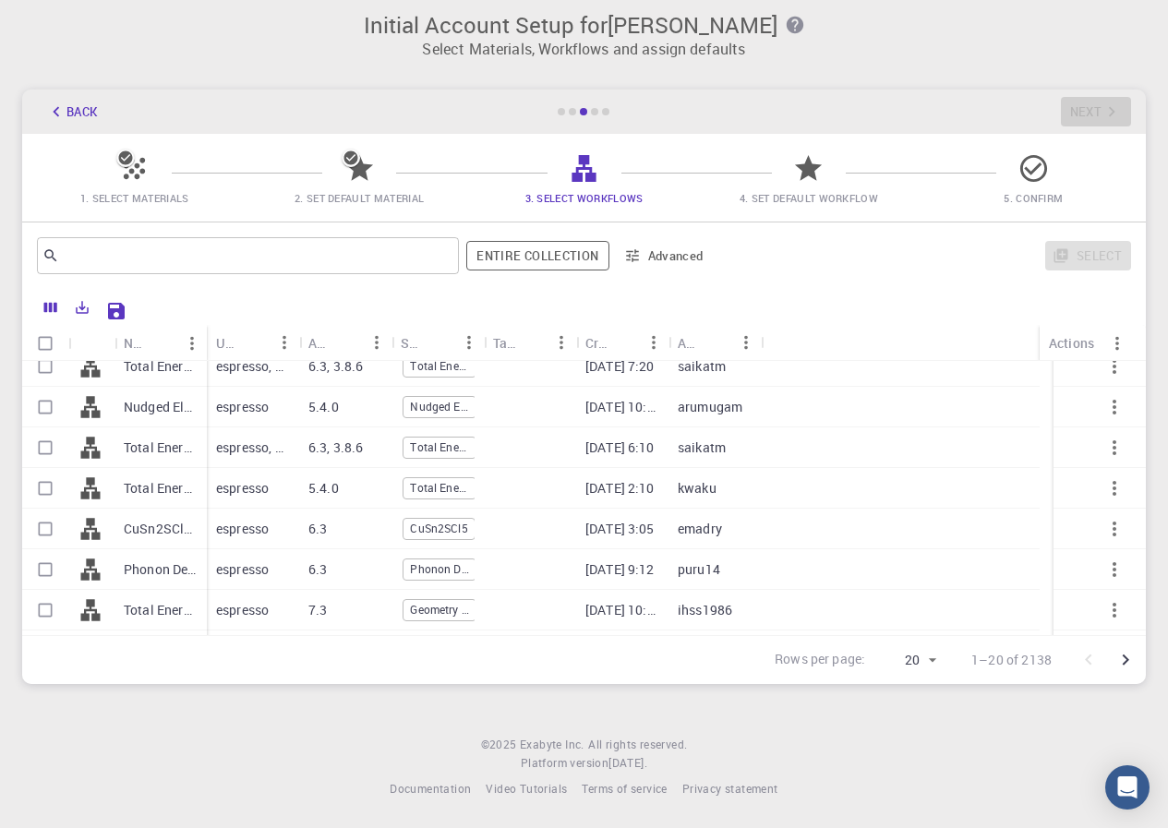
click at [46, 573] on input "Select row" at bounding box center [45, 569] width 35 height 35
checkbox input "true"
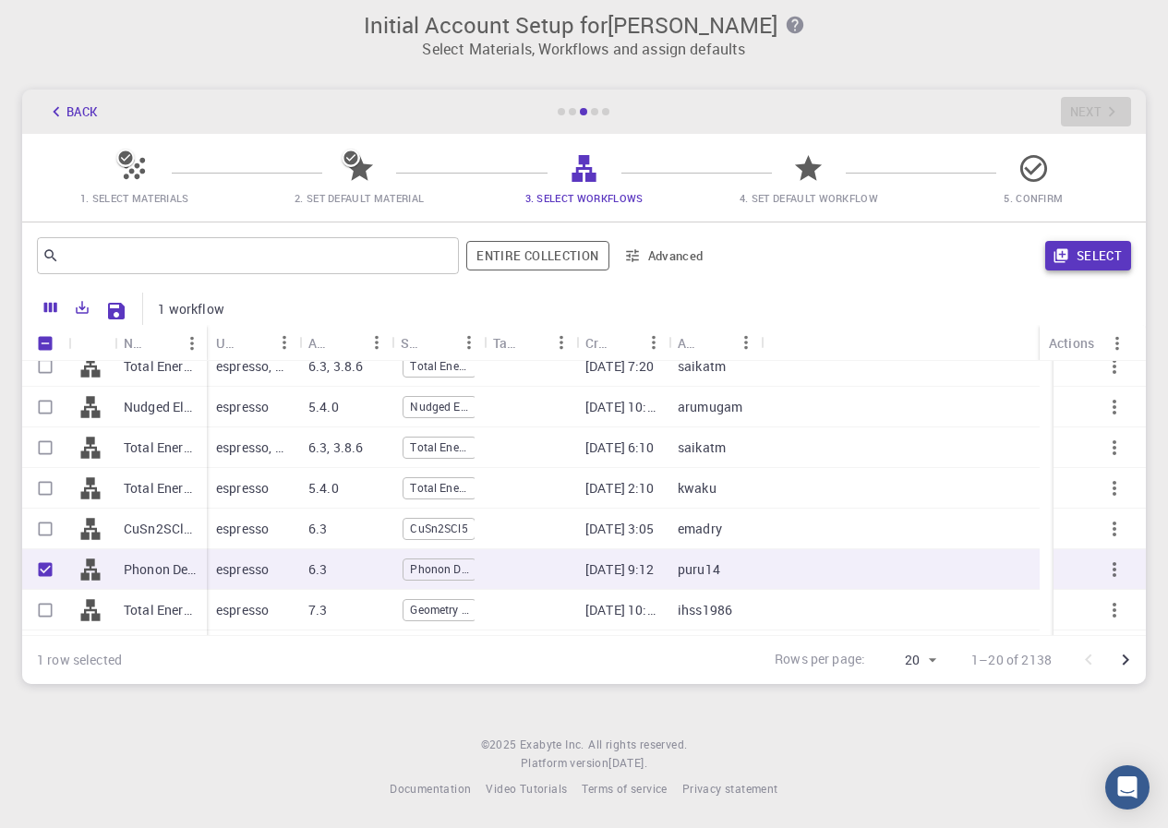
click at [1079, 271] on div "Select" at bounding box center [925, 256] width 411 height 44
click at [1085, 262] on button "Select" at bounding box center [1088, 256] width 86 height 30
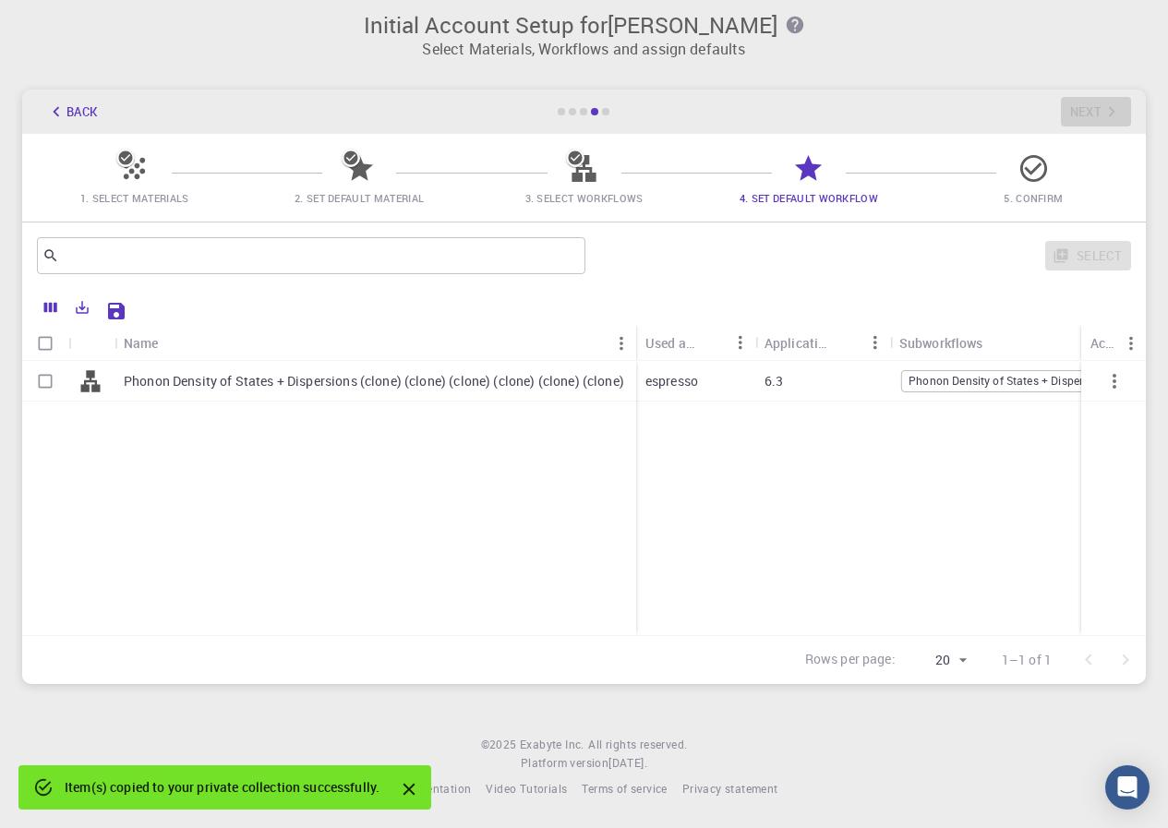
click at [46, 382] on input "Select row" at bounding box center [45, 381] width 35 height 35
checkbox input "true"
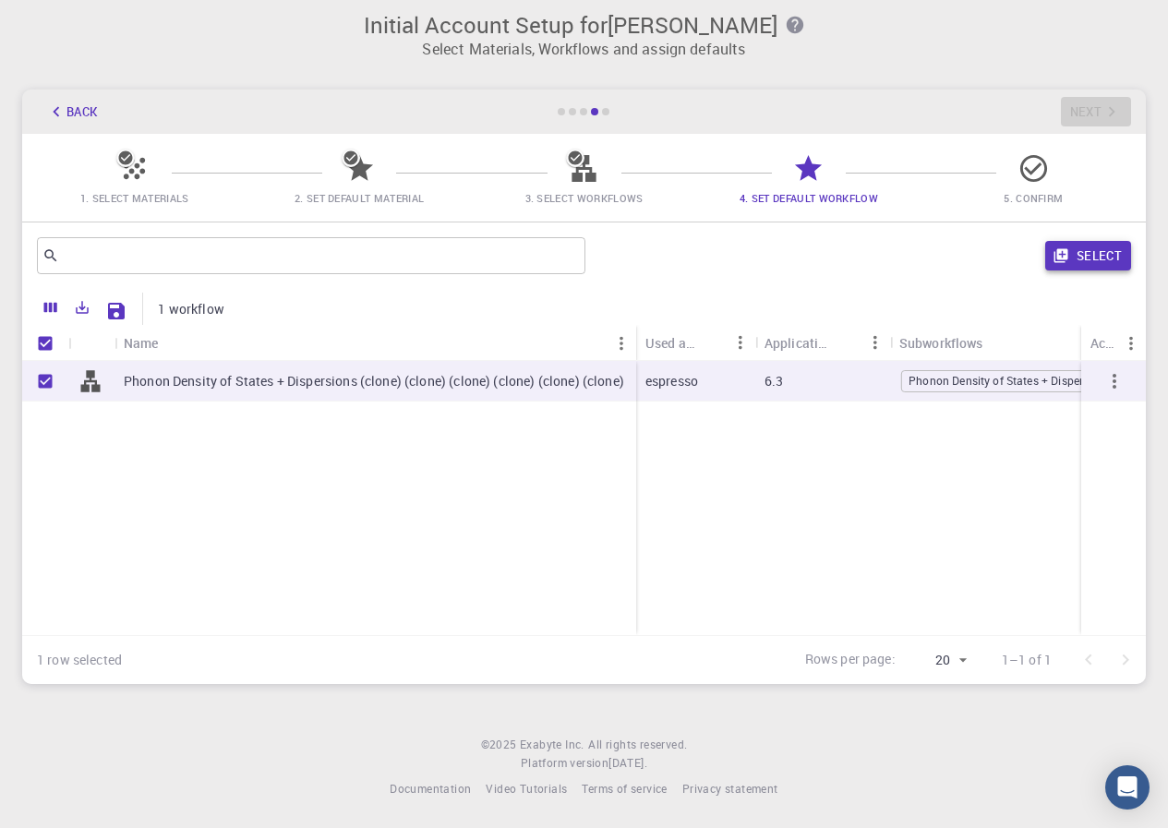
click at [1089, 252] on button "Select" at bounding box center [1088, 256] width 86 height 30
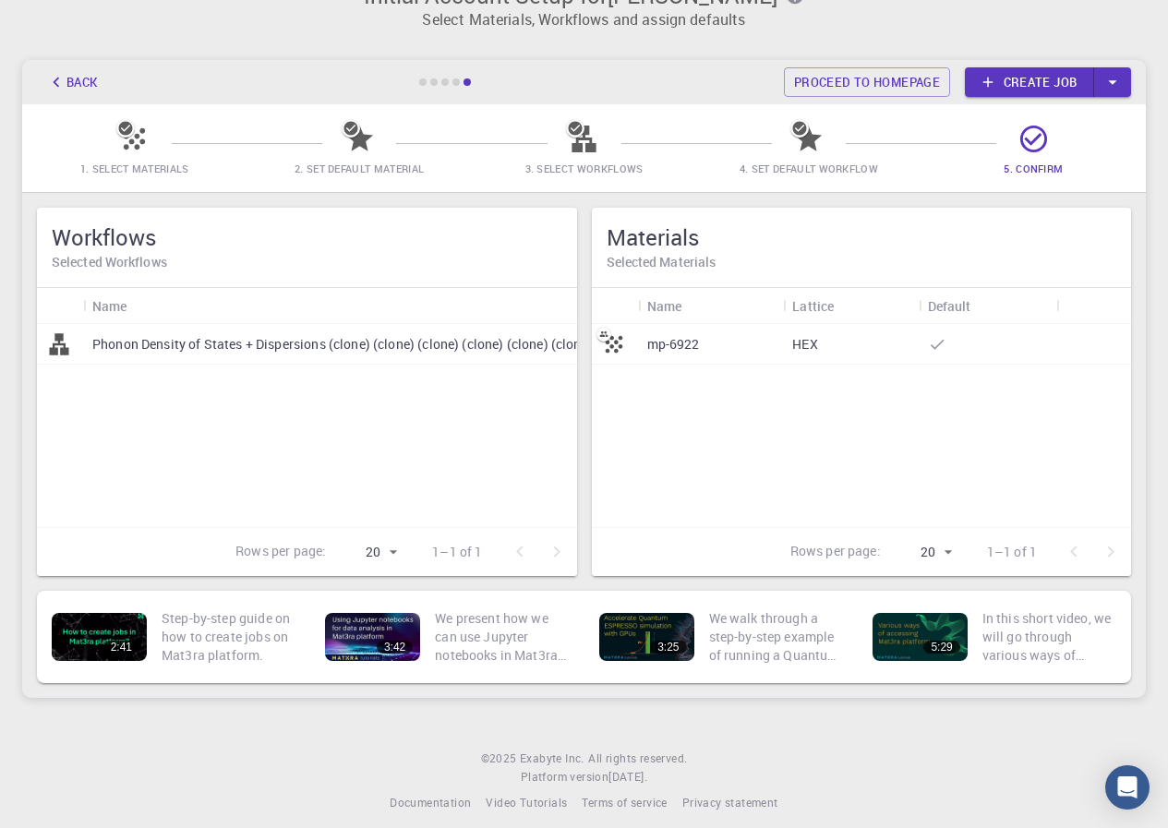
scroll to position [54, 0]
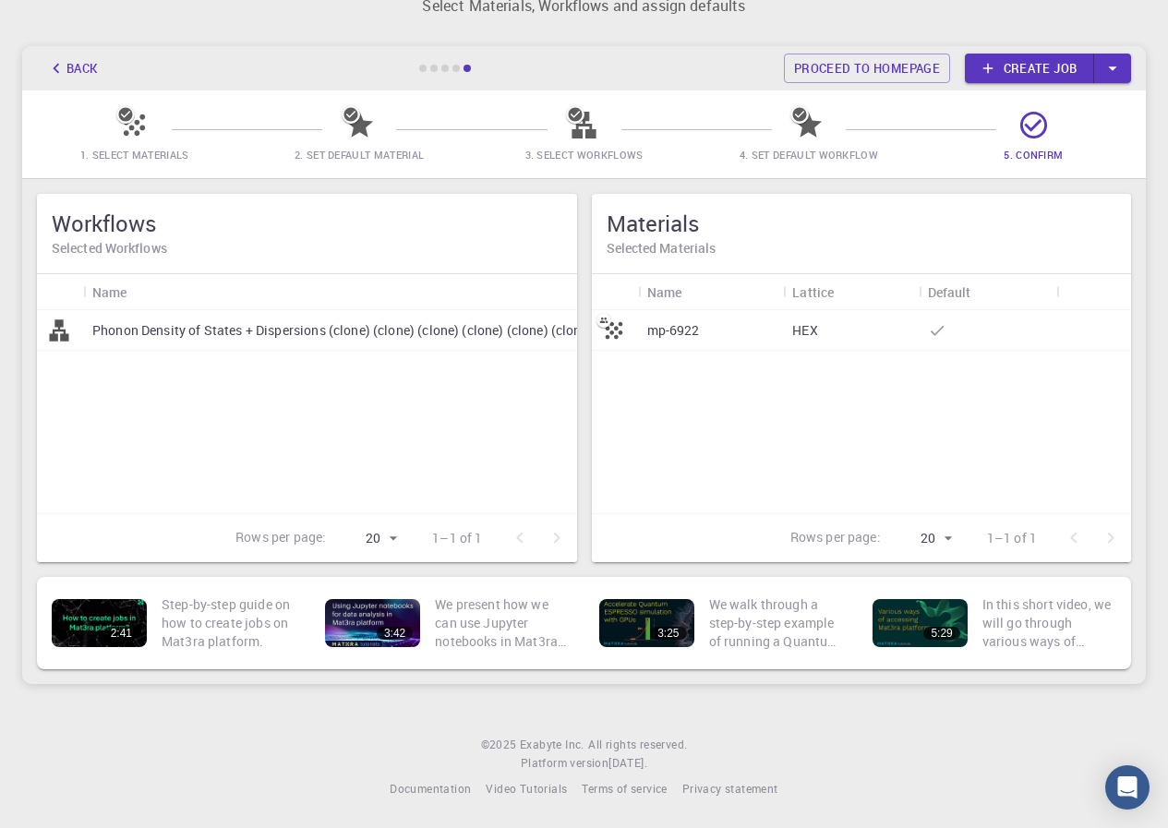
click at [164, 333] on p "Phonon Density of States + Dispersions (clone) (clone) (clone) (clone) (clone) …" at bounding box center [342, 330] width 500 height 18
